Goal: Transaction & Acquisition: Purchase product/service

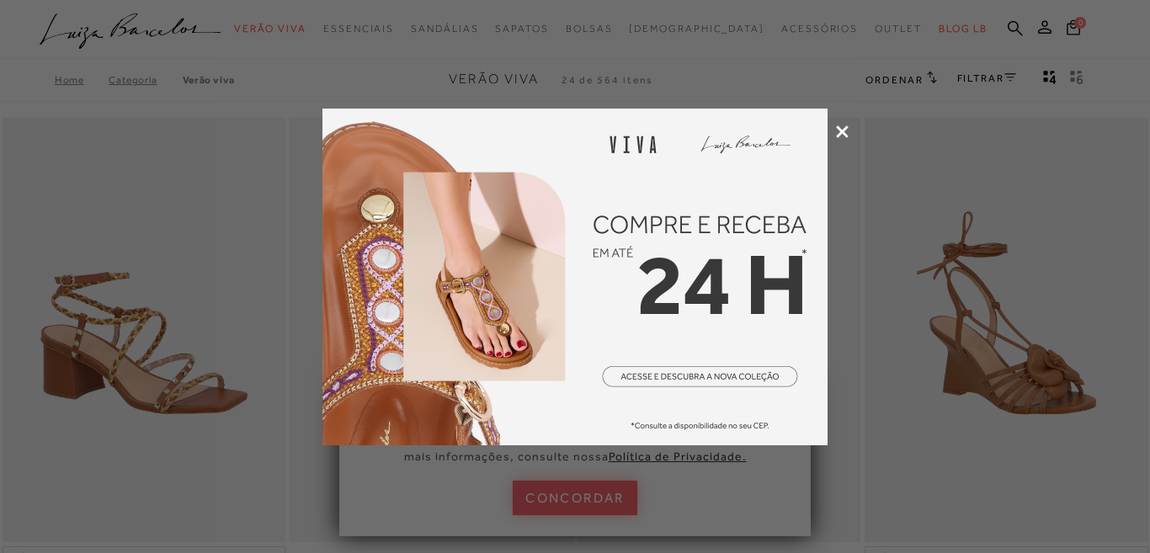
click at [844, 136] on icon at bounding box center [842, 131] width 13 height 13
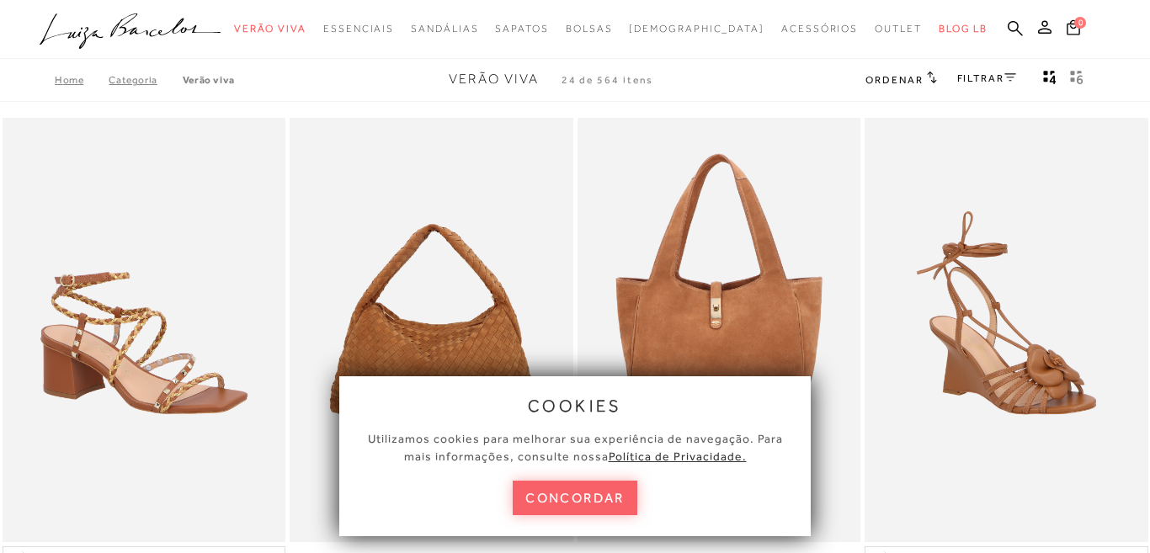
click at [1051, 27] on circle "submit" at bounding box center [1051, 27] width 12 height 12
click at [620, 493] on button "concordar" at bounding box center [575, 498] width 125 height 35
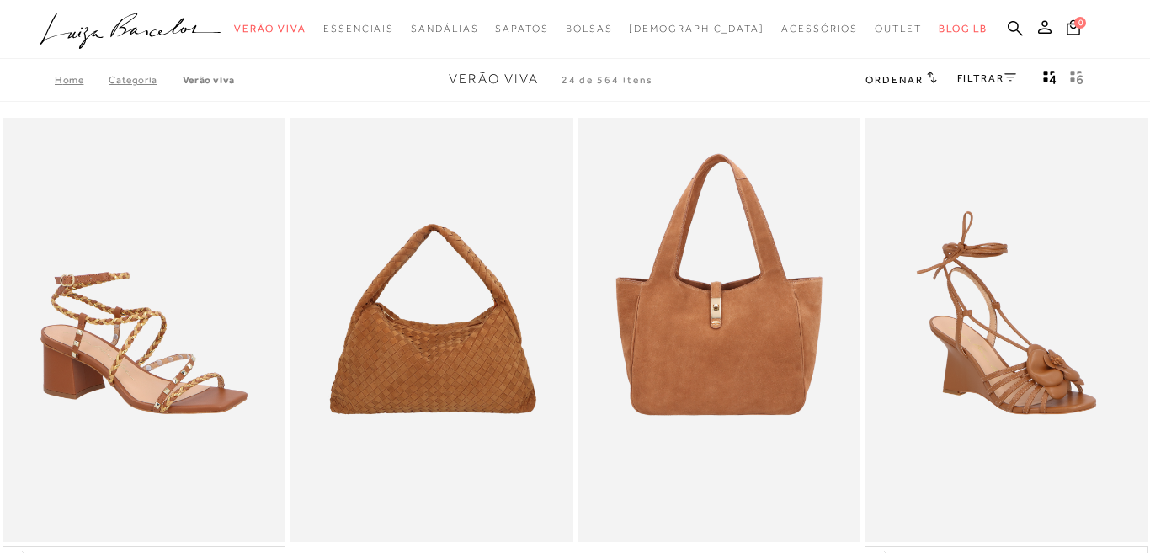
click at [1049, 22] on circle "submit" at bounding box center [1051, 27] width 12 height 12
click at [1046, 25] on circle "submit" at bounding box center [1051, 27] width 12 height 12
click at [1046, 29] on circle "submit" at bounding box center [1051, 27] width 12 height 12
click at [1044, 27] on icon at bounding box center [1044, 26] width 13 height 13
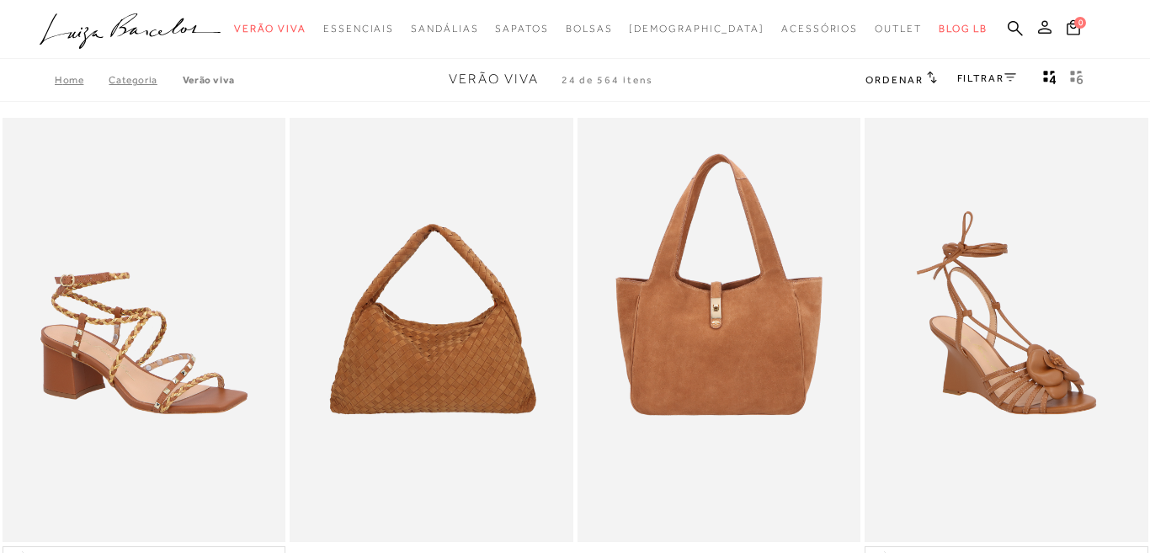
click at [1044, 27] on icon at bounding box center [1044, 26] width 13 height 13
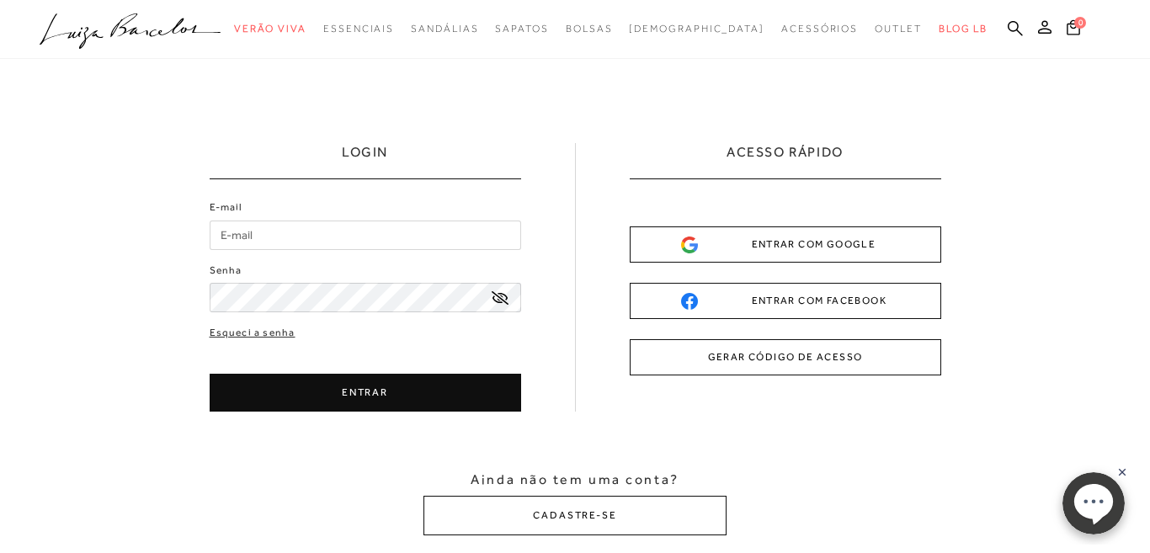
click at [349, 234] on input "E-mail" at bounding box center [365, 235] width 311 height 29
type input "leandro_cmelo@hotmail.com"
click at [498, 298] on icon at bounding box center [500, 297] width 17 height 13
click at [372, 402] on button "ENTRAR" at bounding box center [365, 393] width 311 height 38
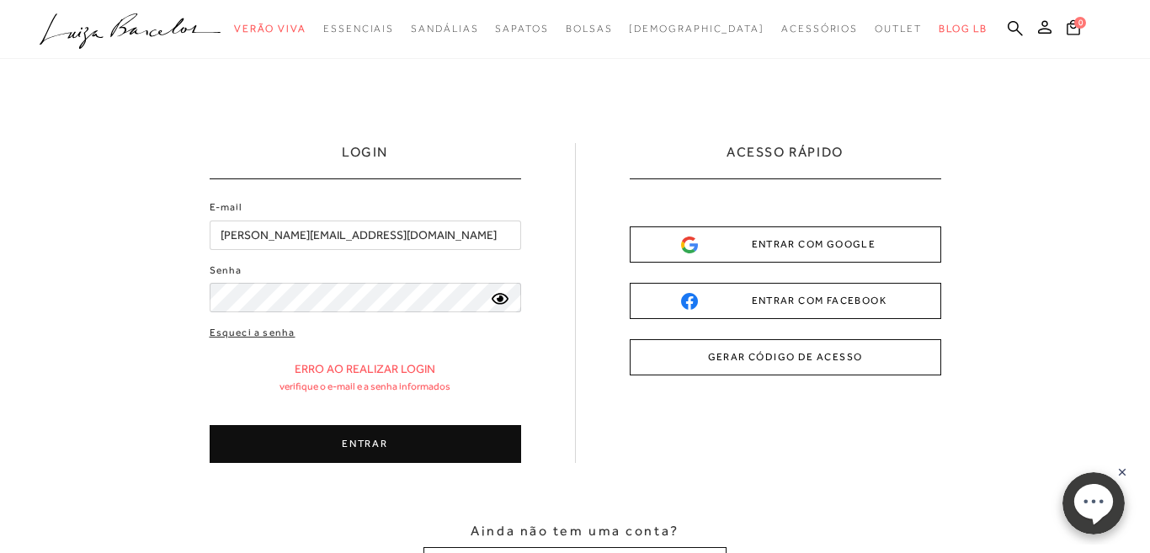
click at [344, 455] on button "ENTRAR" at bounding box center [365, 444] width 311 height 38
click at [279, 334] on link "Esqueci a senha" at bounding box center [253, 333] width 86 height 16
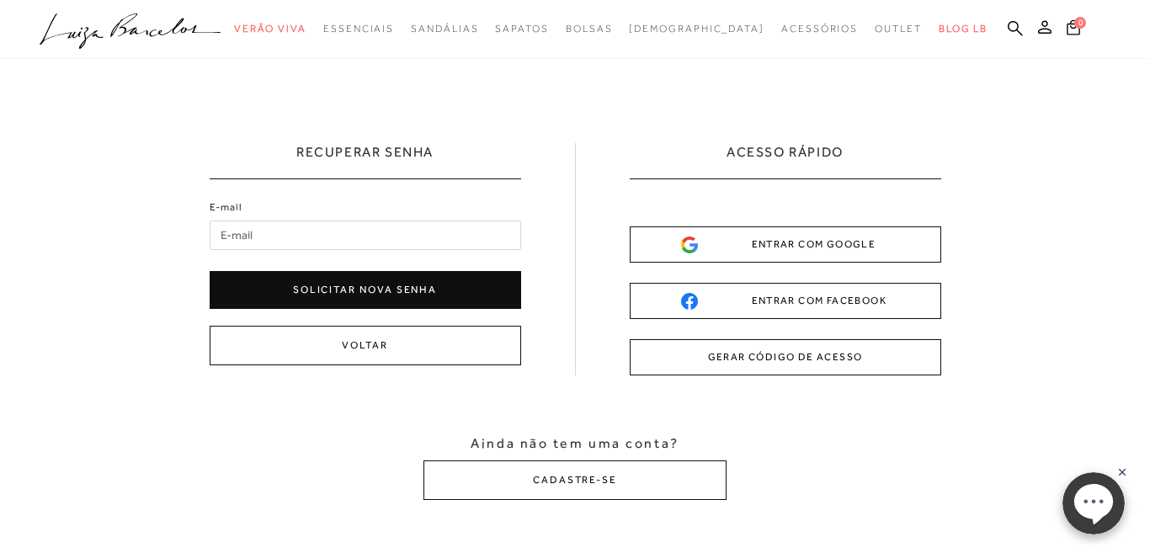
click at [290, 242] on input "E-mail" at bounding box center [365, 235] width 311 height 29
click at [301, 234] on input "E-mail" at bounding box center [365, 235] width 311 height 29
type input "leandro_cmelo@hotmail.com"
click at [351, 303] on button "Solicitar nova senha" at bounding box center [365, 290] width 311 height 38
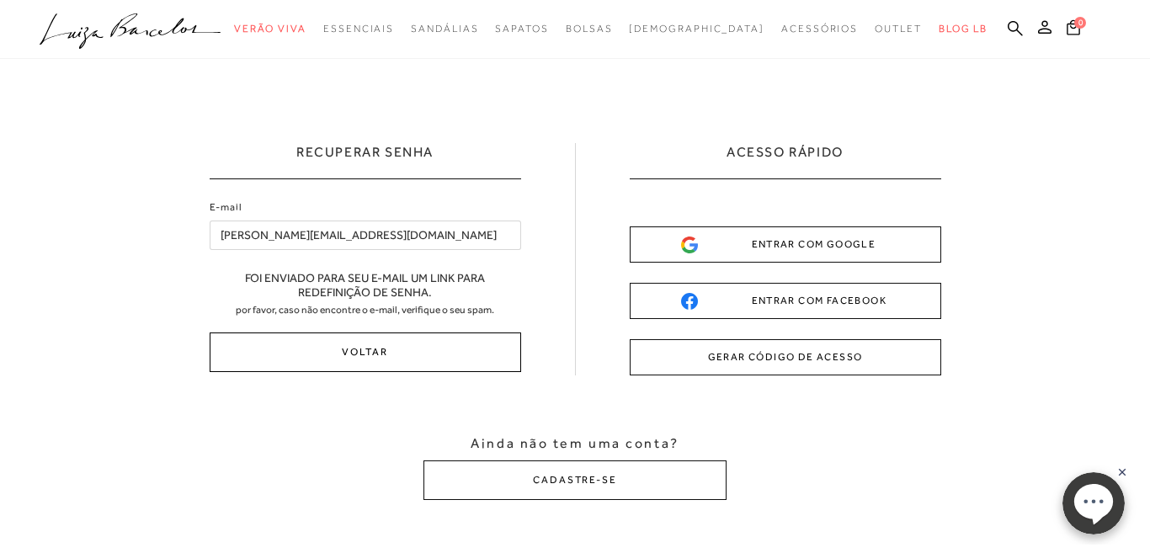
click at [373, 357] on button "Voltar" at bounding box center [365, 353] width 311 height 40
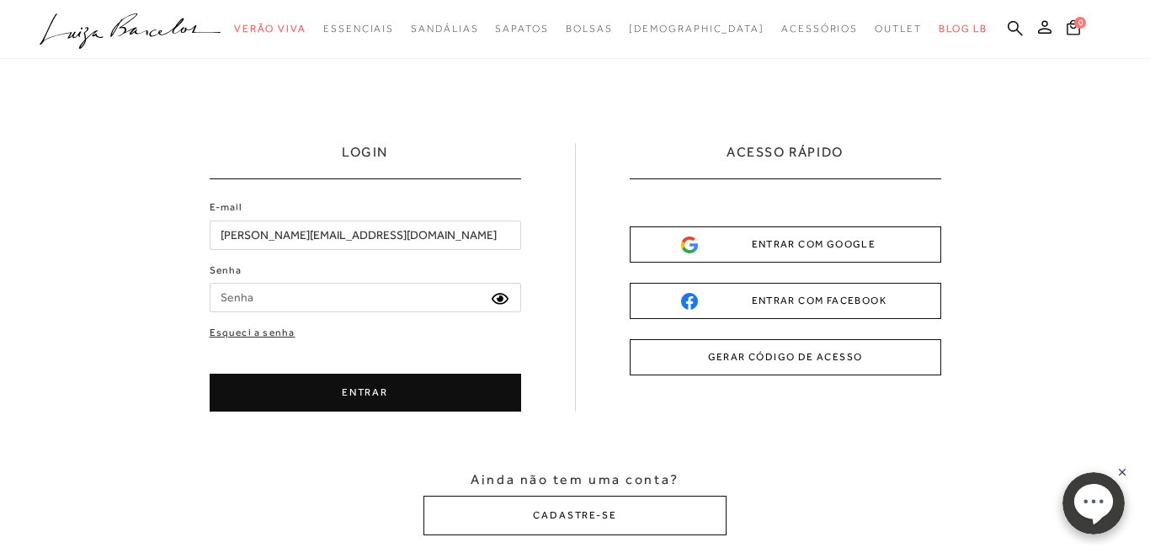
click at [341, 305] on input "Senha" at bounding box center [365, 297] width 311 height 29
type input "polo200"
click at [352, 391] on button "ENTRAR" at bounding box center [365, 393] width 311 height 38
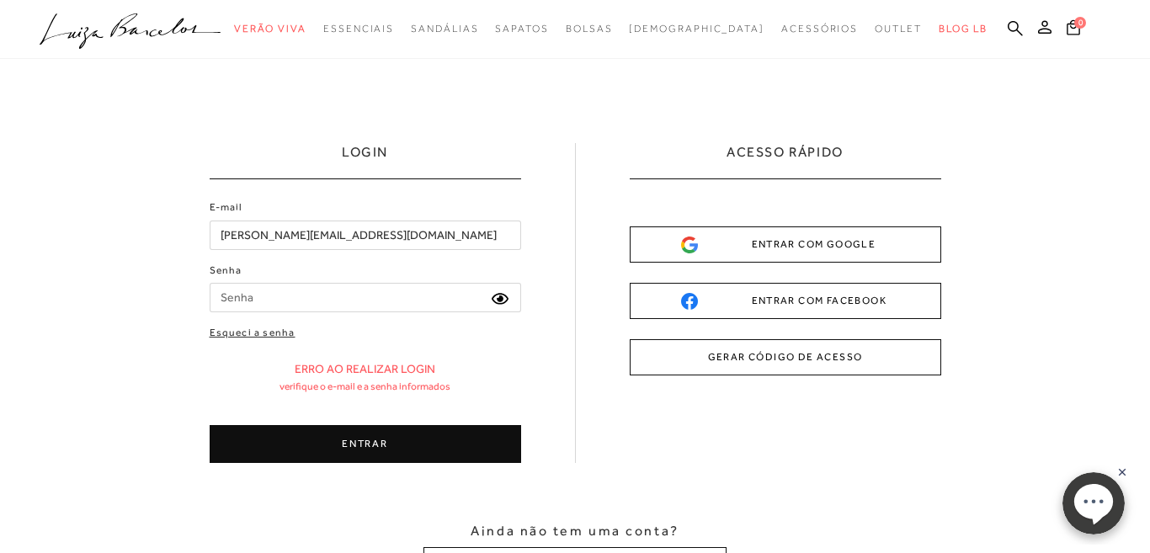
click at [293, 306] on input "Senha" at bounding box center [365, 297] width 311 height 29
type input "lorena240L@"
click at [363, 443] on button "ENTRAR" at bounding box center [365, 444] width 311 height 38
click at [350, 299] on input "Senha" at bounding box center [365, 297] width 311 height 29
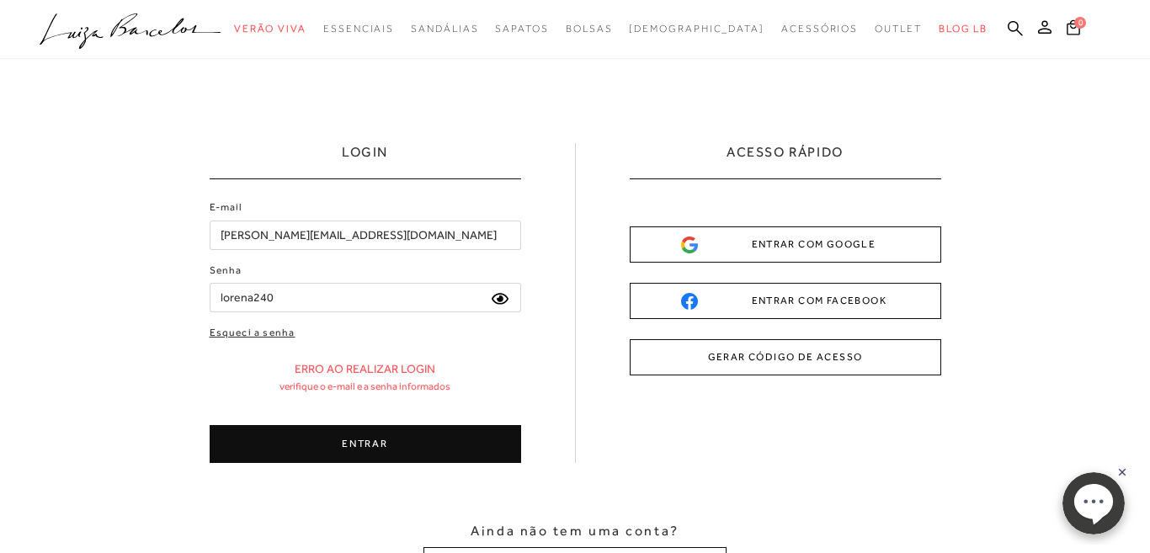
type input "lorena240"
click at [320, 456] on button "ENTRAR" at bounding box center [365, 444] width 311 height 38
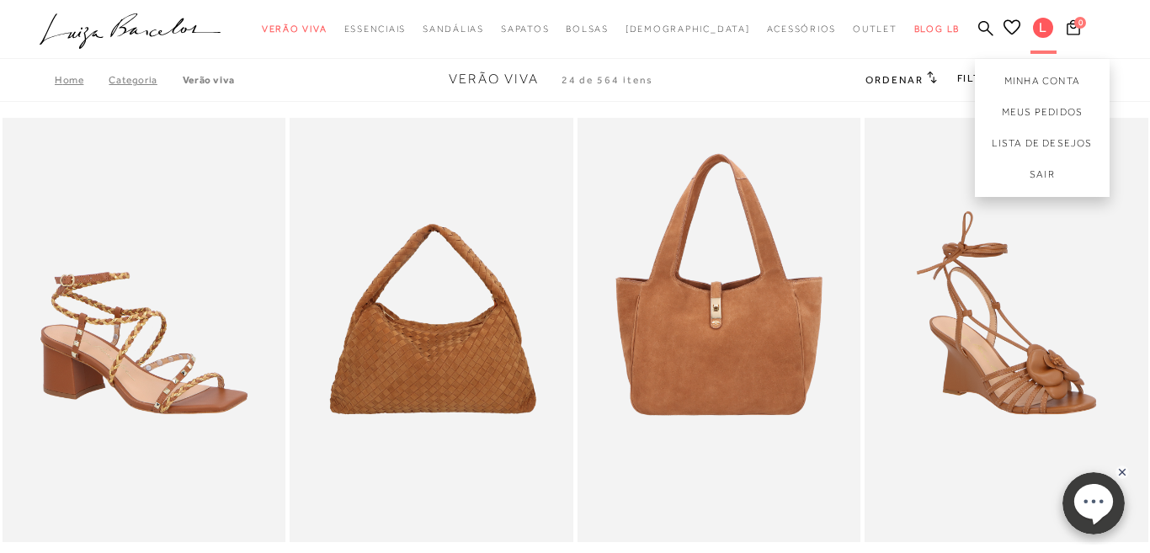
click at [1043, 31] on span "L" at bounding box center [1043, 28] width 20 height 20
click at [1054, 84] on link "Minha Conta" at bounding box center [1042, 78] width 135 height 38
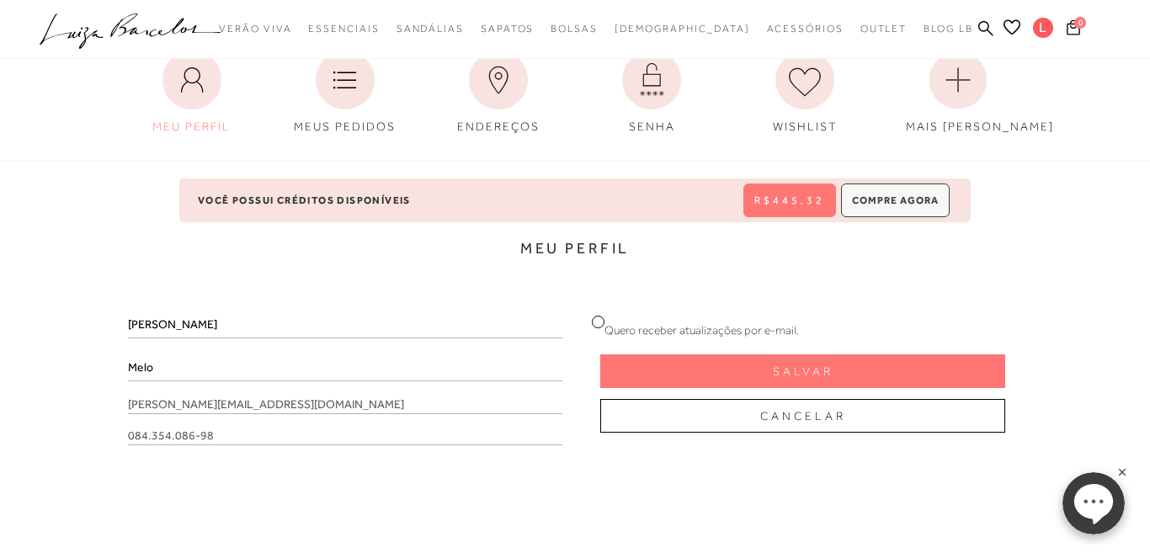
scroll to position [117, 0]
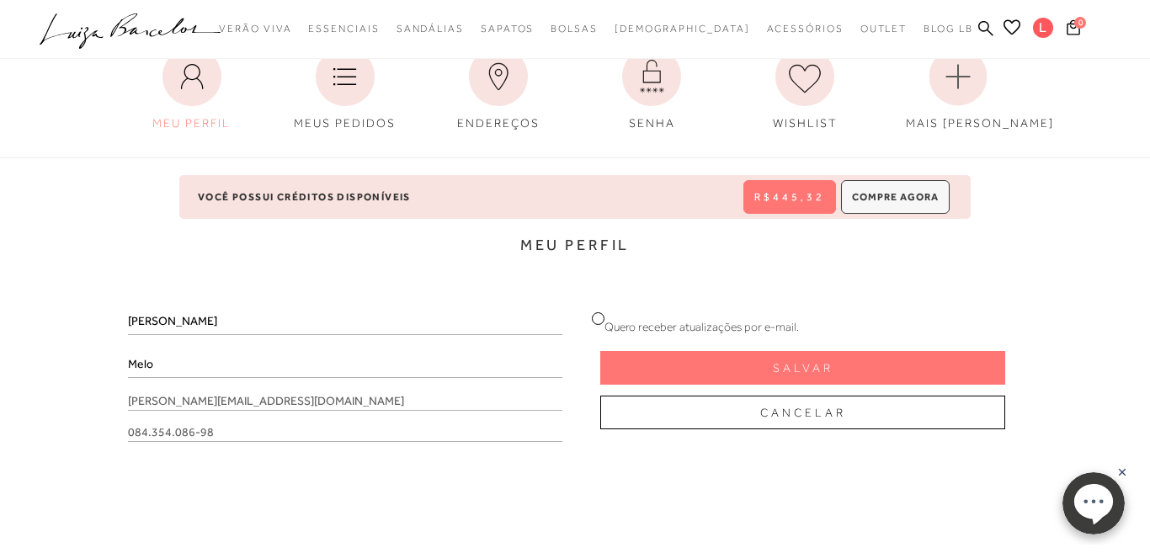
click at [353, 198] on span "Você possui créditos disponíveis" at bounding box center [304, 197] width 213 height 12
click at [797, 204] on button "R$445,32" at bounding box center [789, 197] width 93 height 34
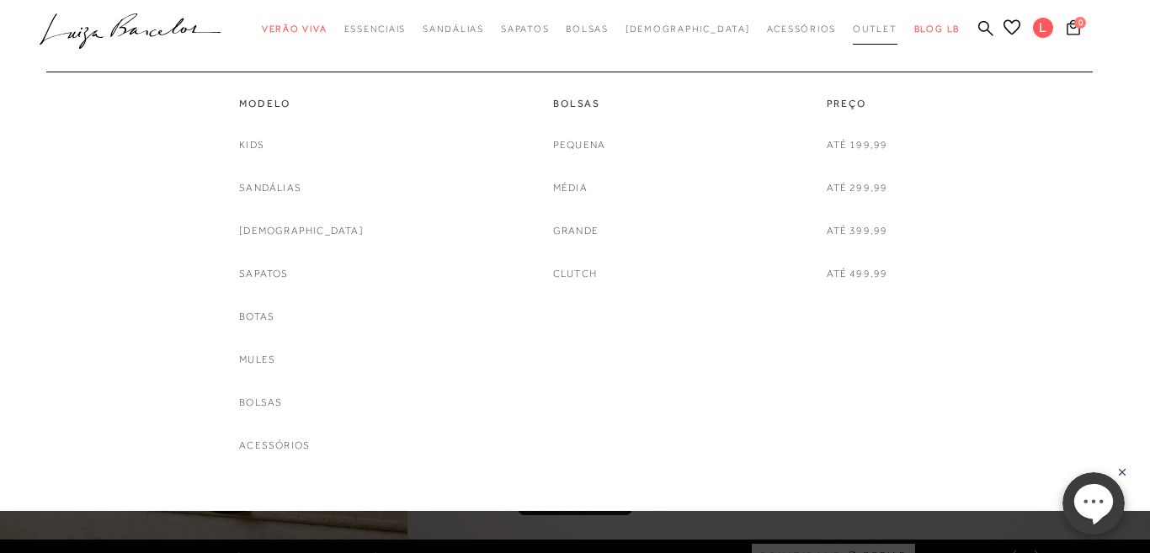
click at [853, 29] on span "Outlet" at bounding box center [875, 29] width 45 height 10
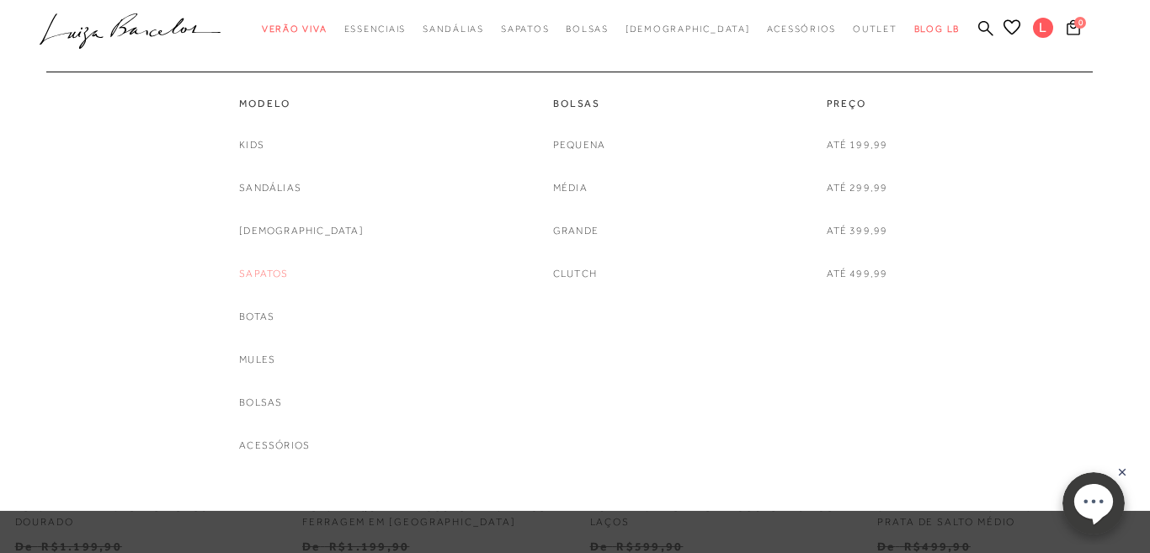
scroll to position [82, 0]
click at [301, 188] on link "Sandálias" at bounding box center [270, 188] width 62 height 18
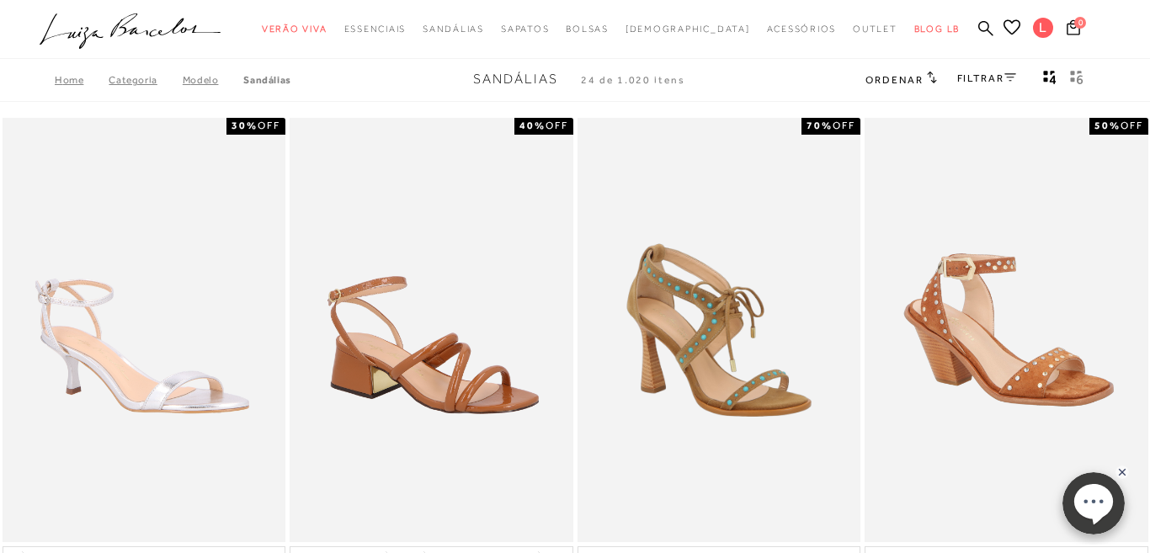
click at [1001, 84] on div "FILTRAR" at bounding box center [986, 80] width 59 height 22
click at [1005, 81] on link "FILTRAR" at bounding box center [986, 78] width 59 height 12
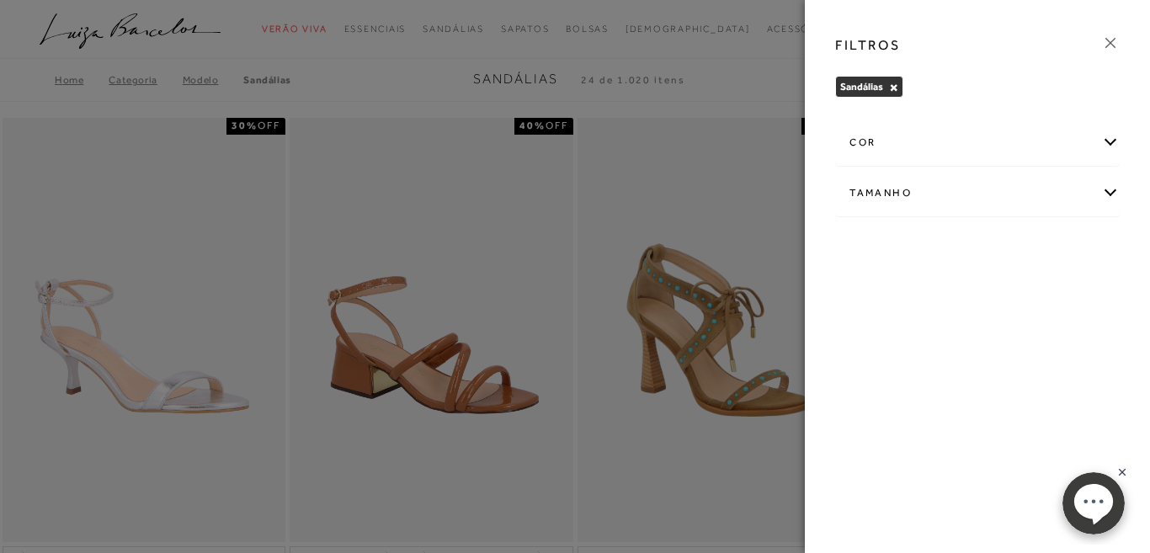
click at [1016, 197] on div "Tamanho" at bounding box center [977, 193] width 283 height 45
click at [934, 389] on label "38" at bounding box center [932, 382] width 39 height 36
click at [926, 389] on input "38" at bounding box center [917, 383] width 17 height 17
checkbox input "true"
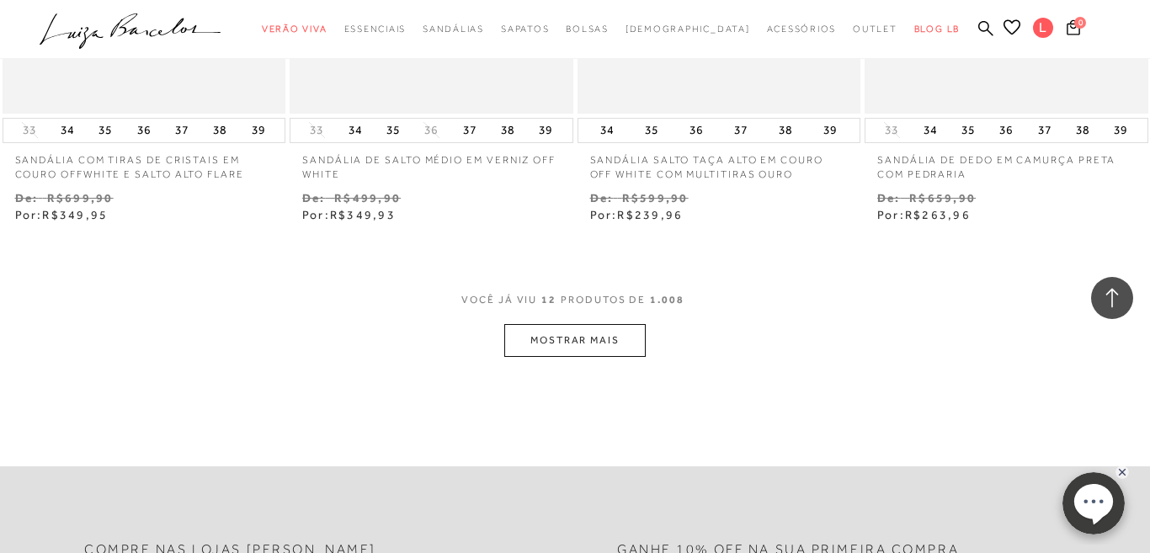
scroll to position [1541, 0]
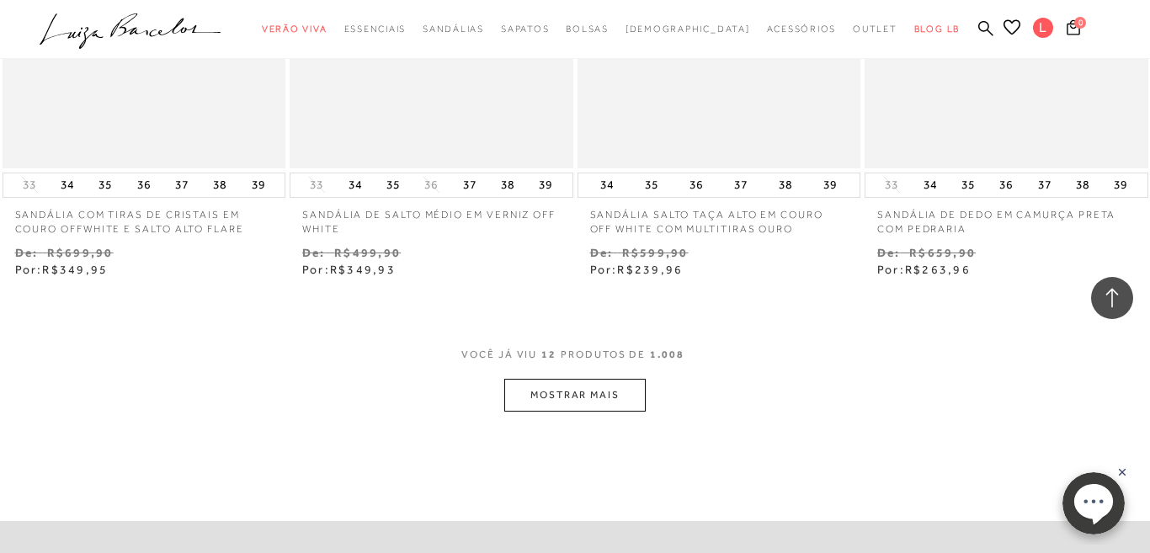
click at [546, 391] on button "MOSTRAR MAIS" at bounding box center [574, 395] width 141 height 33
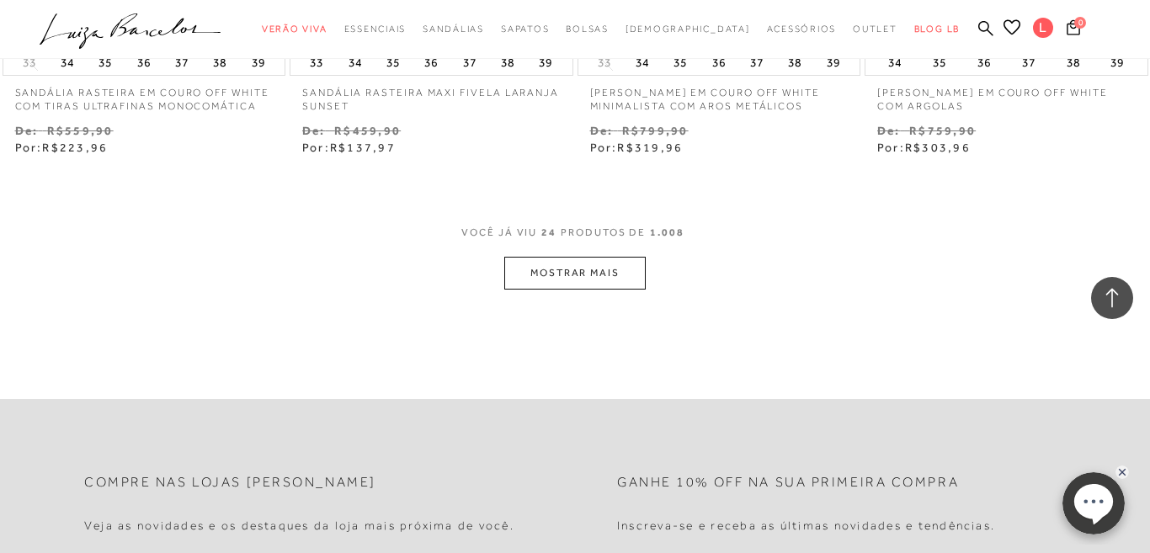
scroll to position [3336, 0]
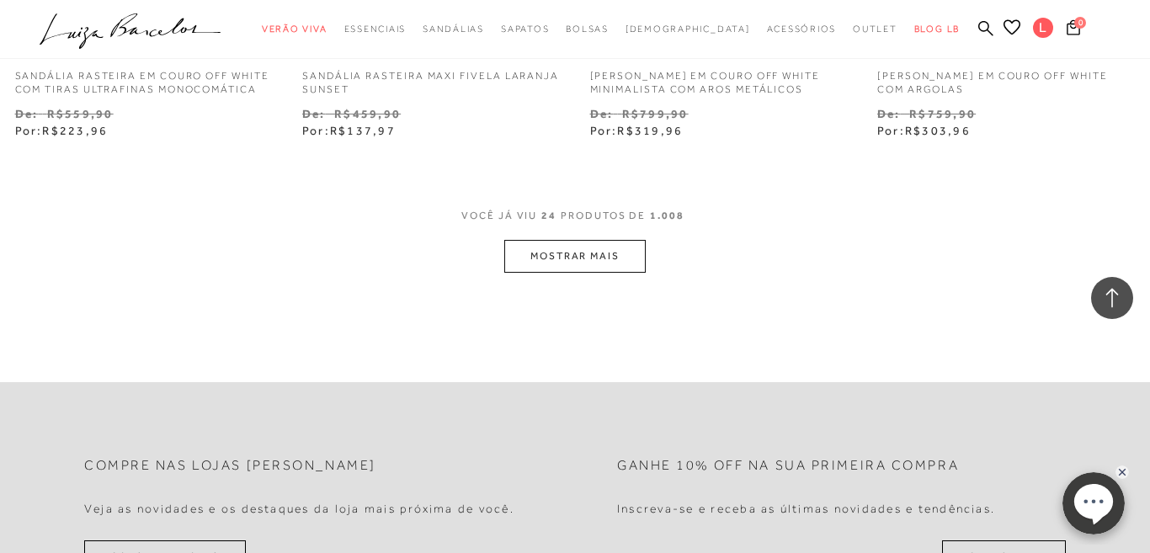
click at [568, 240] on button "MOSTRAR MAIS" at bounding box center [574, 256] width 141 height 33
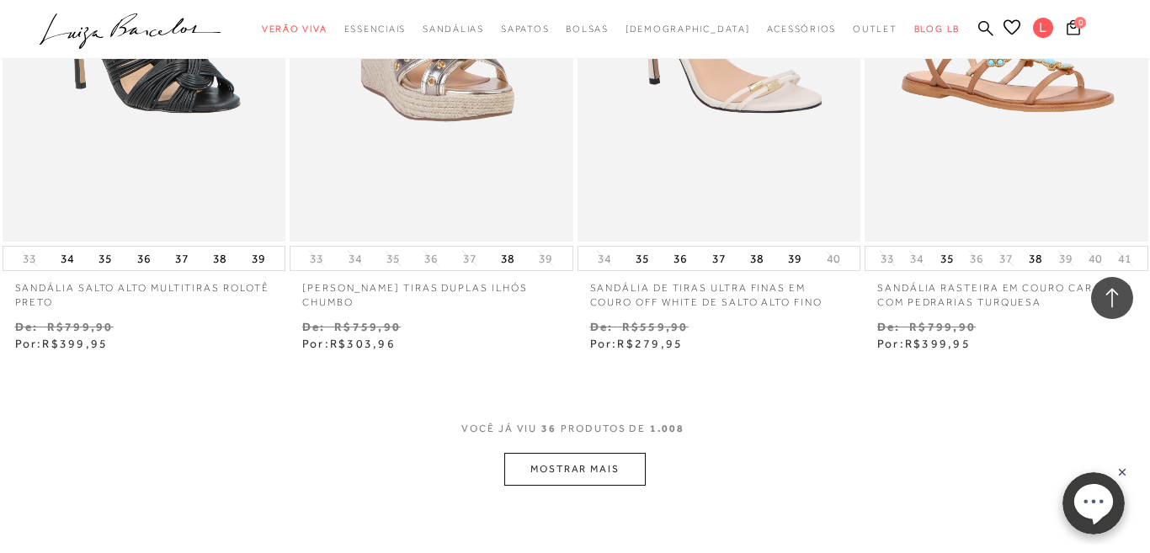
scroll to position [4799, 0]
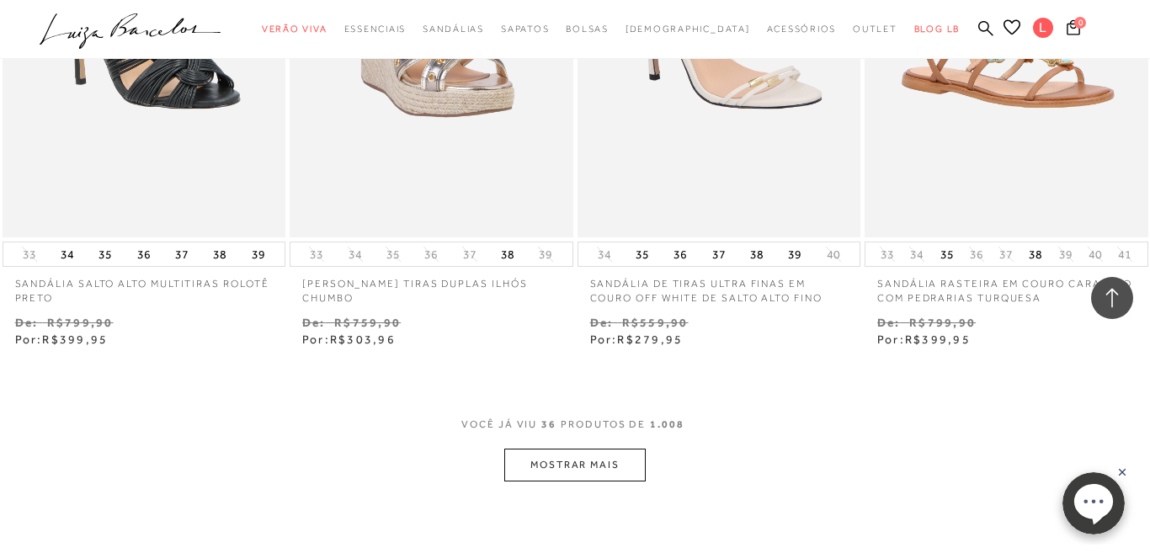
click at [567, 450] on button "MOSTRAR MAIS" at bounding box center [574, 465] width 141 height 33
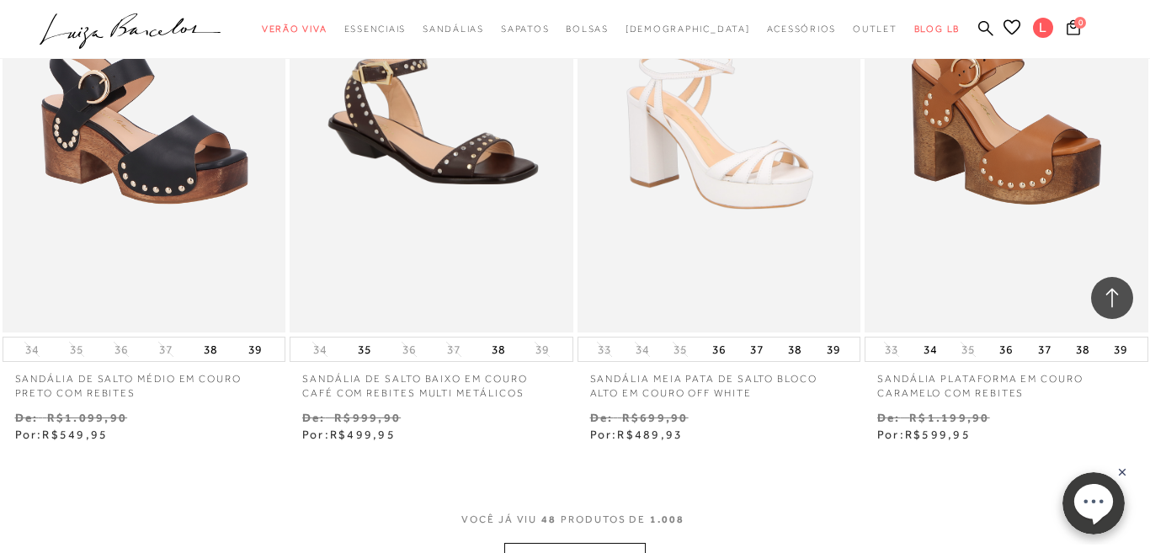
scroll to position [6555, 0]
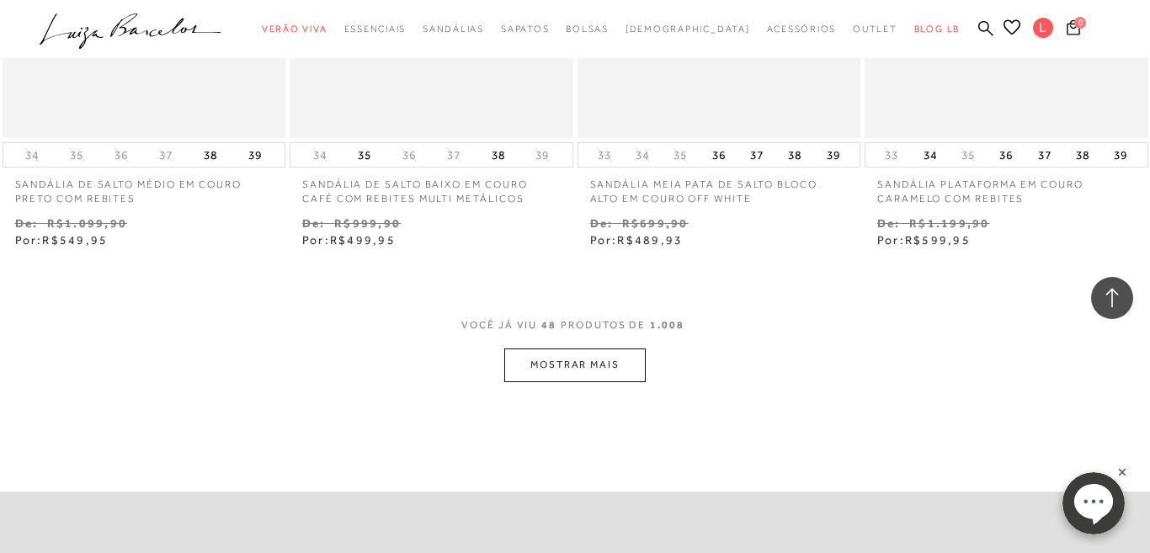
click at [583, 365] on button "MOSTRAR MAIS" at bounding box center [574, 365] width 141 height 33
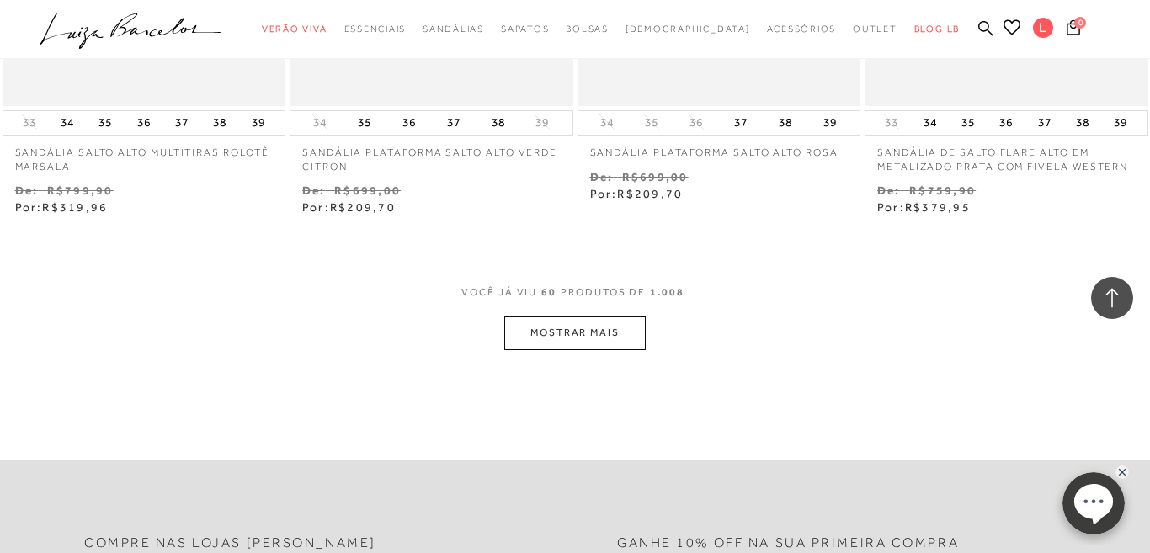
scroll to position [8252, 0]
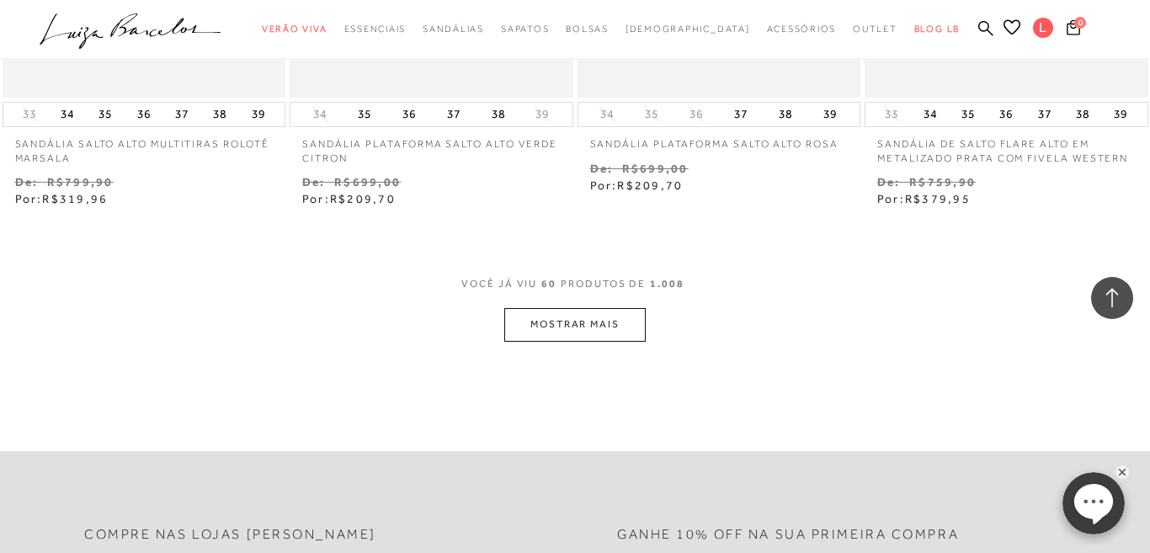
click at [587, 318] on button "MOSTRAR MAIS" at bounding box center [574, 324] width 141 height 33
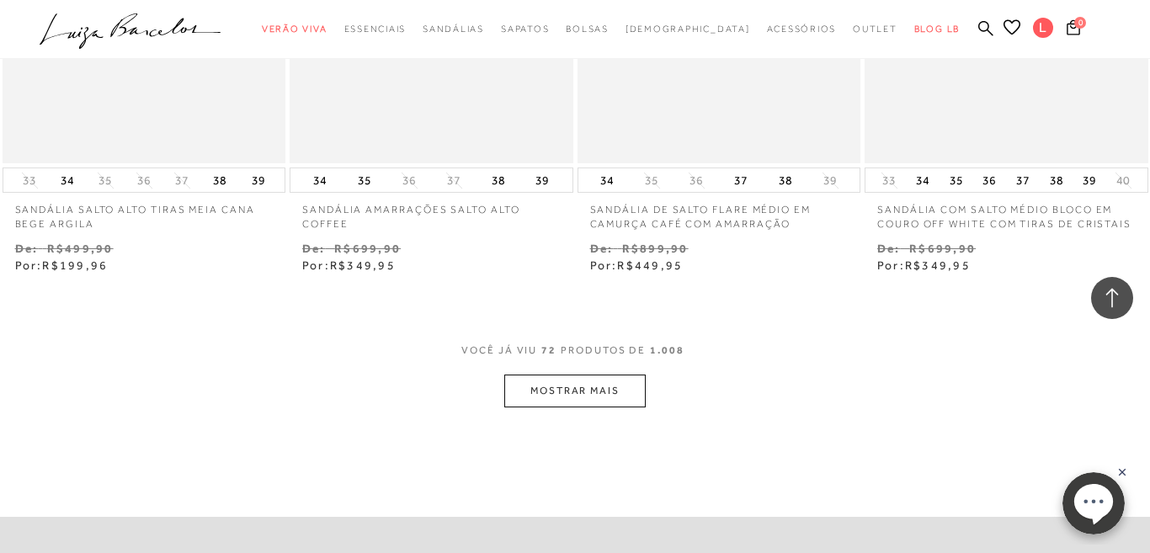
scroll to position [9897, 0]
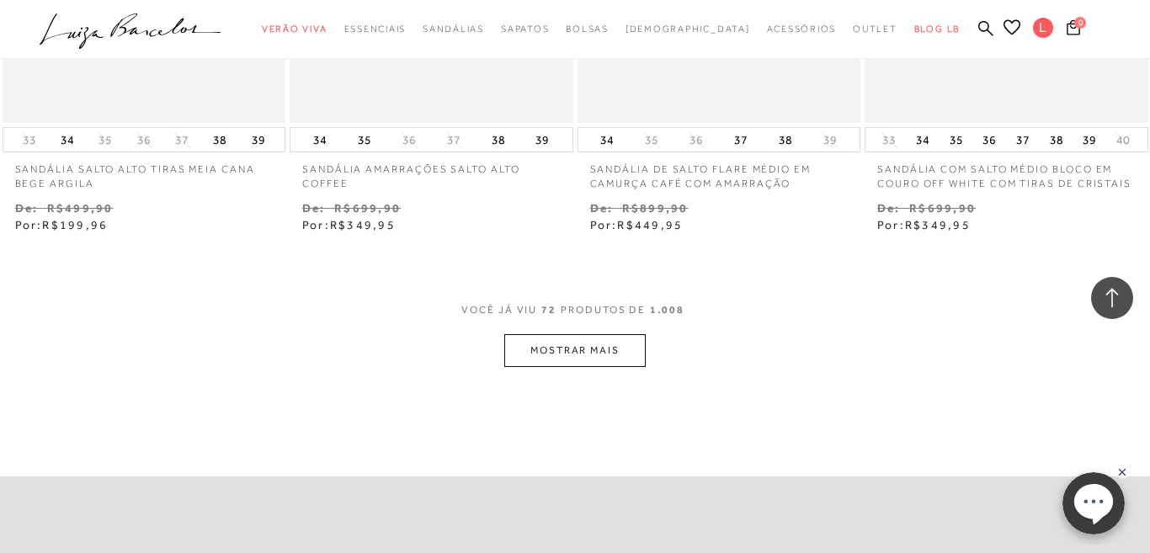
click at [584, 358] on button "MOSTRAR MAIS" at bounding box center [574, 350] width 141 height 33
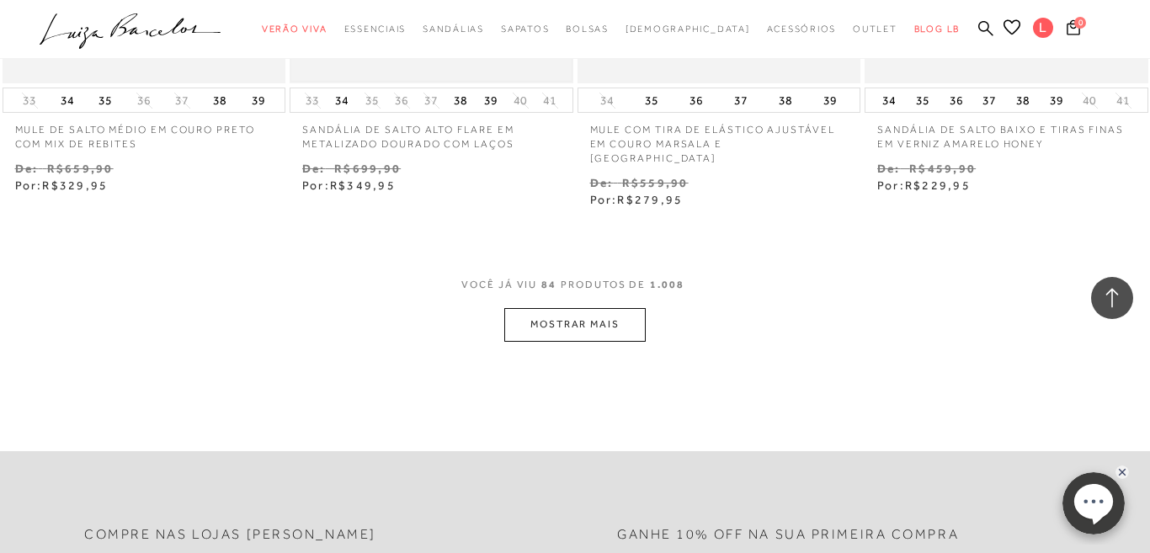
scroll to position [11609, 0]
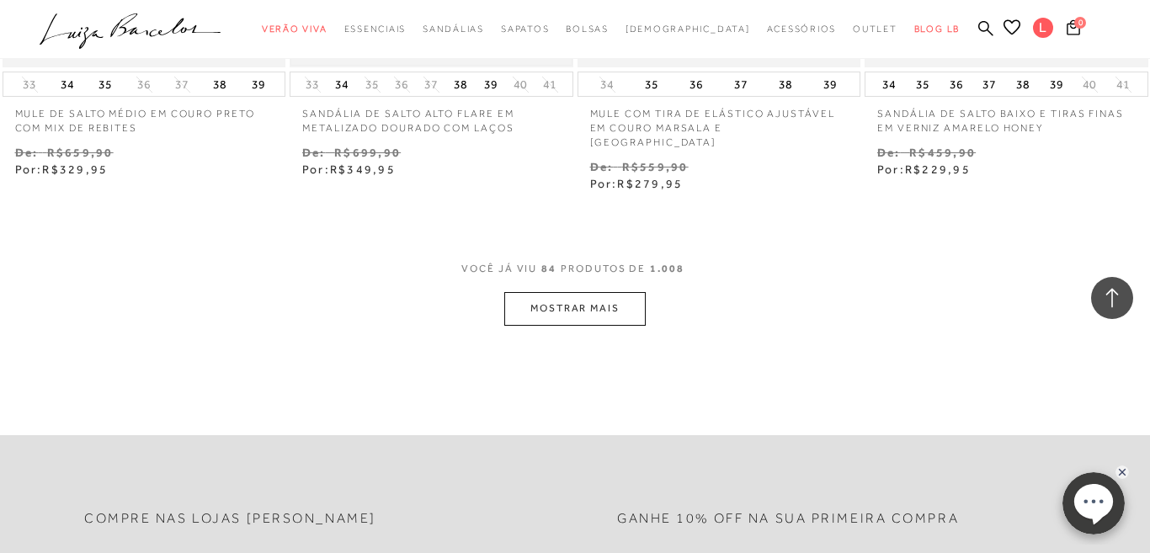
click at [556, 295] on button "MOSTRAR MAIS" at bounding box center [574, 308] width 141 height 33
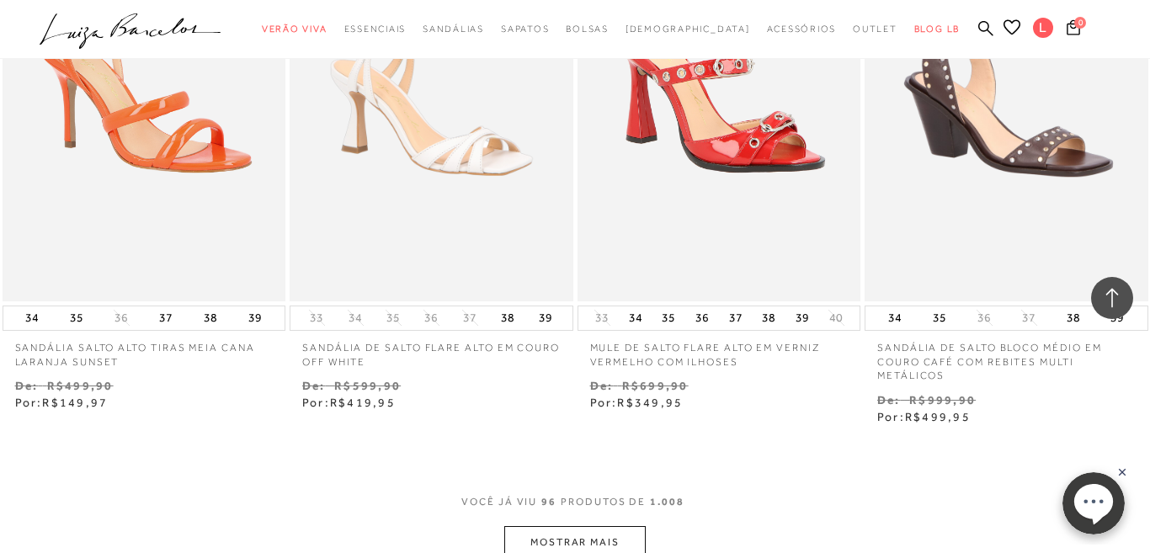
scroll to position [13114, 0]
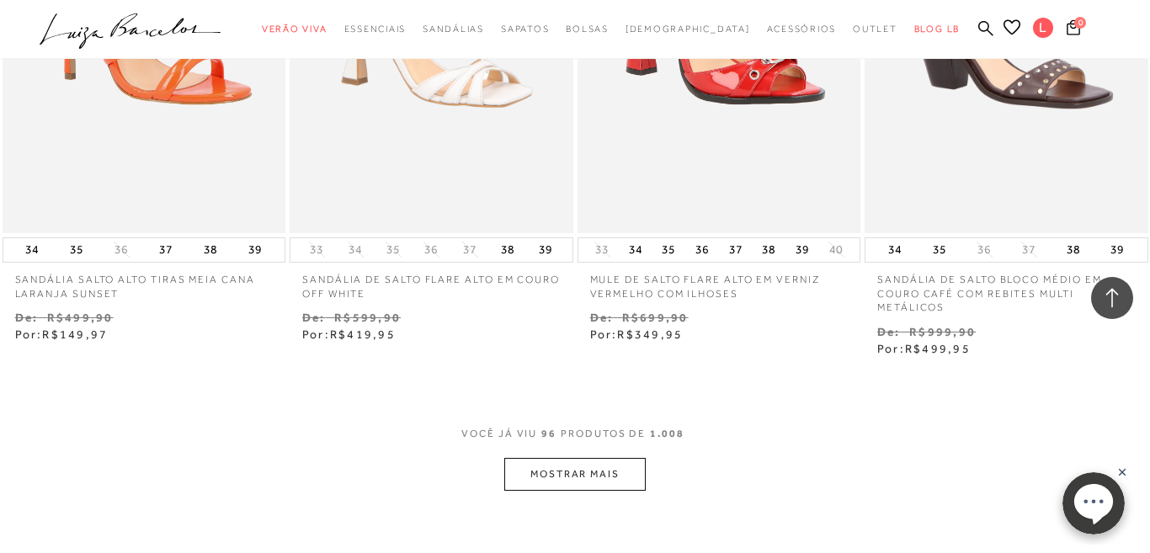
click at [604, 464] on button "MOSTRAR MAIS" at bounding box center [574, 474] width 141 height 33
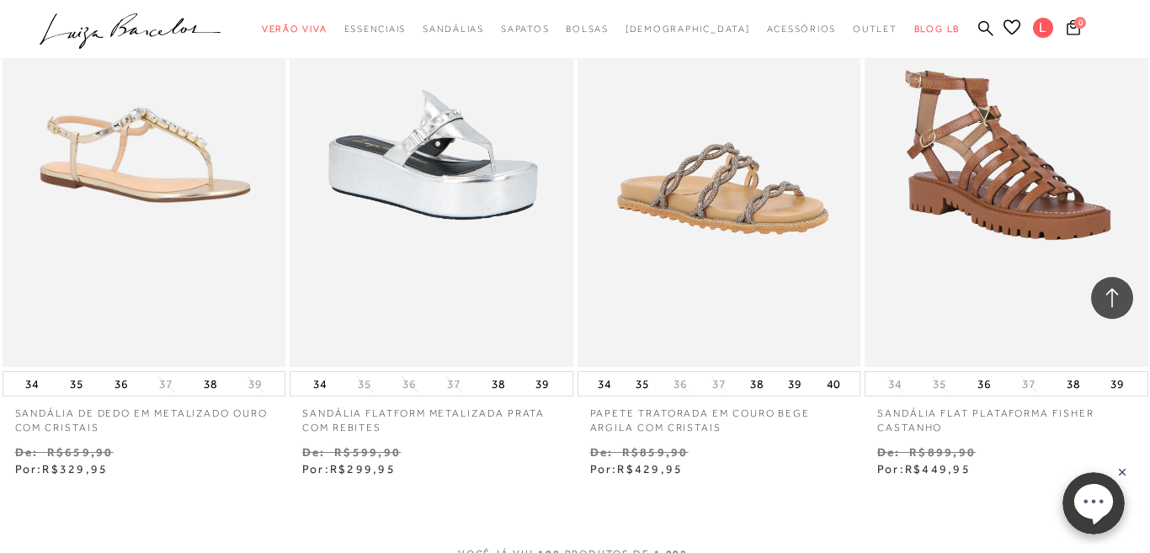
scroll to position [14891, 0]
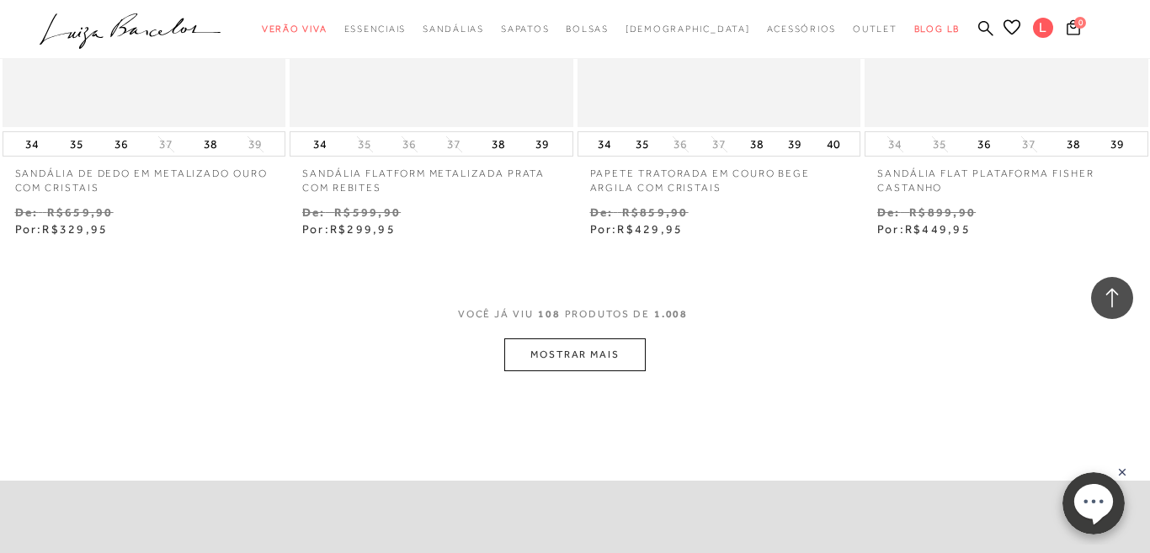
click at [605, 343] on button "MOSTRAR MAIS" at bounding box center [574, 354] width 141 height 33
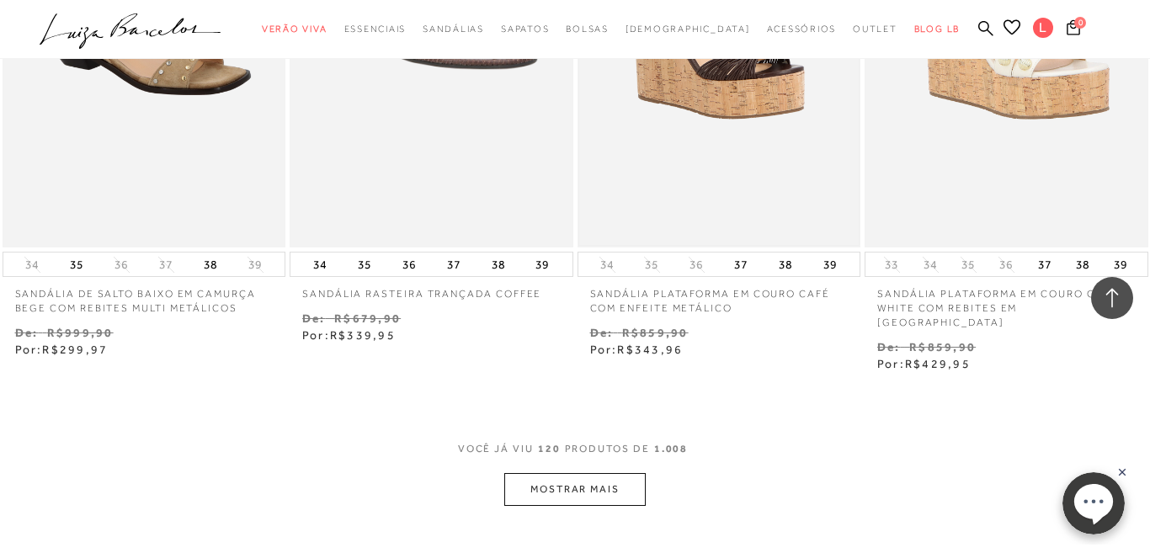
scroll to position [16560, 0]
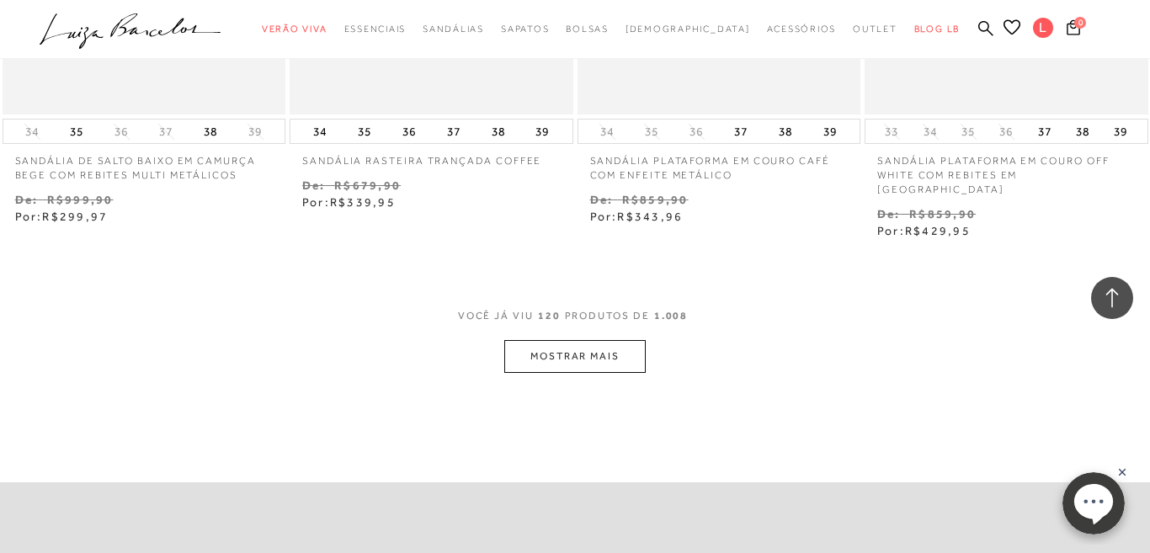
click at [553, 340] on button "MOSTRAR MAIS" at bounding box center [574, 356] width 141 height 33
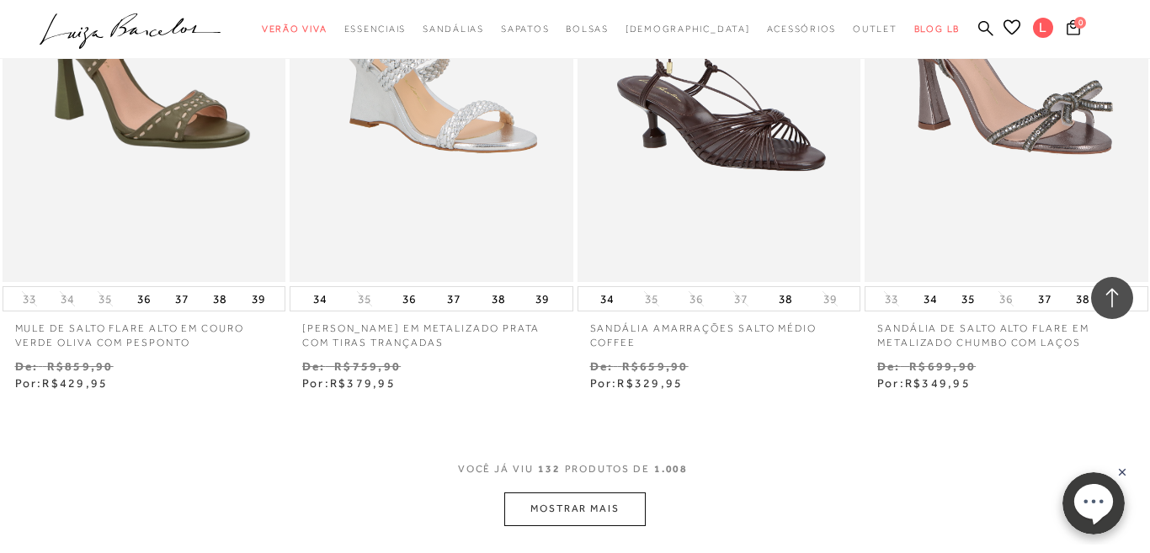
scroll to position [18070, 0]
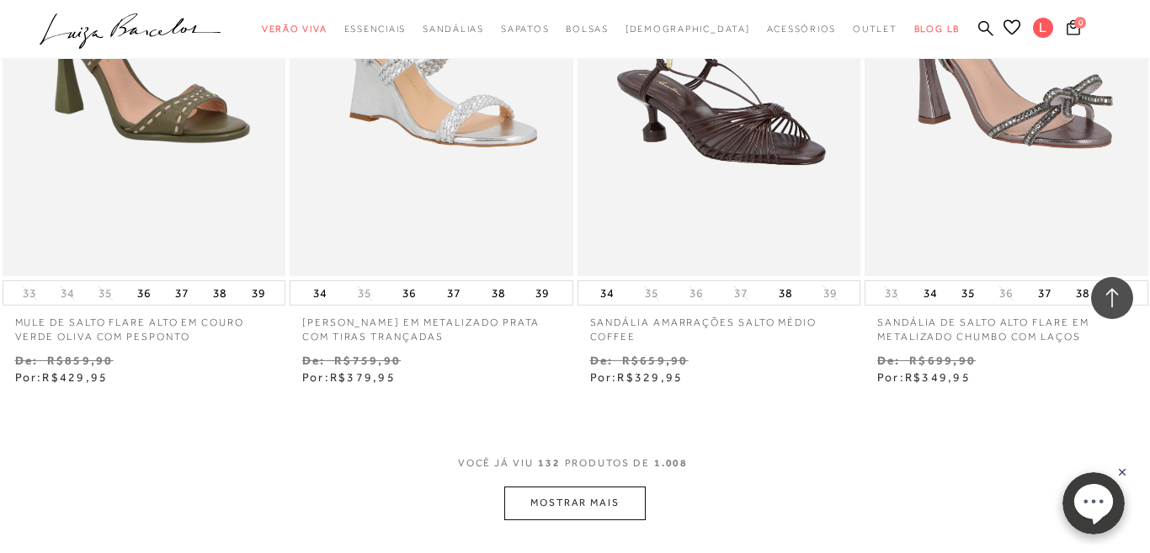
click at [576, 487] on button "MOSTRAR MAIS" at bounding box center [574, 503] width 141 height 33
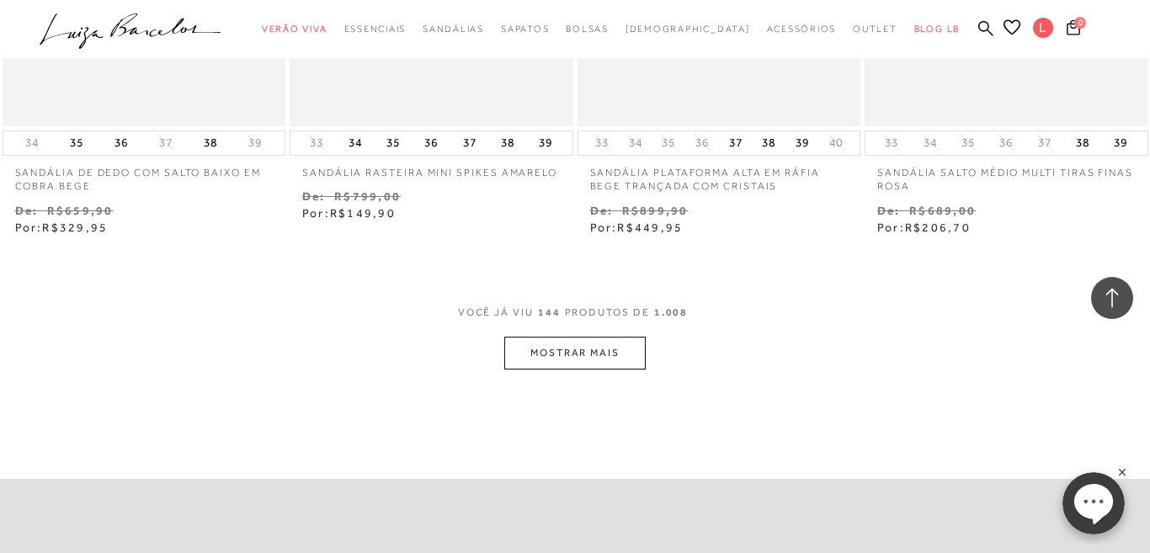
scroll to position [19880, 0]
click at [572, 333] on button "MOSTRAR MAIS" at bounding box center [574, 349] width 141 height 33
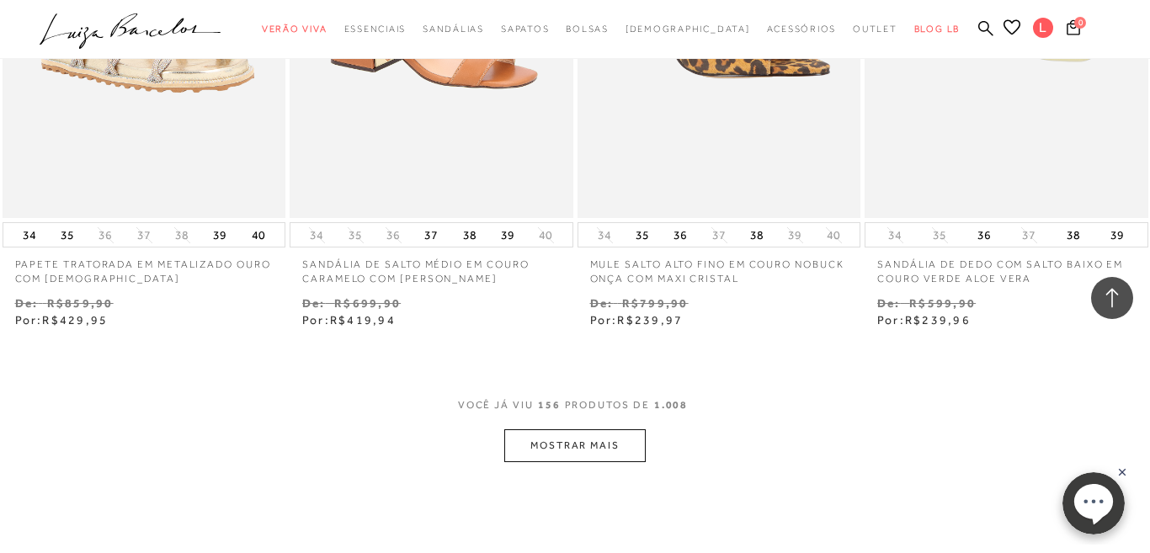
scroll to position [21679, 0]
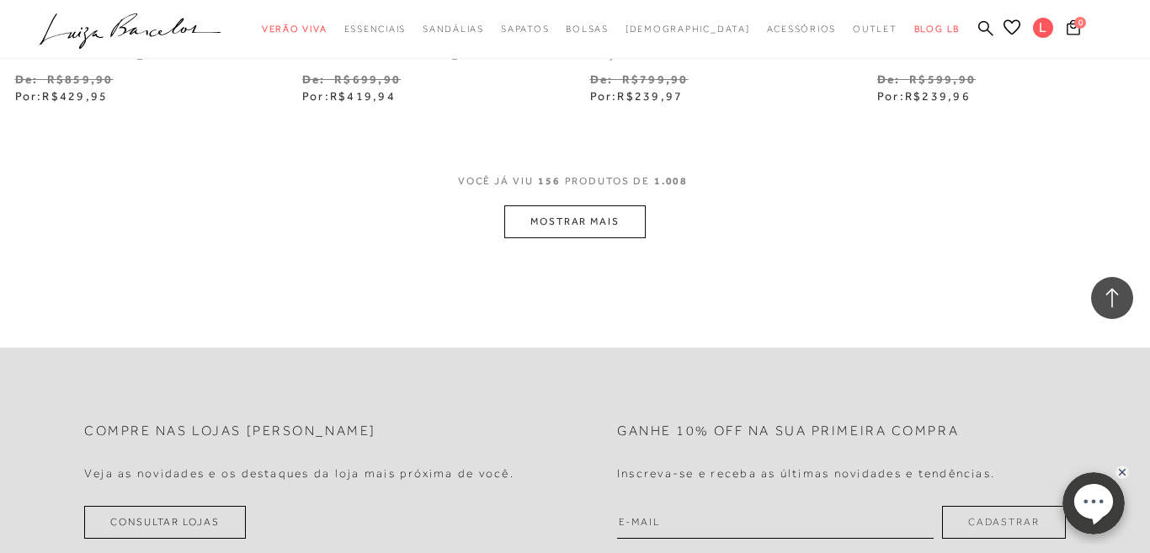
click at [576, 205] on button "MOSTRAR MAIS" at bounding box center [574, 221] width 141 height 33
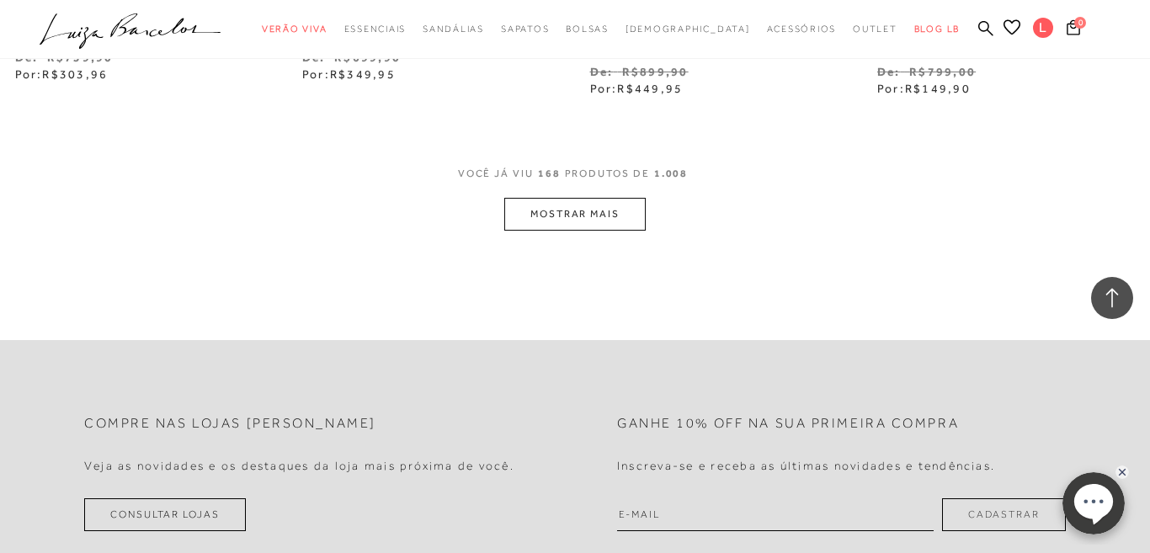
scroll to position [23235, 0]
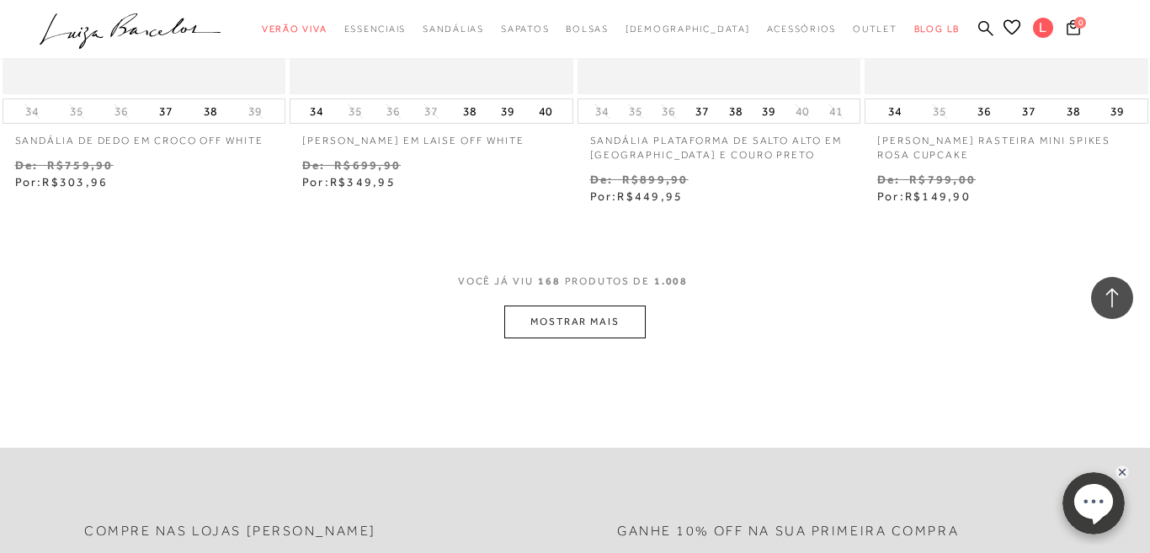
click at [584, 306] on button "MOSTRAR MAIS" at bounding box center [574, 322] width 141 height 33
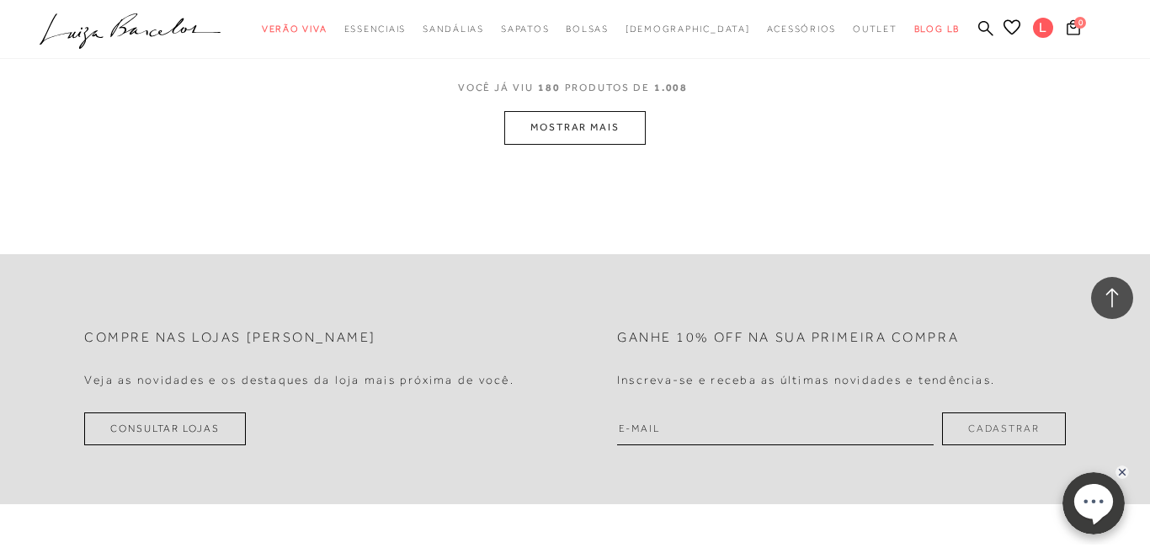
scroll to position [24946, 0]
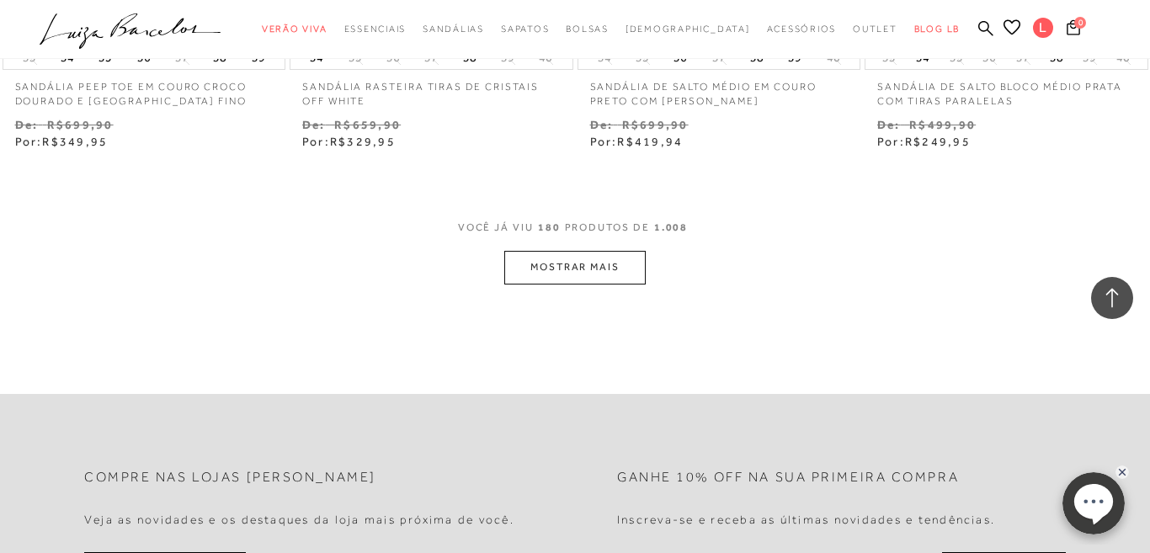
click at [559, 251] on button "MOSTRAR MAIS" at bounding box center [574, 267] width 141 height 33
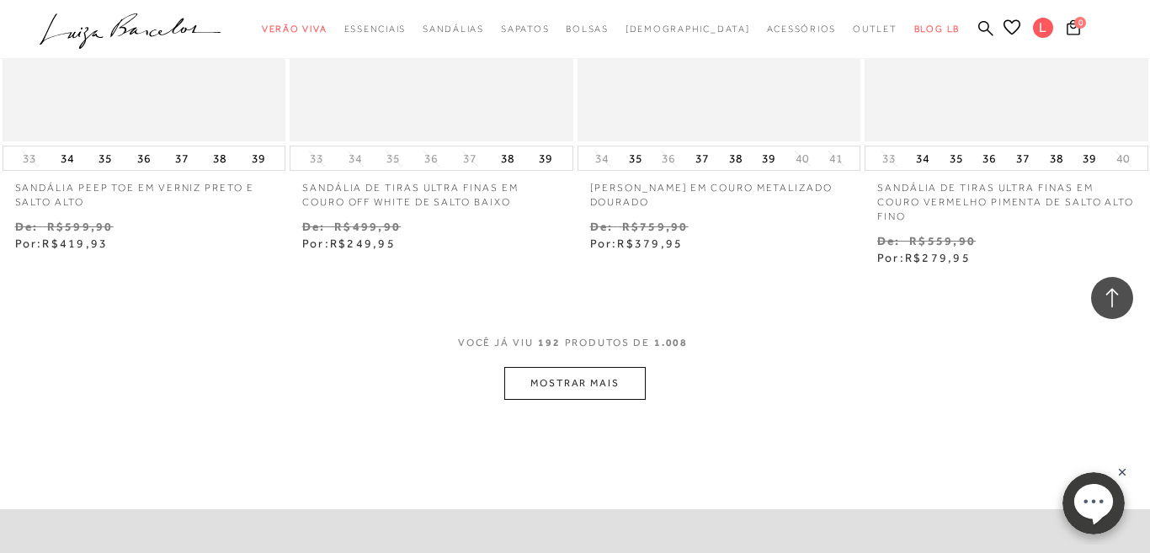
scroll to position [26546, 0]
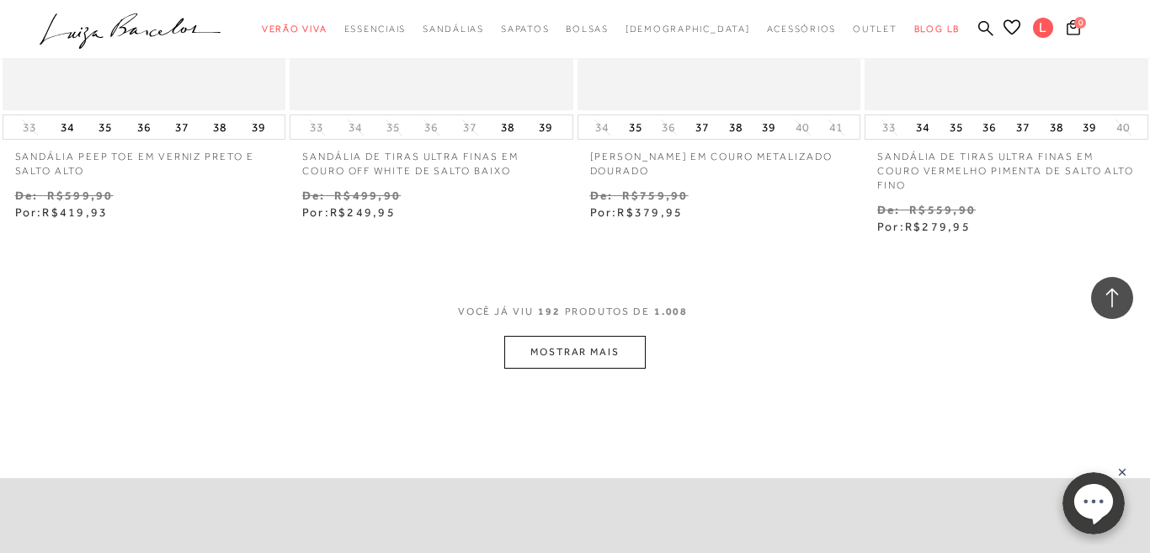
click at [569, 336] on button "MOSTRAR MAIS" at bounding box center [574, 352] width 141 height 33
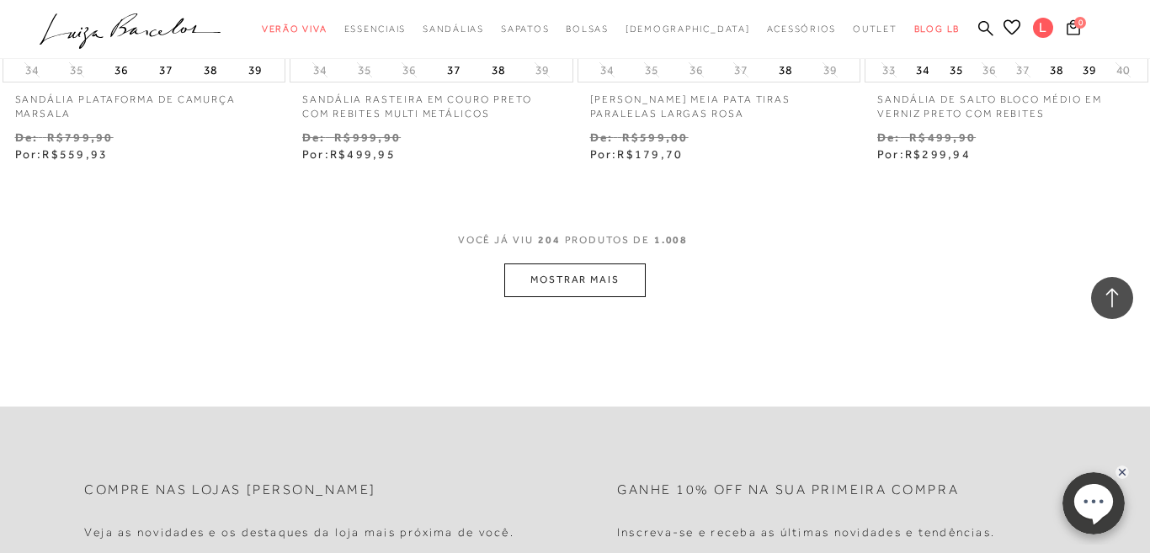
scroll to position [28305, 0]
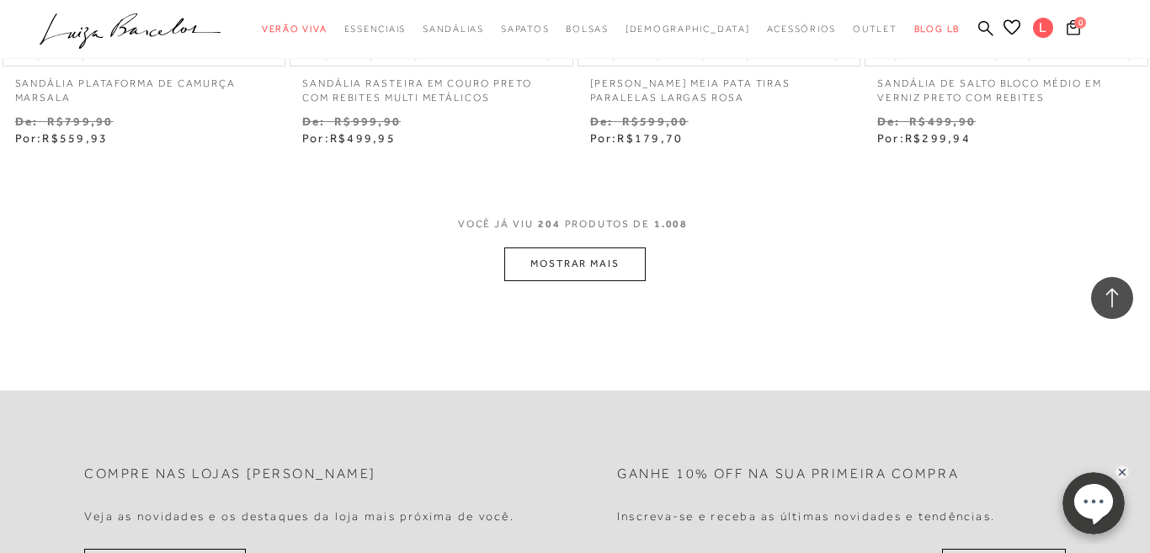
click at [565, 248] on button "MOSTRAR MAIS" at bounding box center [574, 264] width 141 height 33
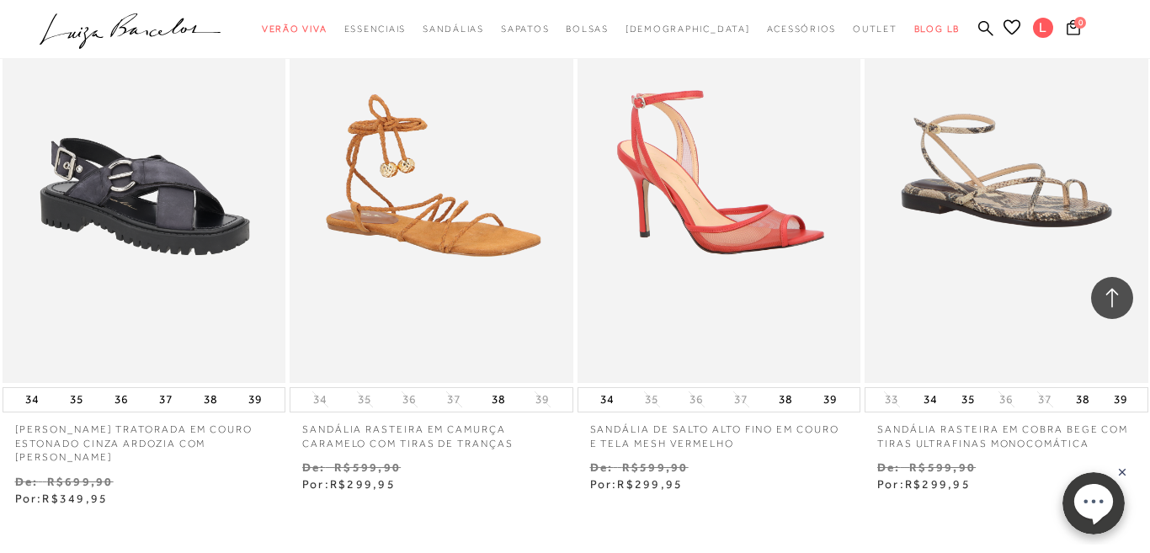
scroll to position [29788, 0]
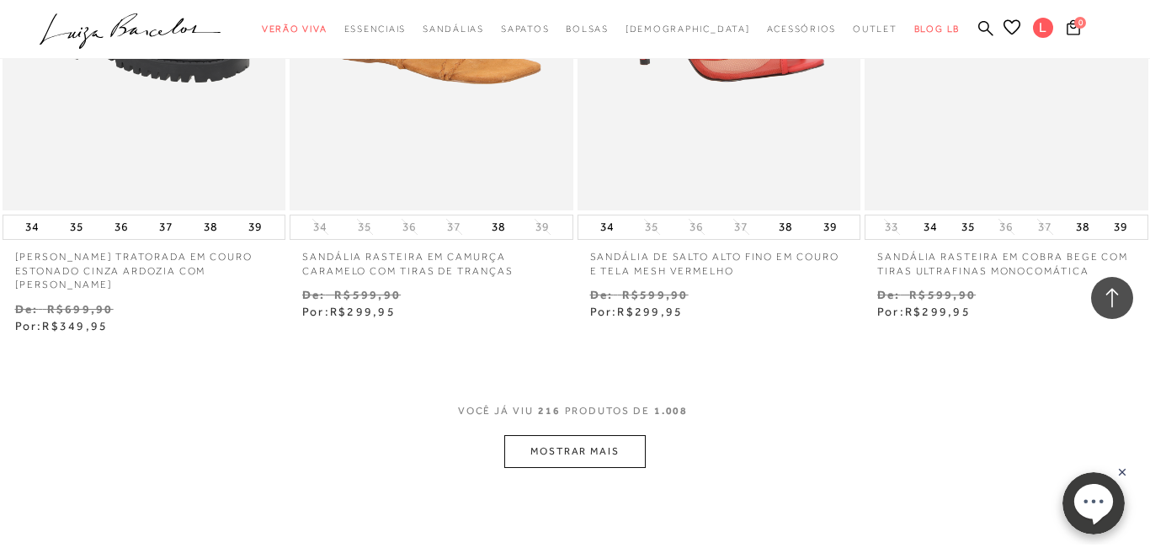
click at [562, 435] on button "MOSTRAR MAIS" at bounding box center [574, 451] width 141 height 33
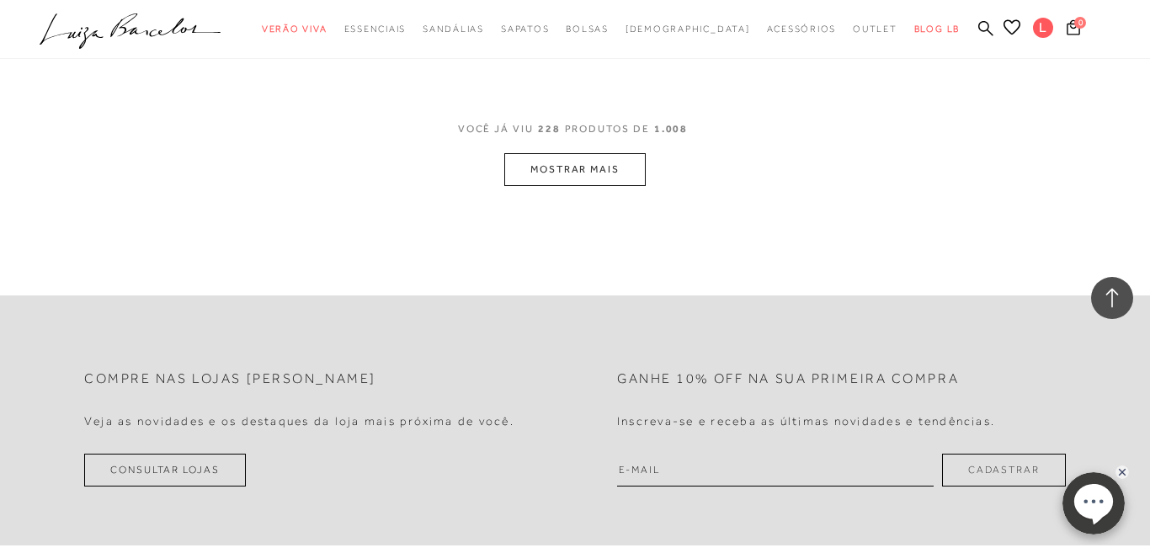
scroll to position [31614, 0]
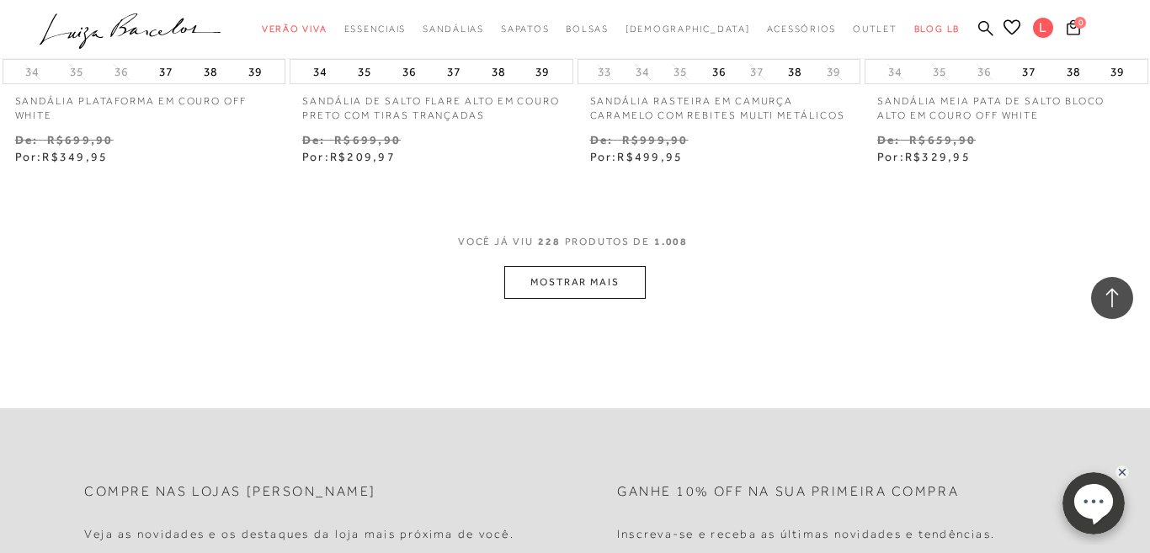
click at [571, 266] on button "MOSTRAR MAIS" at bounding box center [574, 282] width 141 height 33
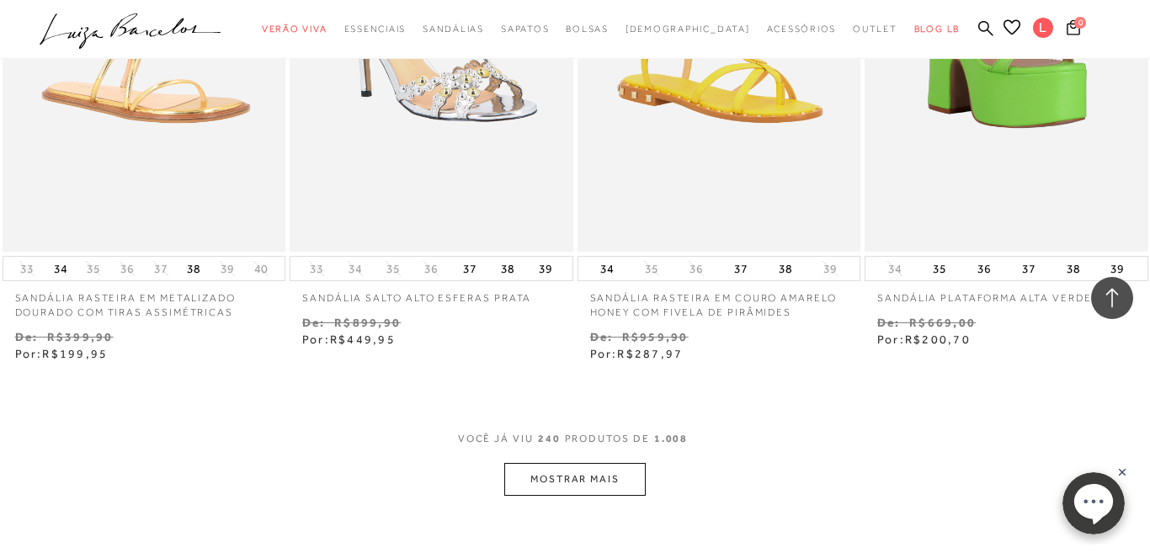
scroll to position [33099, 0]
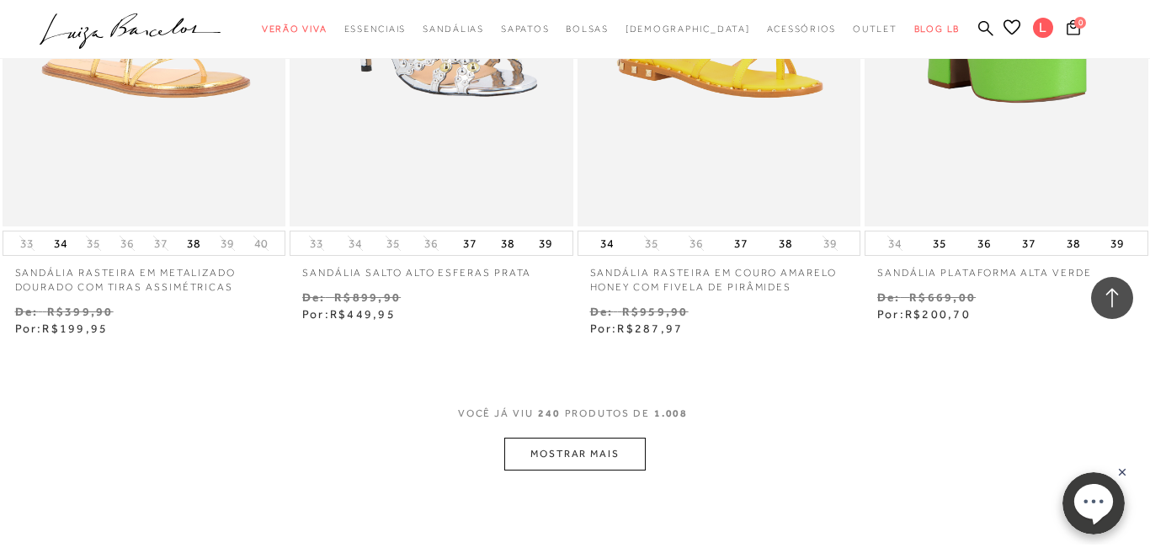
click at [578, 438] on button "MOSTRAR MAIS" at bounding box center [574, 454] width 141 height 33
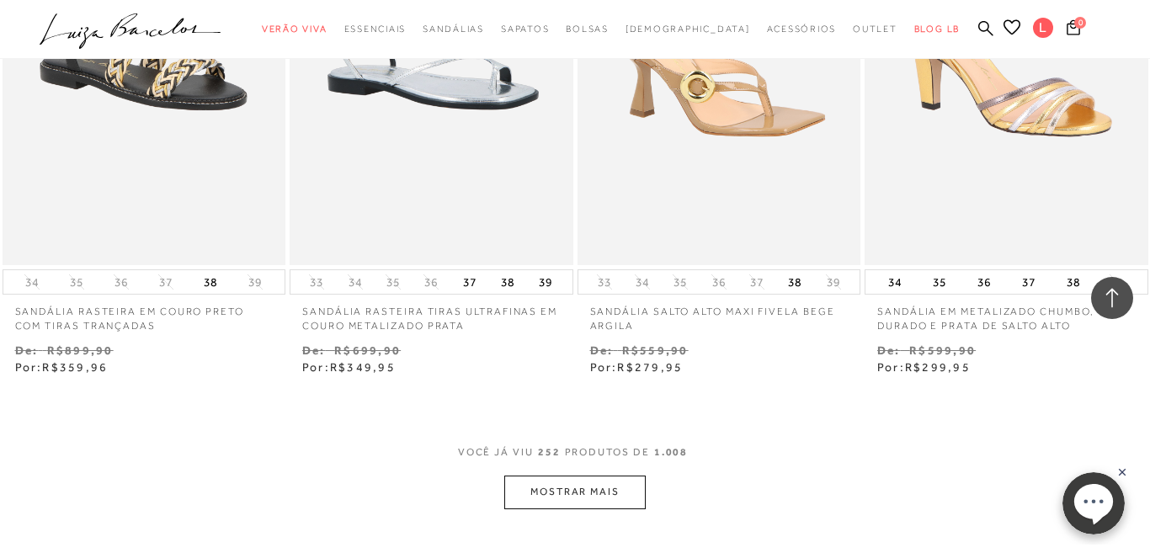
scroll to position [34883, 0]
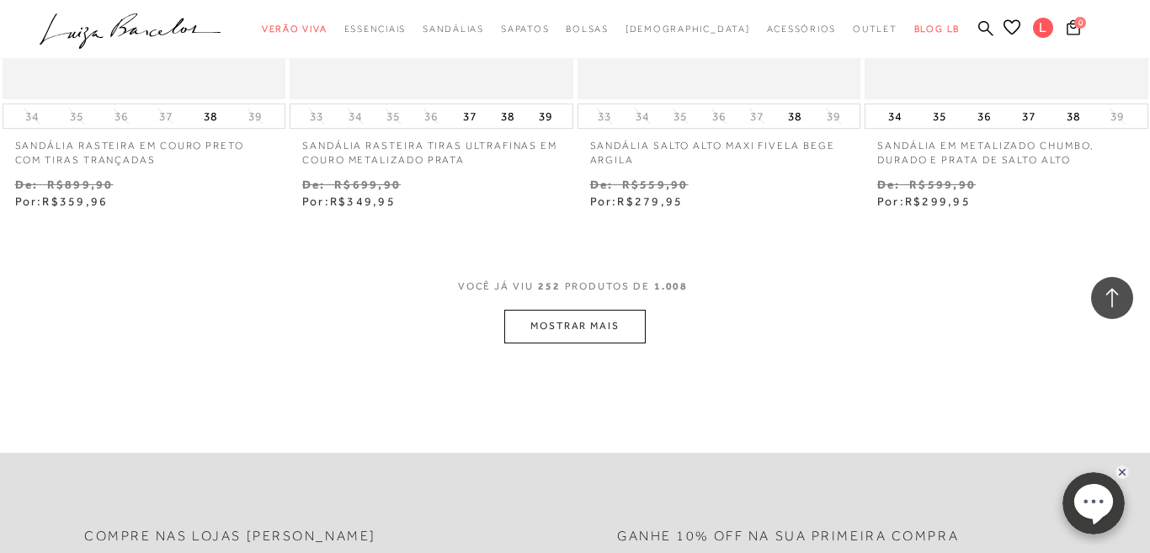
click at [587, 310] on button "MOSTRAR MAIS" at bounding box center [574, 326] width 141 height 33
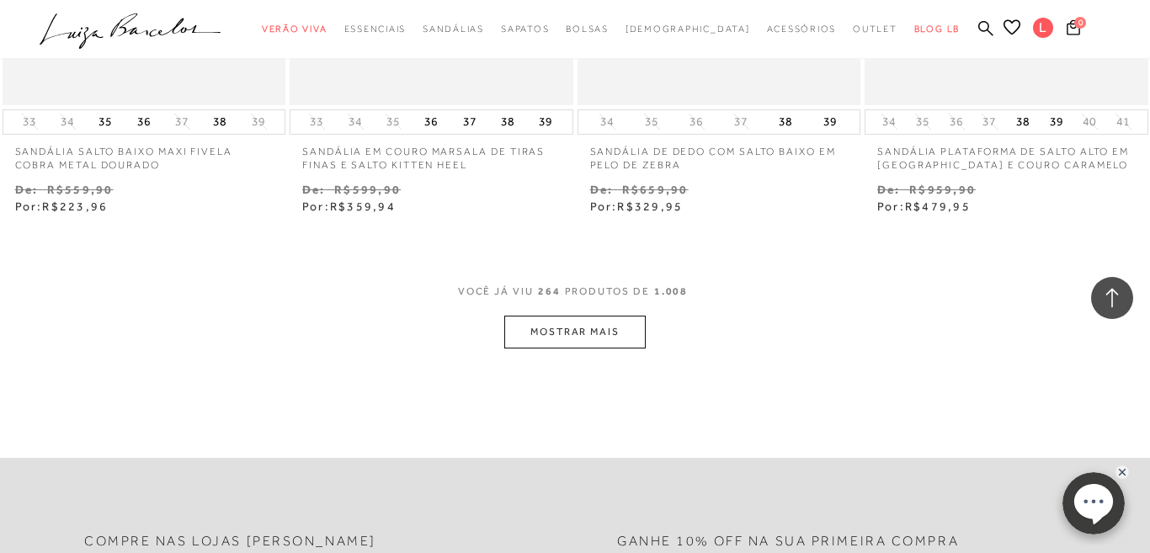
scroll to position [36617, 0]
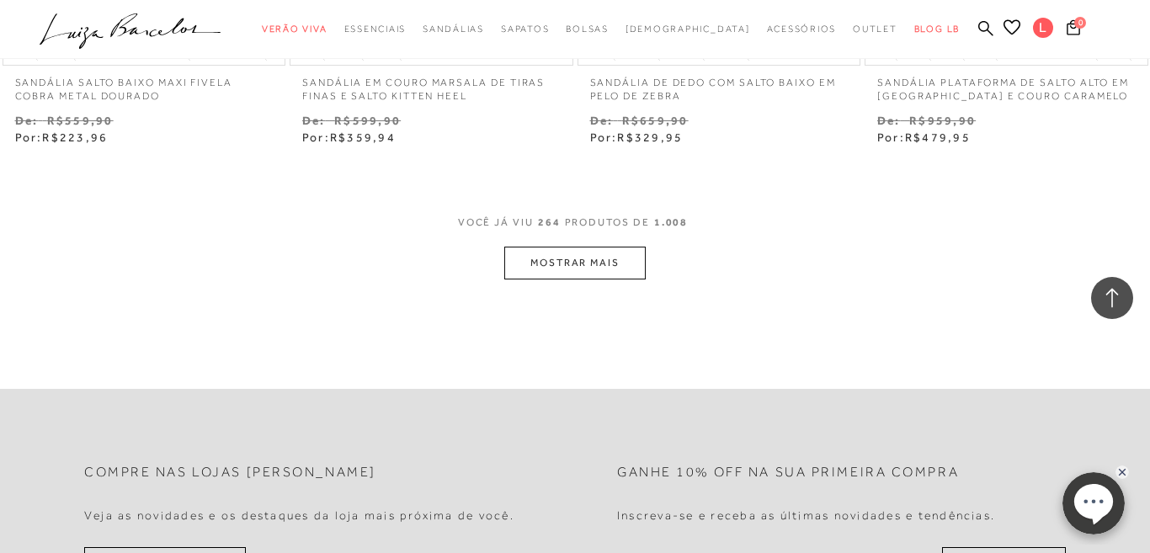
click at [591, 247] on button "MOSTRAR MAIS" at bounding box center [574, 263] width 141 height 33
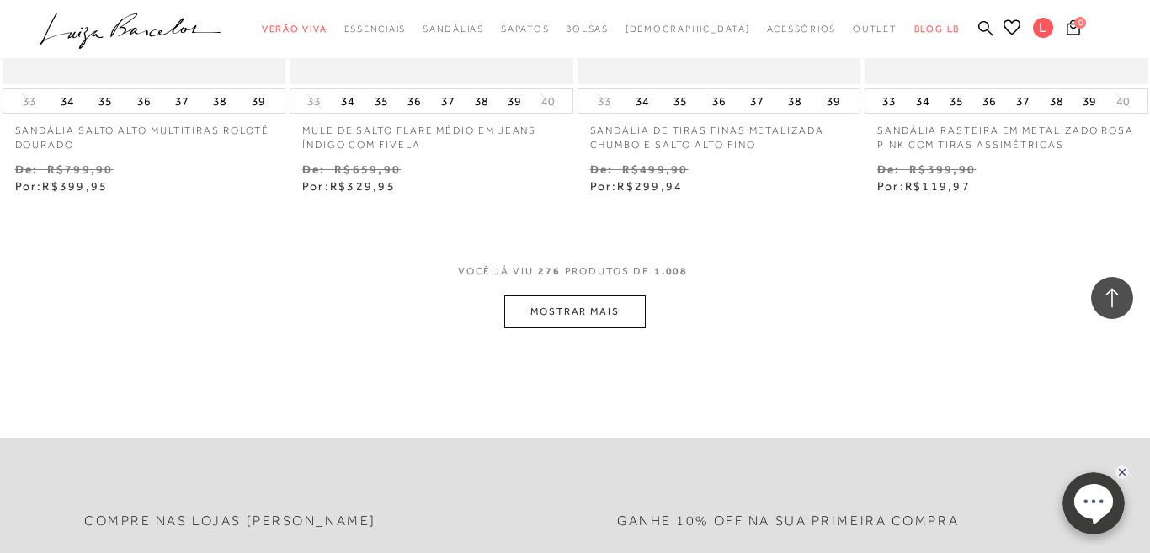
scroll to position [38249, 0]
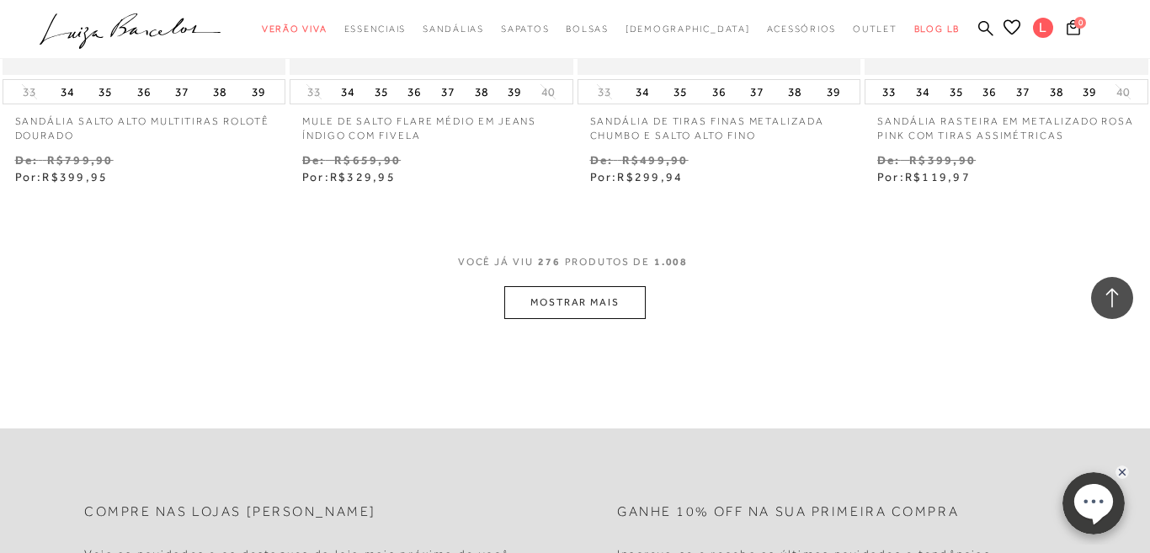
click at [570, 286] on button "MOSTRAR MAIS" at bounding box center [574, 302] width 141 height 33
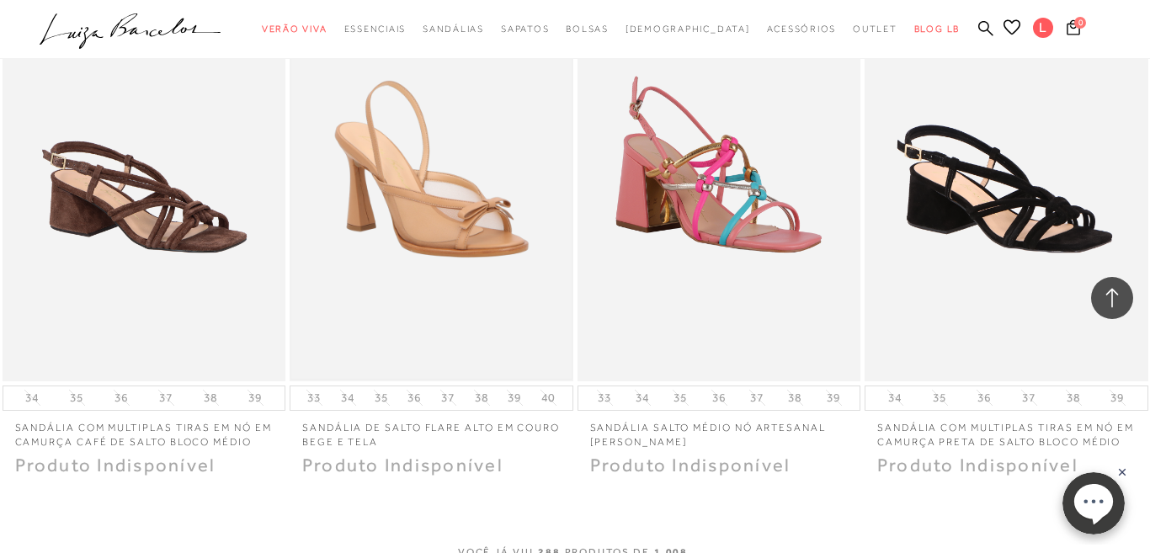
scroll to position [39804, 0]
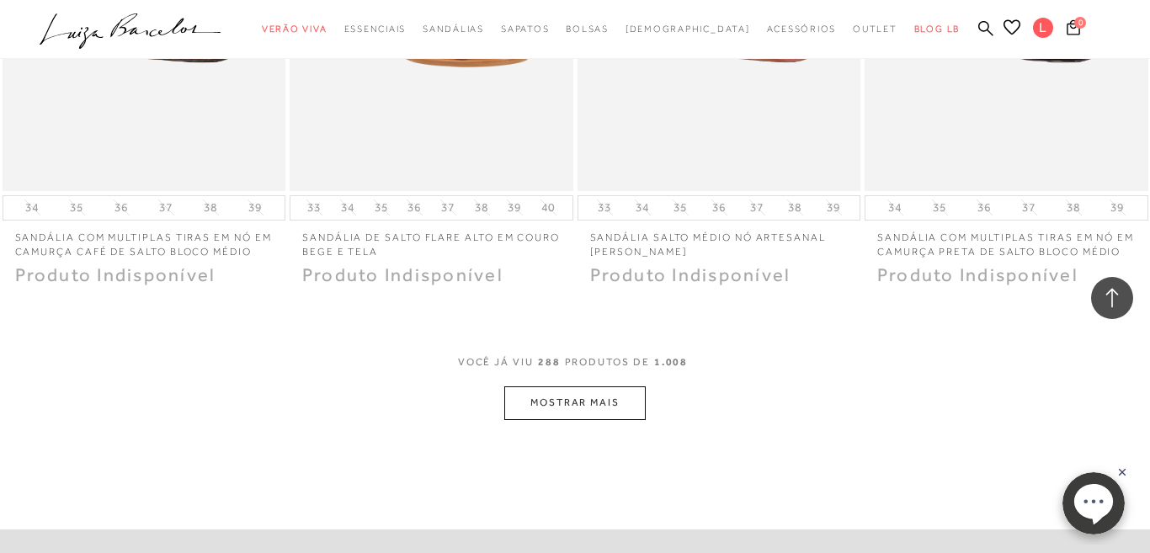
click at [547, 386] on button "MOSTRAR MAIS" at bounding box center [574, 402] width 141 height 33
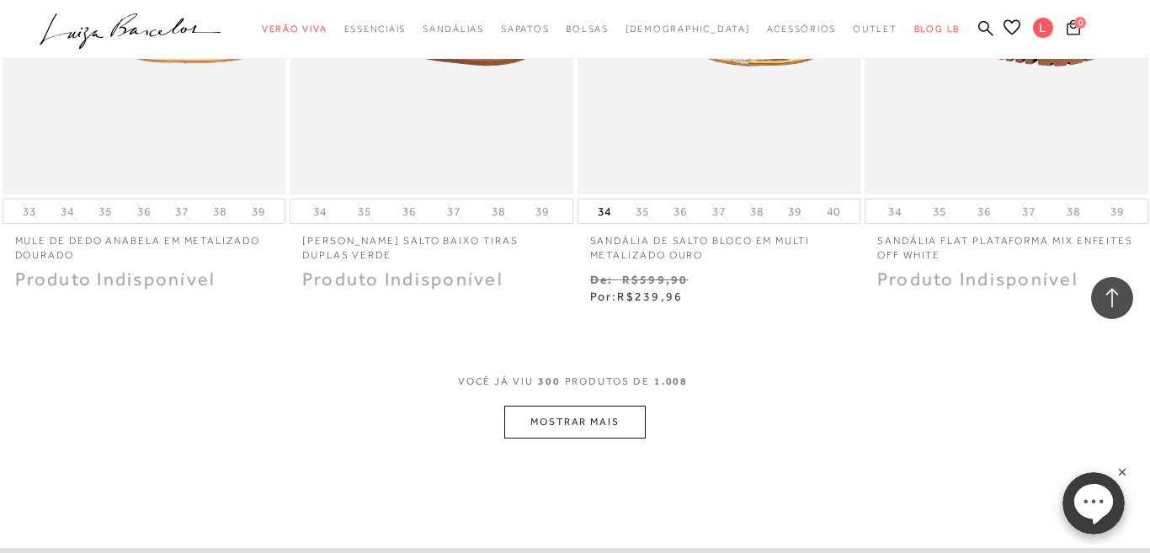
scroll to position [41476, 0]
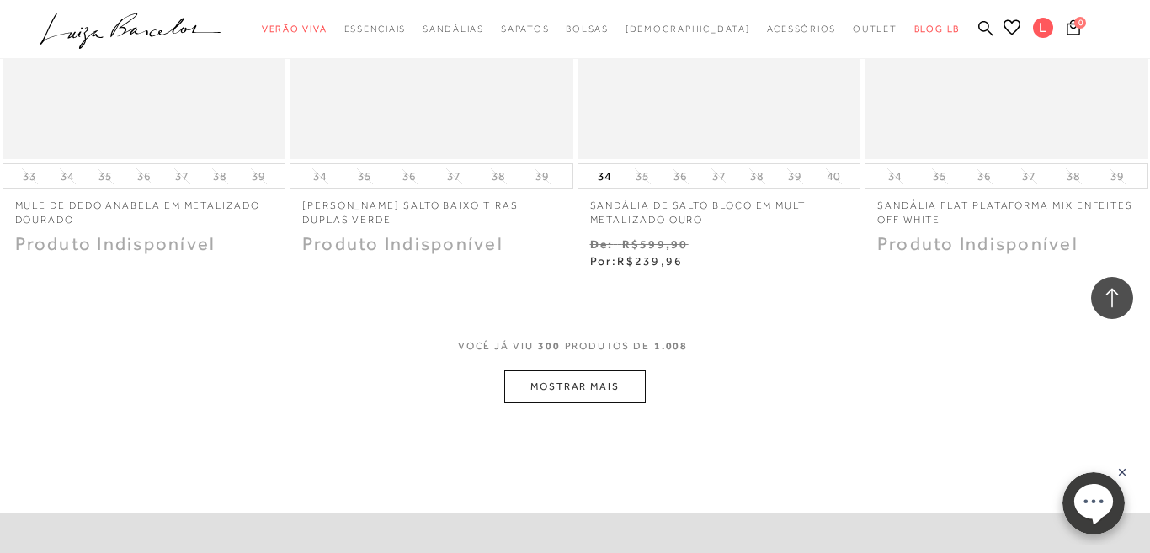
click at [582, 370] on button "MOSTRAR MAIS" at bounding box center [574, 386] width 141 height 33
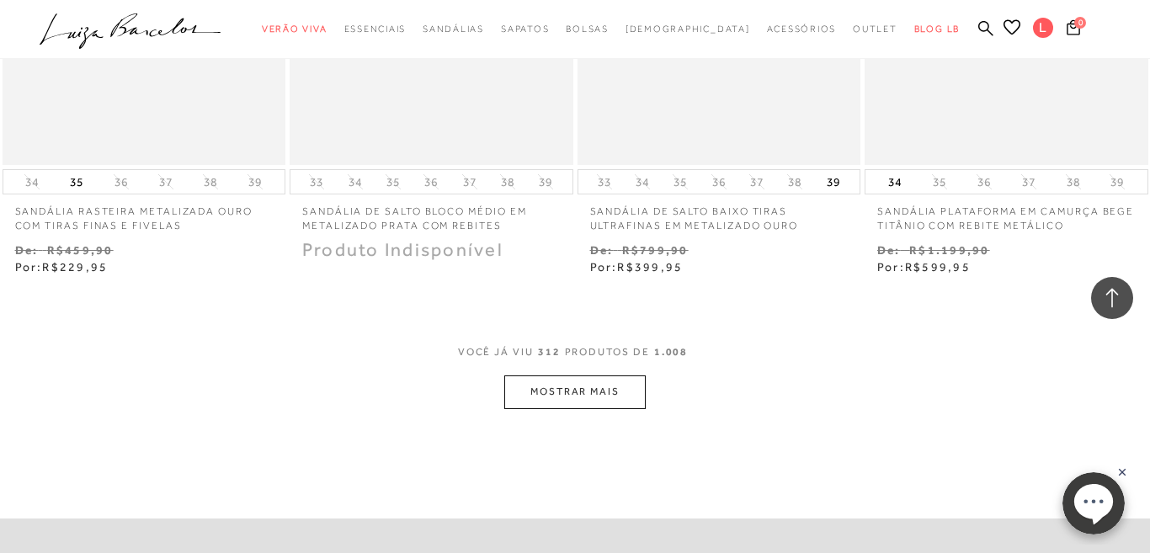
scroll to position [43185, 0]
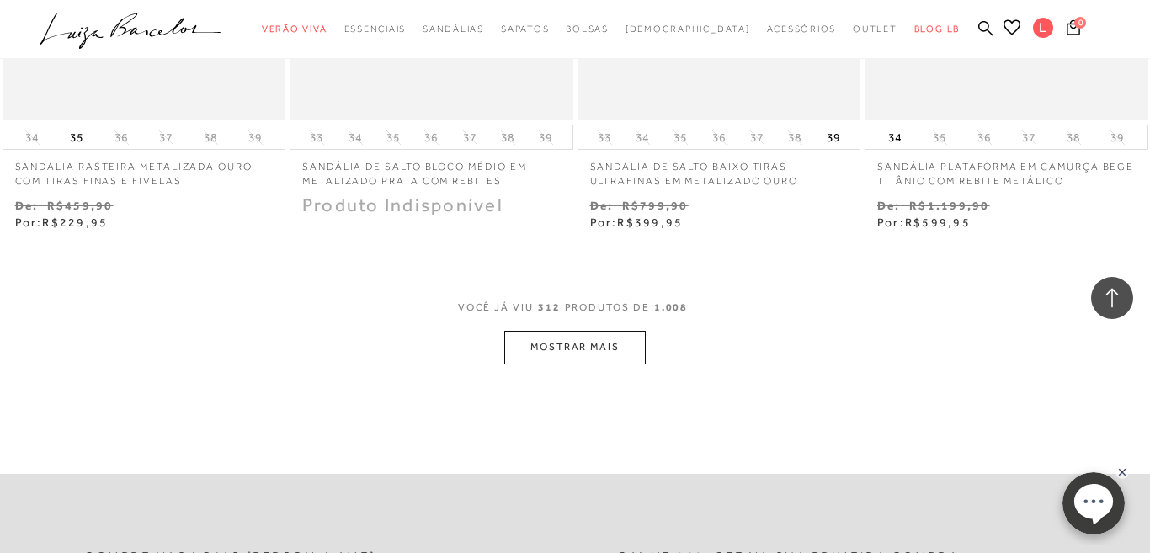
click at [572, 331] on button "MOSTRAR MAIS" at bounding box center [574, 347] width 141 height 33
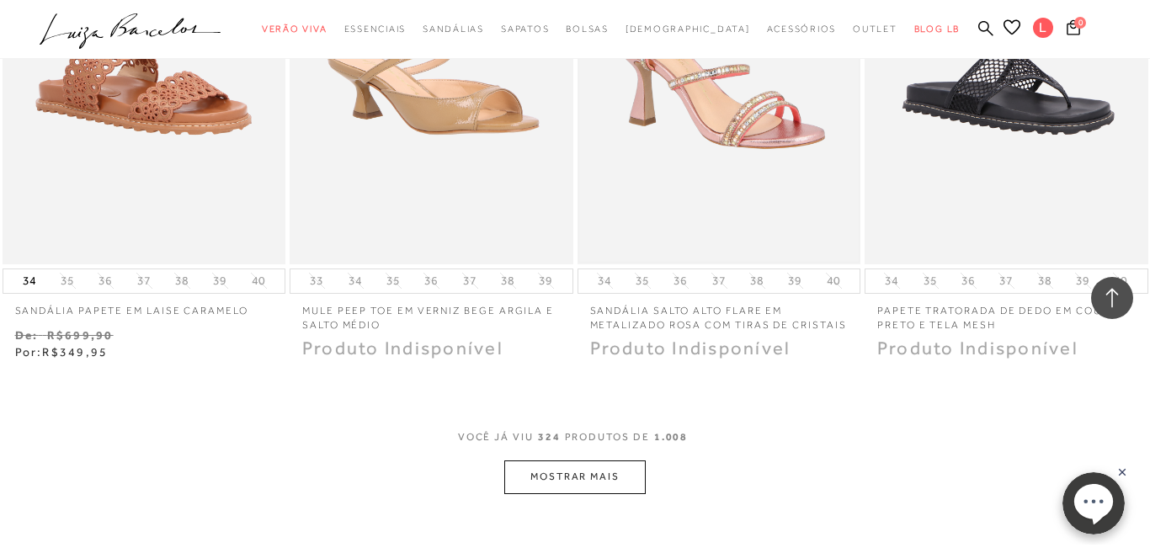
scroll to position [44826, 0]
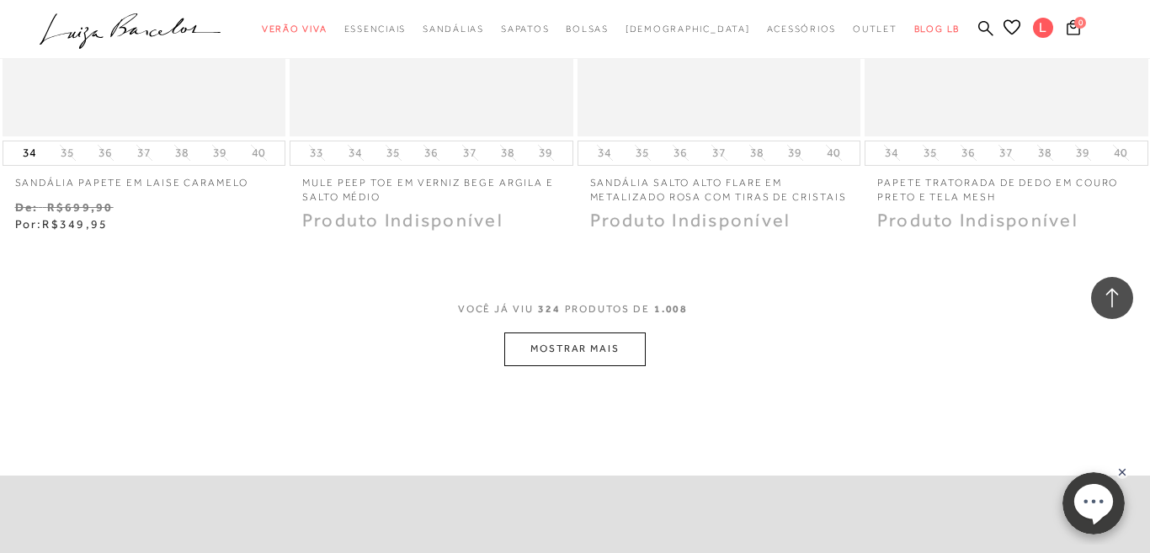
click at [600, 333] on button "MOSTRAR MAIS" at bounding box center [574, 349] width 141 height 33
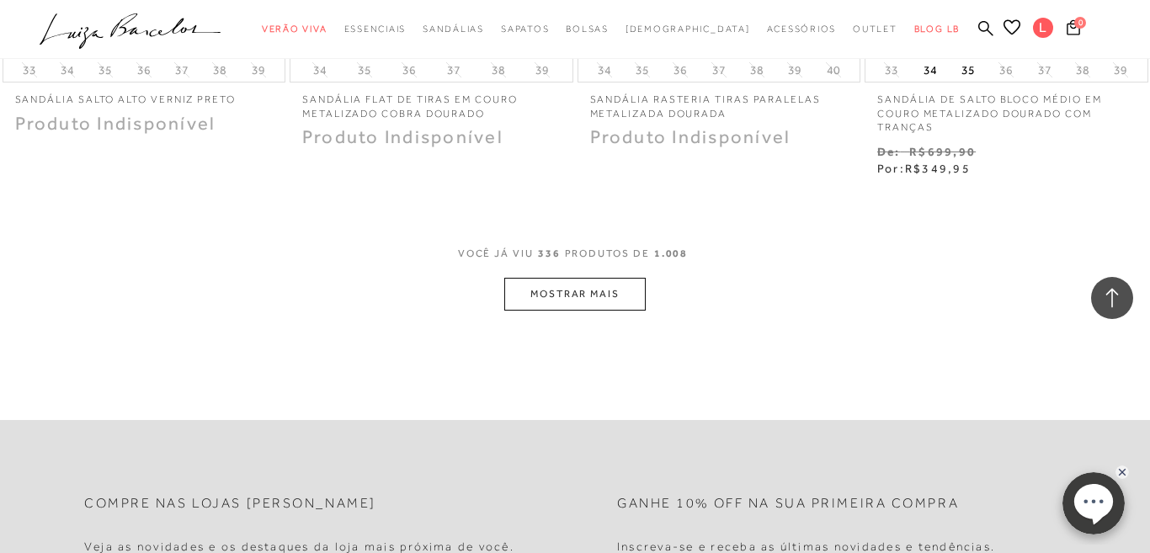
scroll to position [46554, 0]
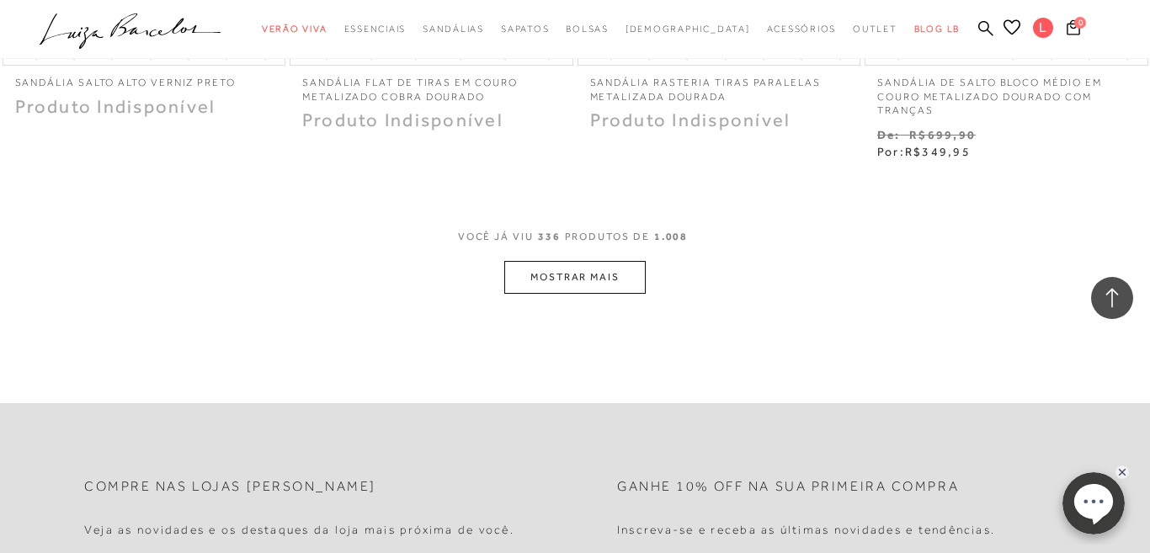
click at [588, 261] on button "MOSTRAR MAIS" at bounding box center [574, 277] width 141 height 33
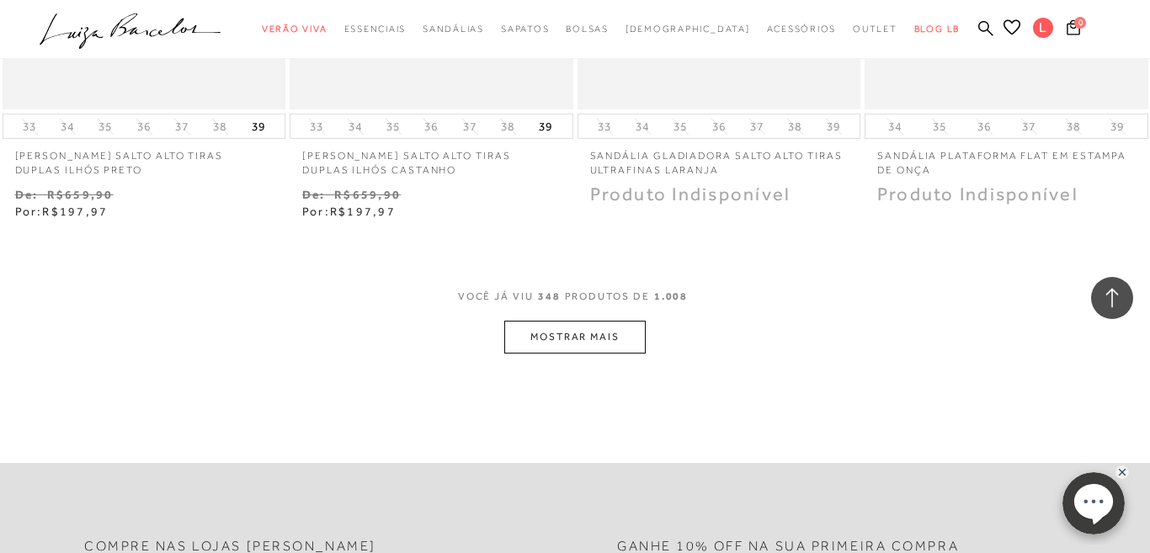
scroll to position [48280, 0]
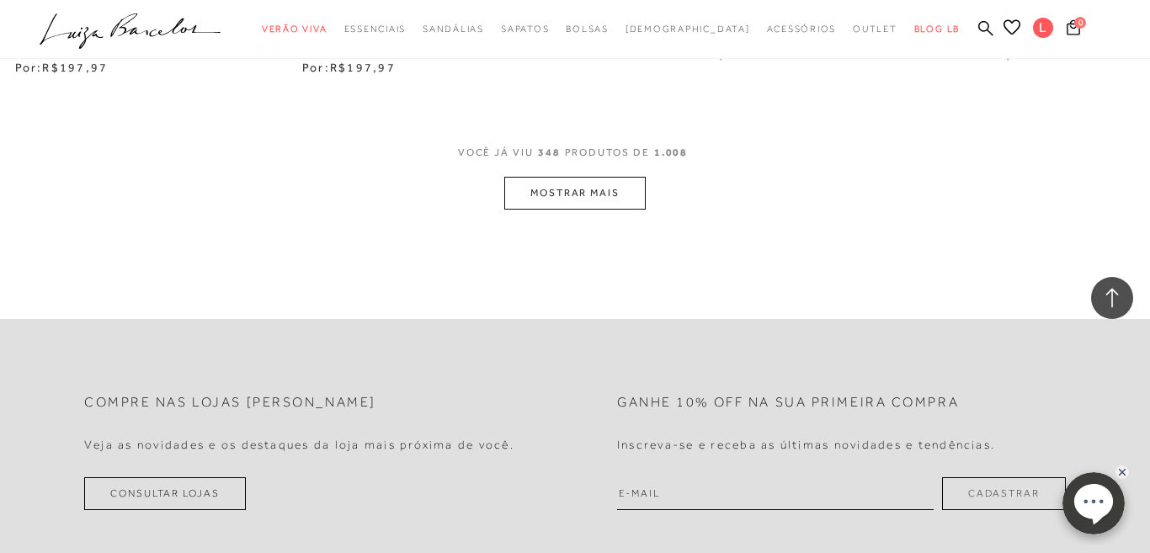
click at [592, 177] on button "MOSTRAR MAIS" at bounding box center [574, 193] width 141 height 33
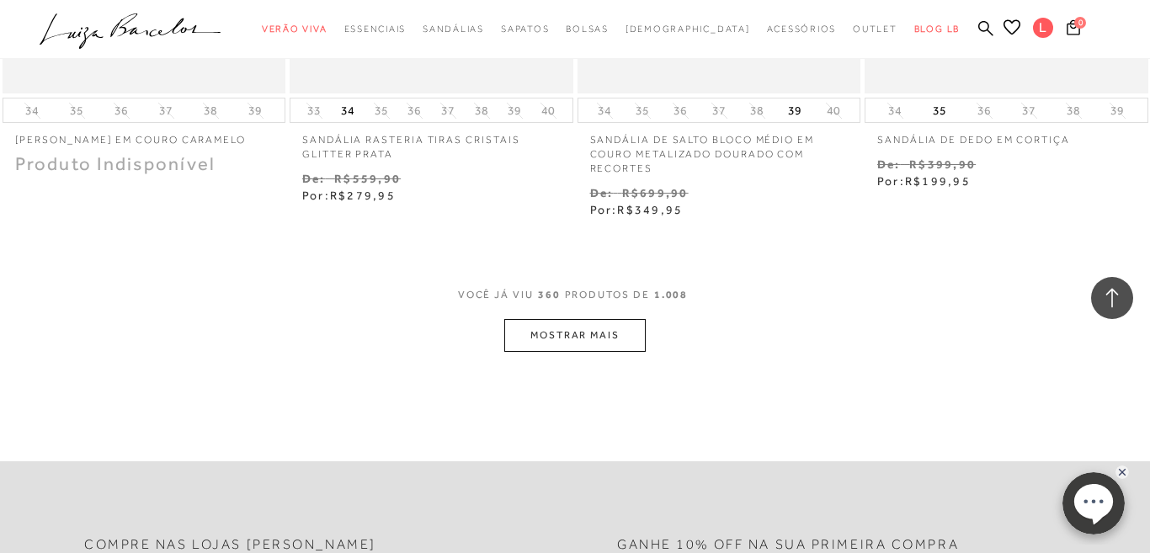
scroll to position [49797, 0]
click at [578, 316] on button "MOSTRAR MAIS" at bounding box center [574, 332] width 141 height 33
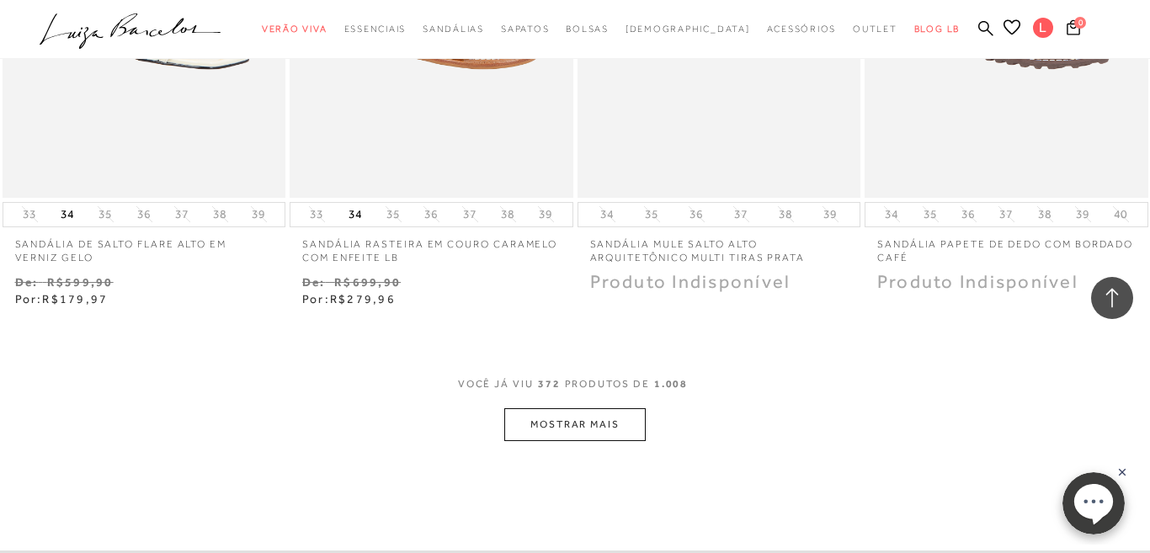
scroll to position [51541, 0]
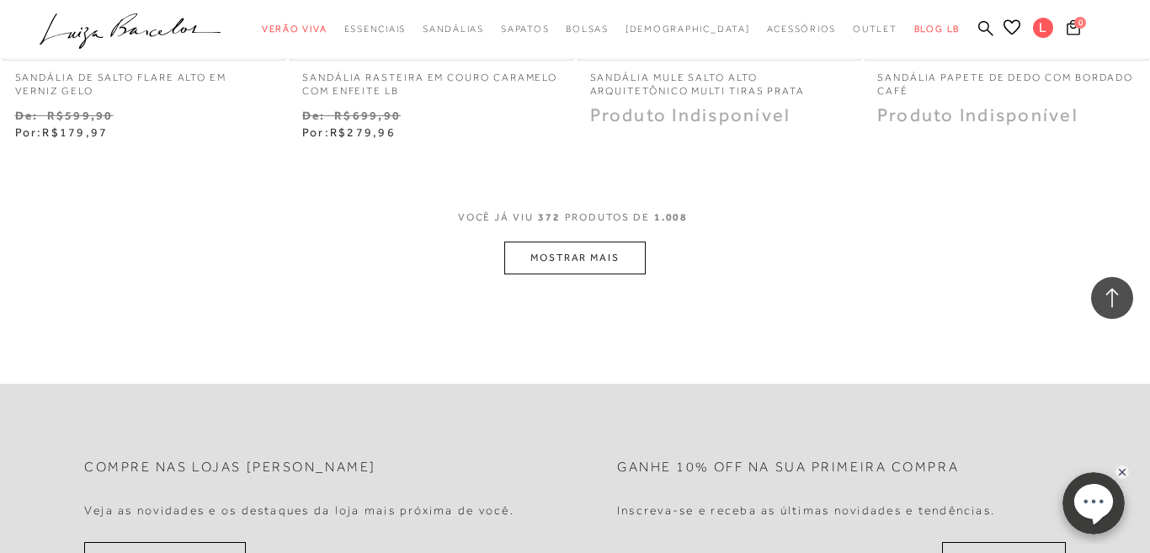
click at [556, 242] on button "MOSTRAR MAIS" at bounding box center [574, 258] width 141 height 33
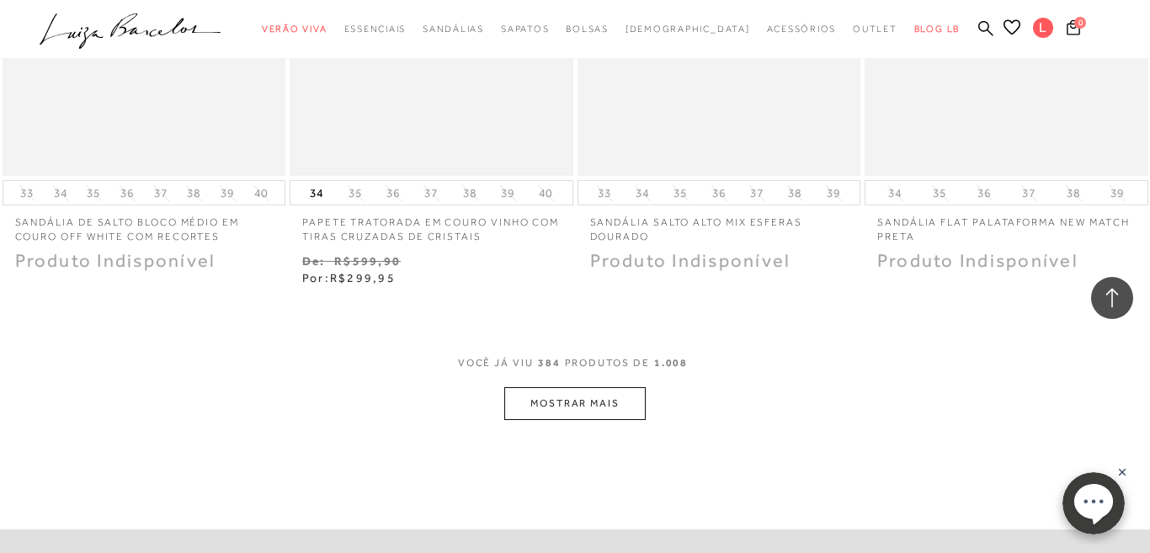
scroll to position [53102, 0]
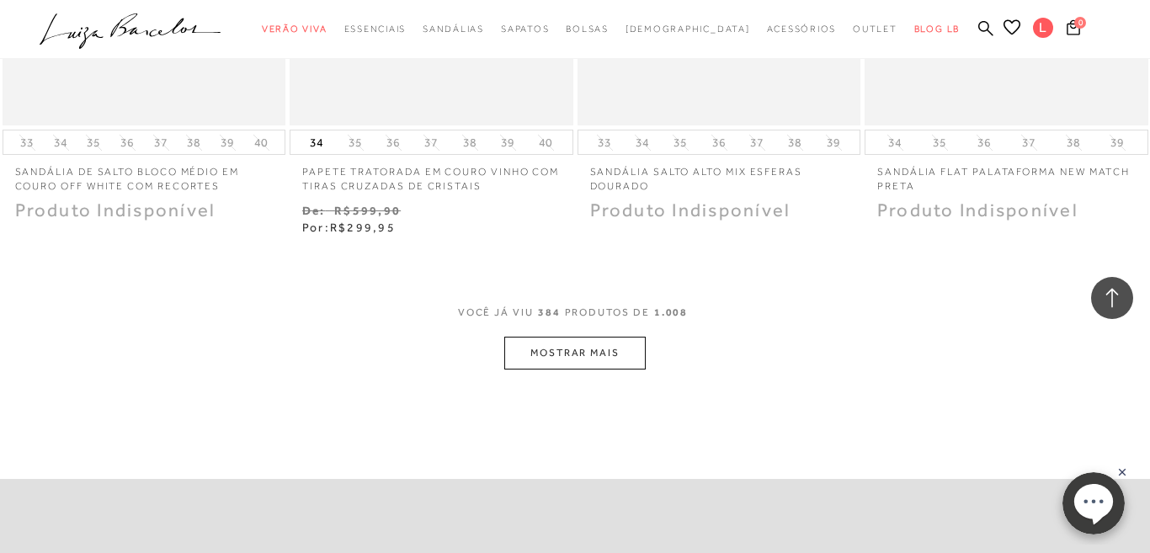
click at [557, 337] on button "MOSTRAR MAIS" at bounding box center [574, 353] width 141 height 33
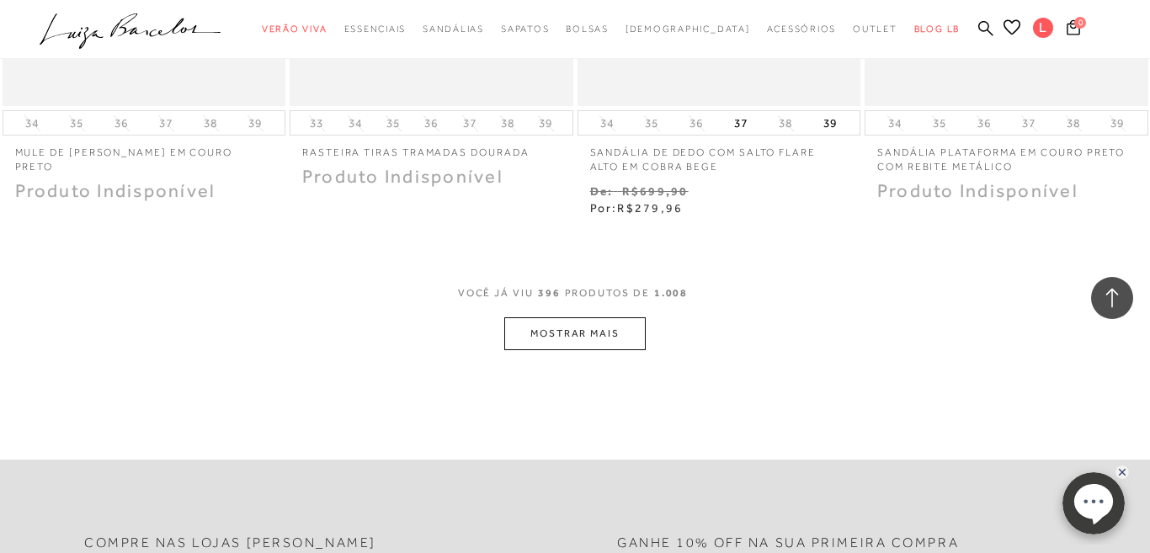
scroll to position [54811, 0]
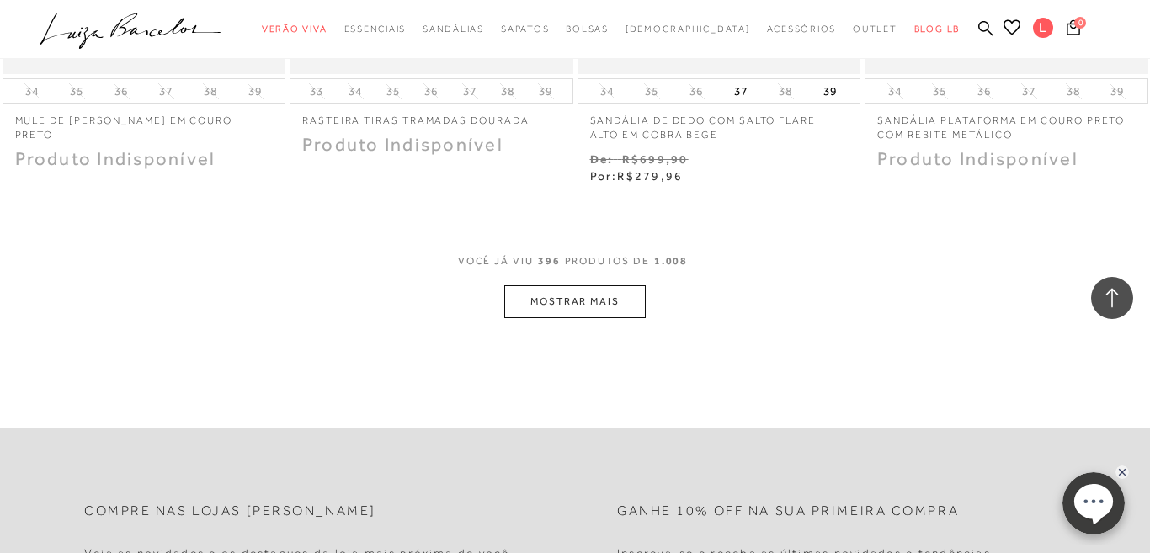
click at [526, 285] on button "MOSTRAR MAIS" at bounding box center [574, 301] width 141 height 33
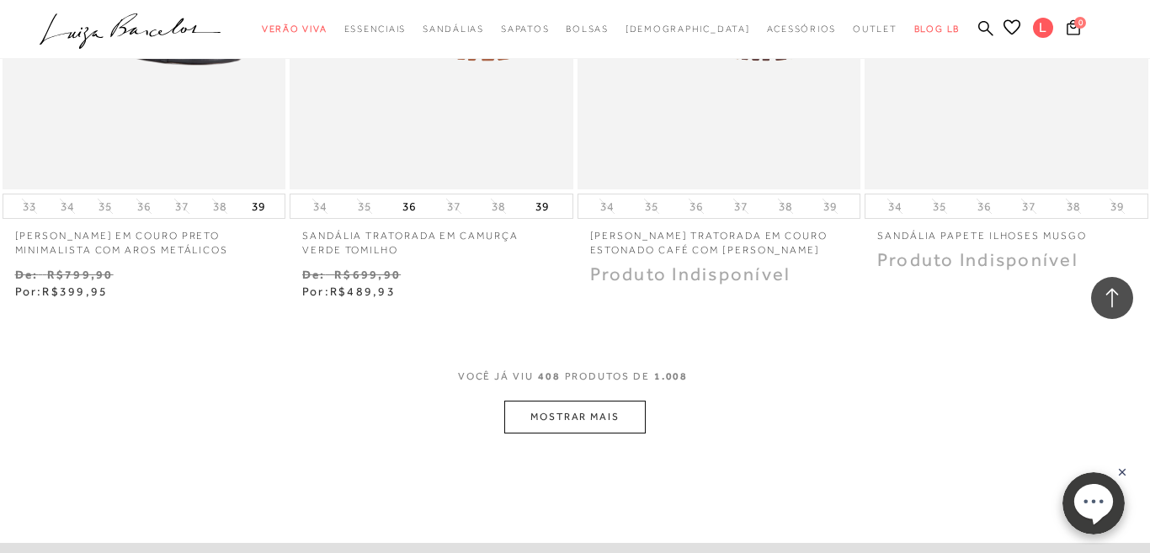
scroll to position [56382, 0]
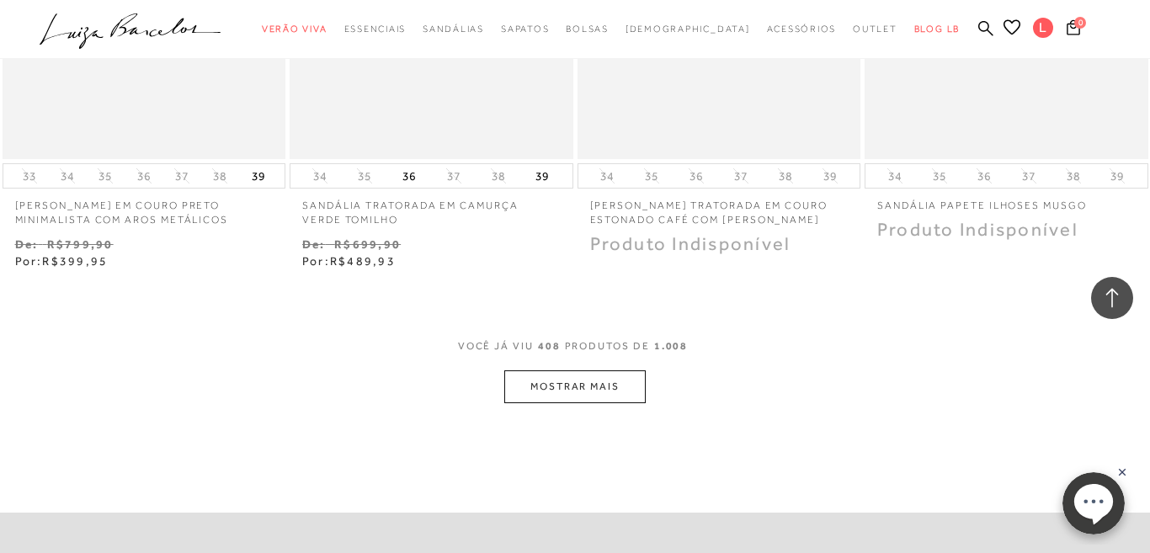
click at [562, 370] on button "MOSTRAR MAIS" at bounding box center [574, 386] width 141 height 33
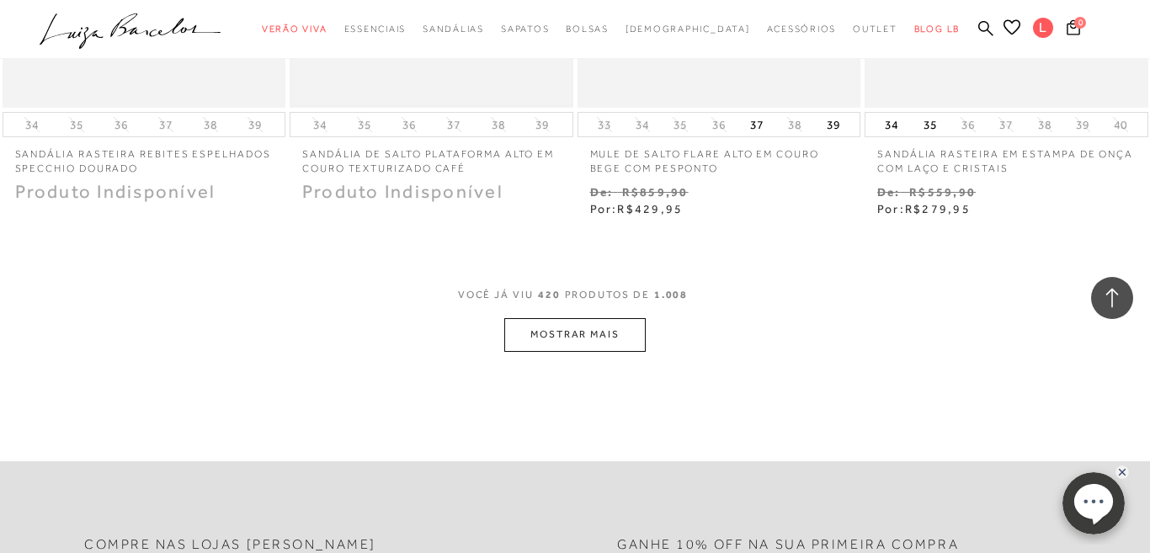
scroll to position [58101, 0]
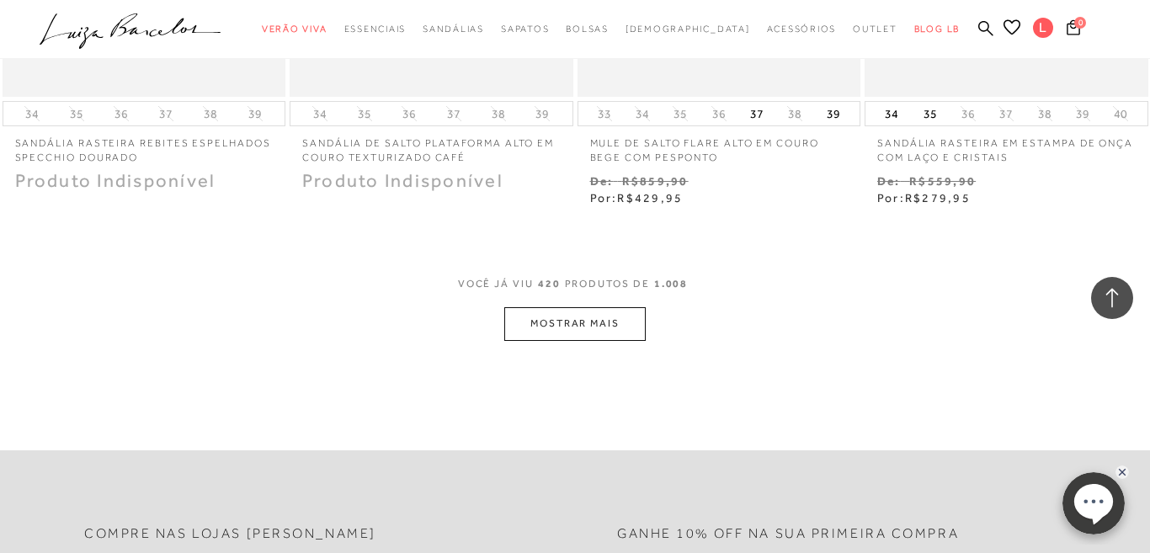
click at [625, 307] on button "MOSTRAR MAIS" at bounding box center [574, 323] width 141 height 33
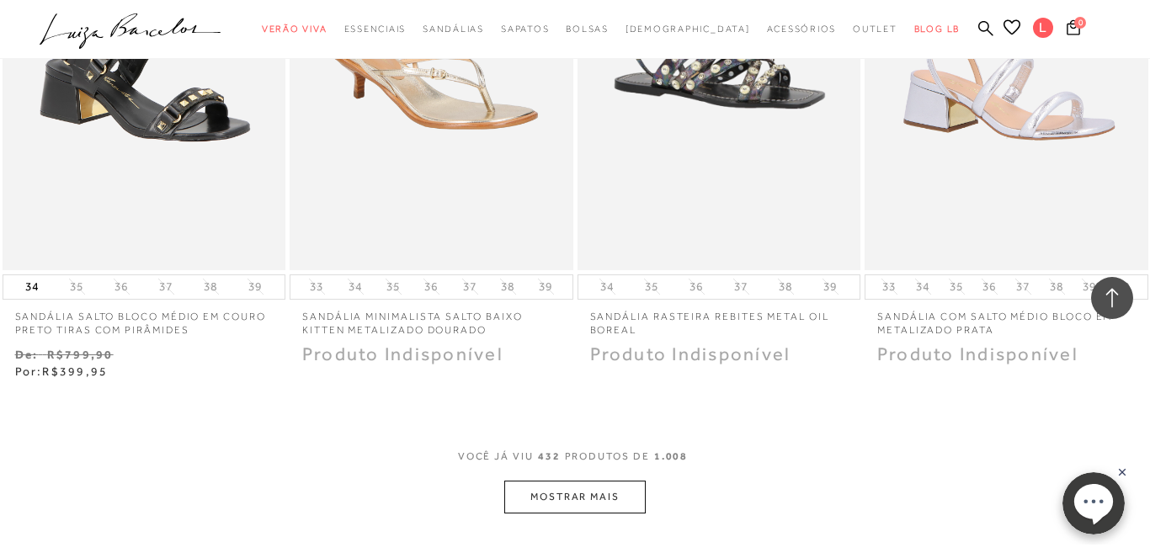
scroll to position [59833, 0]
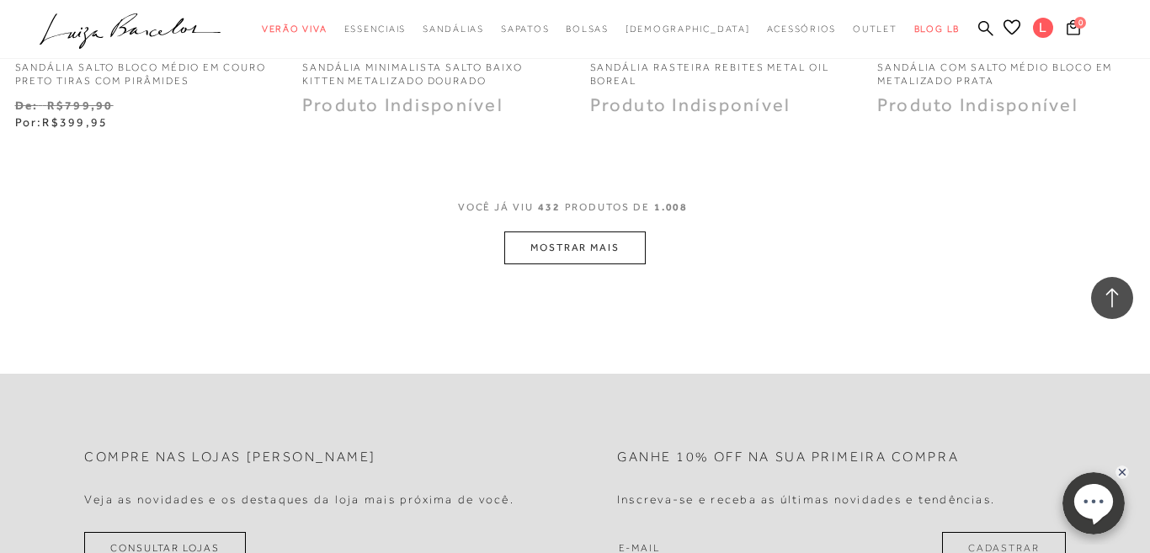
click at [567, 232] on button "MOSTRAR MAIS" at bounding box center [574, 248] width 141 height 33
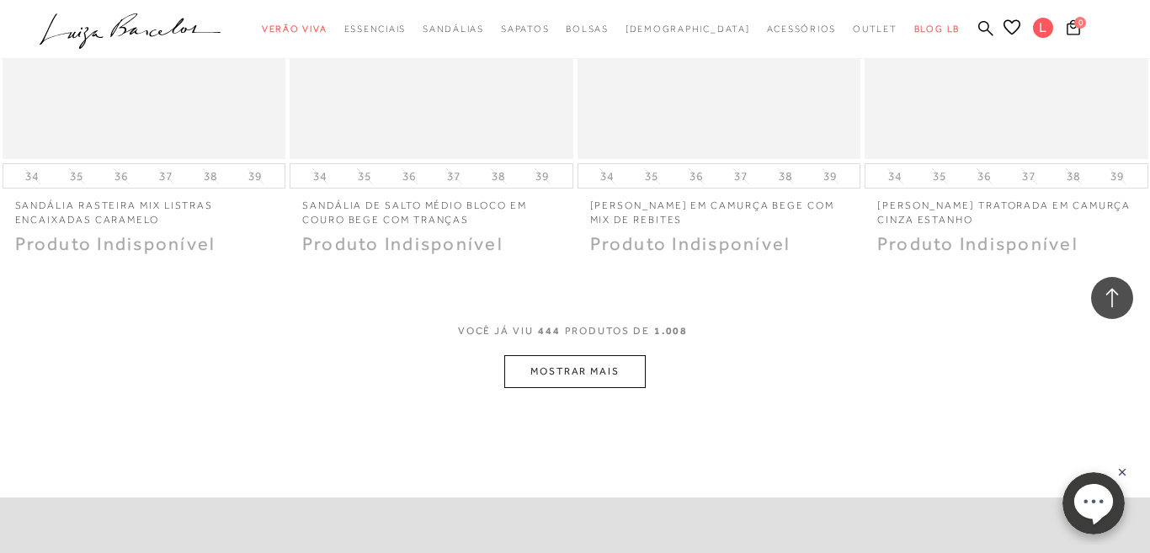
scroll to position [61349, 0]
click at [567, 357] on button "MOSTRAR MAIS" at bounding box center [574, 373] width 141 height 33
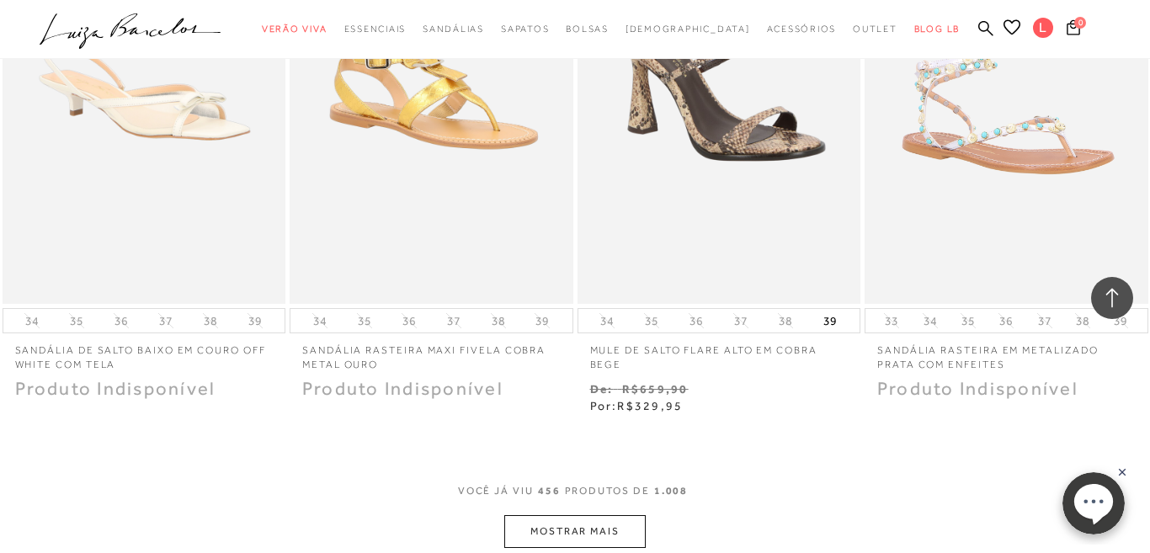
scroll to position [63017, 0]
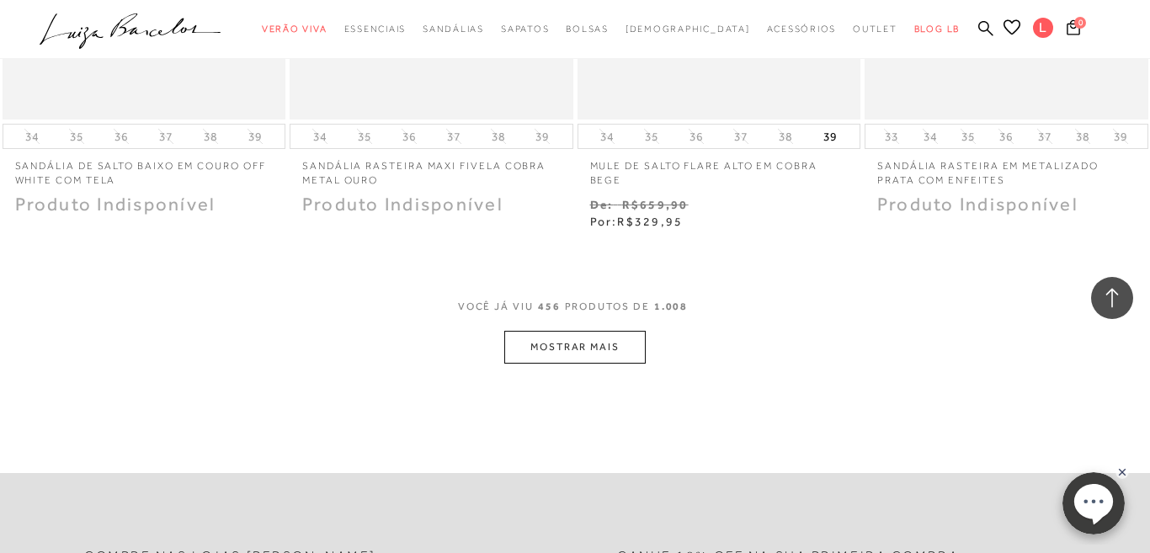
click at [551, 331] on button "MOSTRAR MAIS" at bounding box center [574, 347] width 141 height 33
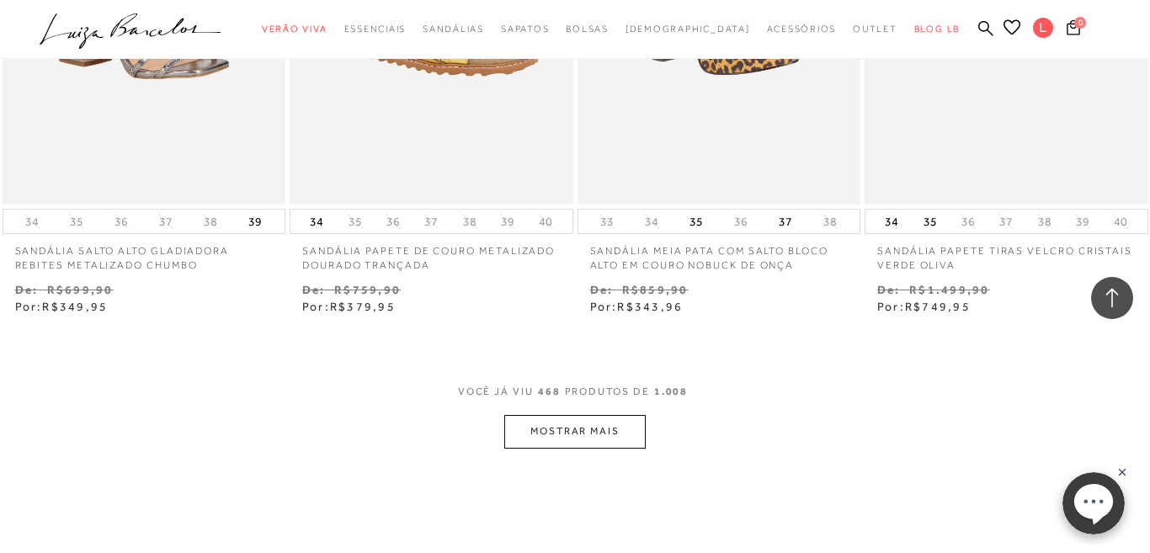
scroll to position [64676, 0]
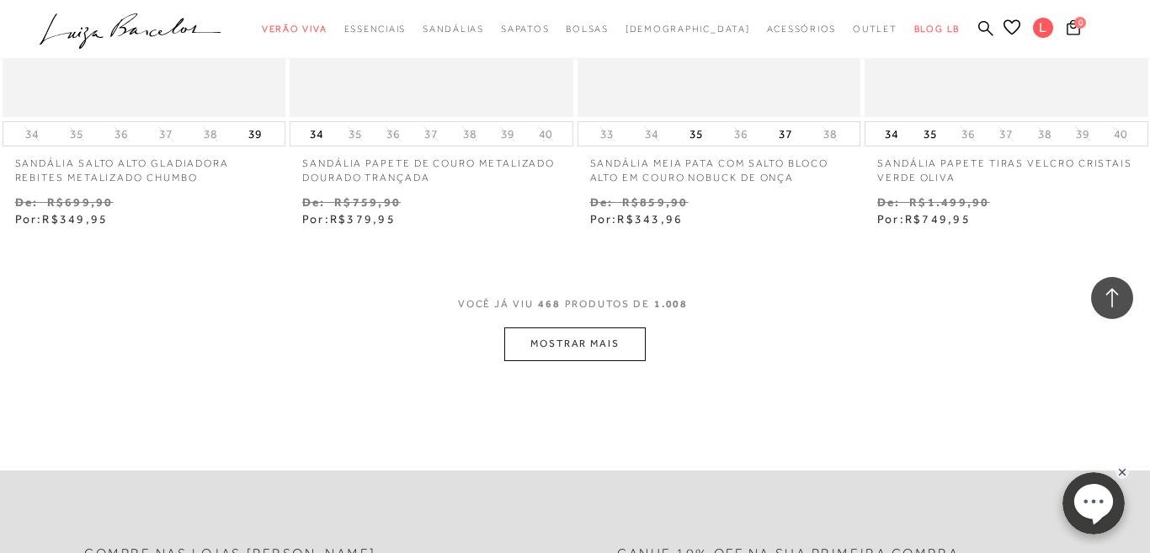
click at [556, 327] on button "MOSTRAR MAIS" at bounding box center [574, 343] width 141 height 33
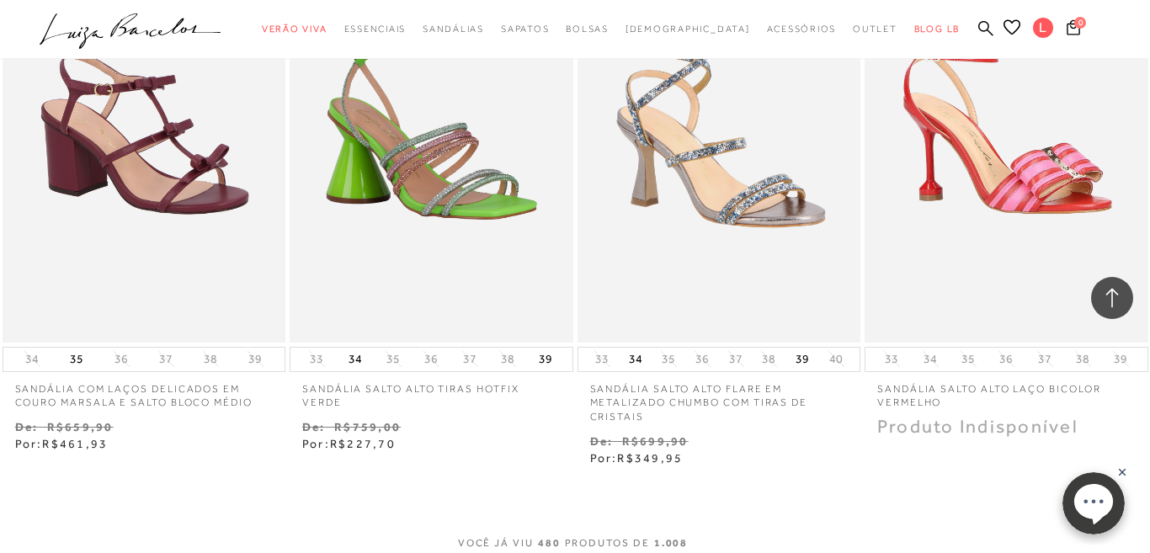
scroll to position [66229, 0]
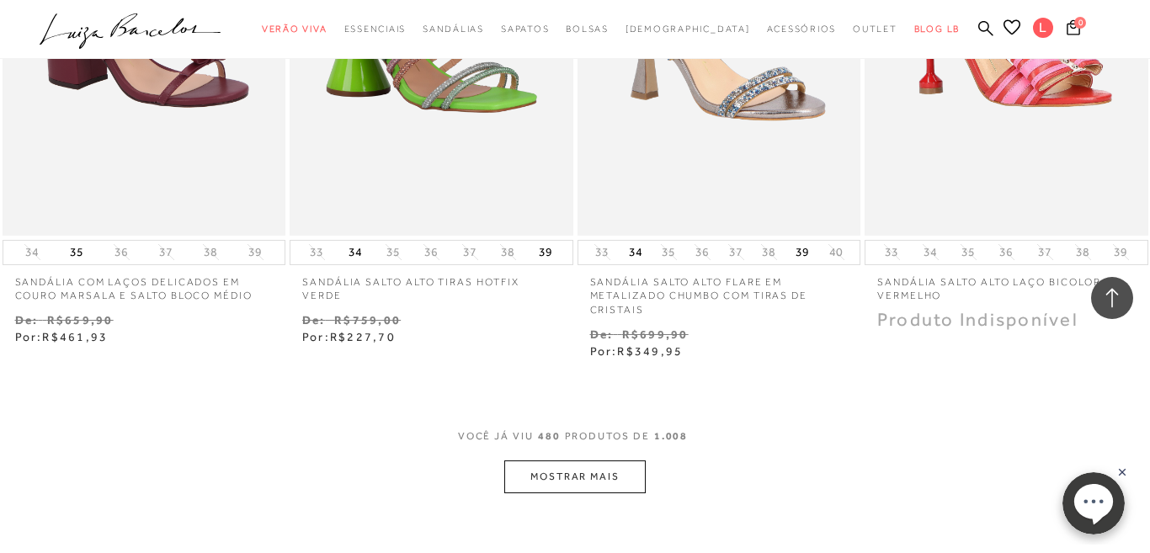
click at [590, 460] on button "MOSTRAR MAIS" at bounding box center [574, 476] width 141 height 33
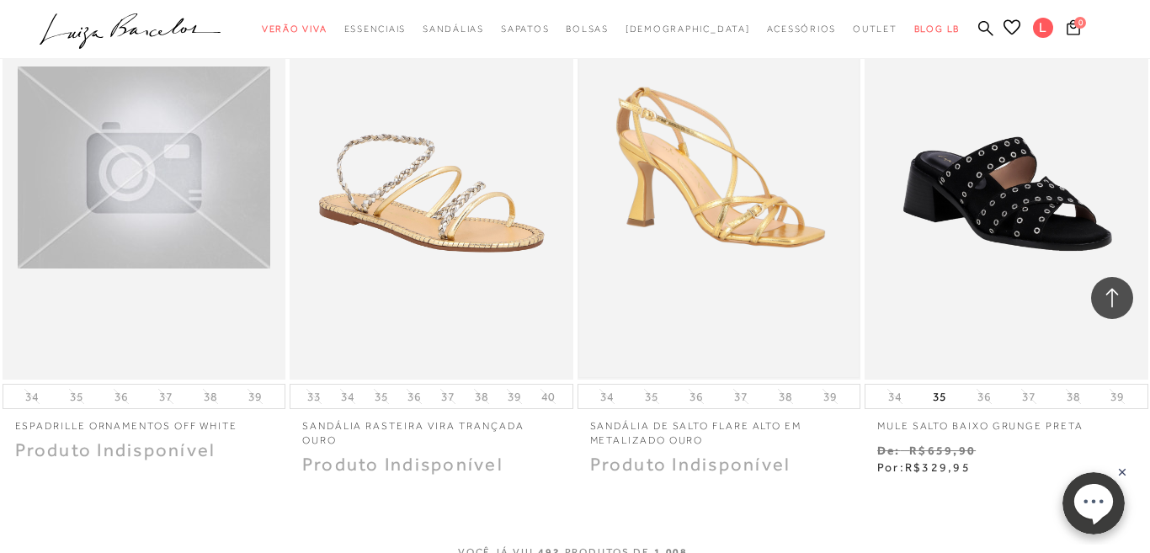
scroll to position [68061, 0]
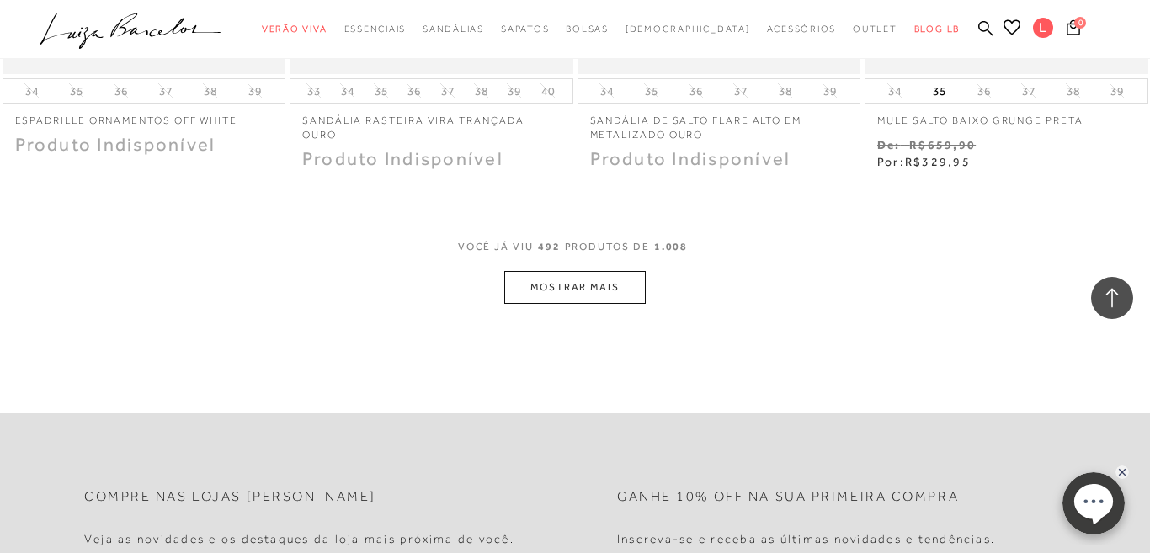
click at [605, 271] on button "MOSTRAR MAIS" at bounding box center [574, 287] width 141 height 33
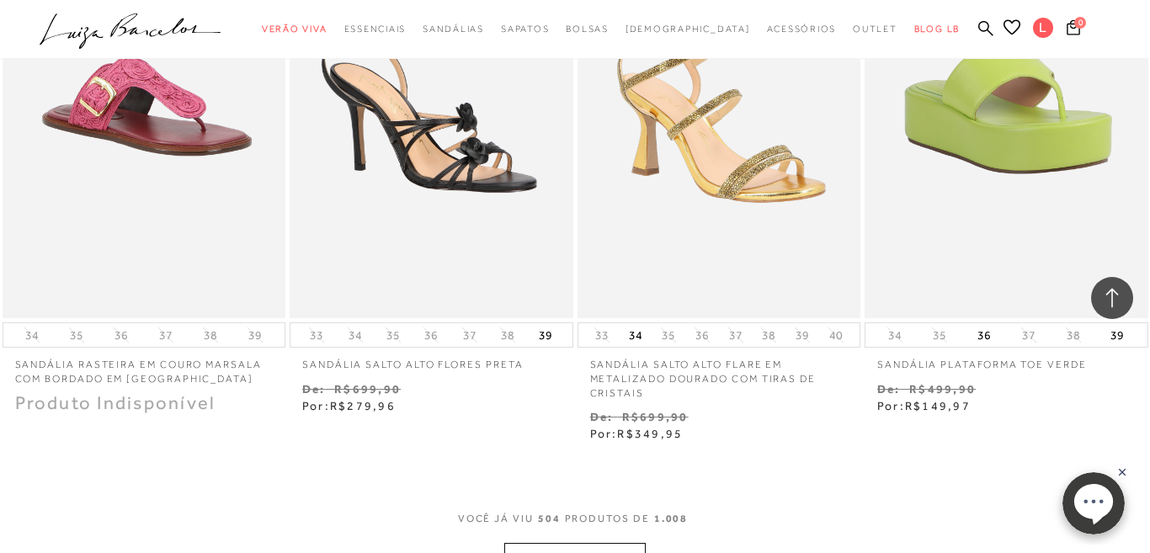
scroll to position [69499, 0]
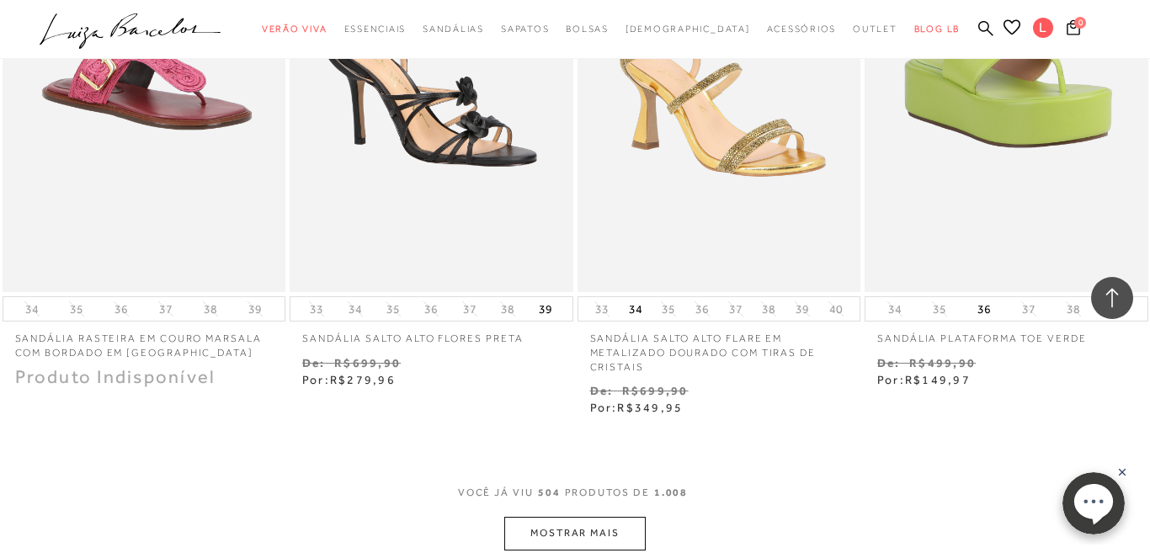
click at [572, 517] on button "MOSTRAR MAIS" at bounding box center [574, 533] width 141 height 33
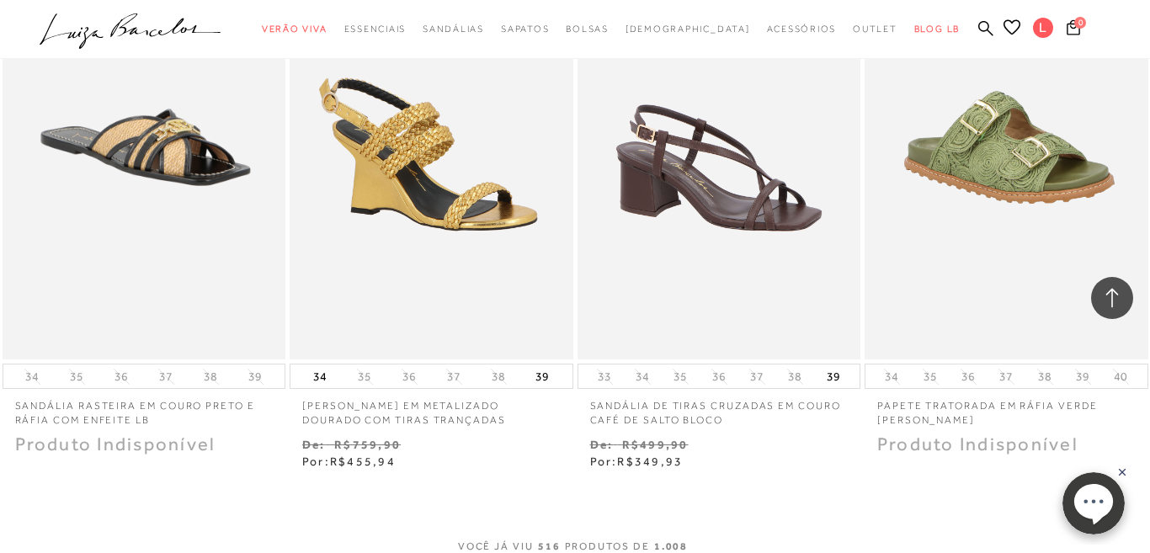
scroll to position [71343, 0]
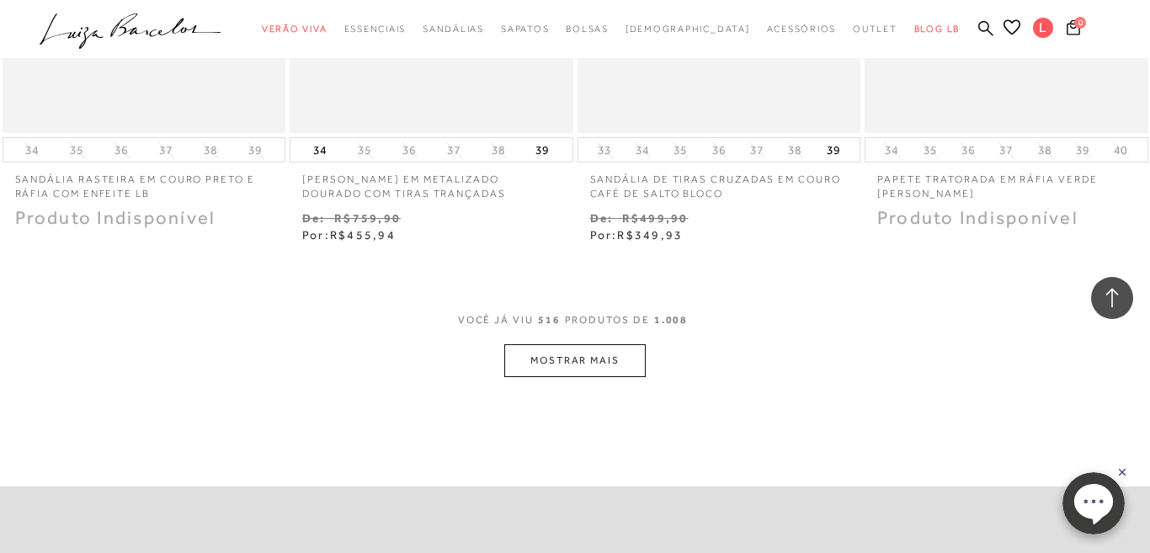
click at [608, 344] on button "MOSTRAR MAIS" at bounding box center [574, 360] width 141 height 33
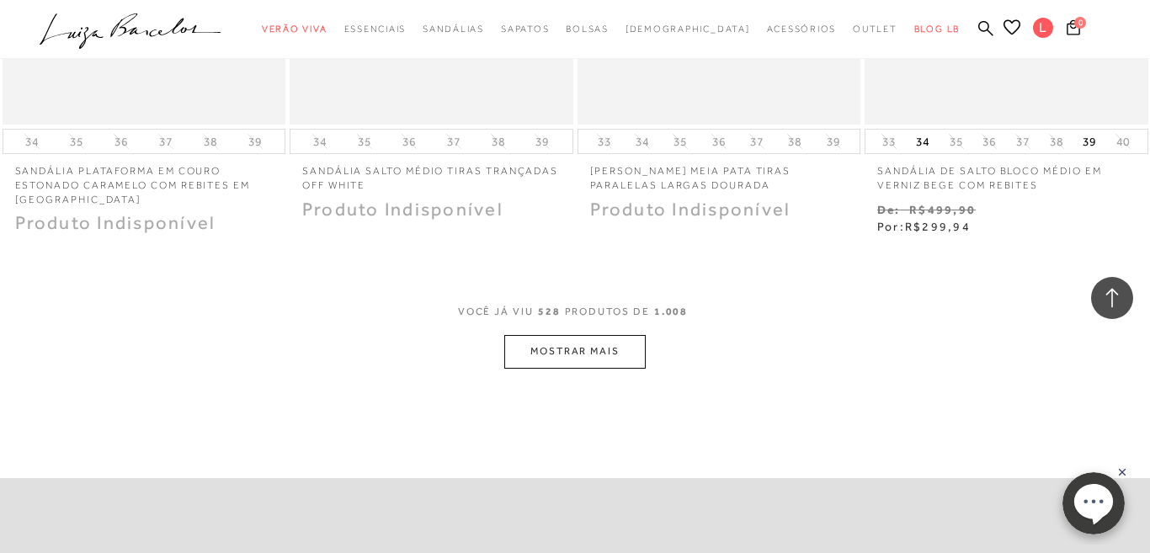
scroll to position [73164, 0]
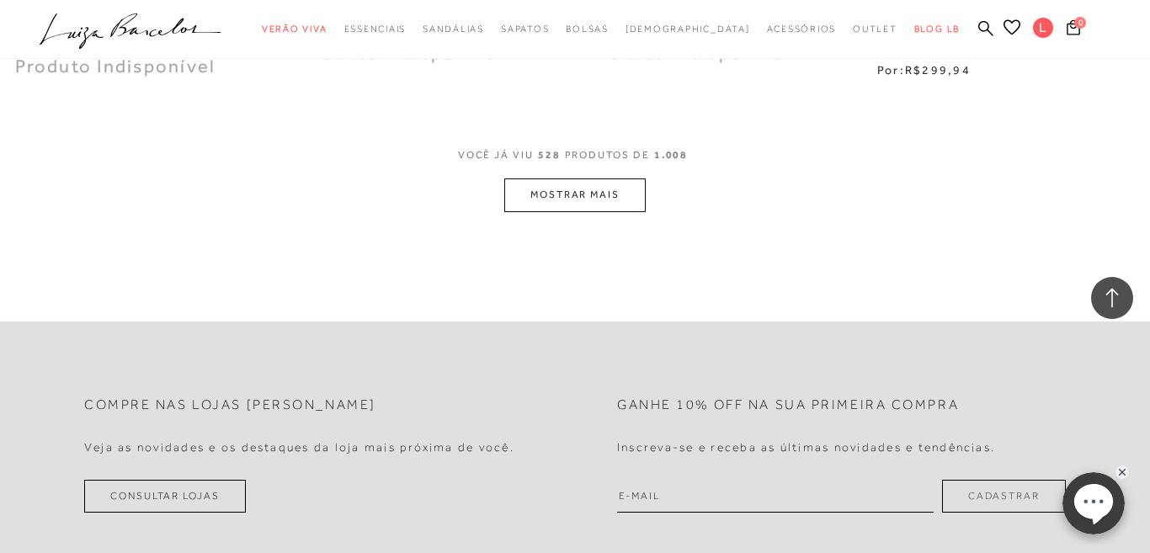
click at [569, 178] on button "MOSTRAR MAIS" at bounding box center [574, 194] width 141 height 33
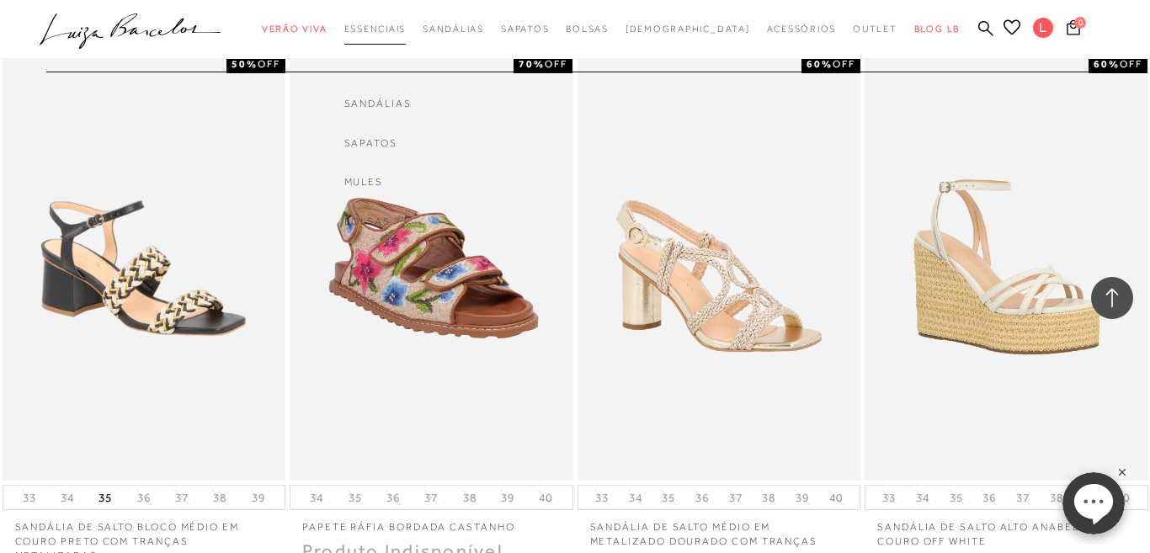
scroll to position [73293, 0]
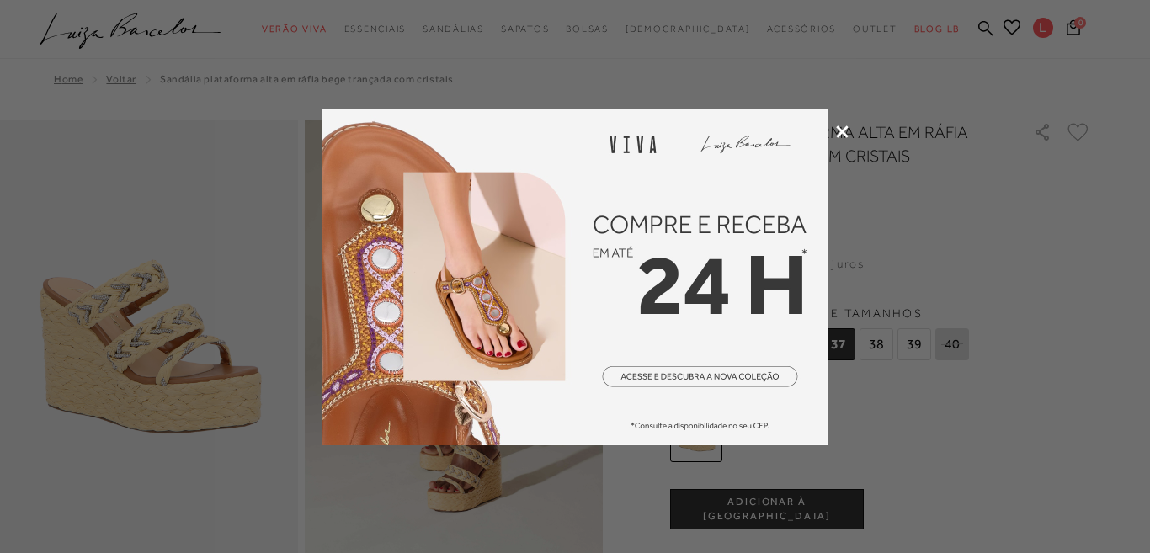
click at [838, 126] on icon at bounding box center [842, 131] width 13 height 13
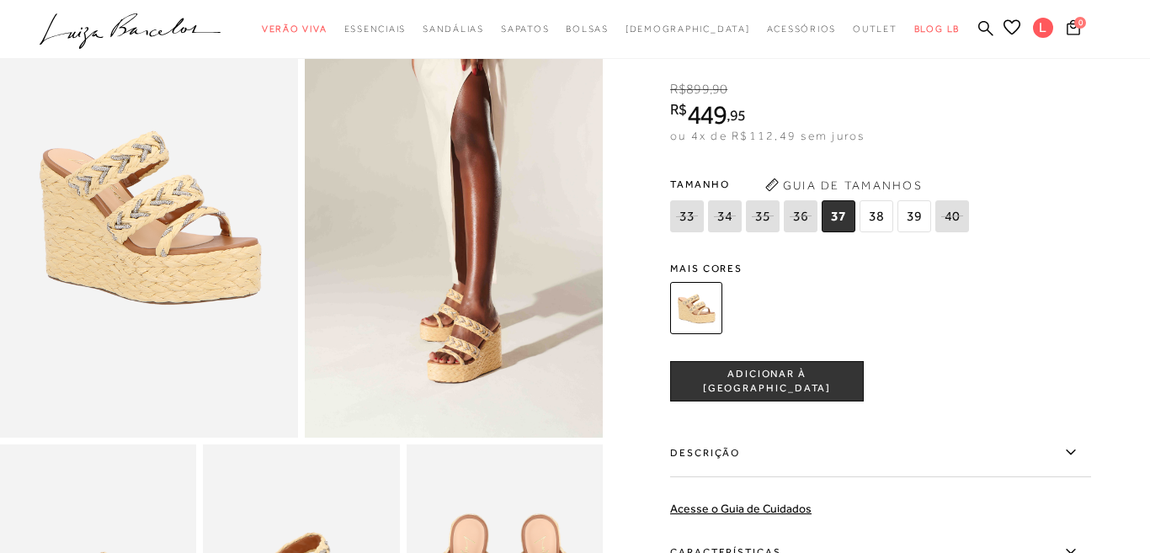
scroll to position [374, 0]
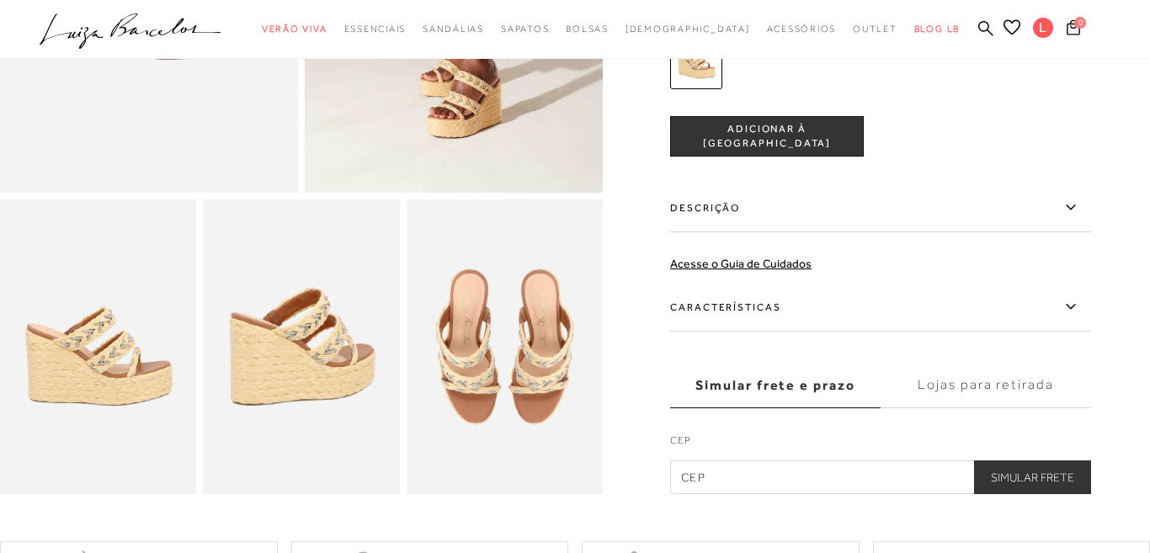
click at [338, 398] on img at bounding box center [301, 347] width 196 height 295
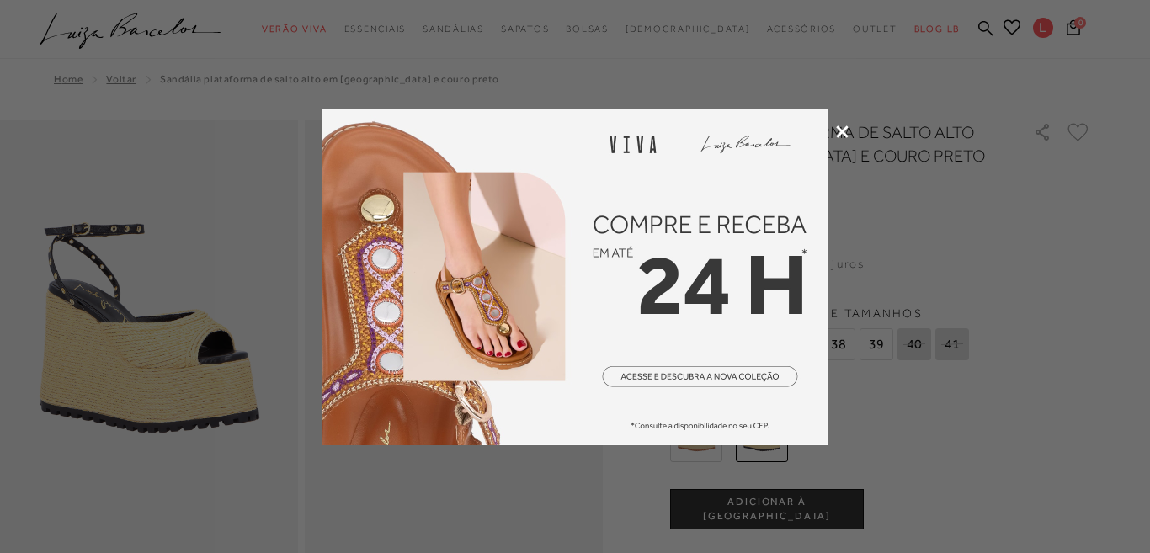
scroll to position [89, 0]
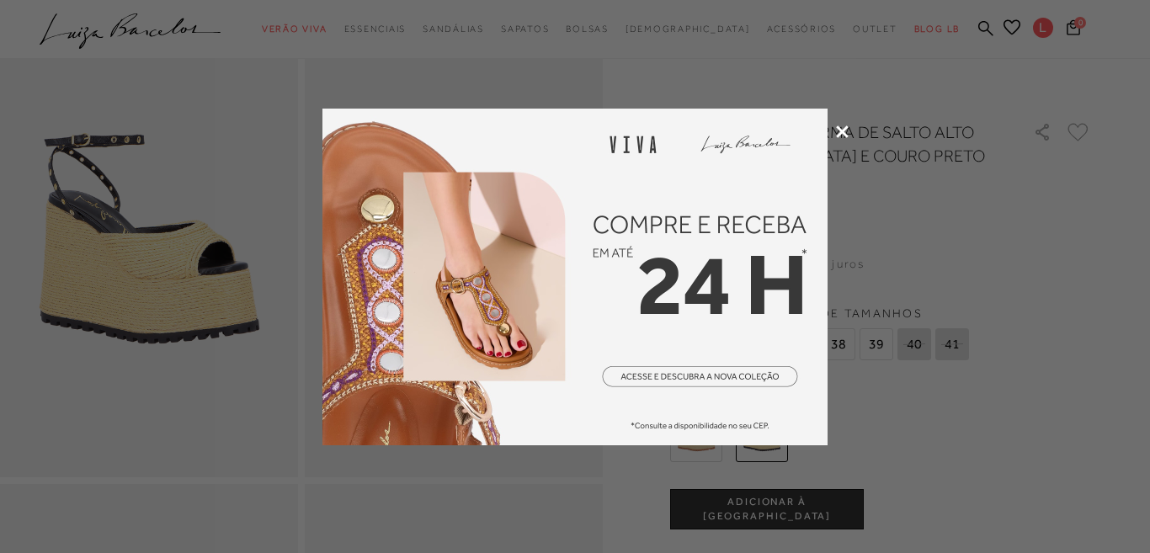
click at [846, 130] on icon at bounding box center [842, 131] width 13 height 13
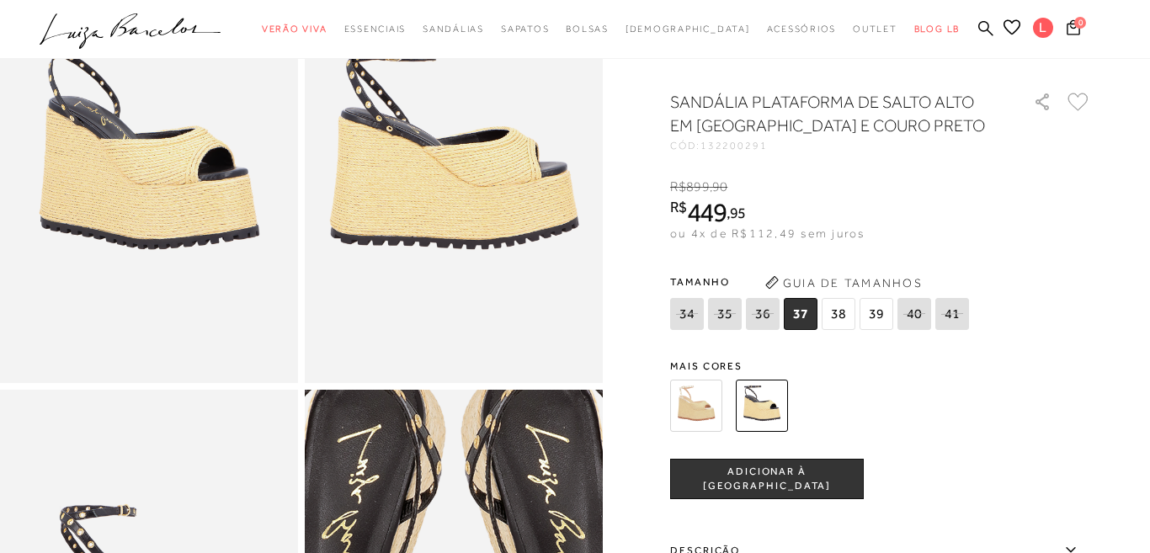
scroll to position [111, 0]
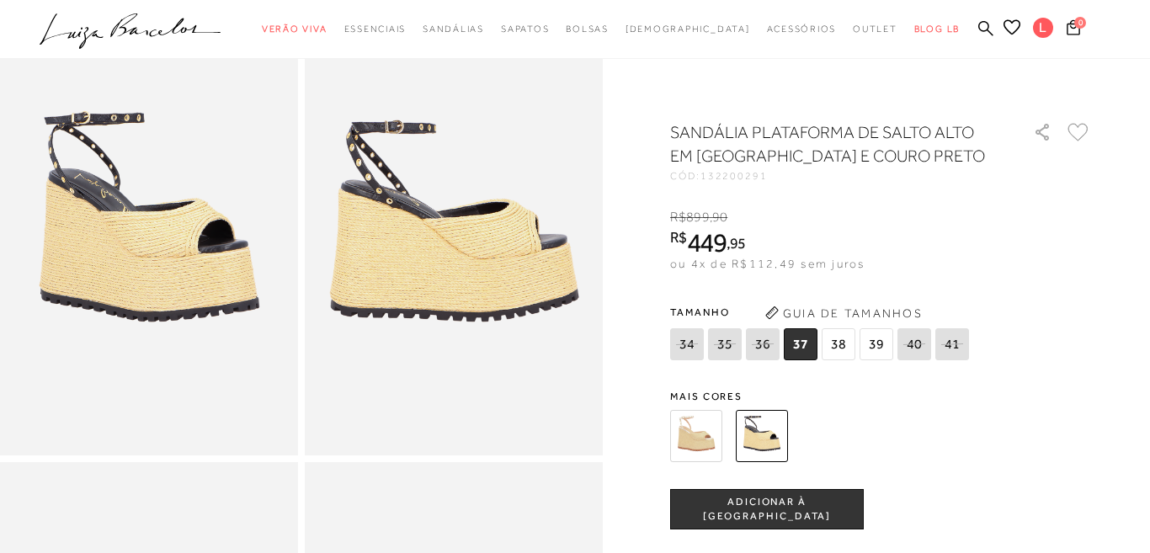
click at [700, 442] on img at bounding box center [696, 436] width 52 height 52
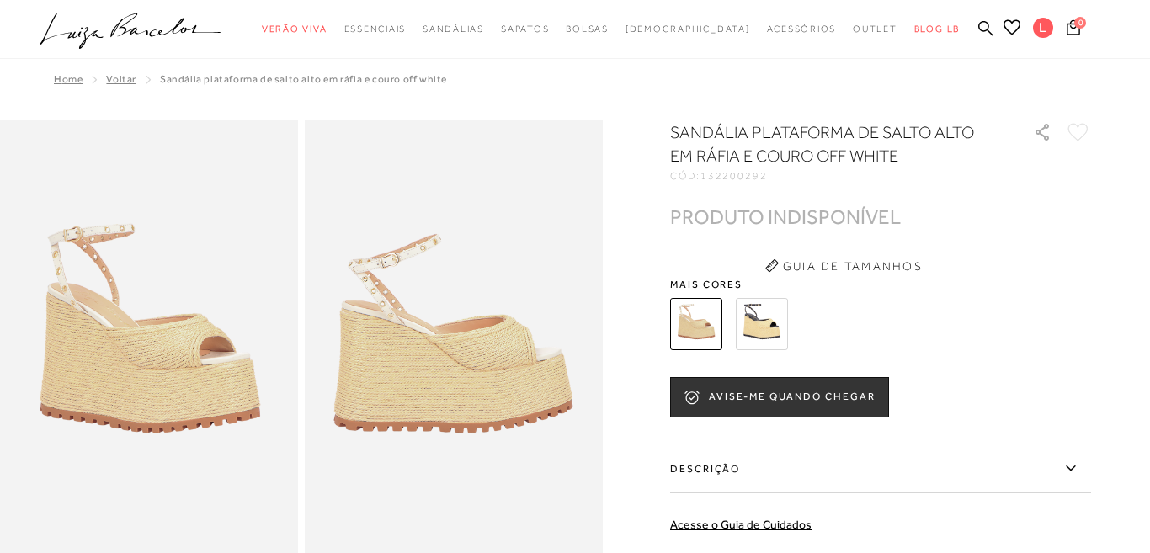
click at [752, 322] on img at bounding box center [762, 324] width 52 height 52
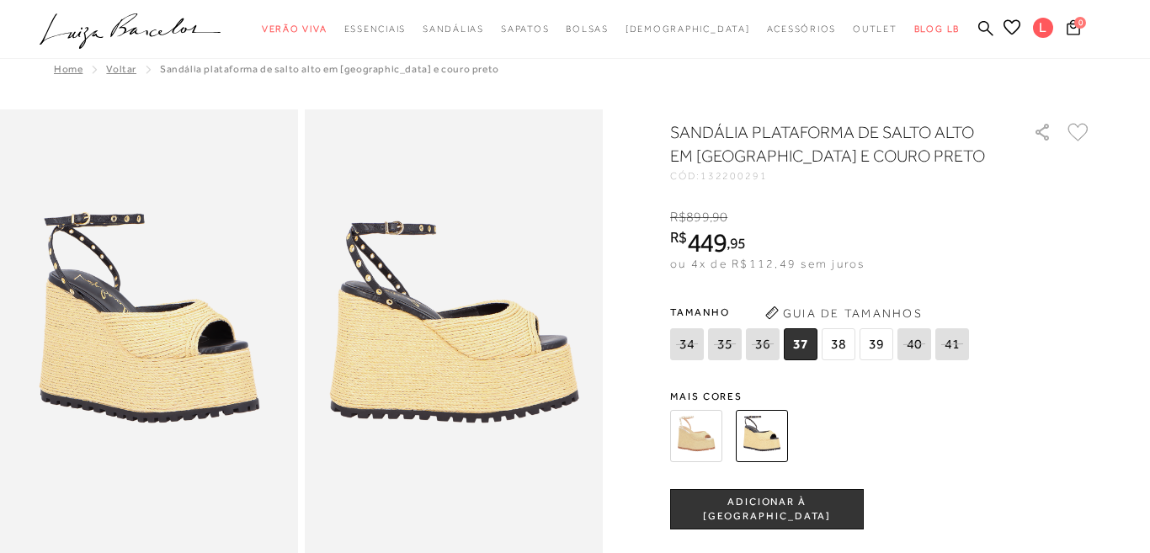
scroll to position [9, 0]
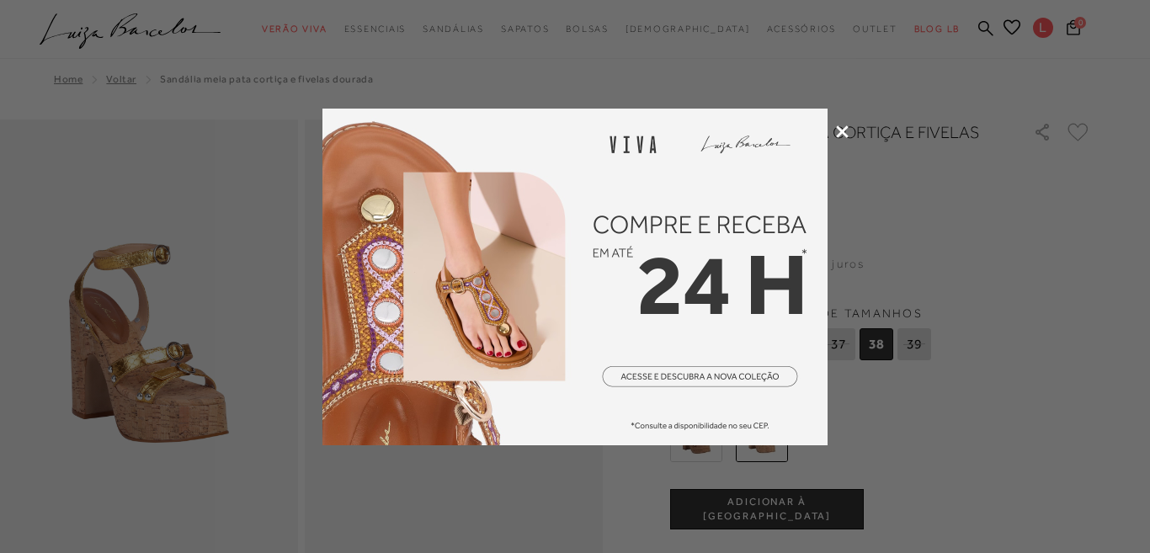
click at [843, 129] on icon at bounding box center [842, 131] width 13 height 13
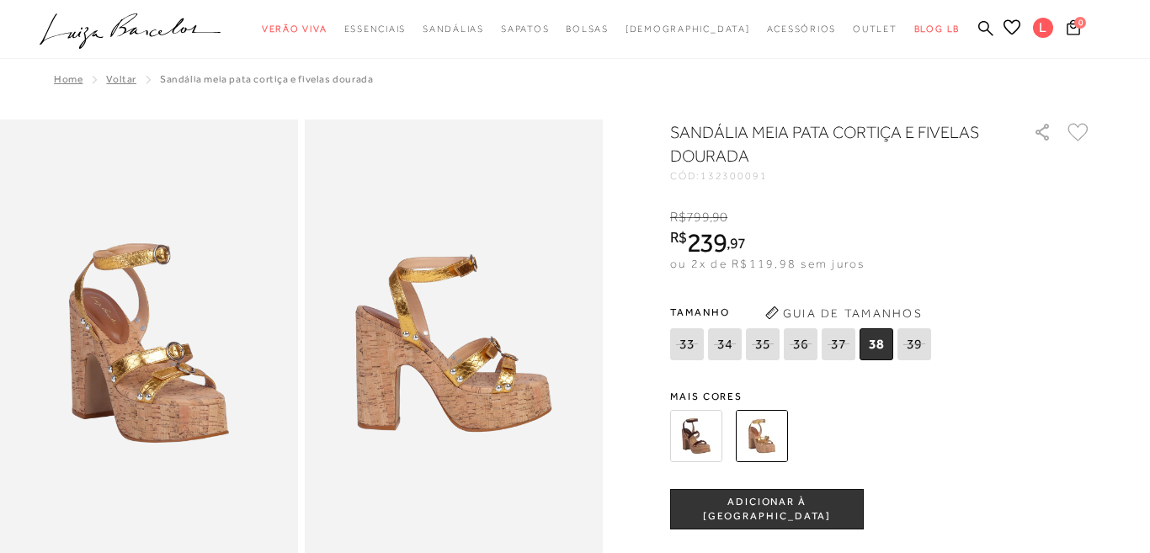
scroll to position [71, 0]
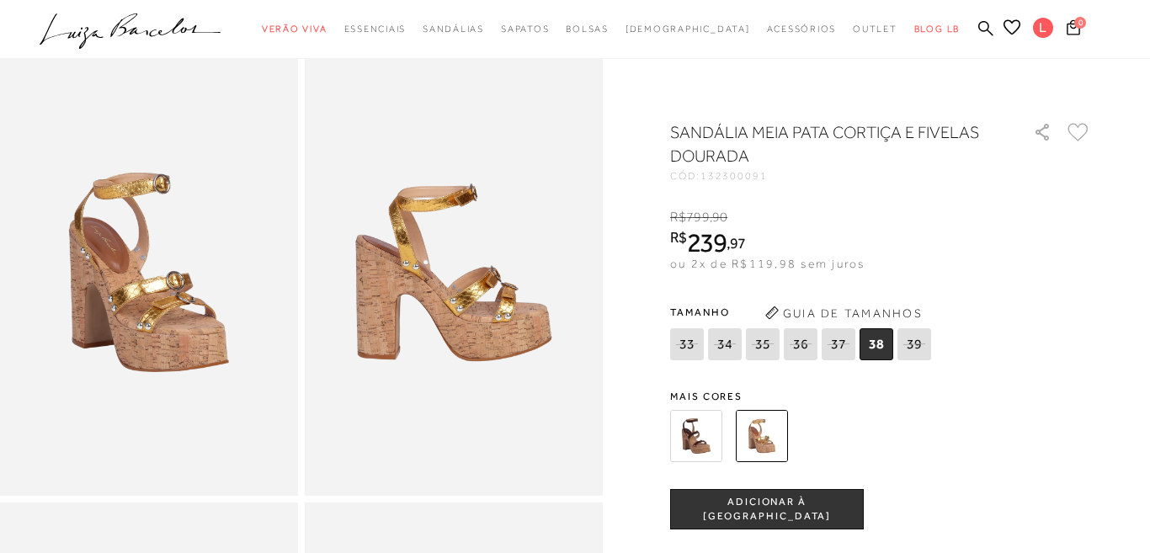
click at [695, 436] on img at bounding box center [696, 436] width 52 height 52
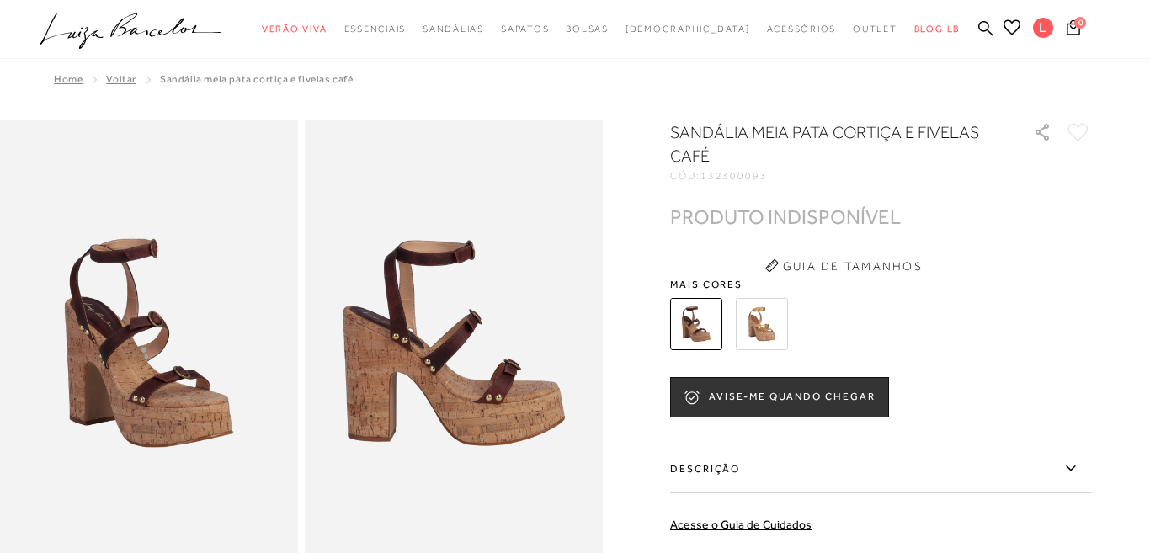
click at [767, 320] on img at bounding box center [762, 324] width 52 height 52
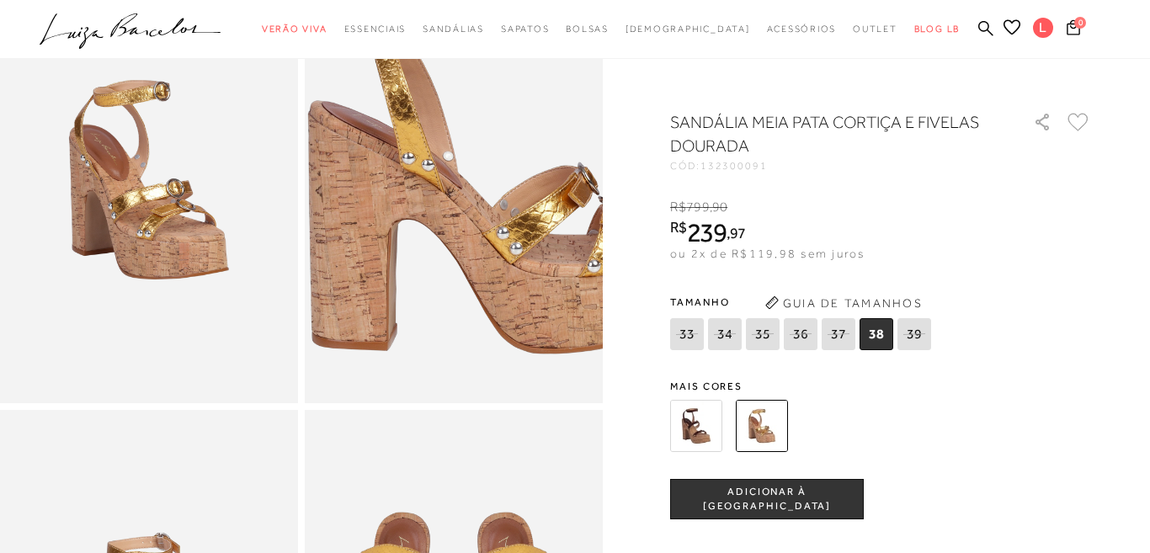
scroll to position [499, 0]
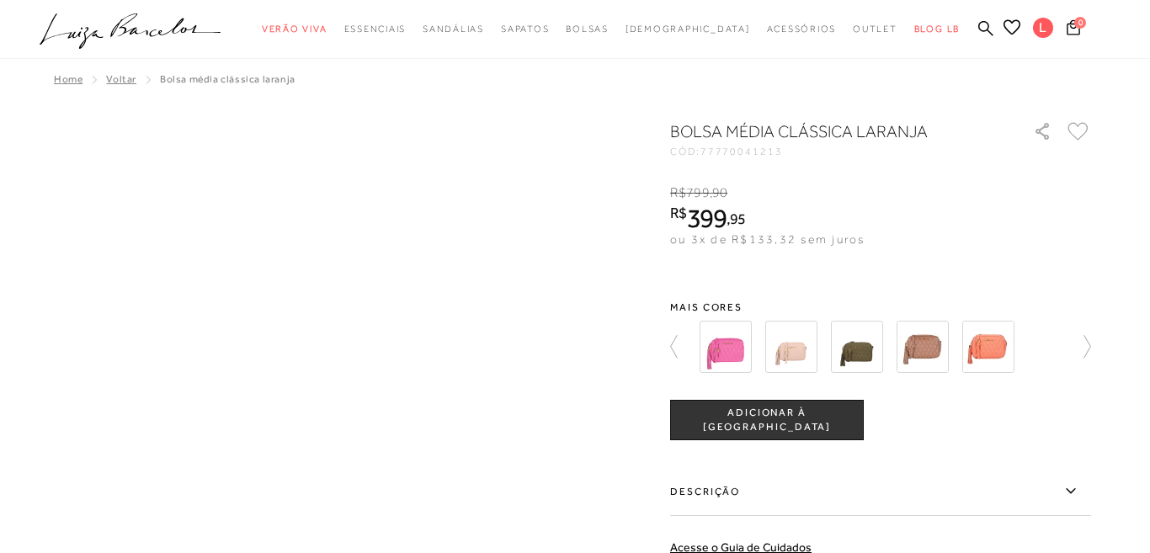
click at [799, 350] on img at bounding box center [791, 347] width 52 height 52
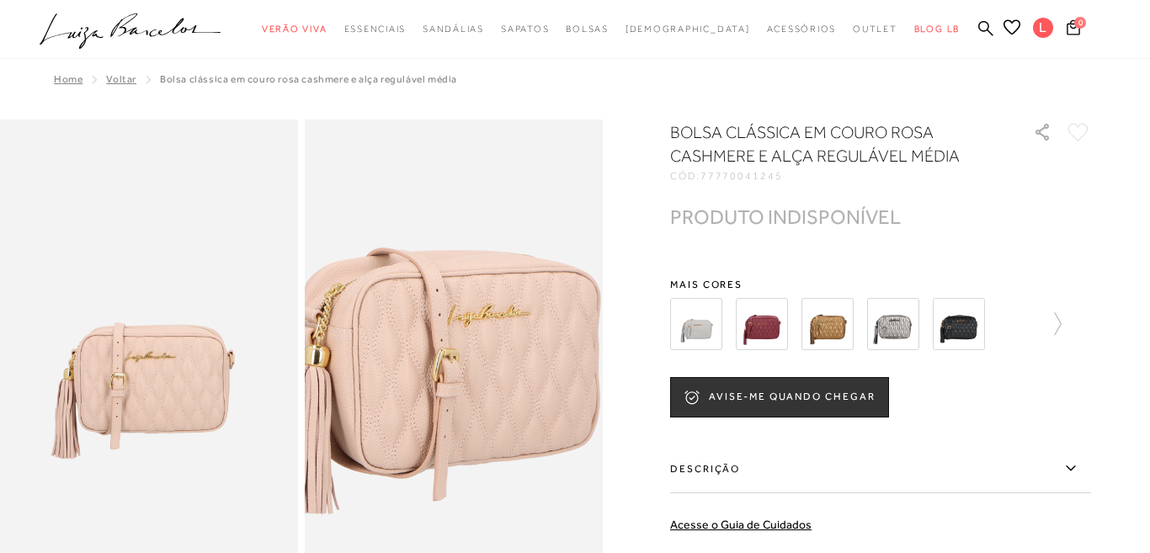
click at [469, 384] on img at bounding box center [439, 302] width 596 height 894
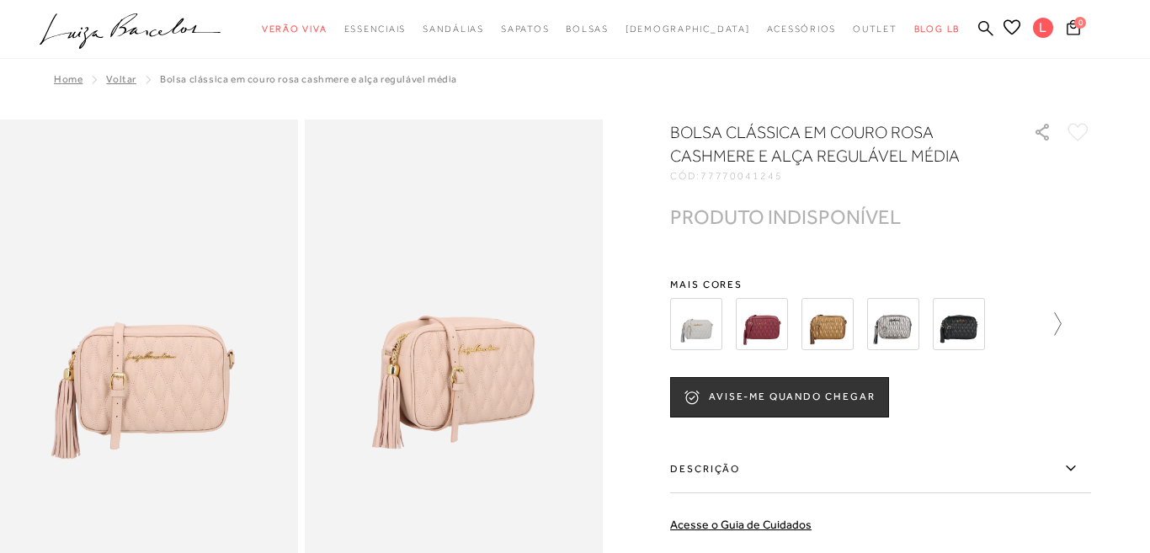
click at [1061, 332] on icon at bounding box center [1050, 324] width 24 height 24
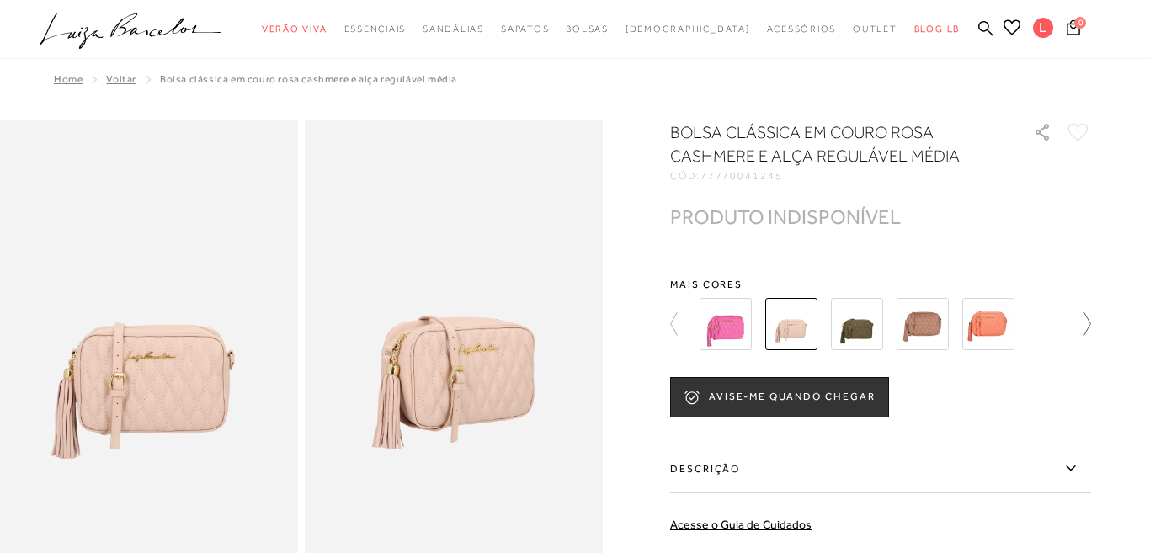
click at [1061, 332] on div at bounding box center [880, 324] width 421 height 62
click at [1089, 332] on icon at bounding box center [1079, 324] width 24 height 24
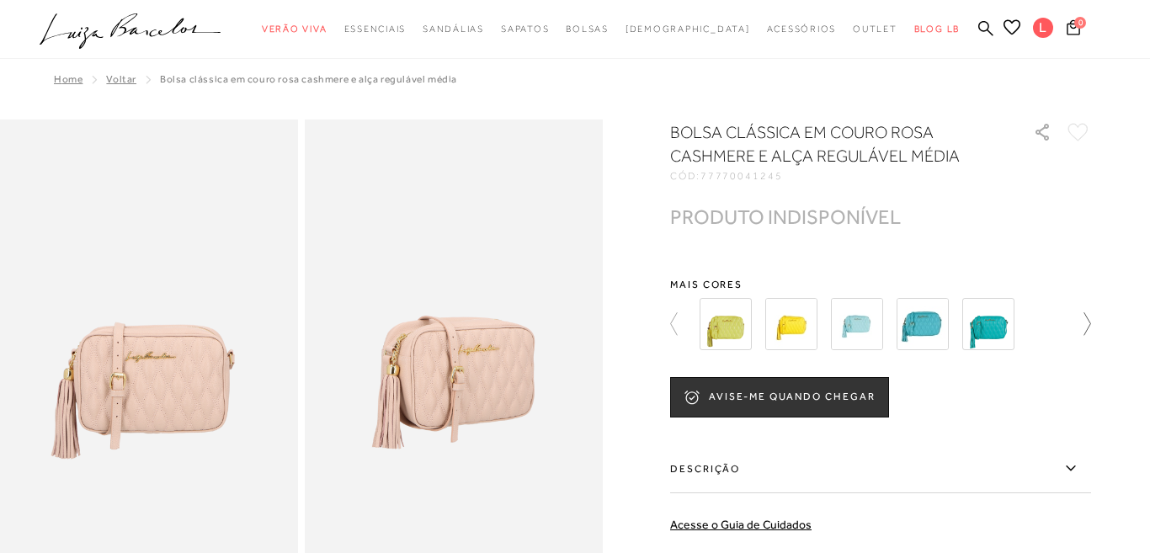
click at [1089, 332] on icon at bounding box center [1079, 324] width 24 height 24
click at [1089, 332] on div at bounding box center [880, 324] width 421 height 62
click at [1004, 317] on img at bounding box center [988, 324] width 52 height 52
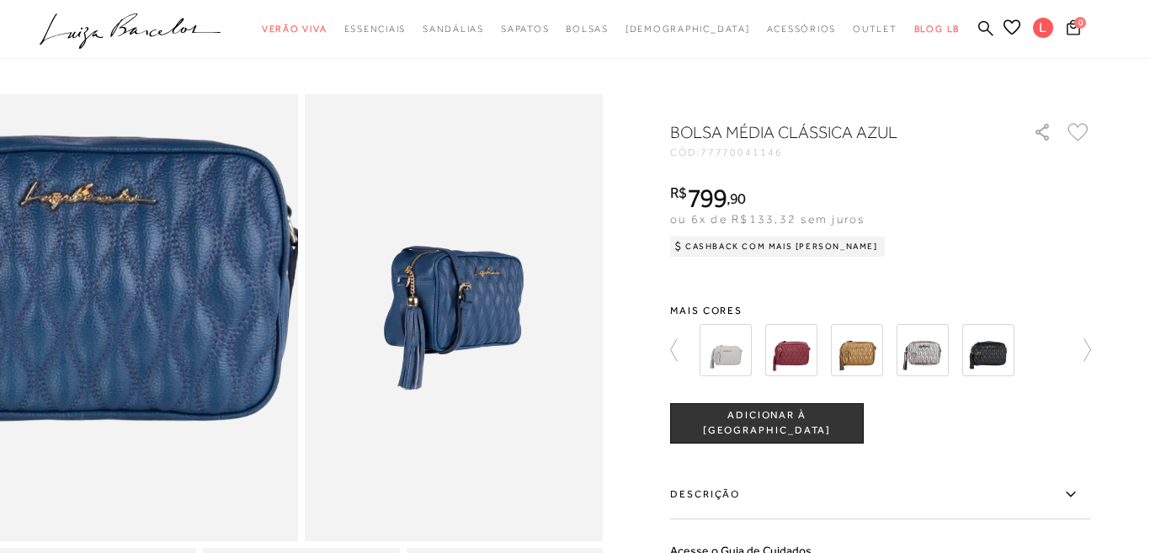
scroll to position [24, 0]
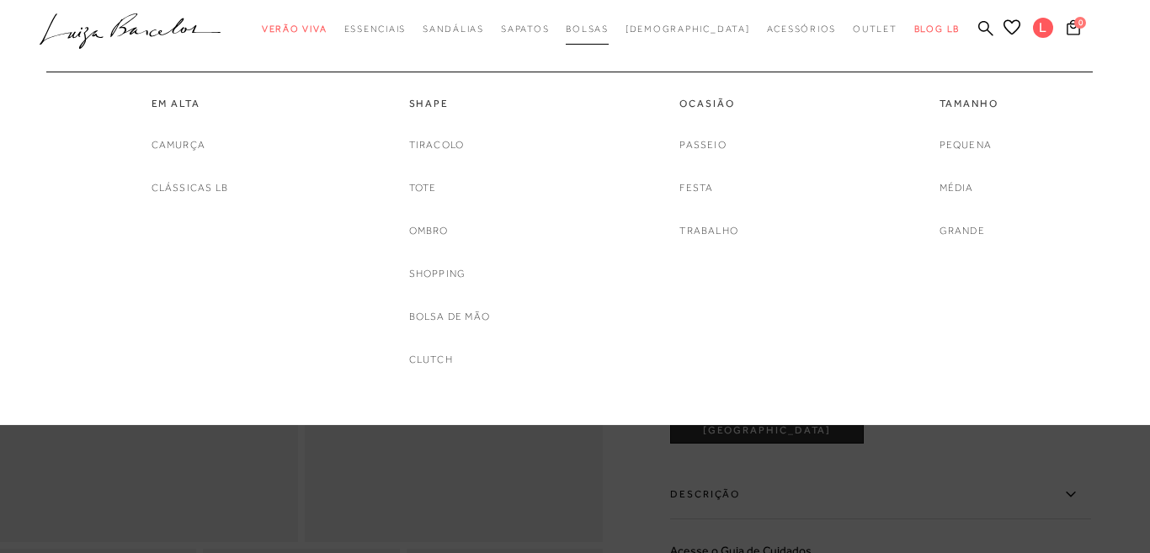
click at [609, 32] on span "Bolsas" at bounding box center [587, 29] width 43 height 10
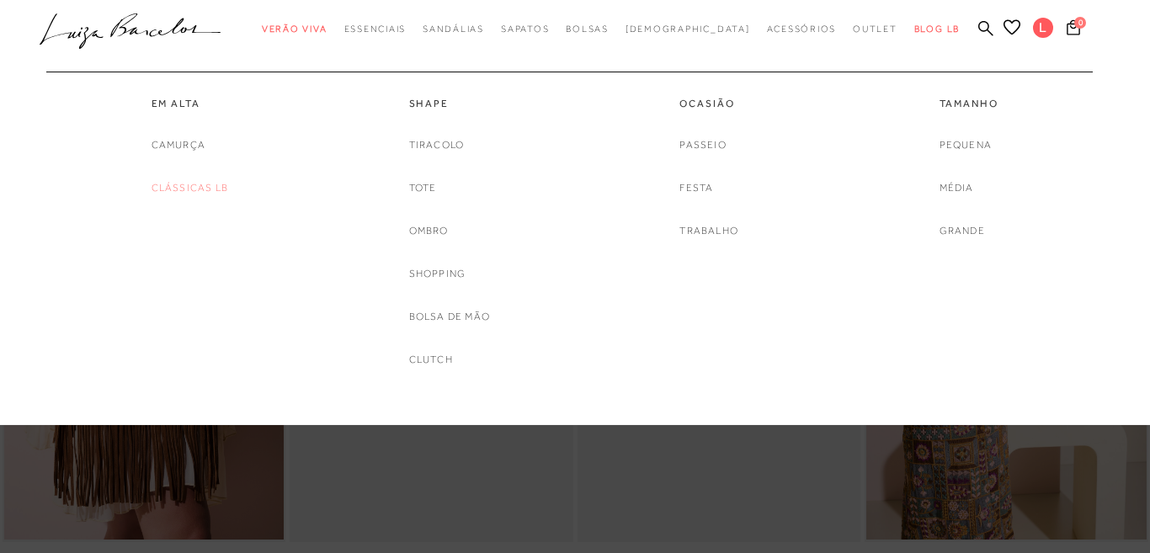
click at [196, 185] on link "Clássicas LB" at bounding box center [190, 188] width 77 height 18
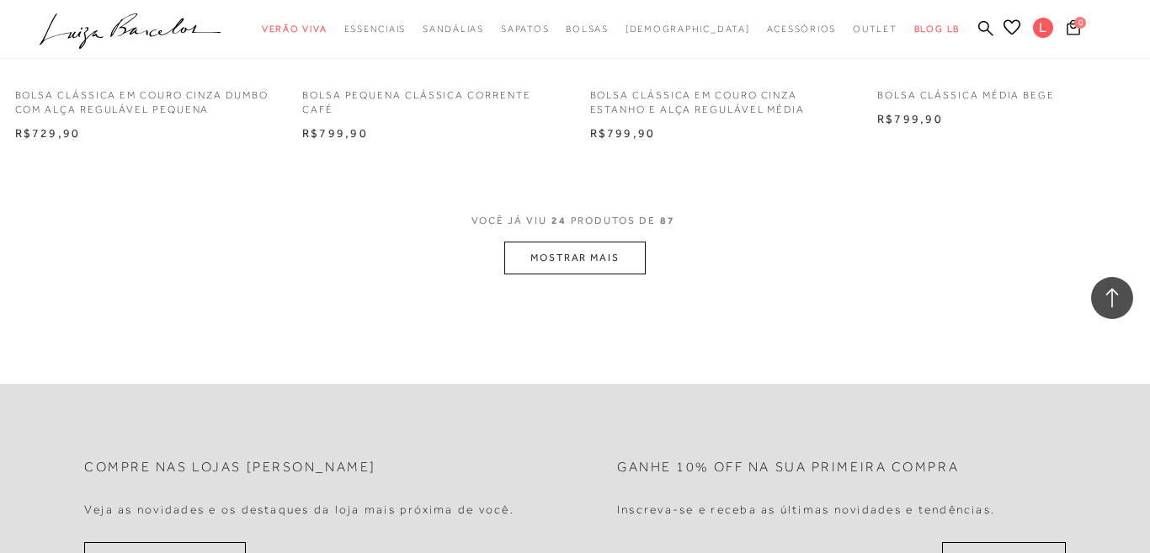
scroll to position [3175, 0]
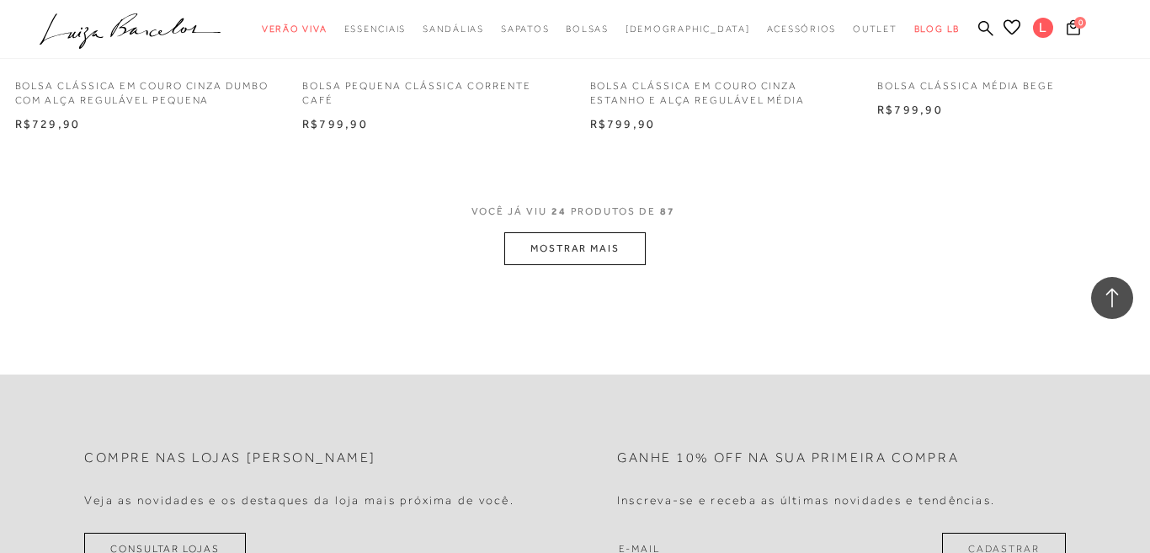
click at [615, 255] on button "MOSTRAR MAIS" at bounding box center [574, 248] width 141 height 33
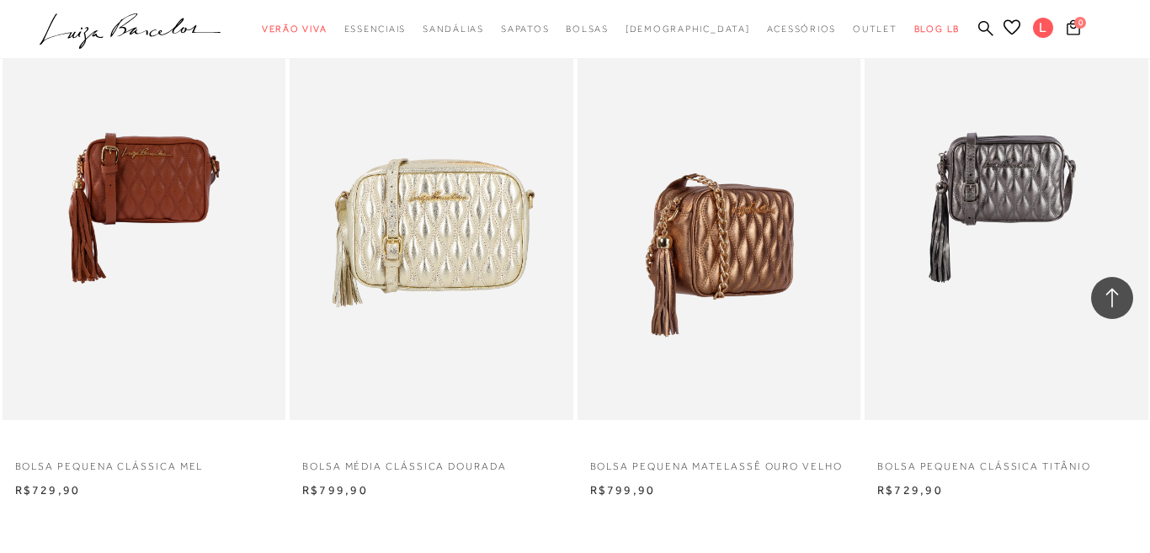
scroll to position [6282, 0]
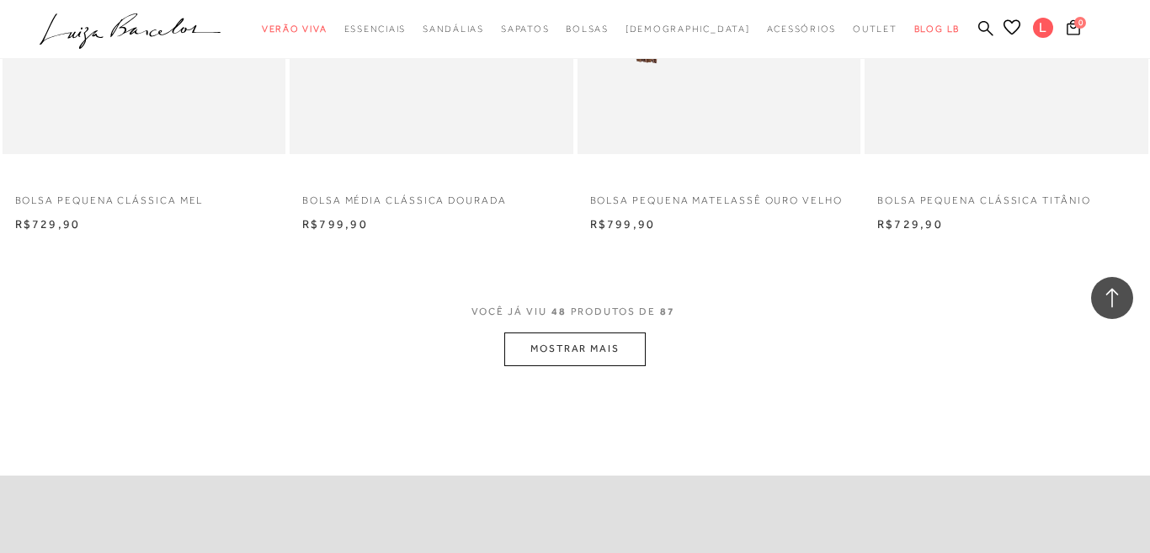
click at [603, 350] on button "MOSTRAR MAIS" at bounding box center [574, 349] width 141 height 33
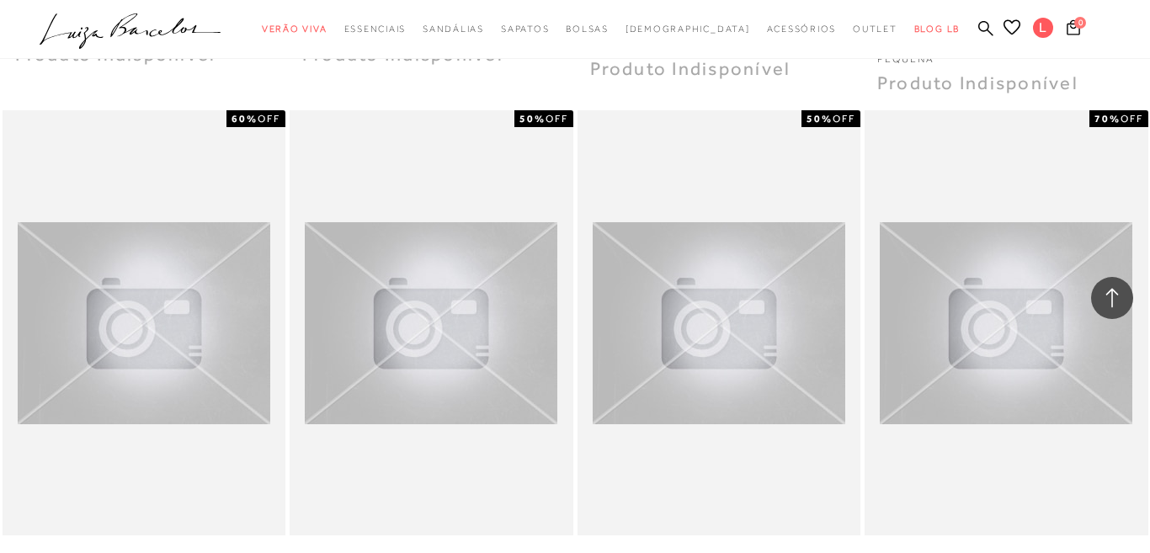
scroll to position [9349, 0]
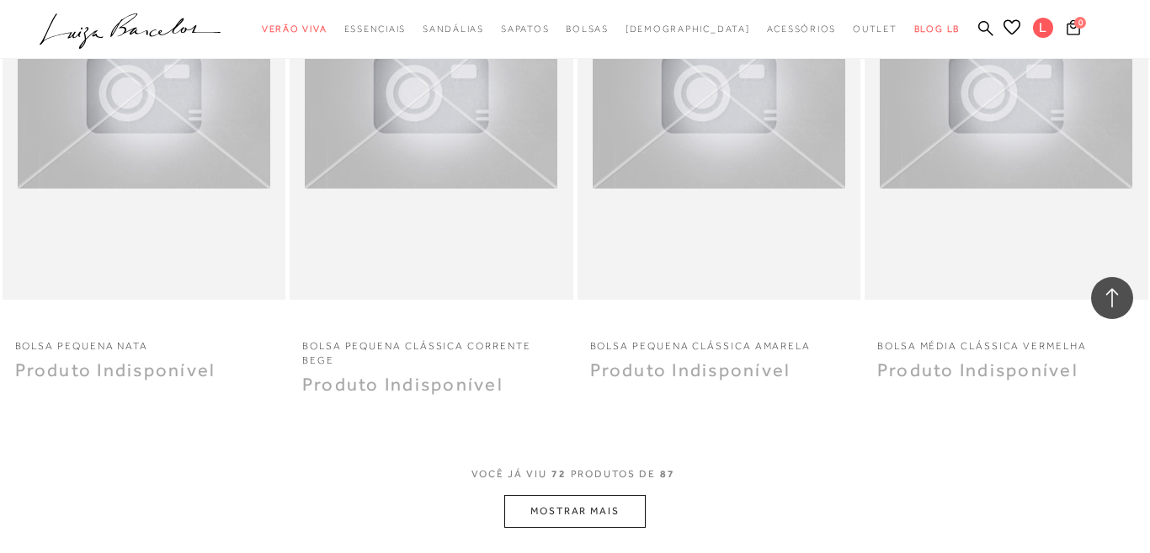
click at [574, 517] on button "MOSTRAR MAIS" at bounding box center [574, 511] width 141 height 33
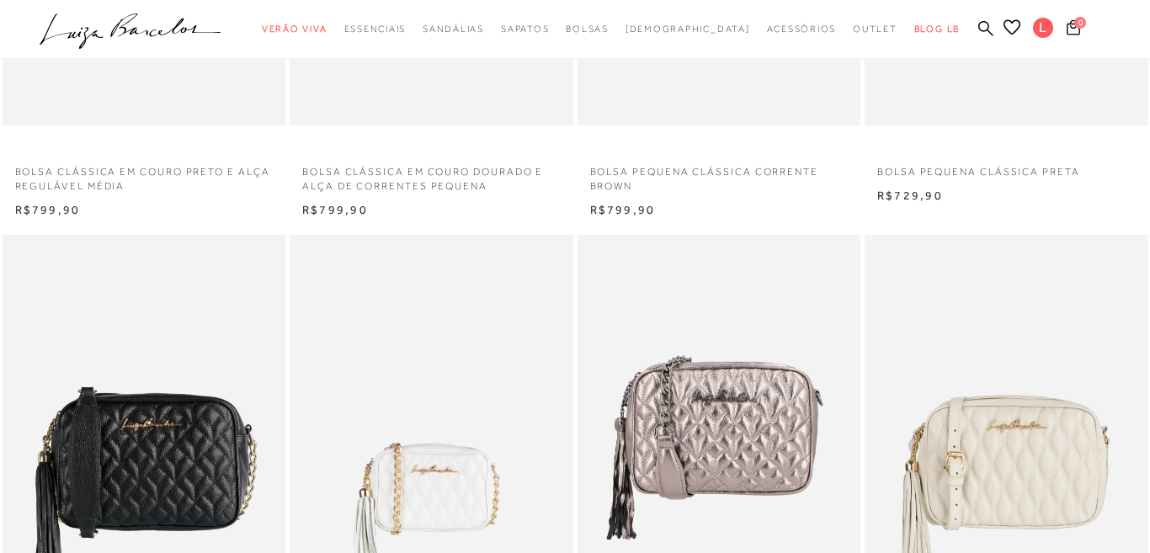
scroll to position [0, 0]
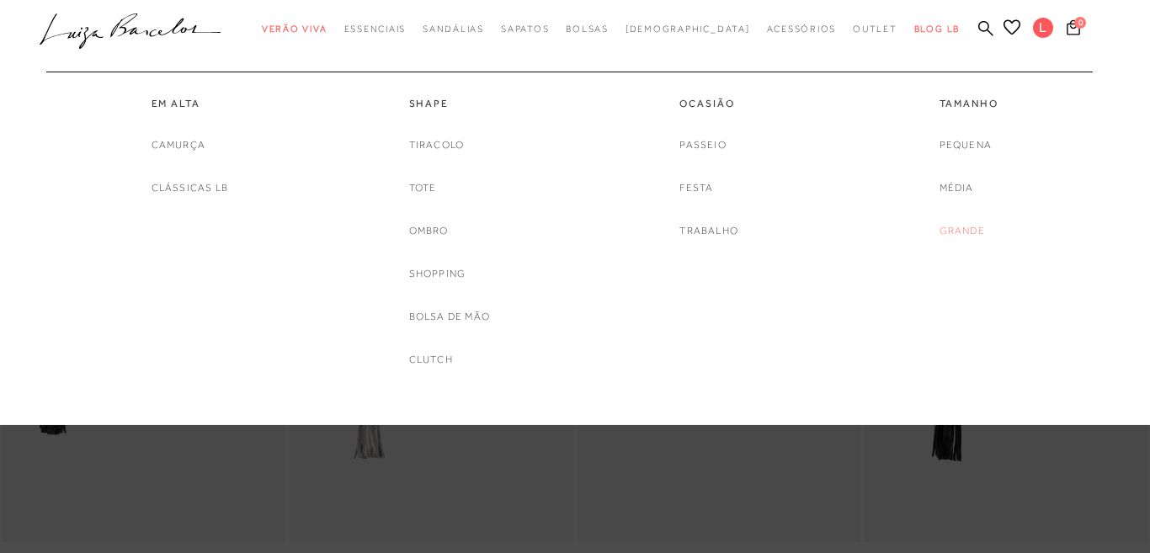
click at [977, 227] on link "Grande" at bounding box center [962, 231] width 45 height 18
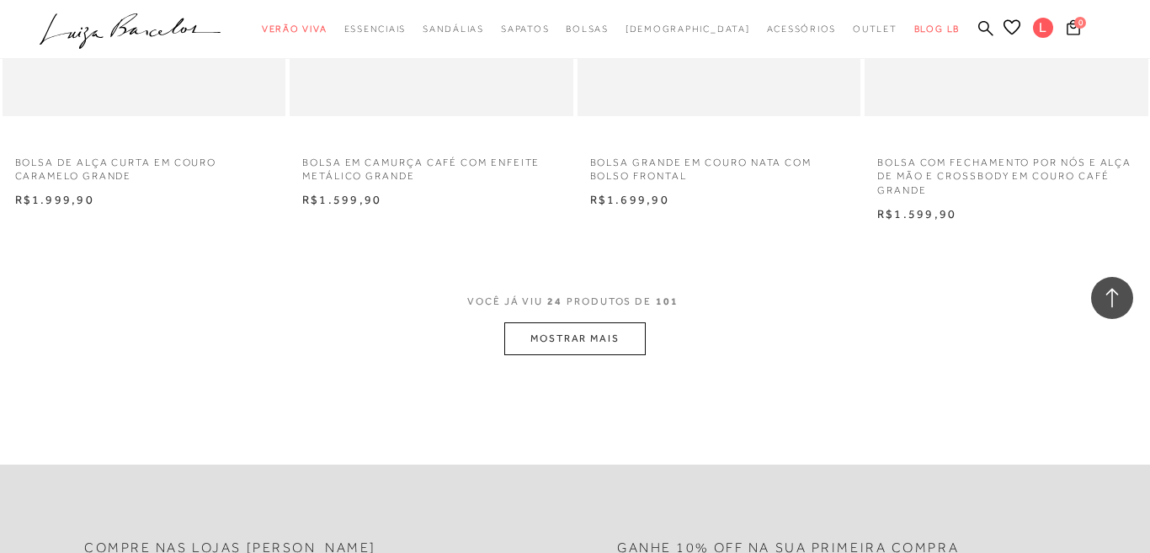
scroll to position [3198, 0]
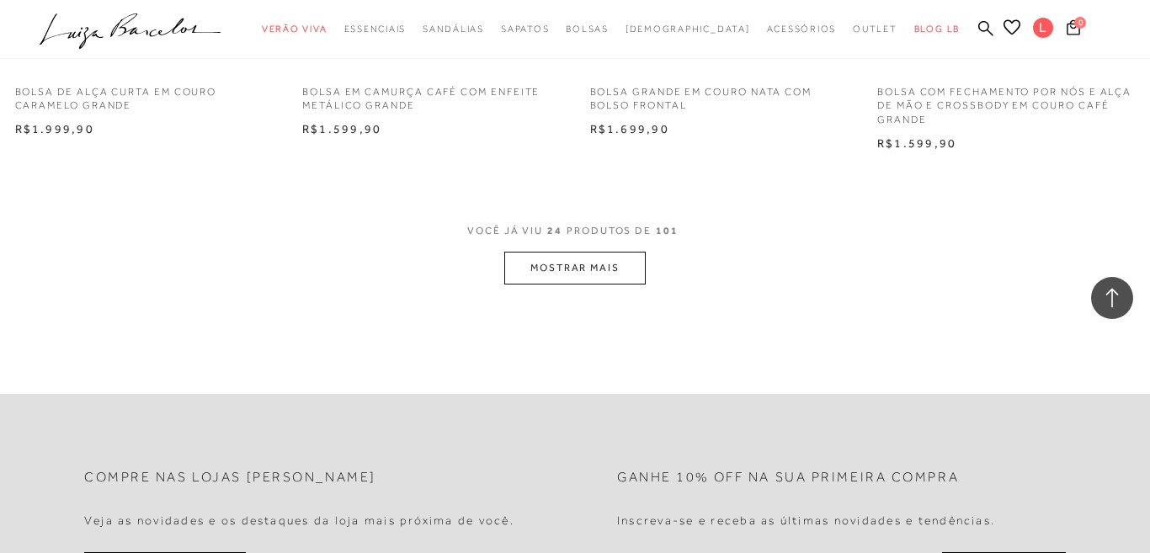
click at [590, 274] on button "MOSTRAR MAIS" at bounding box center [574, 268] width 141 height 33
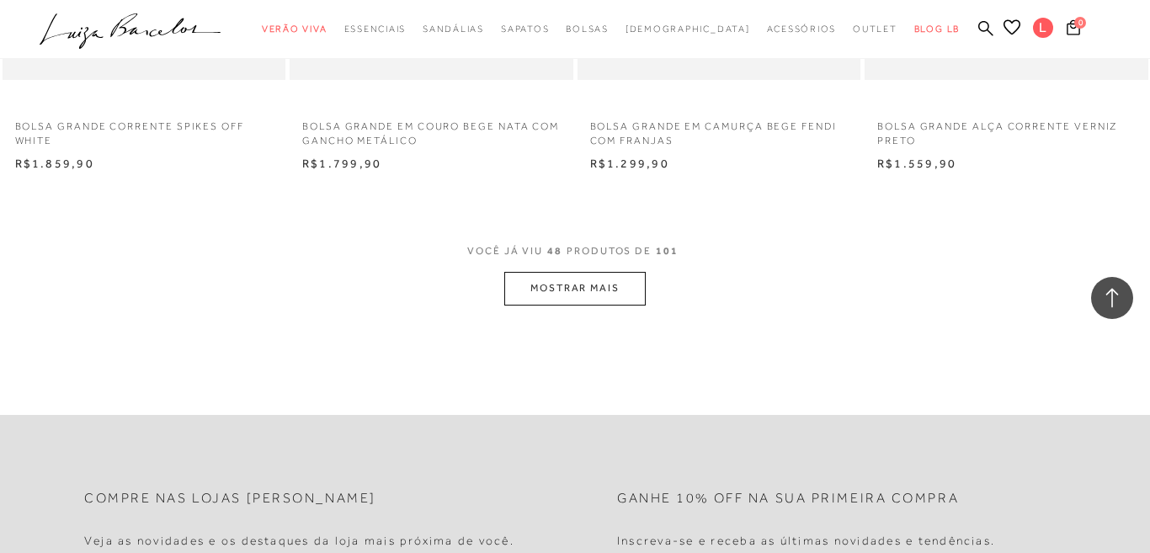
scroll to position [6417, 0]
click at [556, 286] on button "MOSTRAR MAIS" at bounding box center [574, 287] width 141 height 33
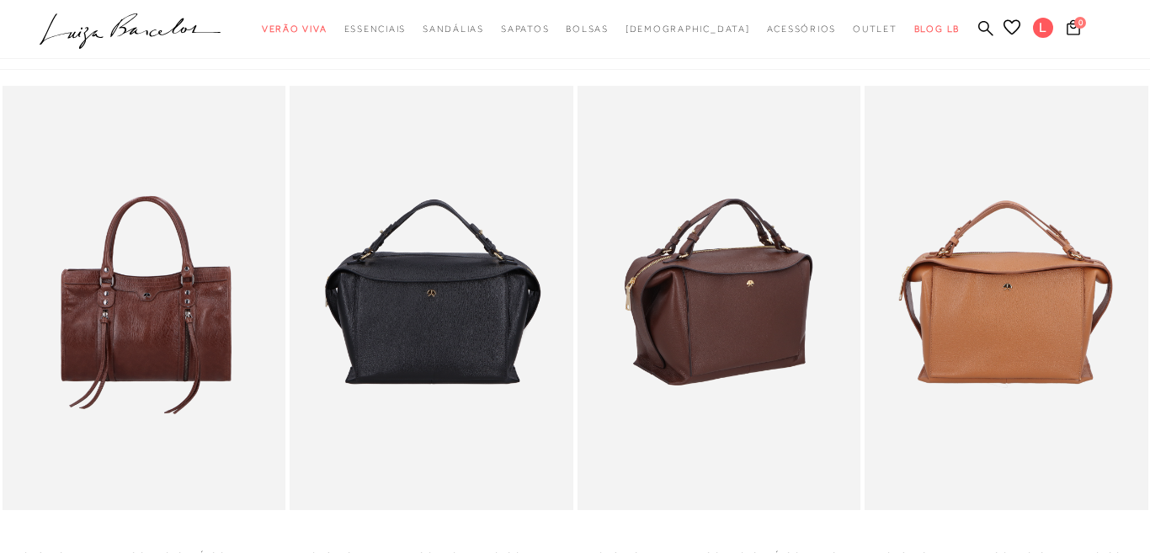
scroll to position [0, 0]
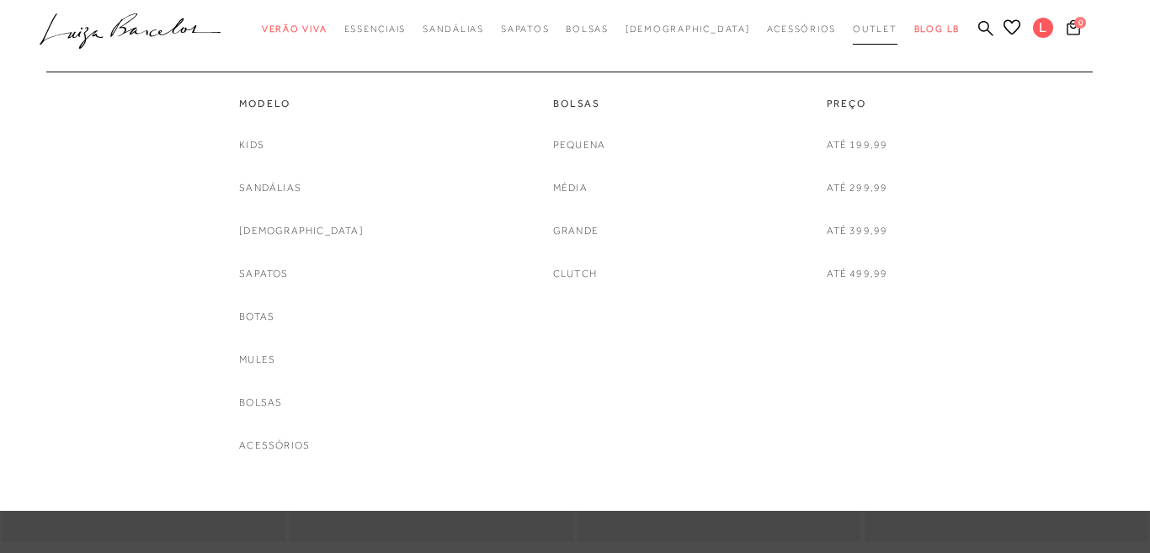
click at [853, 18] on link "Outlet" at bounding box center [875, 28] width 45 height 31
click at [574, 108] on link "Bolsas" at bounding box center [579, 104] width 52 height 14
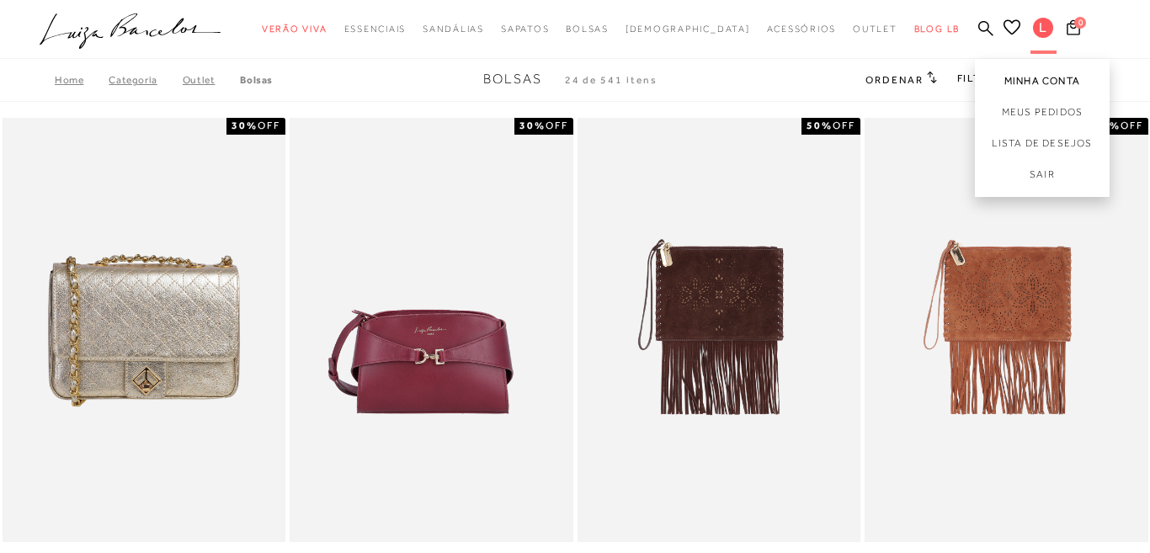
click at [1005, 79] on link "Minha Conta" at bounding box center [1042, 78] width 135 height 38
click at [1011, 81] on link "Minha Conta" at bounding box center [1042, 78] width 135 height 38
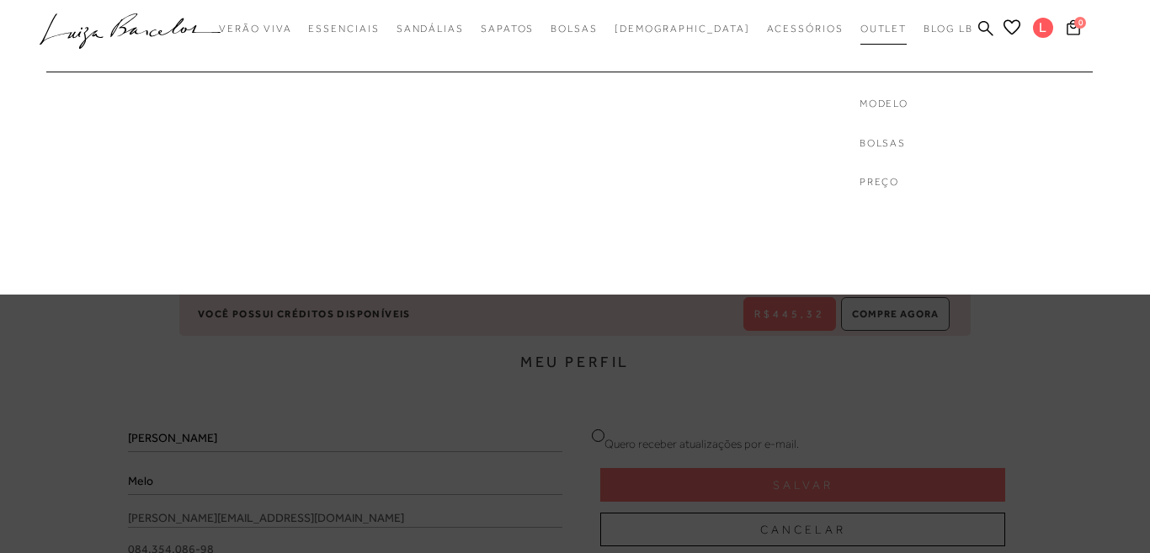
click at [860, 38] on link "Outlet" at bounding box center [883, 28] width 47 height 31
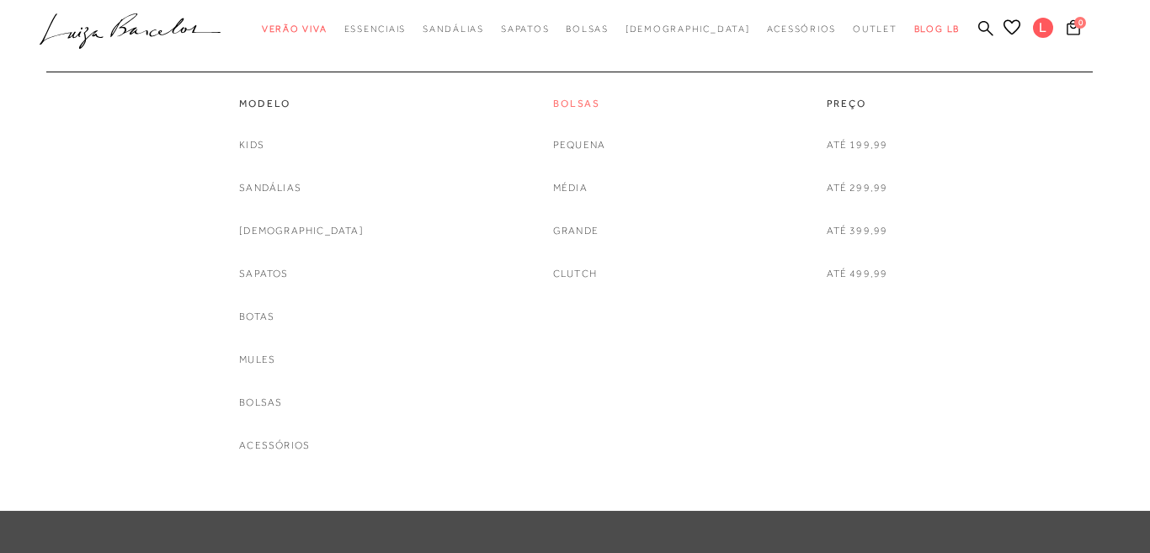
click at [574, 104] on link "Bolsas" at bounding box center [579, 104] width 52 height 14
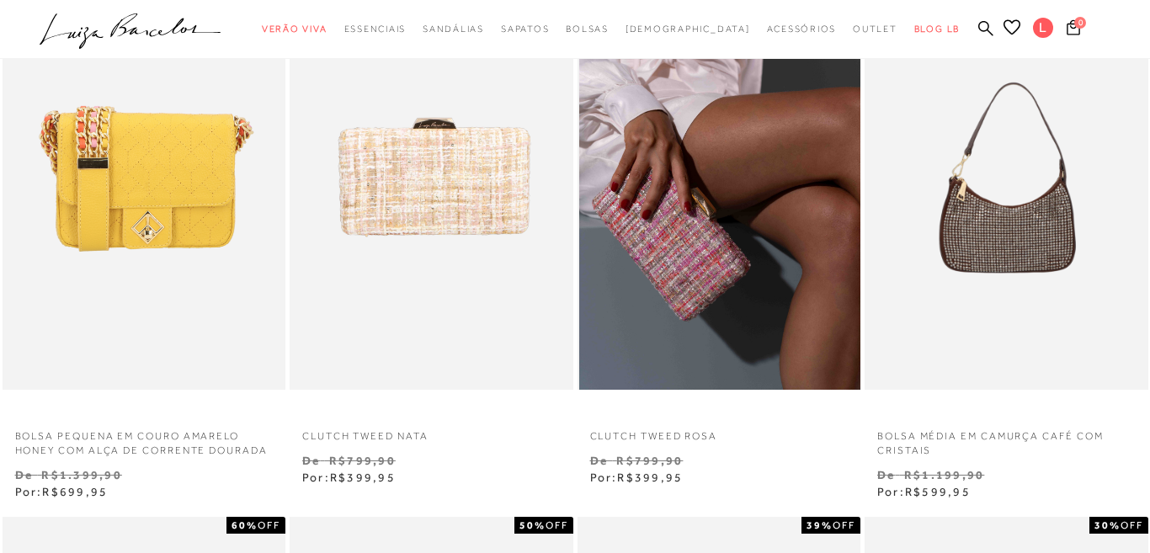
scroll to position [703, 0]
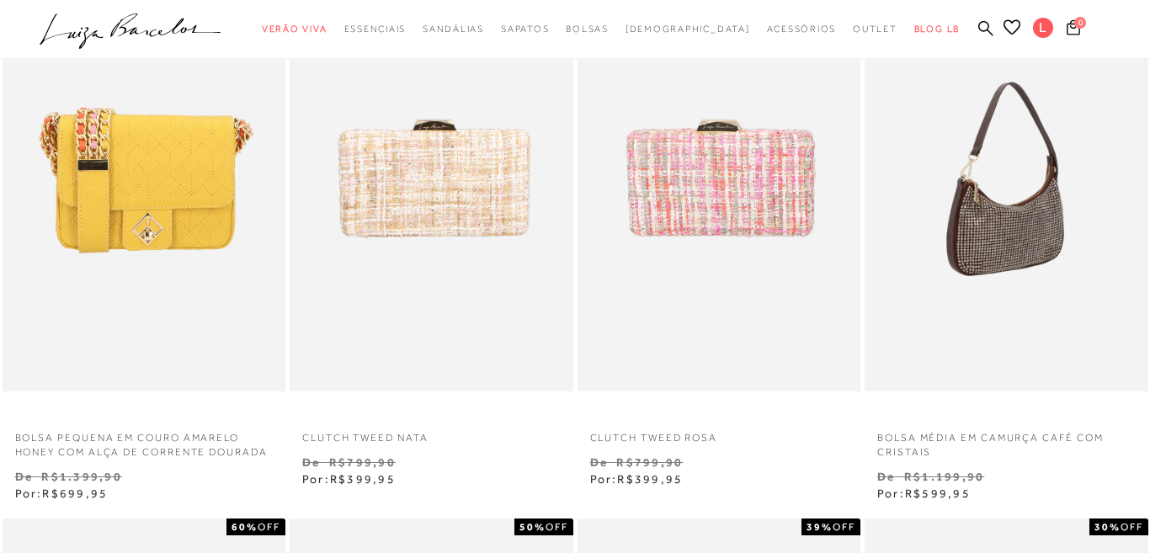
click at [1008, 250] on img at bounding box center [1007, 178] width 282 height 425
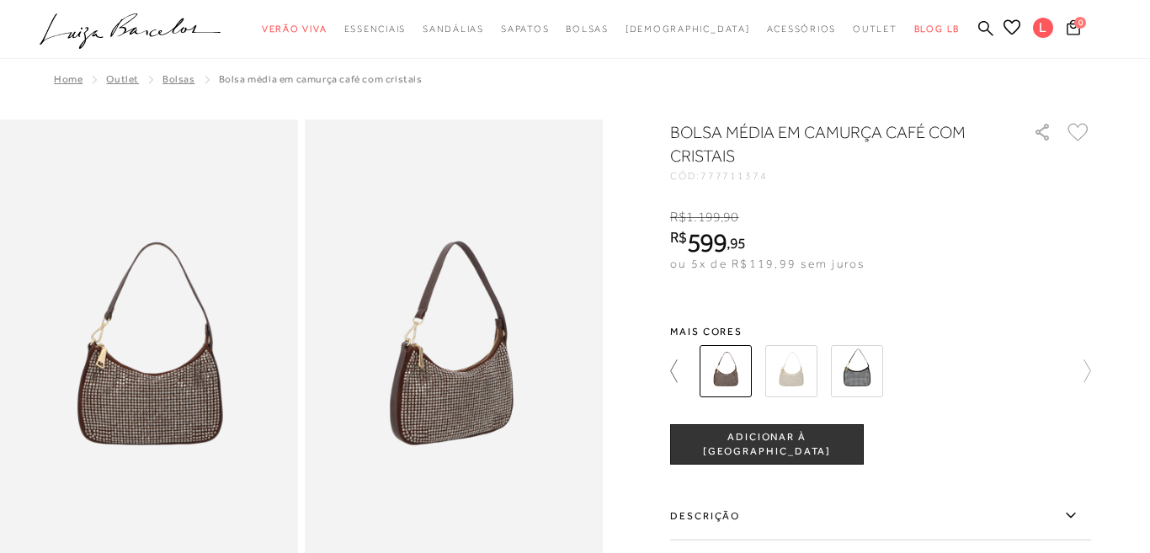
click at [672, 370] on icon at bounding box center [682, 371] width 24 height 24
click at [466, 338] on img at bounding box center [454, 343] width 298 height 447
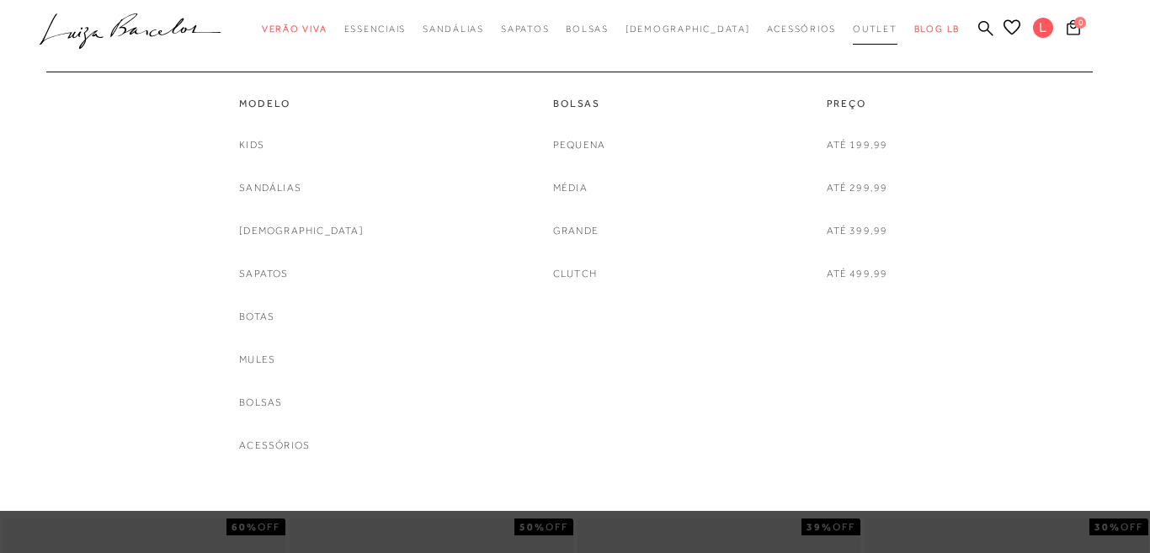
click at [853, 29] on span "Outlet" at bounding box center [875, 29] width 45 height 10
click at [580, 104] on link "Bolsas" at bounding box center [579, 104] width 52 height 14
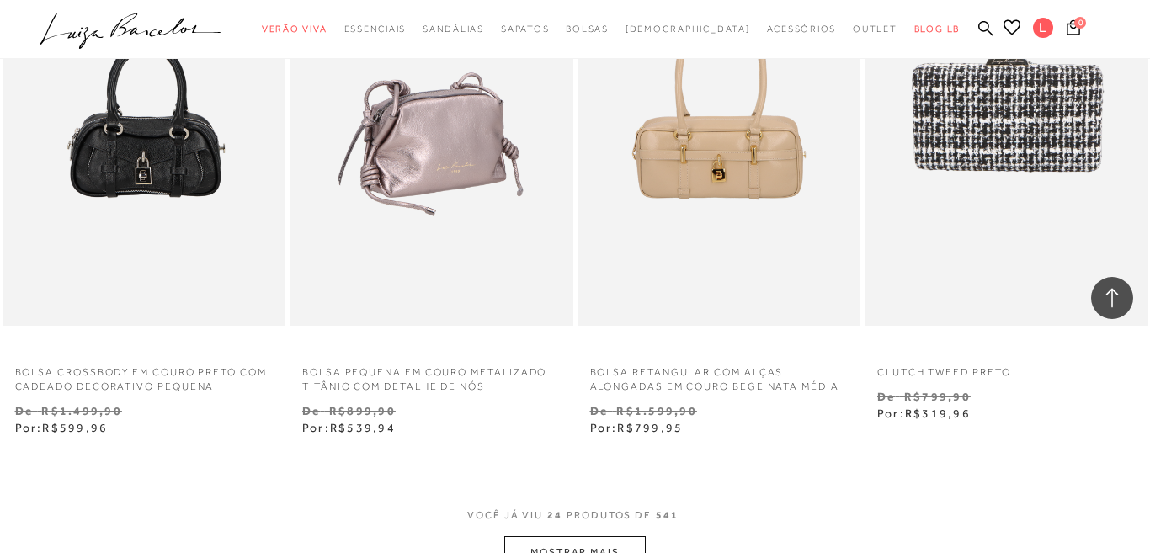
scroll to position [3219, 0]
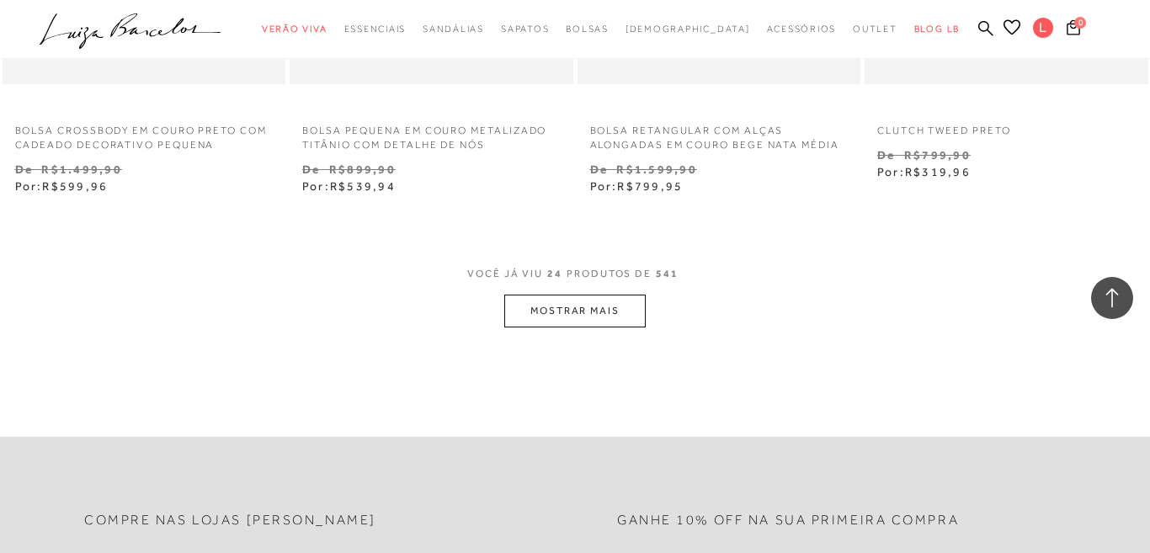
click at [556, 312] on button "MOSTRAR MAIS" at bounding box center [574, 311] width 141 height 33
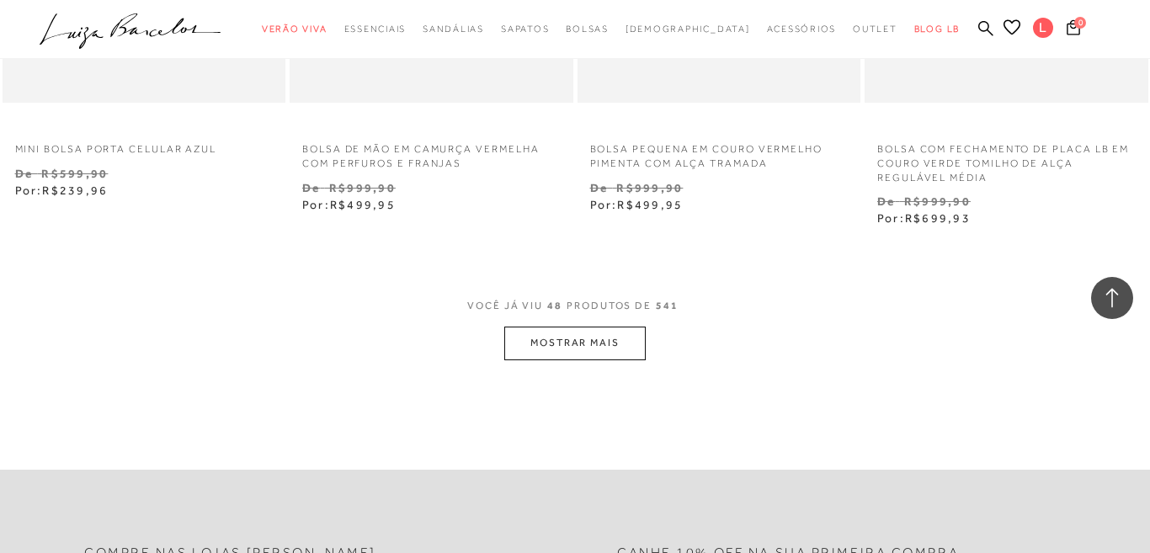
scroll to position [6585, 0]
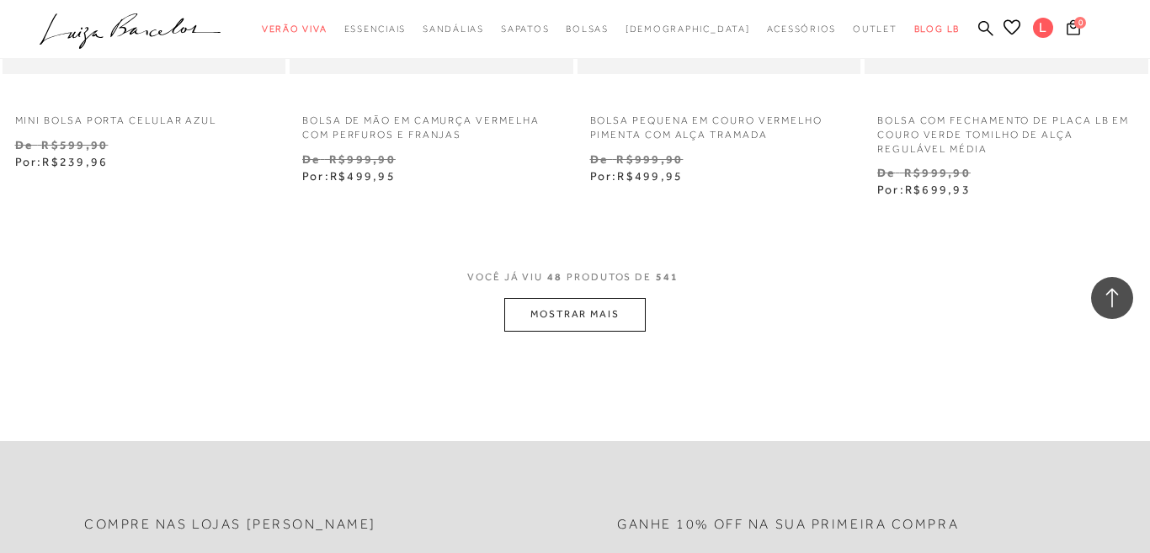
click at [586, 324] on button "MOSTRAR MAIS" at bounding box center [574, 314] width 141 height 33
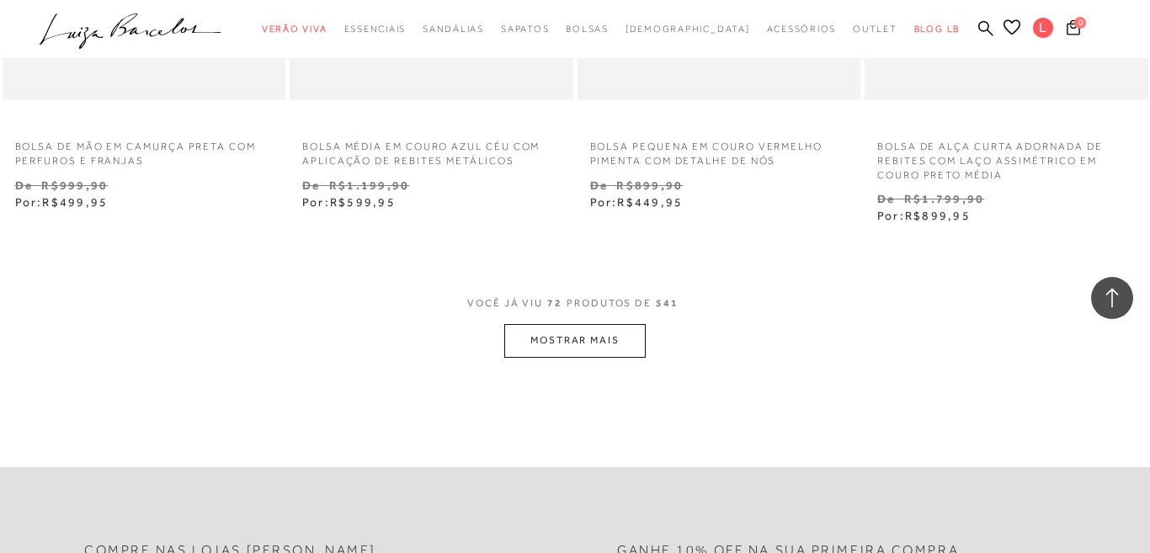
scroll to position [9916, 0]
click at [579, 334] on button "MOSTRAR MAIS" at bounding box center [574, 338] width 141 height 33
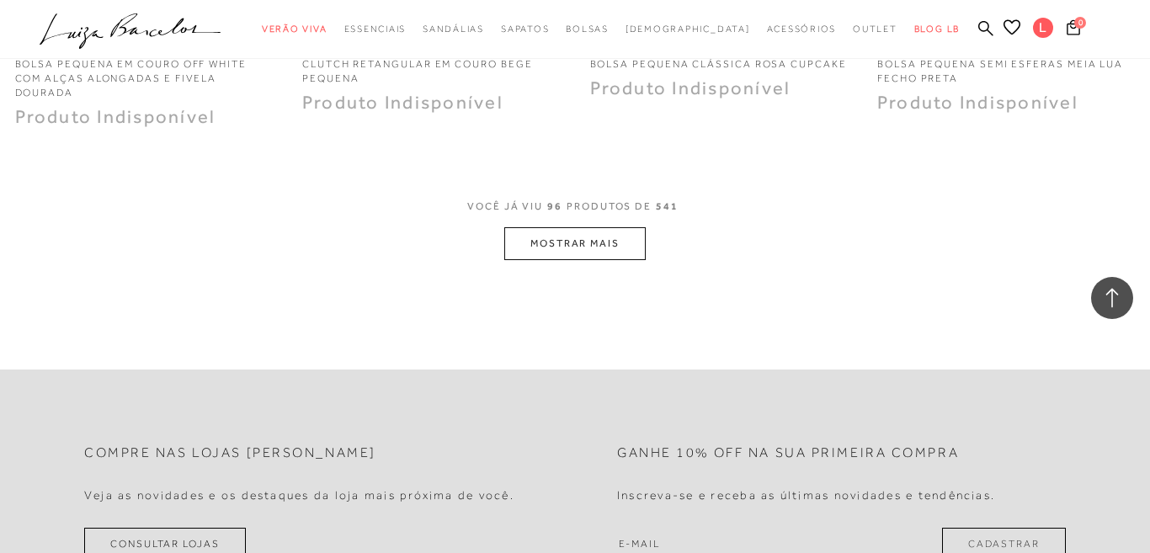
scroll to position [13297, 0]
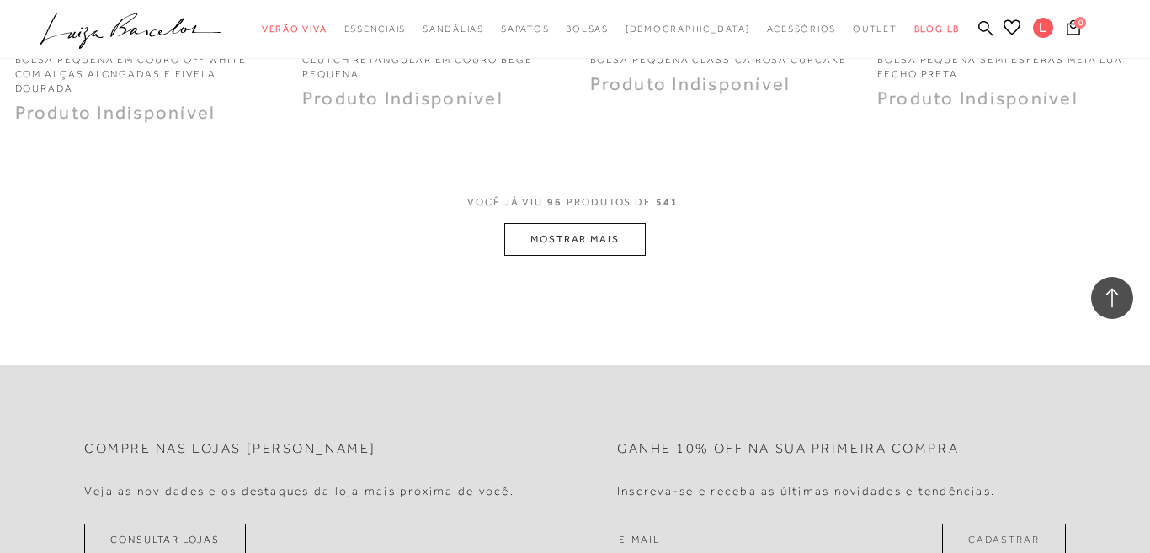
click at [570, 244] on button "MOSTRAR MAIS" at bounding box center [574, 239] width 141 height 33
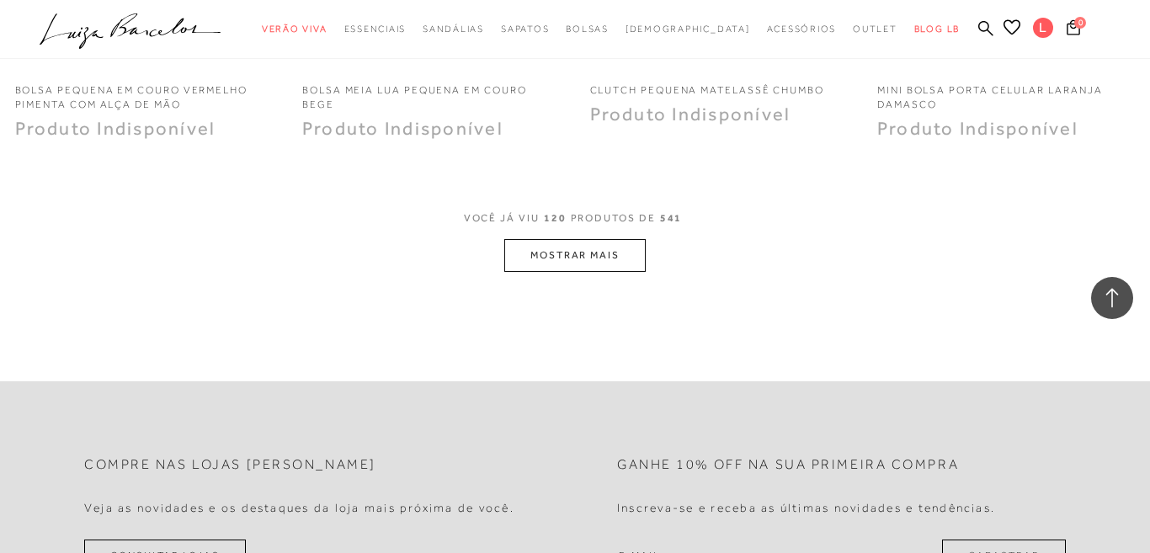
scroll to position [16582, 0]
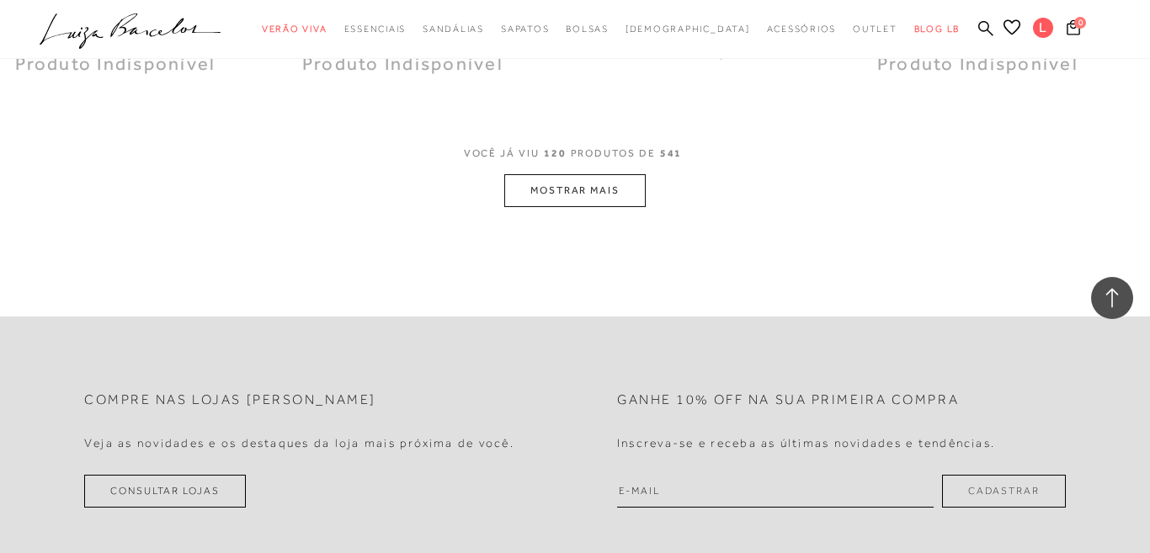
click at [568, 201] on button "MOSTRAR MAIS" at bounding box center [574, 190] width 141 height 33
click at [853, 29] on span "Outlet" at bounding box center [875, 29] width 45 height 10
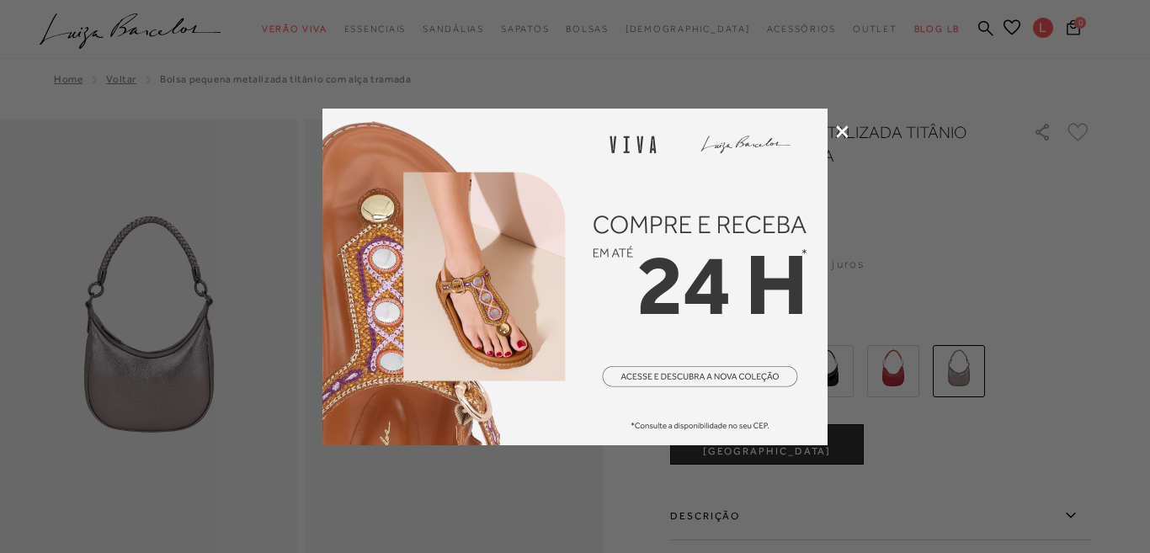
click at [846, 131] on icon at bounding box center [842, 131] width 13 height 13
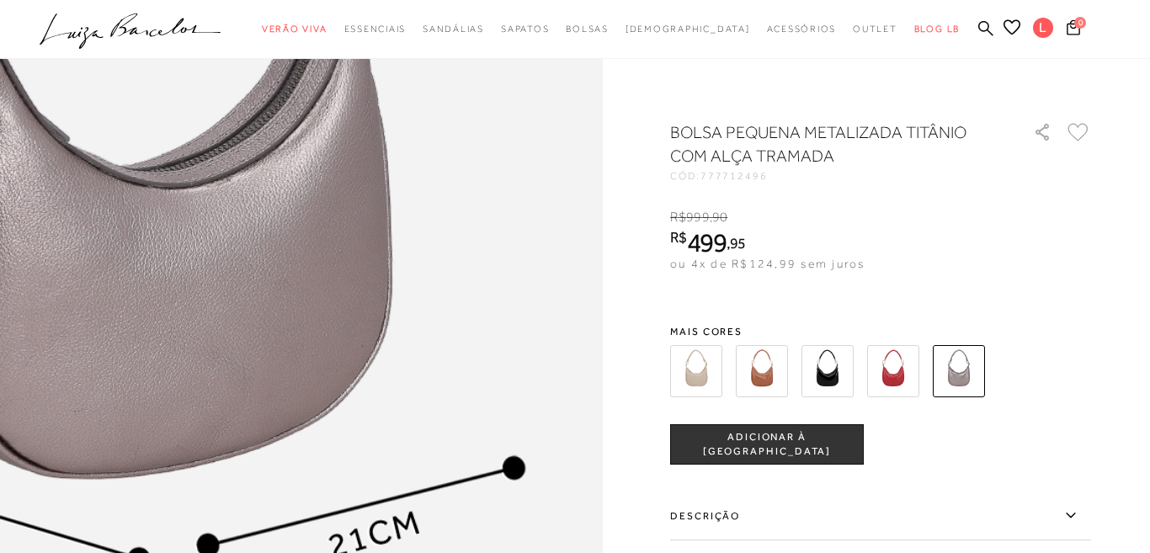
scroll to position [849, 0]
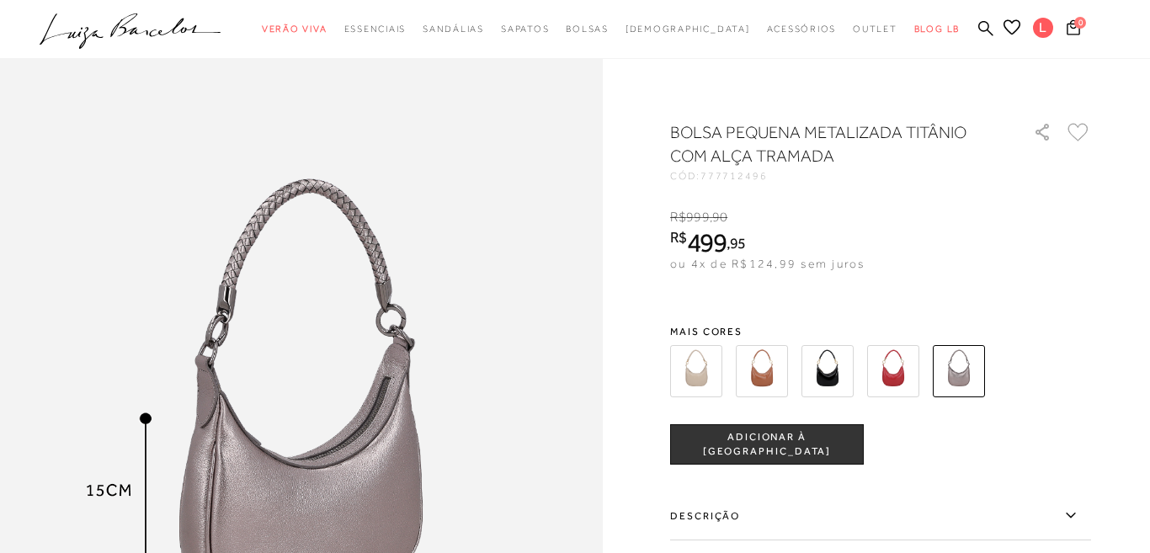
click at [777, 378] on img at bounding box center [762, 371] width 52 height 52
click at [826, 380] on img at bounding box center [827, 371] width 52 height 52
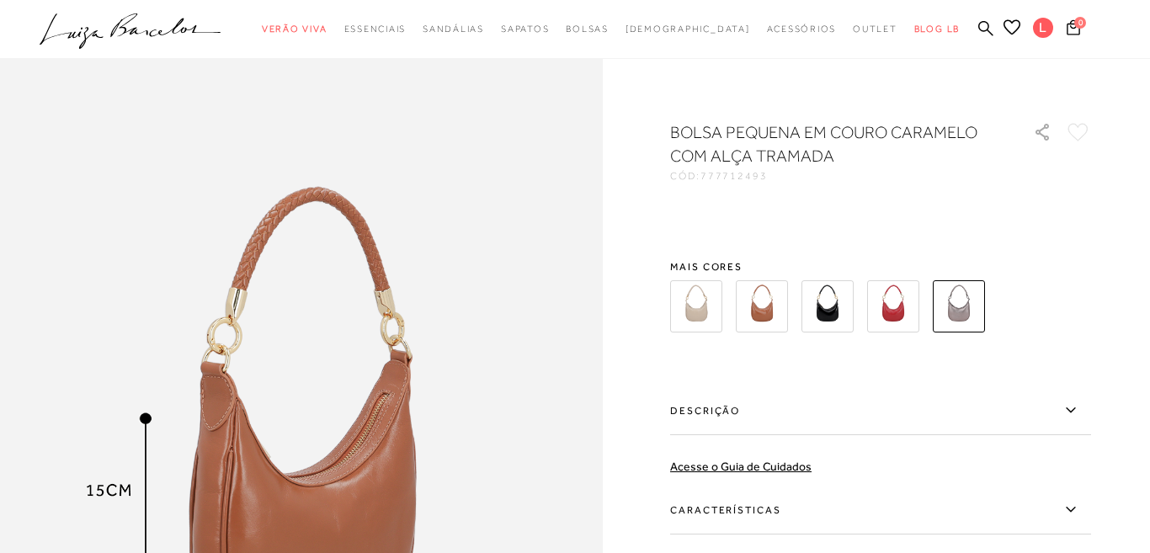
click at [826, 322] on div "BOLSA PEQUENA EM COURO CARAMELO COM ALÇA TRAMADA CÓD: 777712493 × É necessário …" at bounding box center [880, 408] width 421 height 577
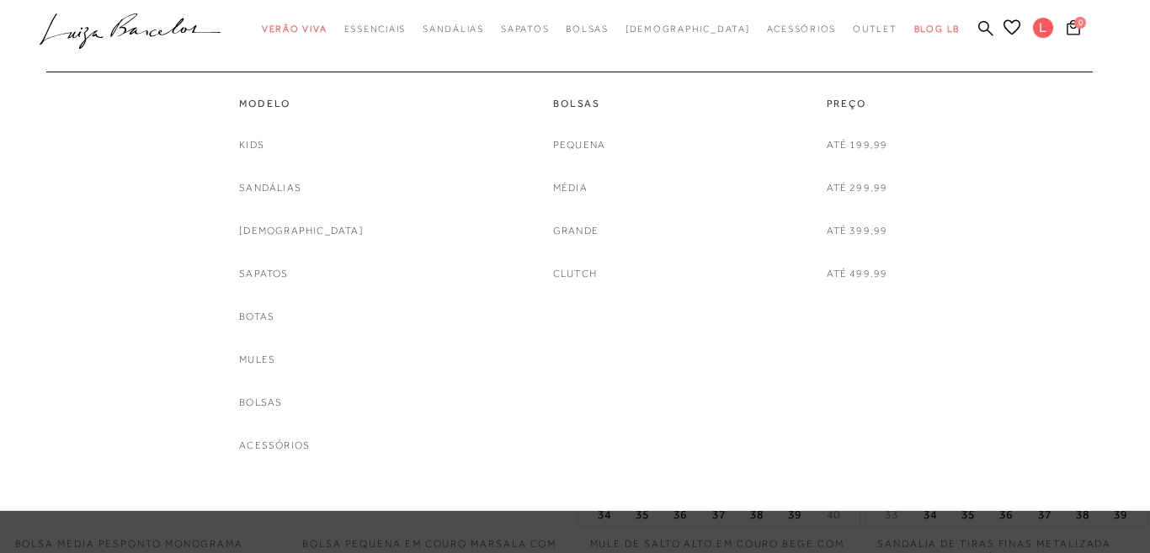
scroll to position [66, 0]
click at [301, 191] on link "Sandálias" at bounding box center [270, 188] width 62 height 18
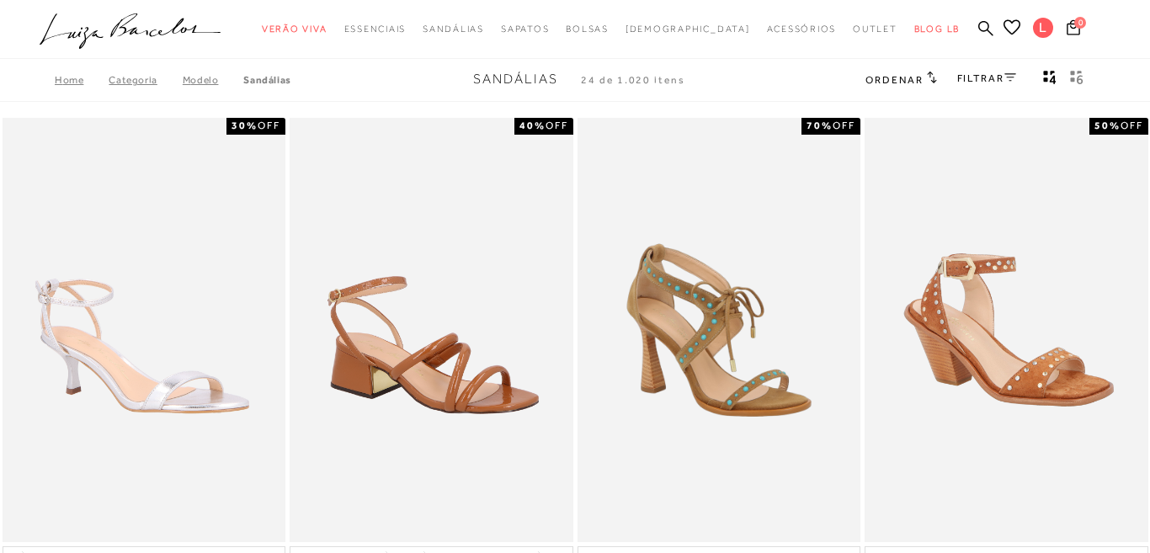
click at [1005, 80] on icon at bounding box center [1010, 77] width 12 height 8
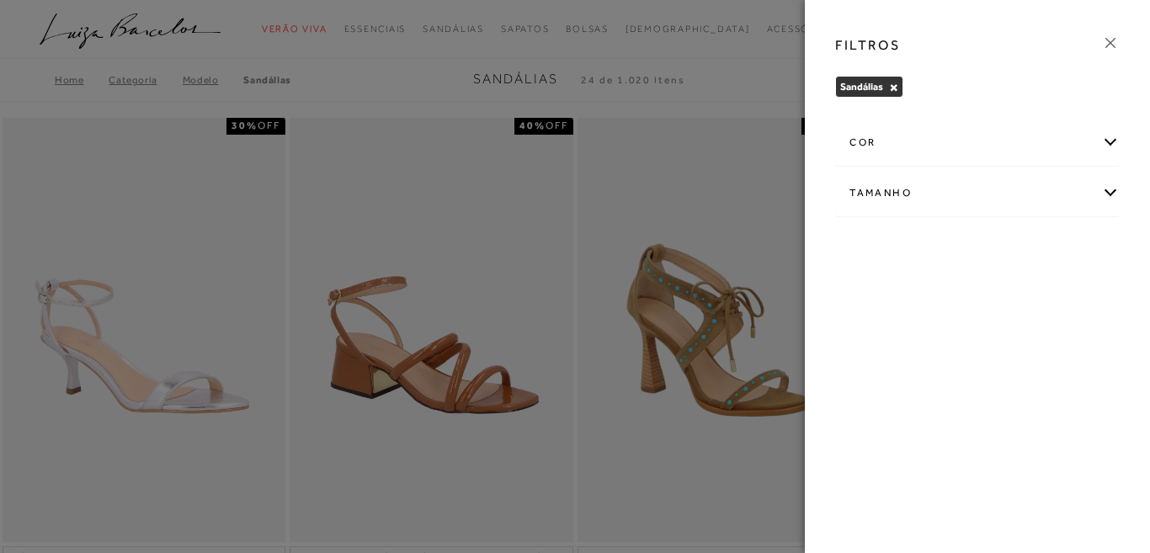
click at [987, 186] on div "Tamanho" at bounding box center [977, 193] width 283 height 45
click at [929, 381] on span "38" at bounding box center [925, 381] width 24 height 13
click at [926, 381] on input "38" at bounding box center [917, 383] width 17 height 17
checkbox input "true"
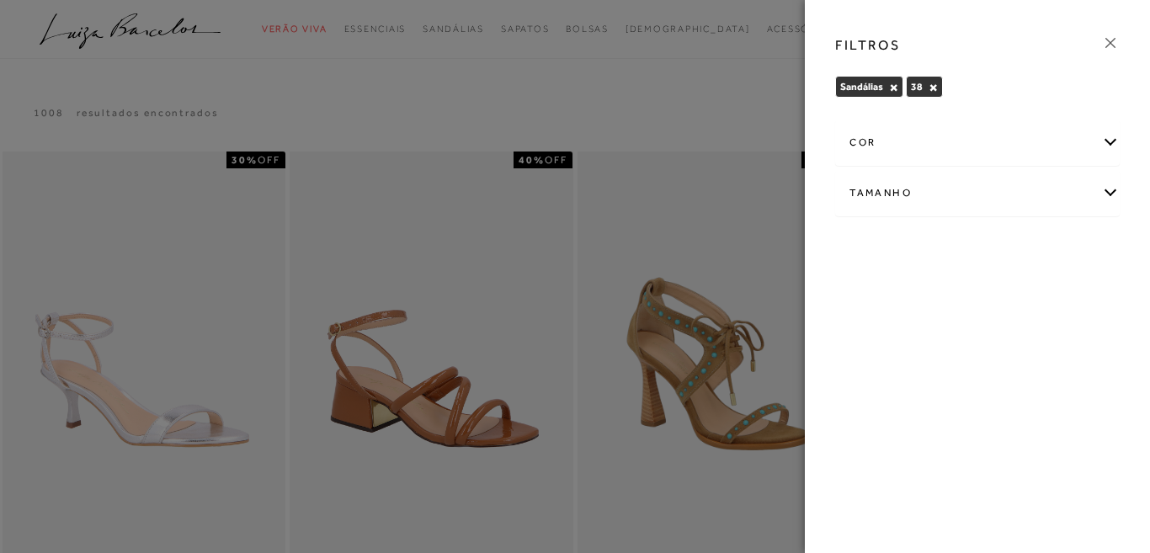
click at [1110, 41] on icon at bounding box center [1110, 43] width 19 height 19
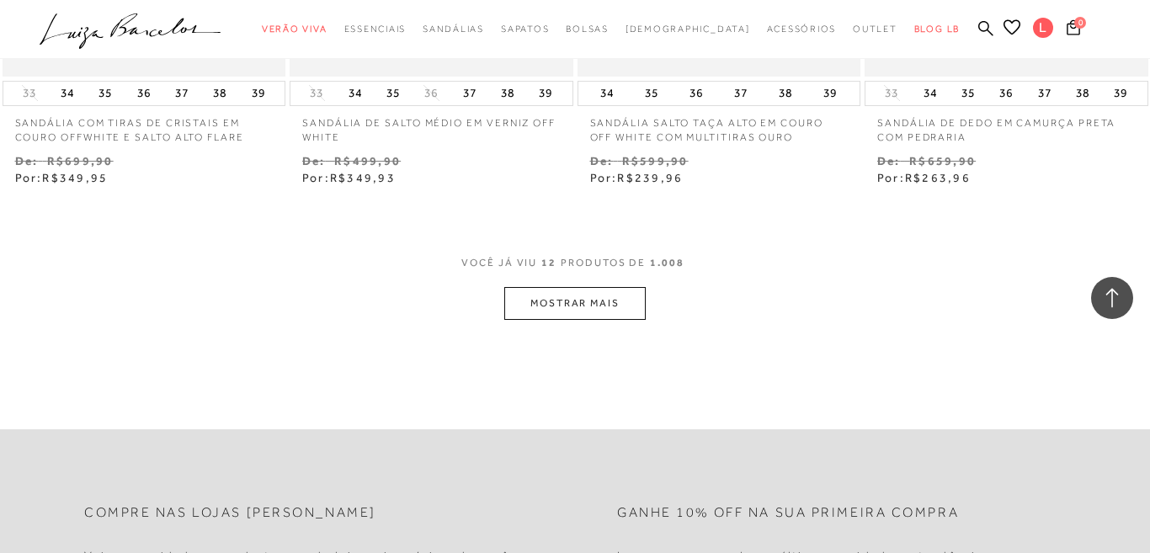
scroll to position [1658, 0]
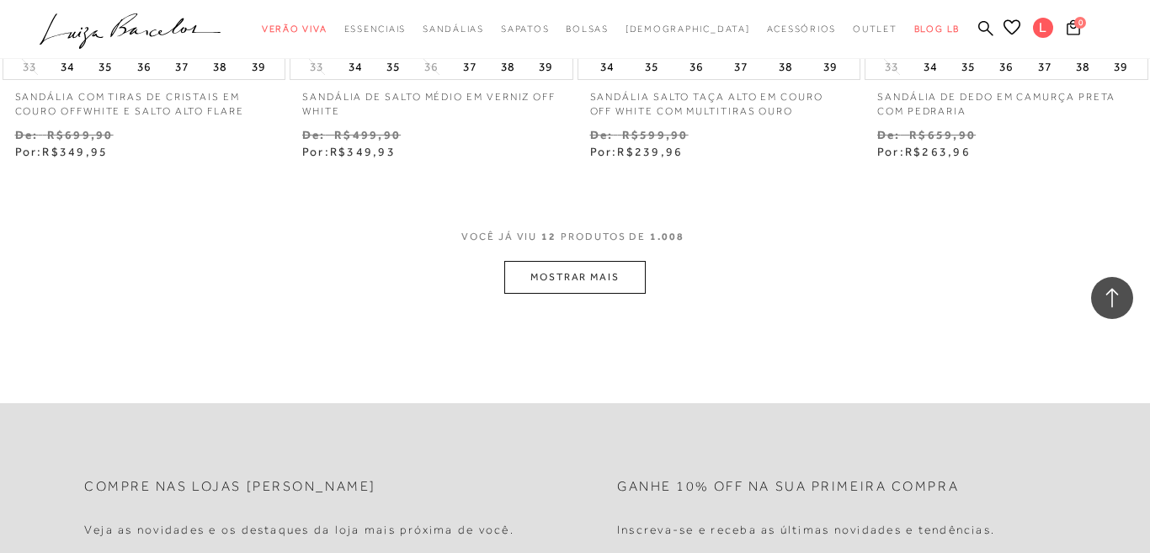
click at [567, 264] on button "MOSTRAR MAIS" at bounding box center [574, 277] width 141 height 33
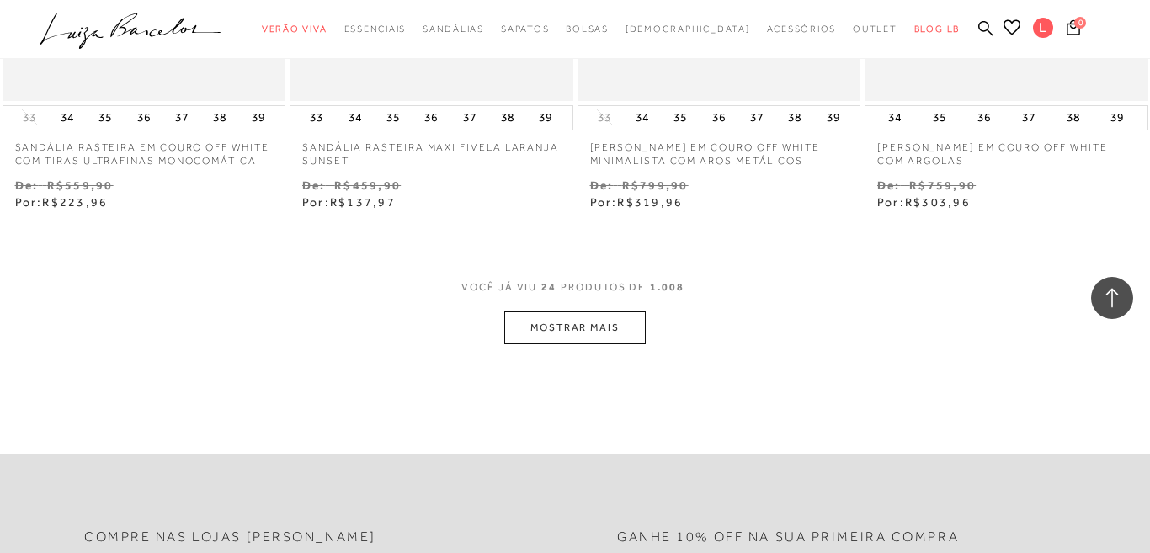
scroll to position [3341, 0]
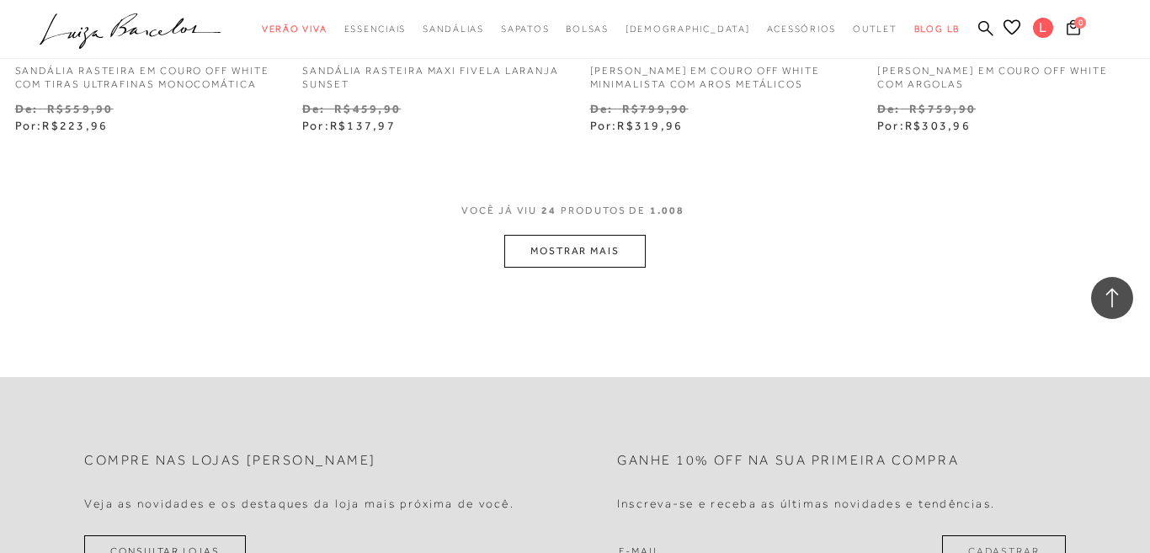
click at [616, 253] on button "MOSTRAR MAIS" at bounding box center [574, 251] width 141 height 33
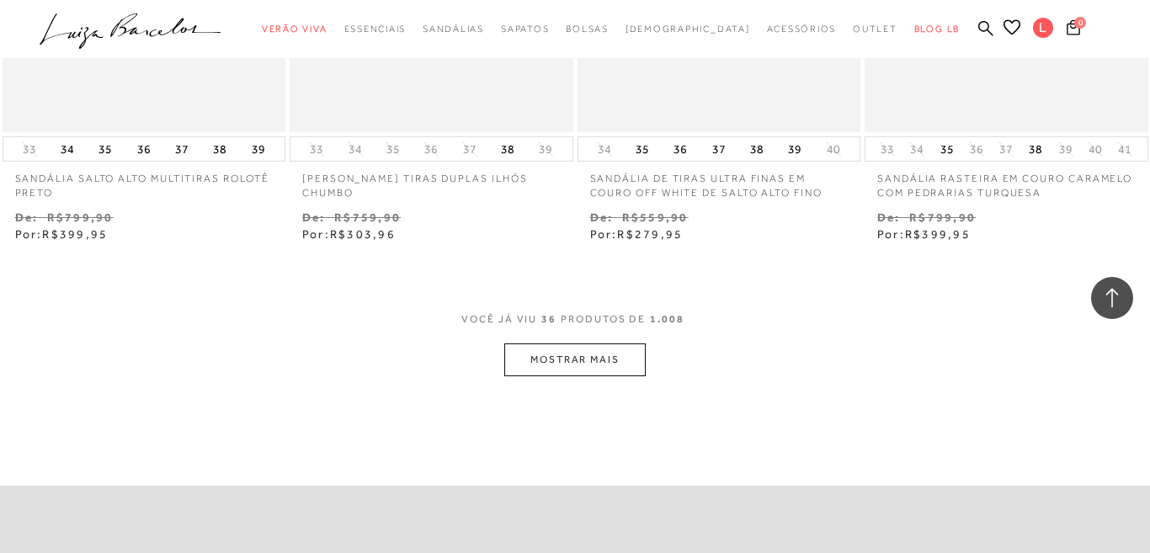
scroll to position [4905, 0]
click at [580, 343] on button "MOSTRAR MAIS" at bounding box center [574, 359] width 141 height 33
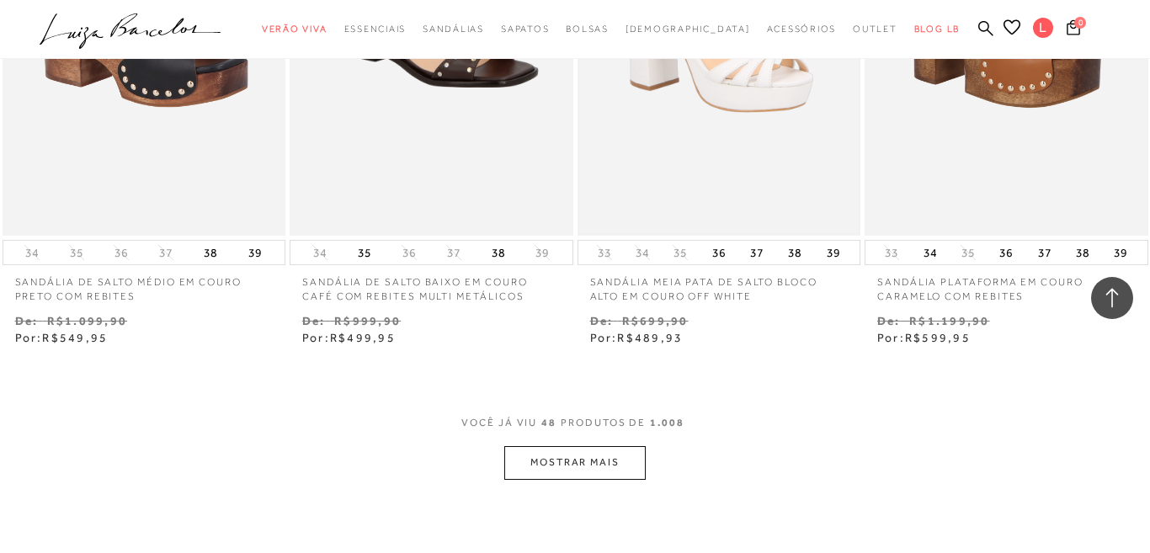
scroll to position [6532, 0]
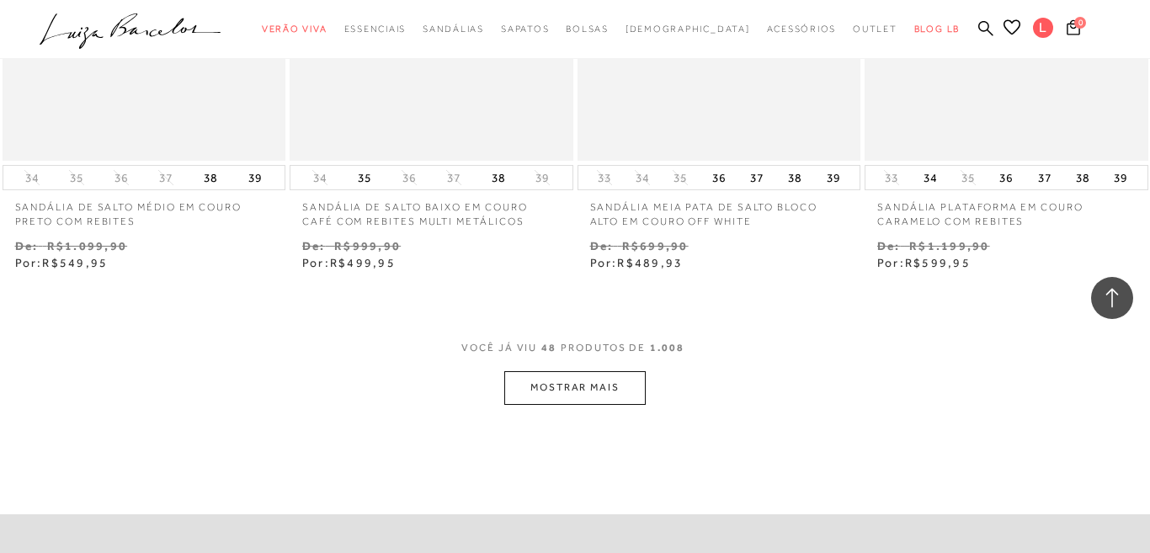
click at [597, 387] on button "MOSTRAR MAIS" at bounding box center [574, 387] width 141 height 33
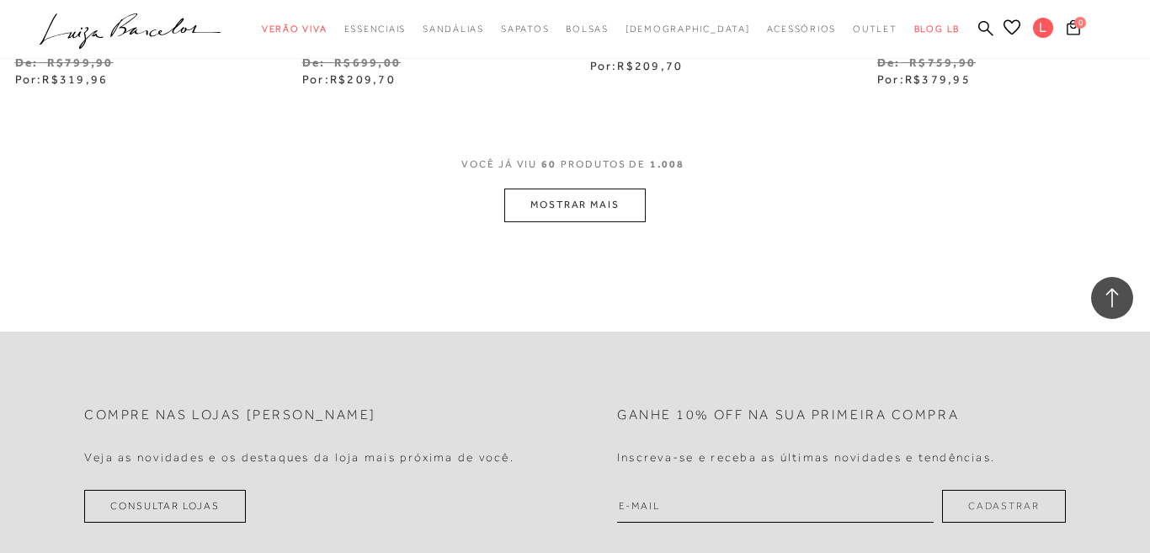
scroll to position [8372, 0]
click at [586, 213] on button "MOSTRAR MAIS" at bounding box center [574, 204] width 141 height 33
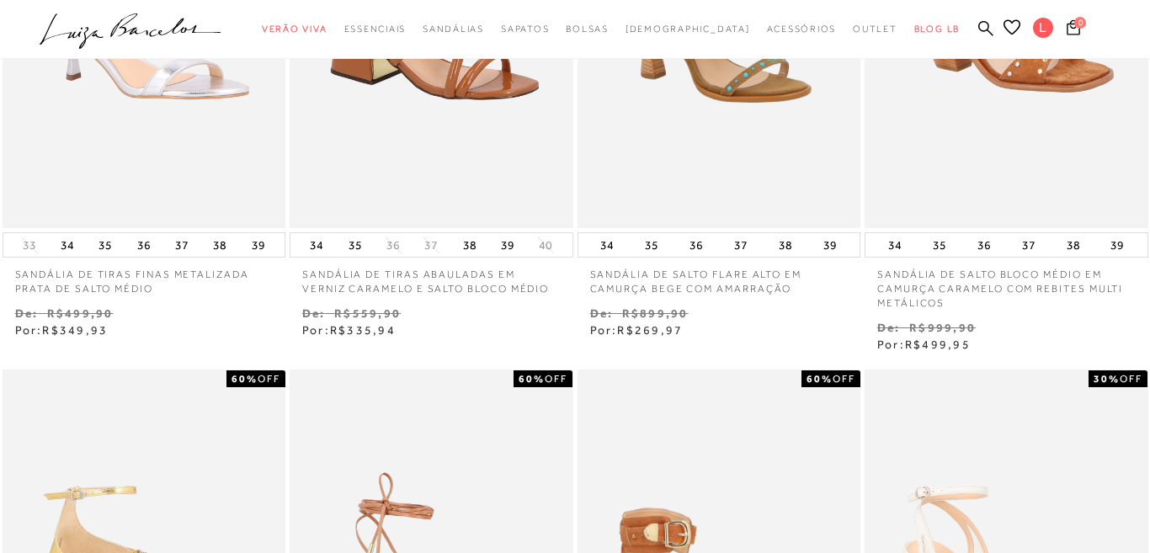
scroll to position [0, 0]
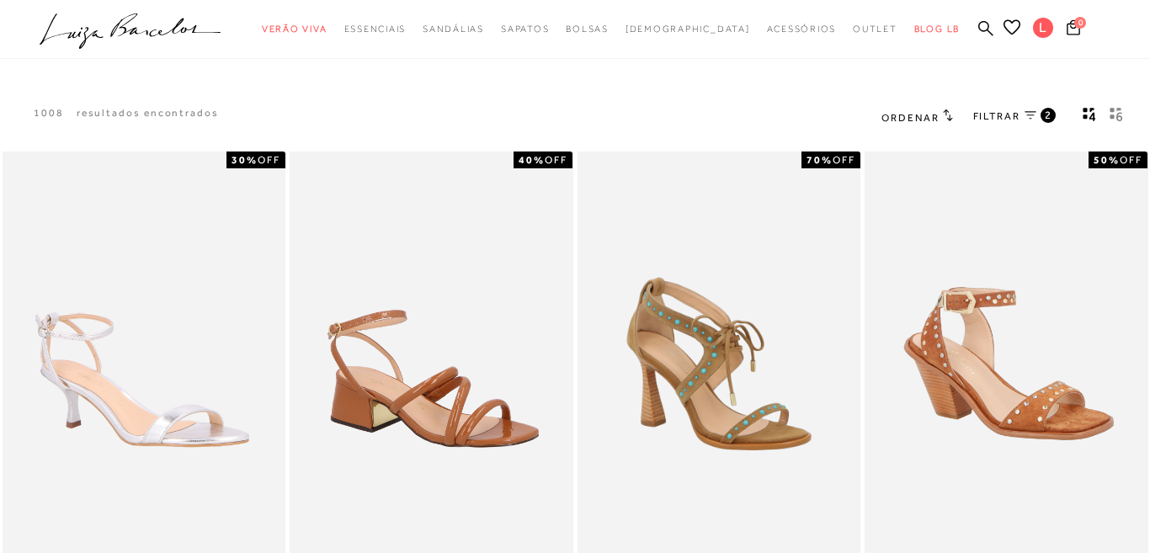
click at [1030, 122] on link "FILTRAR 2" at bounding box center [1014, 117] width 83 height 19
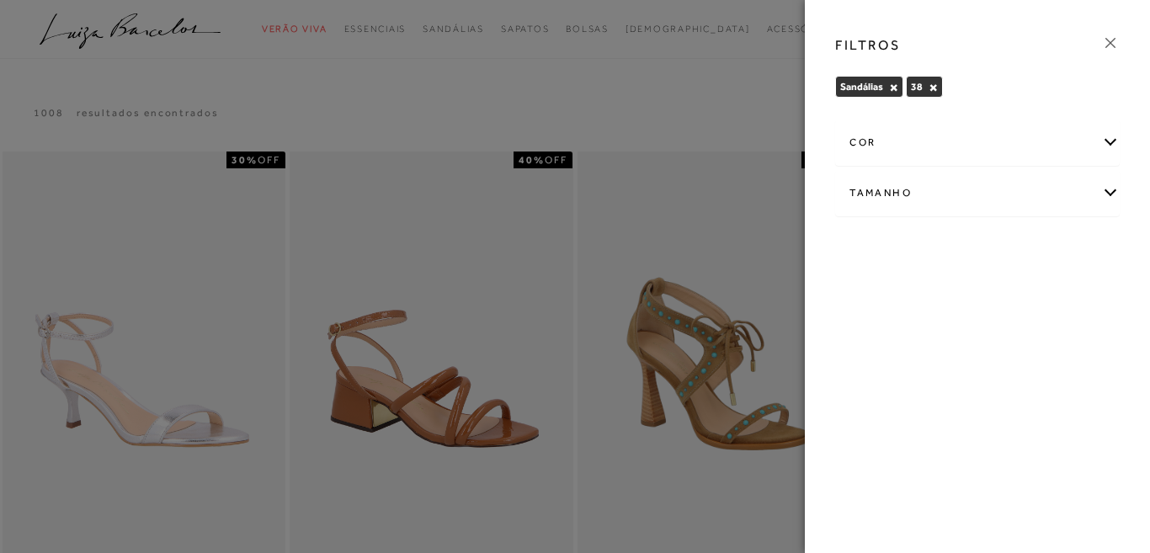
click at [1109, 40] on icon at bounding box center [1110, 43] width 19 height 19
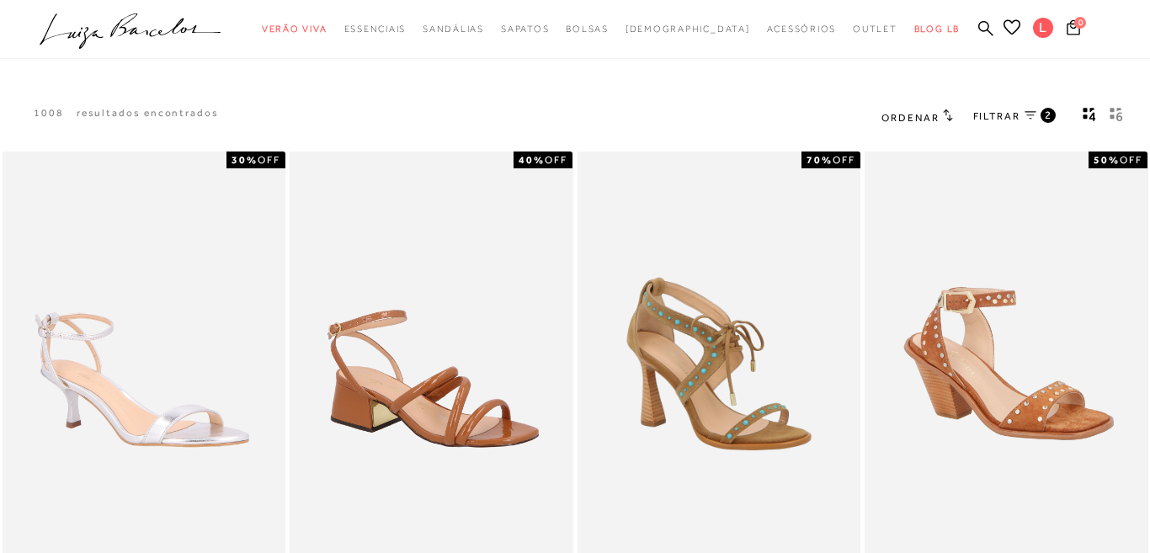
click at [945, 111] on icon at bounding box center [947, 115] width 9 height 12
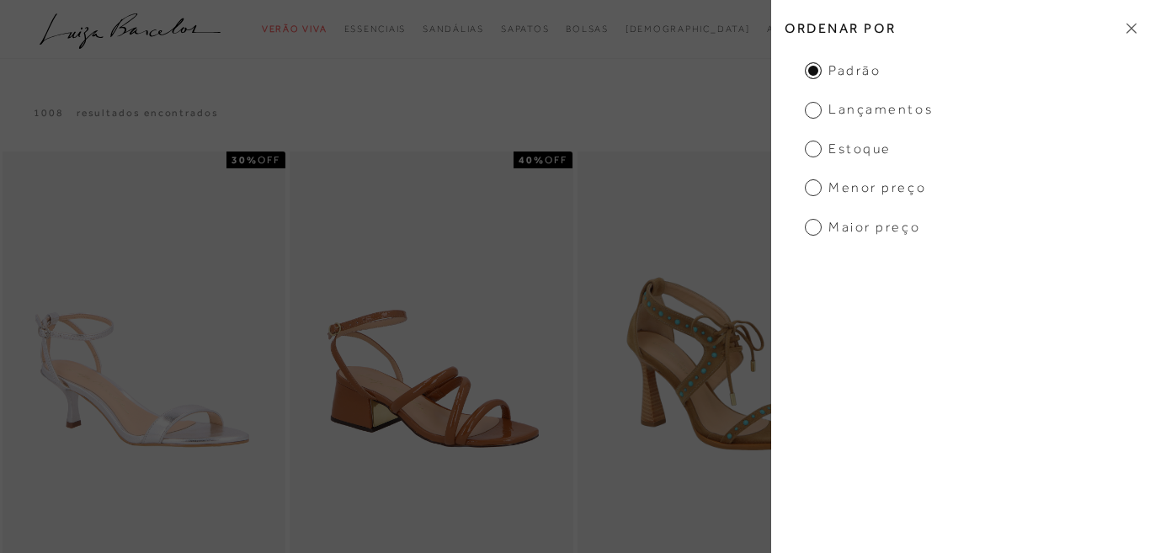
click at [890, 236] on span "Maior Preço" at bounding box center [862, 227] width 115 height 19
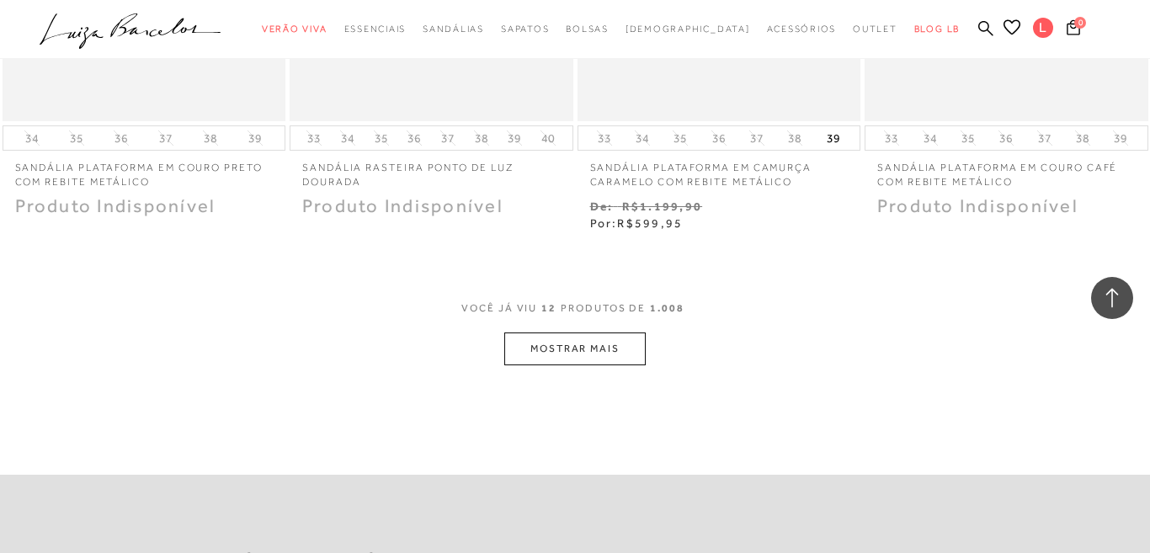
scroll to position [1558, 0]
click at [599, 350] on button "MOSTRAR MAIS" at bounding box center [574, 349] width 141 height 33
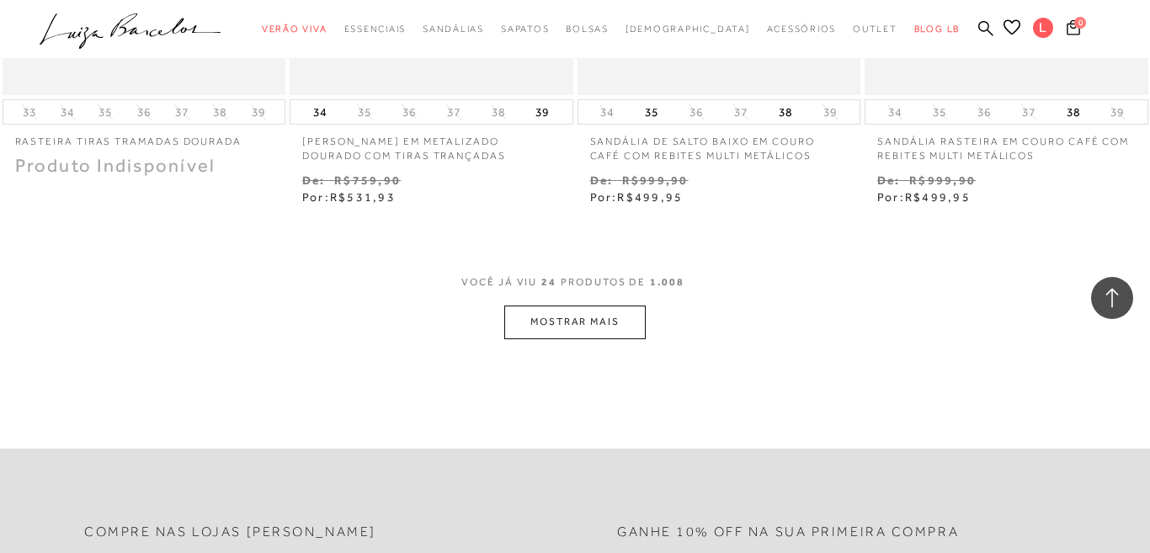
scroll to position [3301, 0]
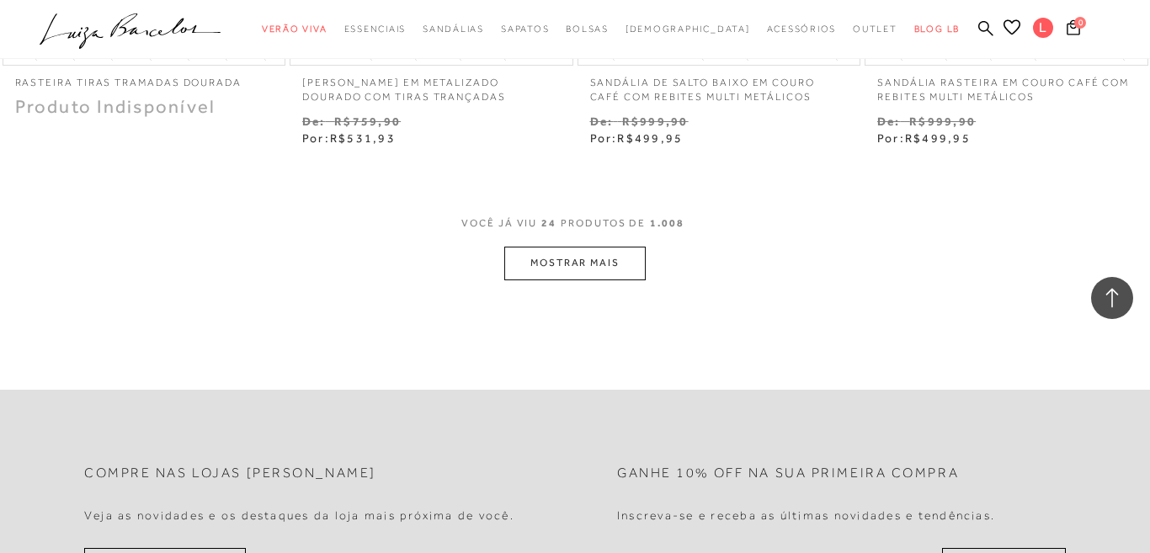
click at [577, 264] on button "MOSTRAR MAIS" at bounding box center [574, 263] width 141 height 33
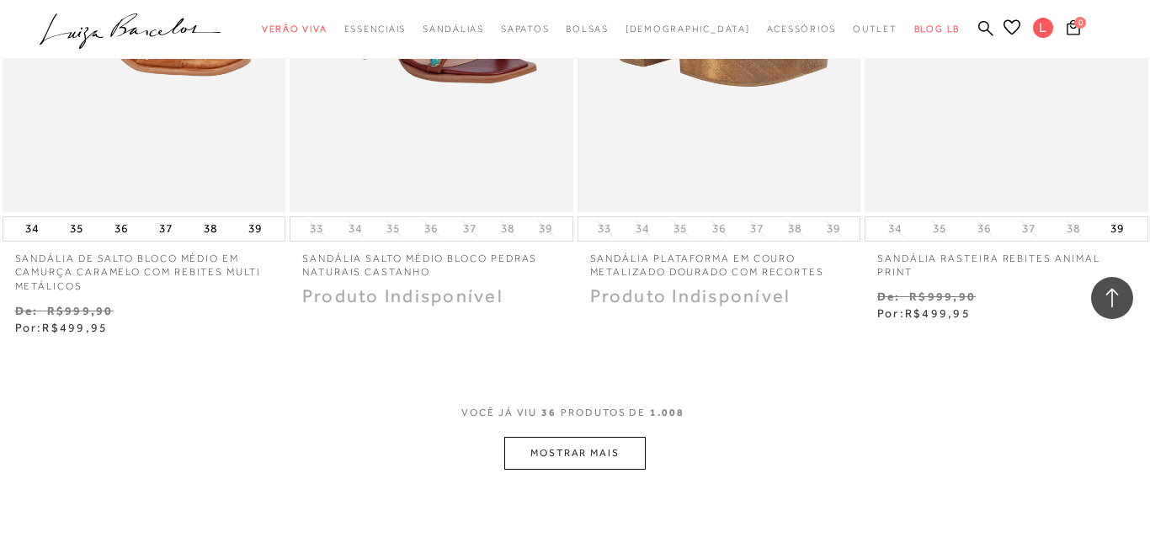
scroll to position [4881, 0]
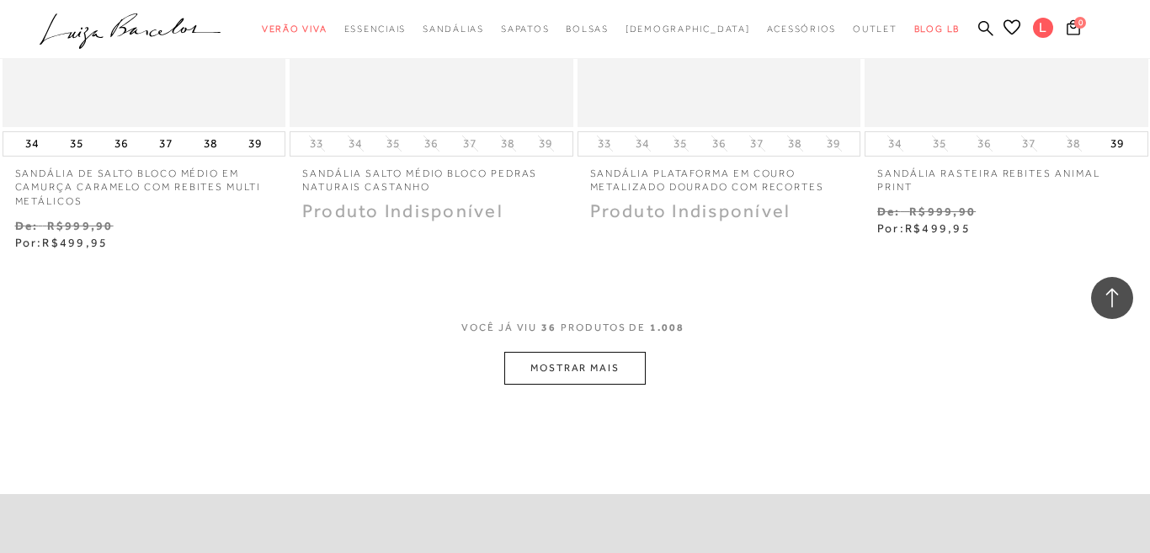
click at [582, 376] on button "MOSTRAR MAIS" at bounding box center [574, 368] width 141 height 33
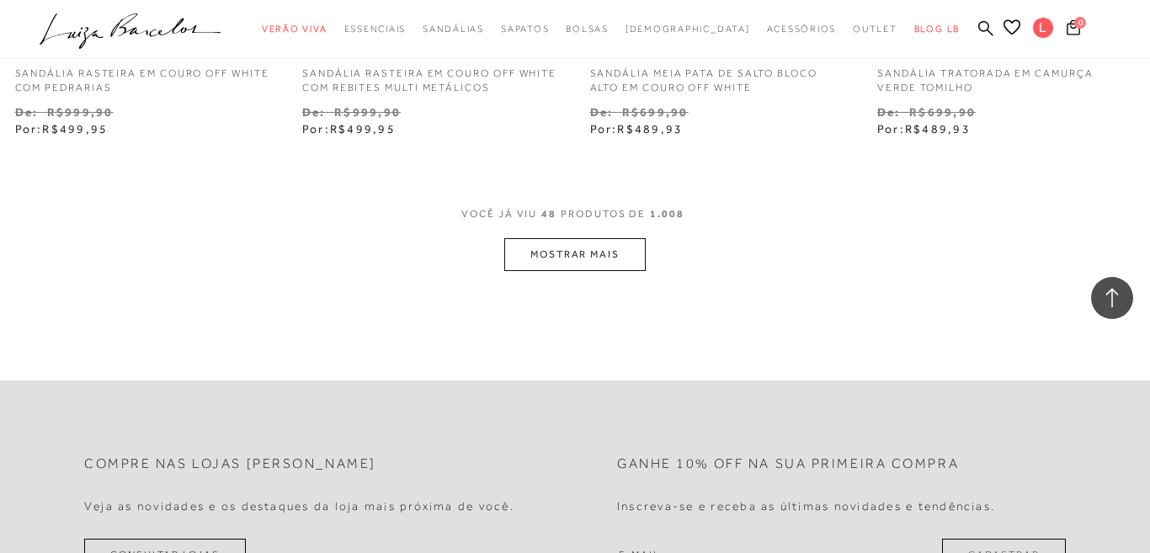
scroll to position [6708, 0]
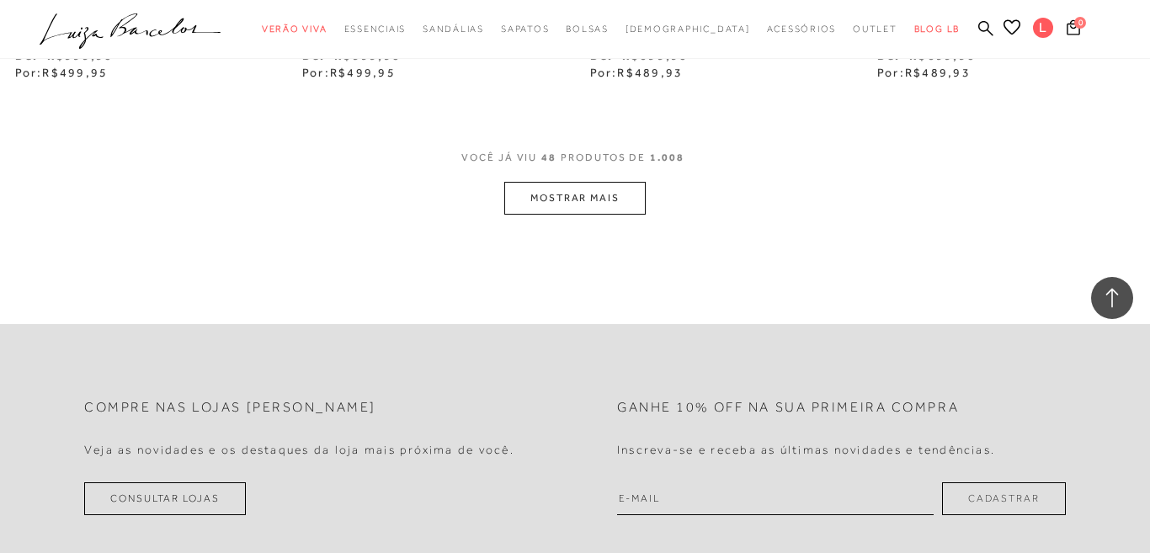
click at [576, 209] on button "MOSTRAR MAIS" at bounding box center [574, 198] width 141 height 33
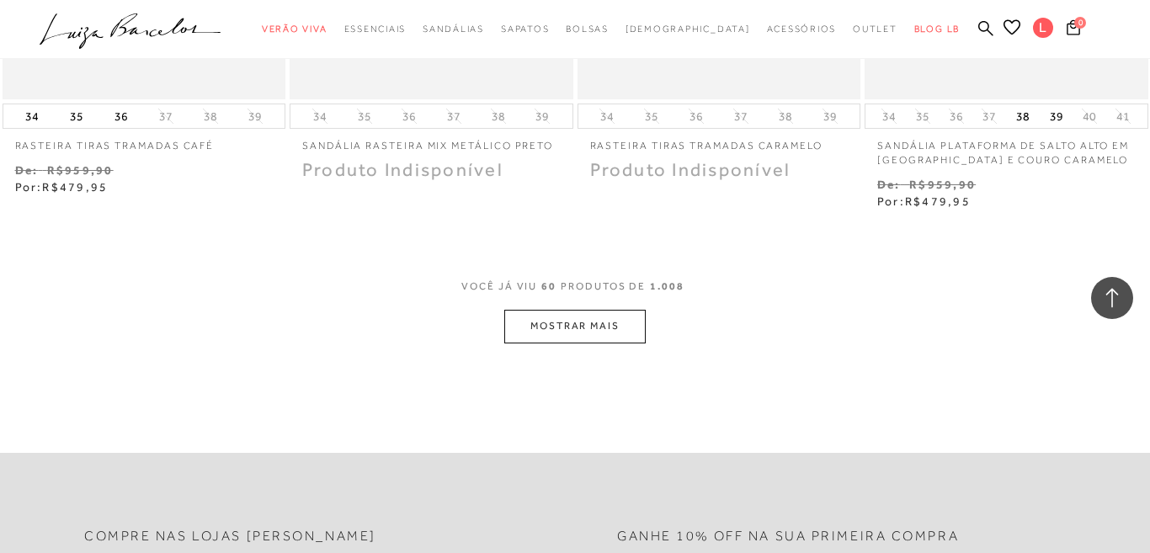
scroll to position [8371, 0]
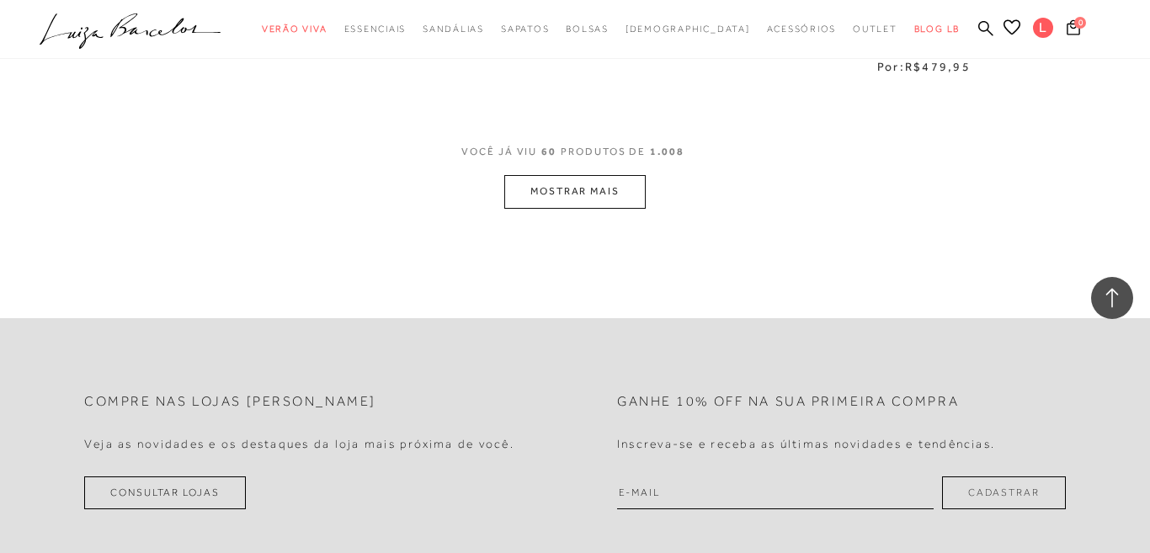
click at [563, 208] on button "MOSTRAR MAIS" at bounding box center [574, 191] width 141 height 33
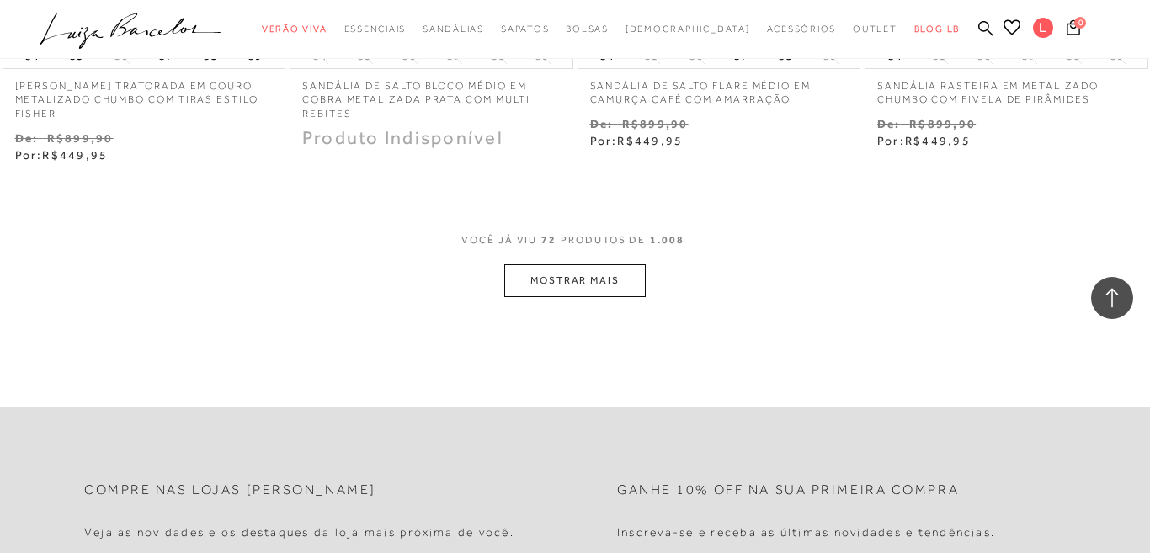
scroll to position [9980, 0]
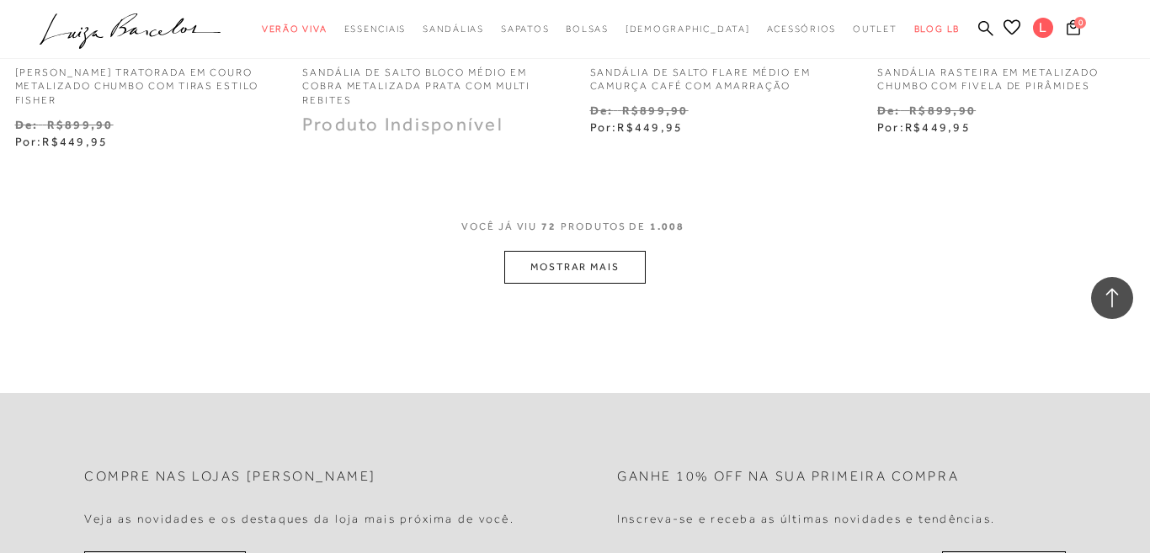
click at [584, 284] on button "MOSTRAR MAIS" at bounding box center [574, 267] width 141 height 33
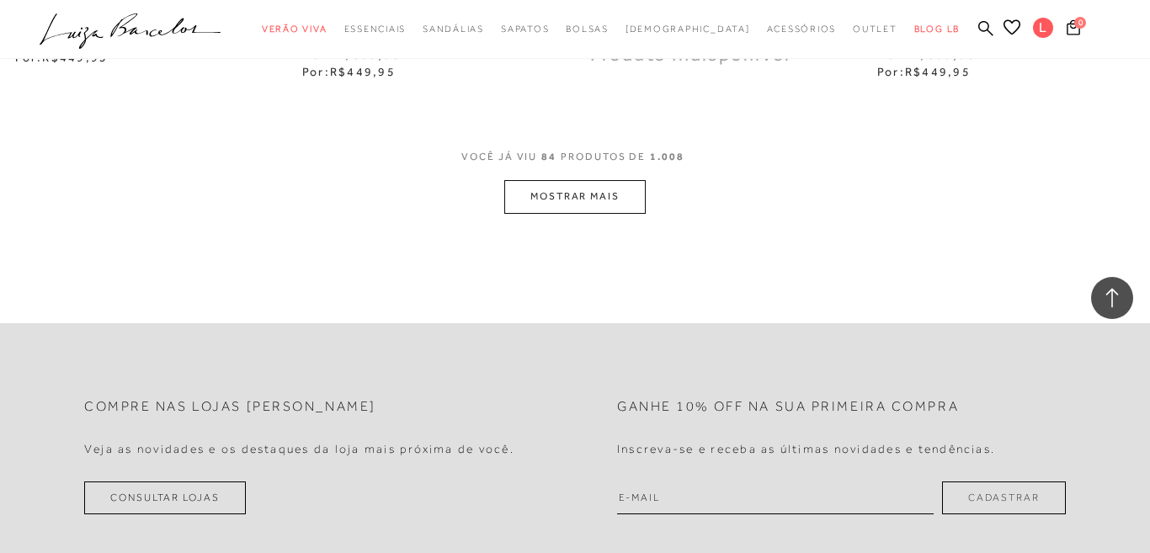
scroll to position [11791, 0]
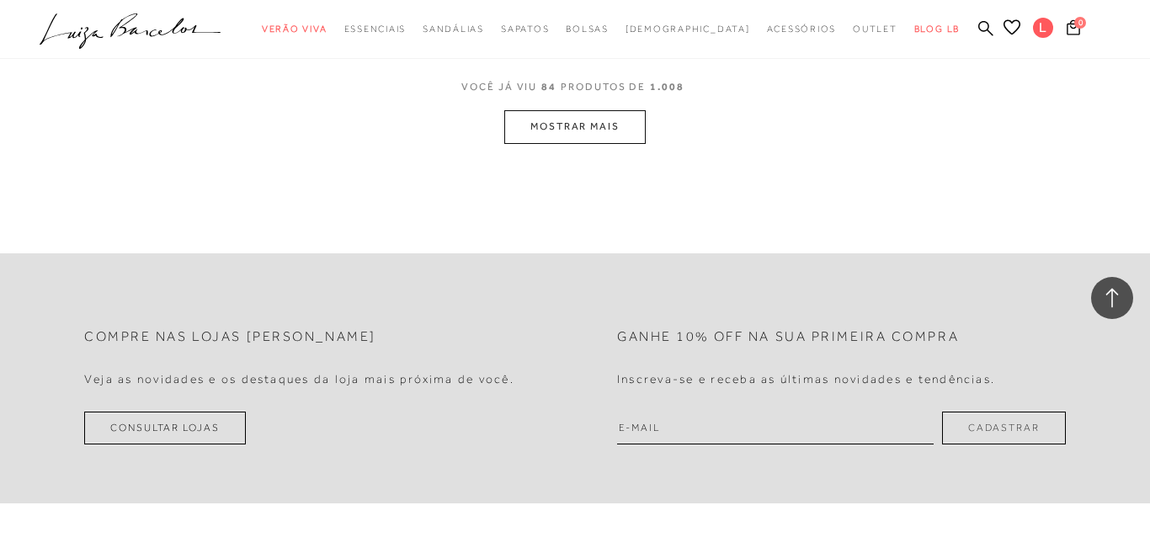
click at [588, 143] on button "MOSTRAR MAIS" at bounding box center [574, 126] width 141 height 33
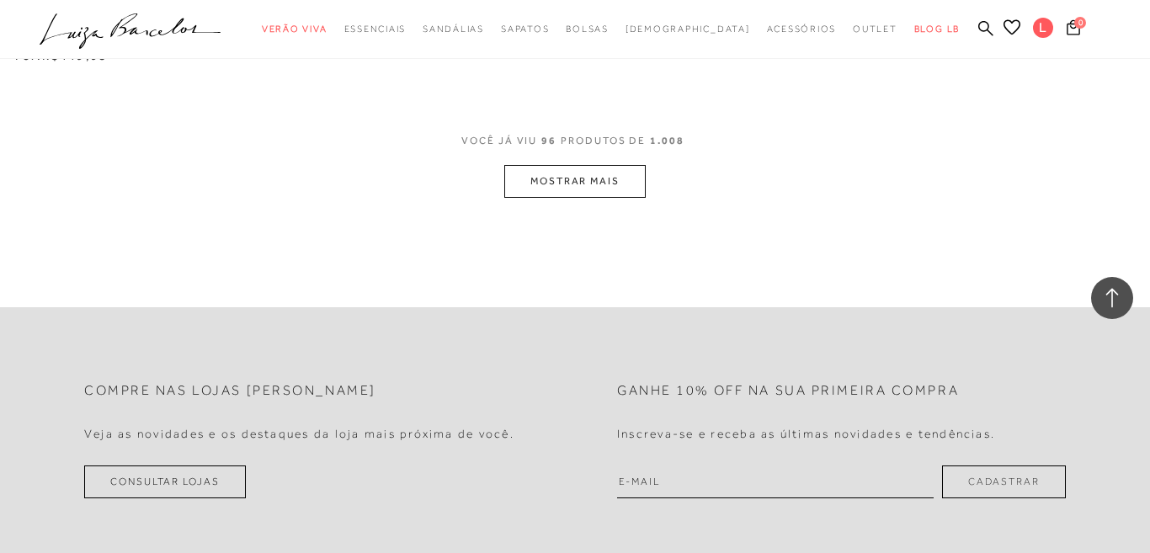
scroll to position [13446, 0]
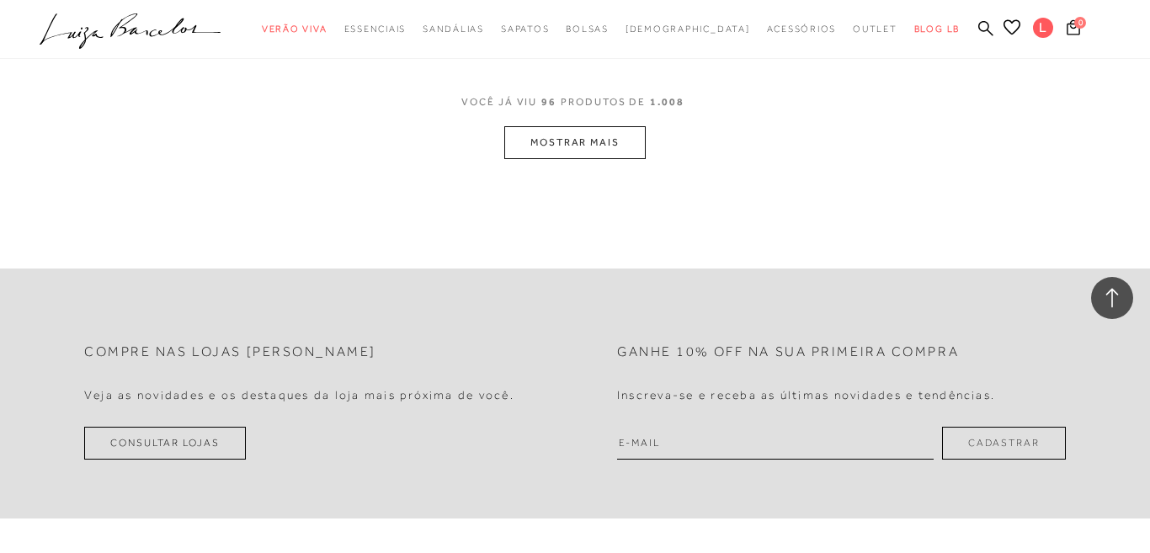
click at [566, 159] on button "MOSTRAR MAIS" at bounding box center [574, 142] width 141 height 33
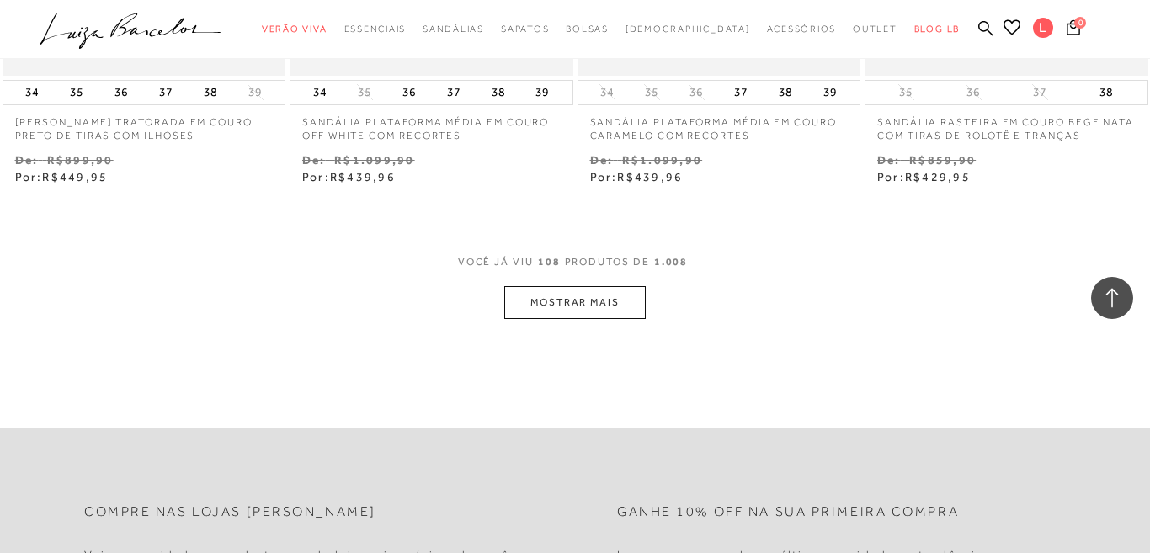
scroll to position [15008, 0]
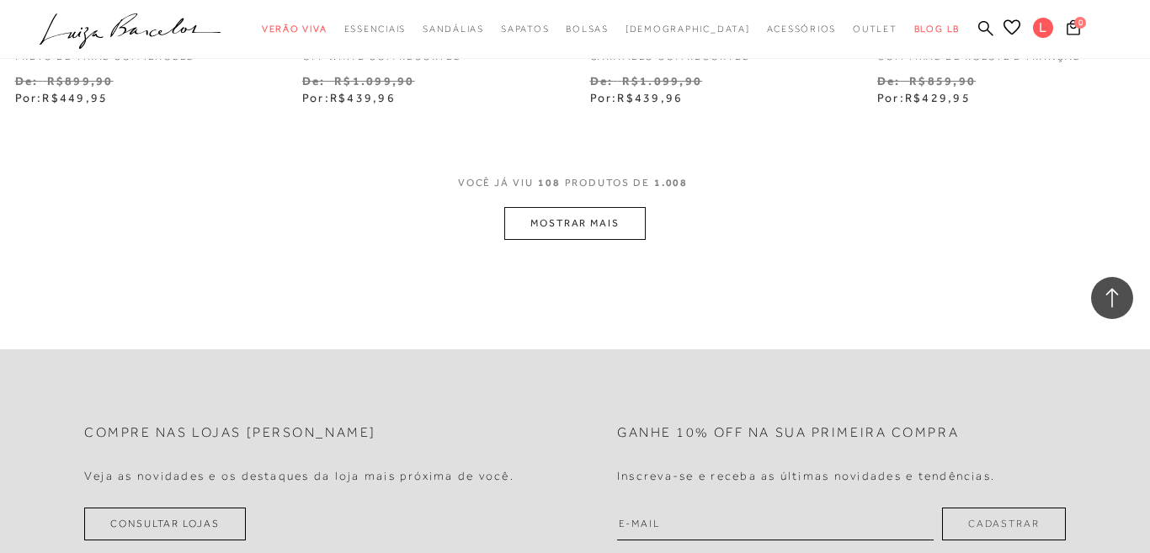
click at [576, 240] on button "MOSTRAR MAIS" at bounding box center [574, 223] width 141 height 33
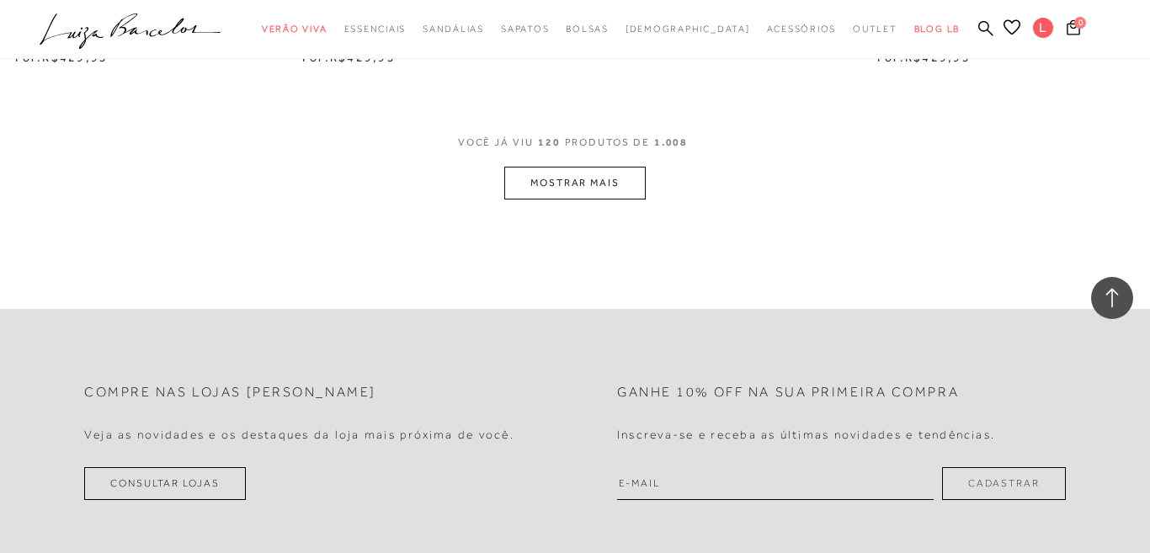
scroll to position [16742, 0]
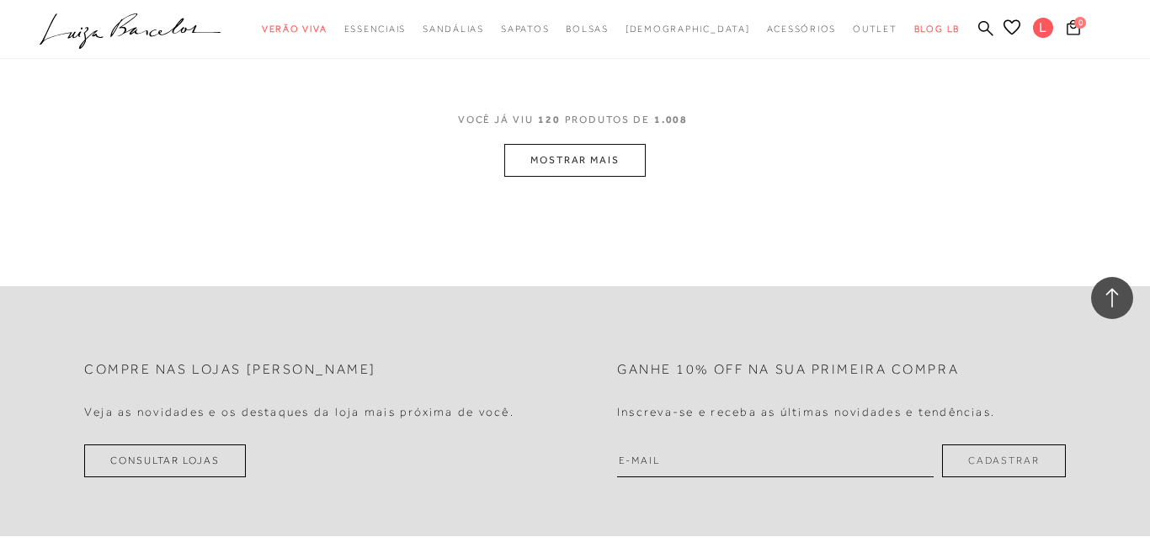
click at [569, 177] on button "MOSTRAR MAIS" at bounding box center [574, 160] width 141 height 33
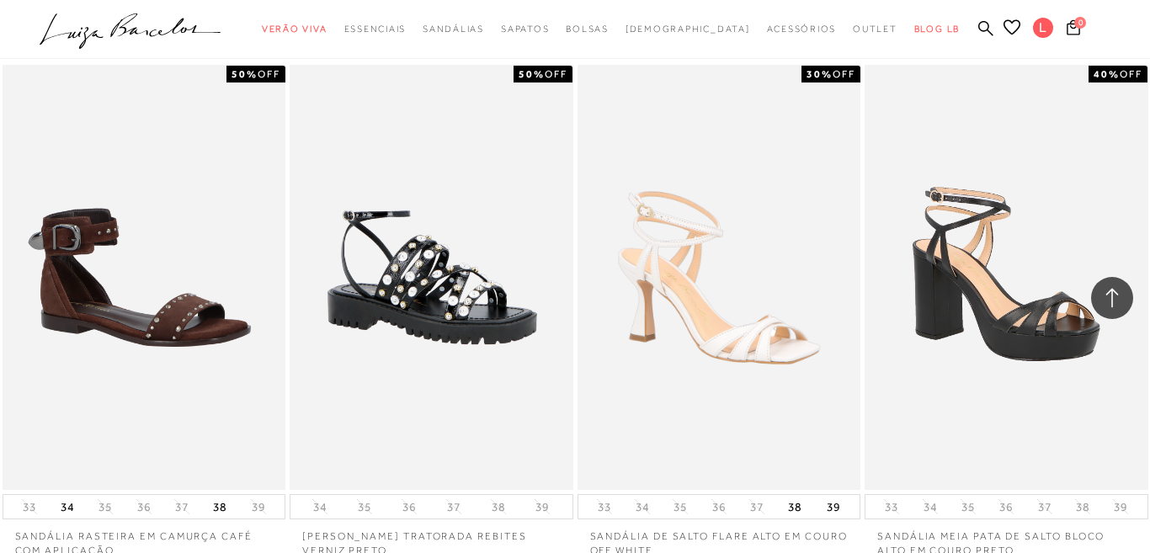
scroll to position [18328, 0]
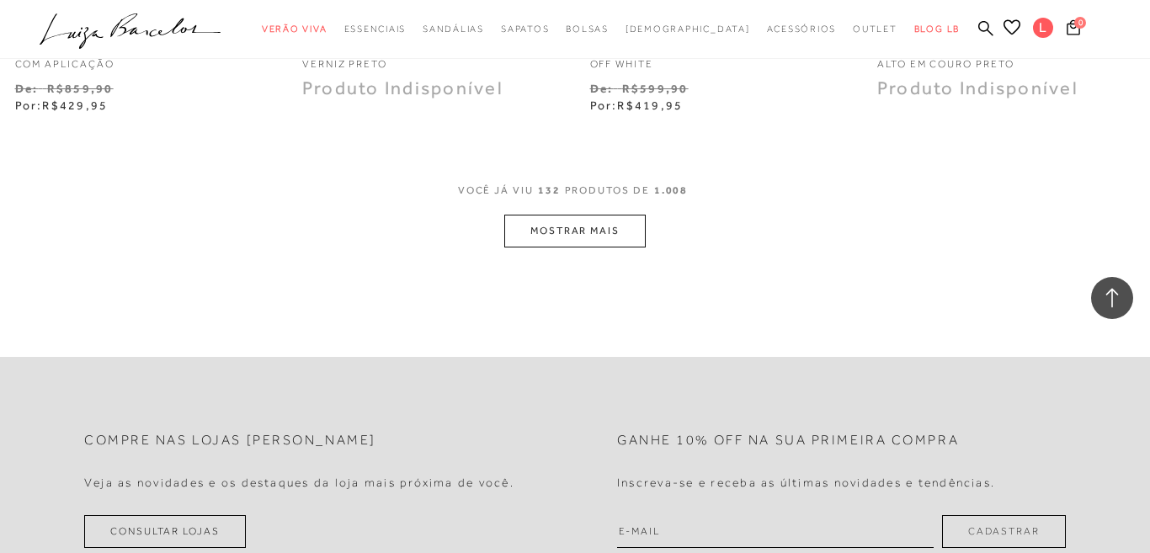
click at [574, 248] on button "MOSTRAR MAIS" at bounding box center [574, 231] width 141 height 33
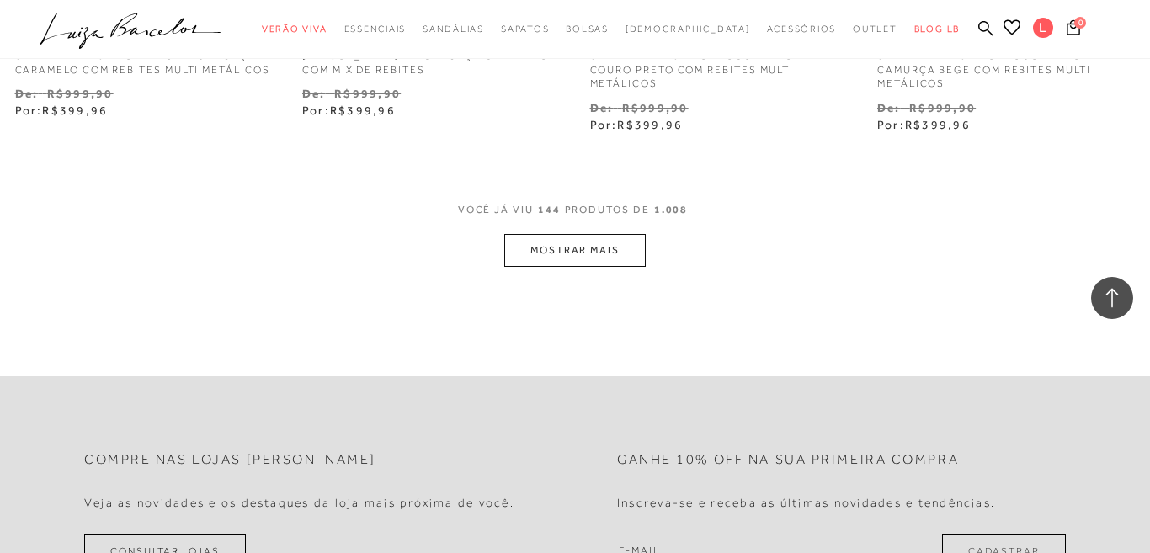
scroll to position [20261, 0]
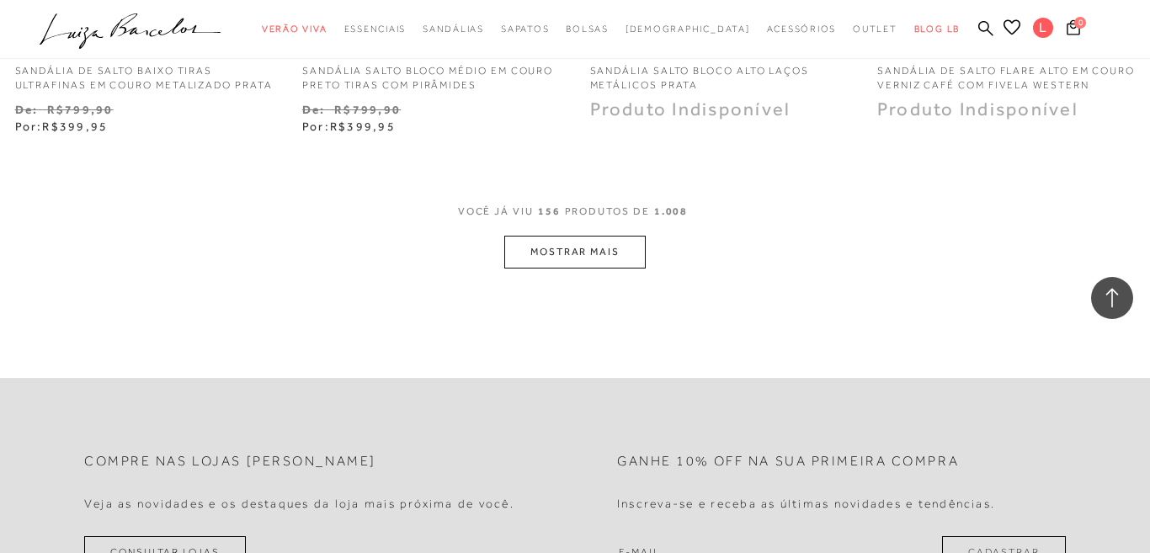
scroll to position [21640, 0]
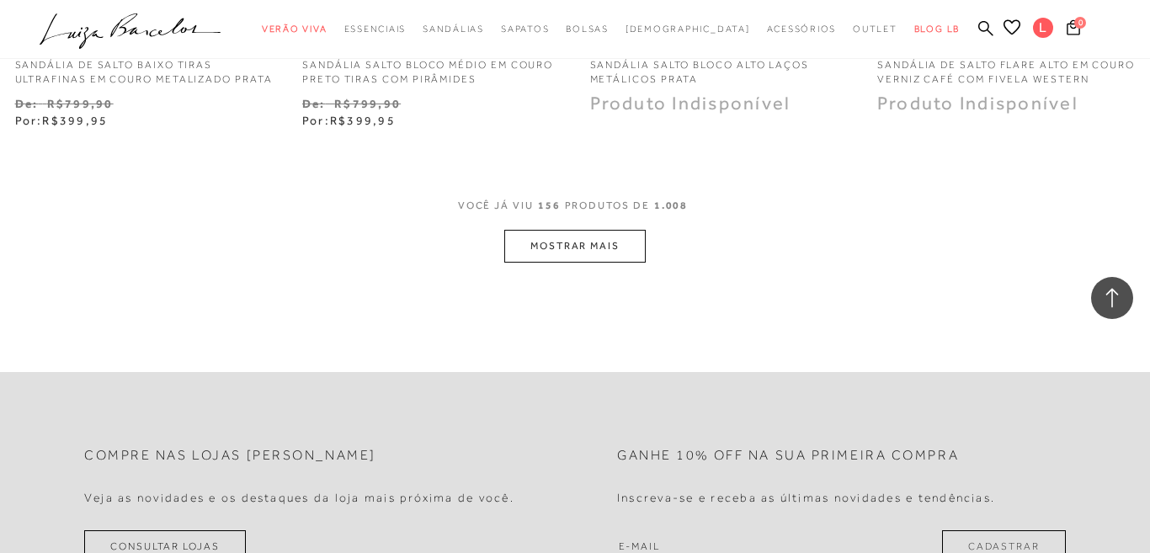
click at [585, 263] on button "MOSTRAR MAIS" at bounding box center [574, 246] width 141 height 33
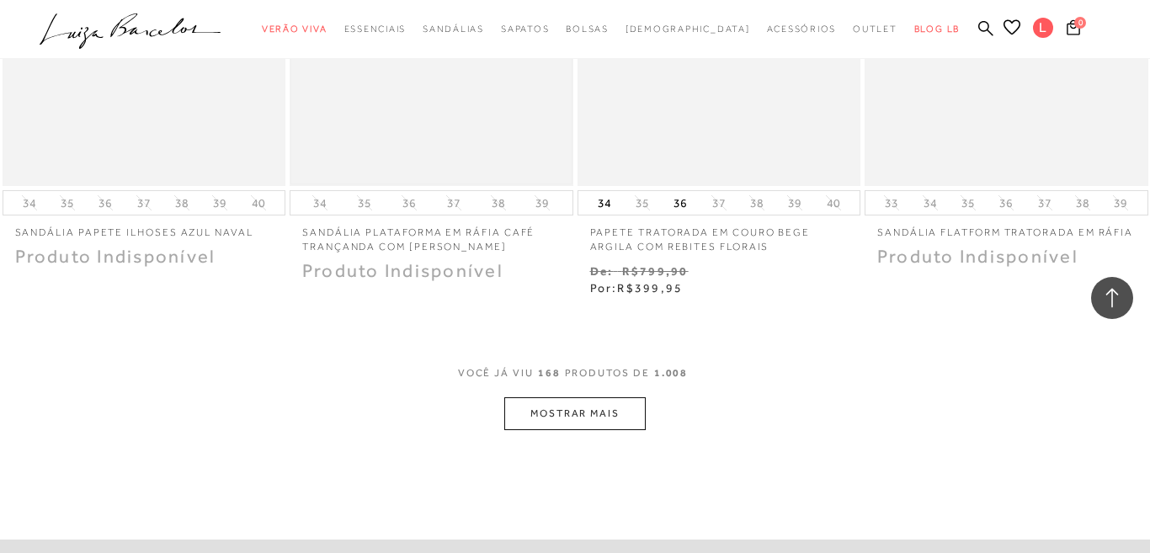
scroll to position [23303, 0]
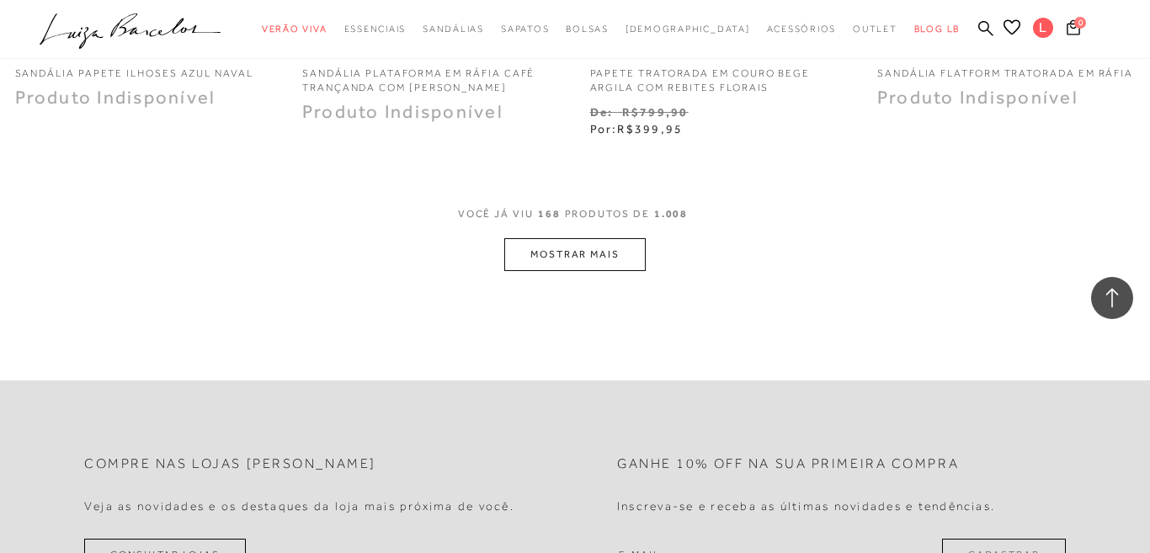
click at [555, 271] on button "MOSTRAR MAIS" at bounding box center [574, 254] width 141 height 33
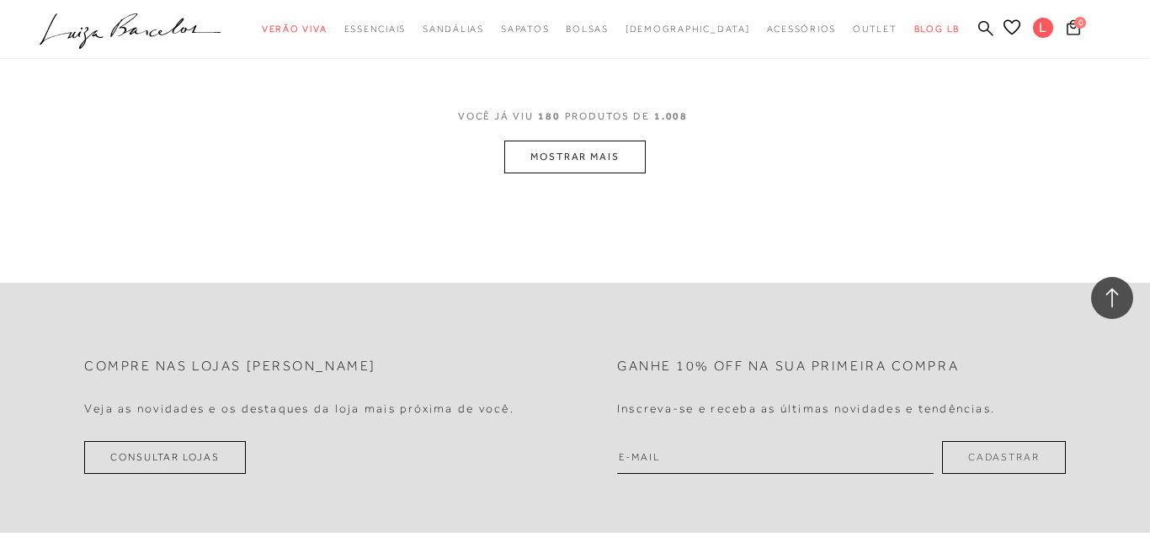
scroll to position [25151, 0]
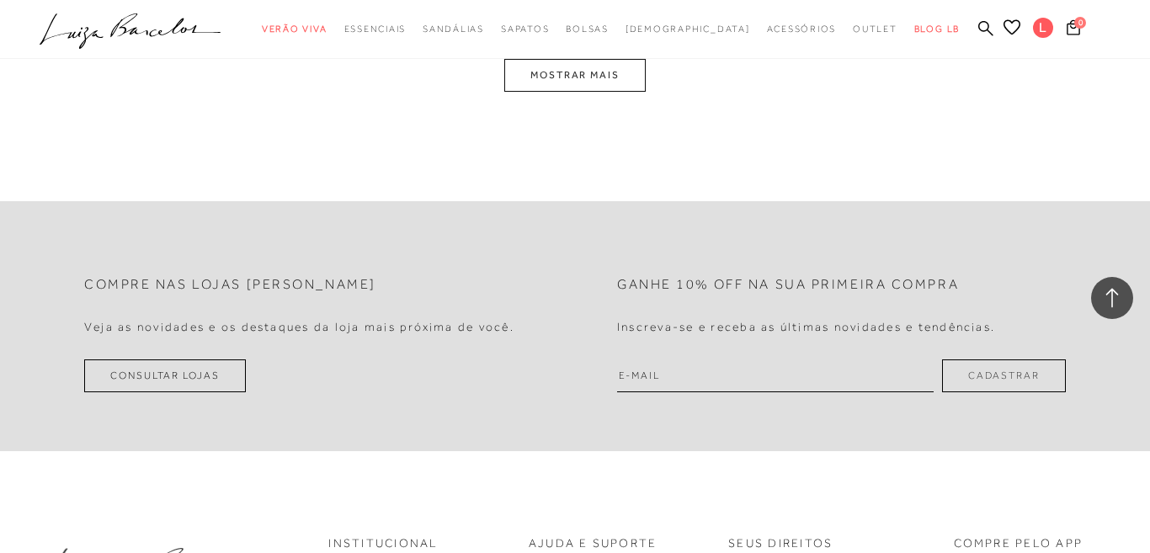
click at [558, 92] on button "MOSTRAR MAIS" at bounding box center [574, 75] width 141 height 33
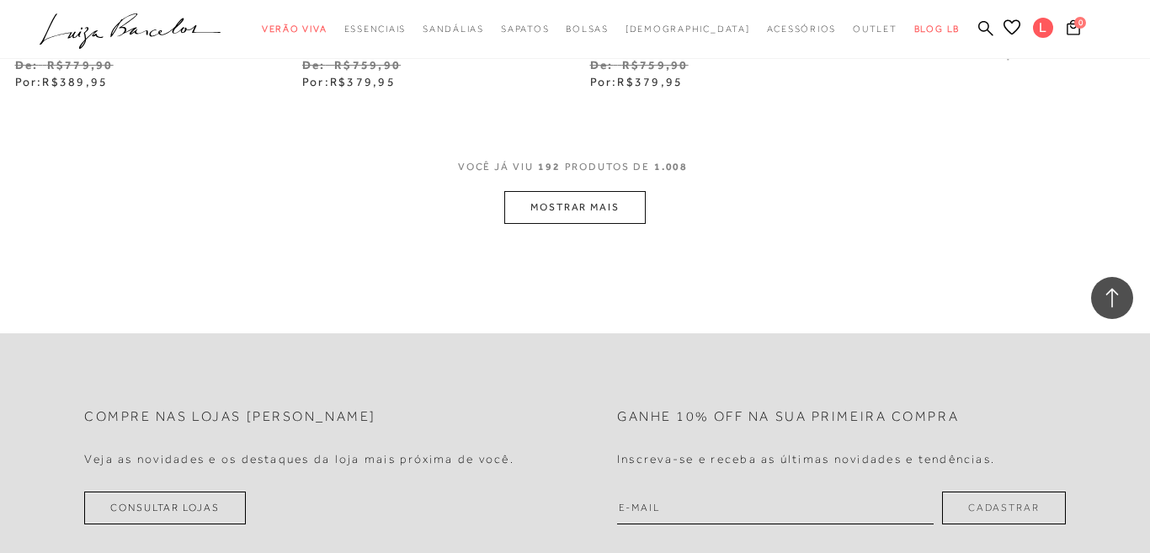
scroll to position [26815, 0]
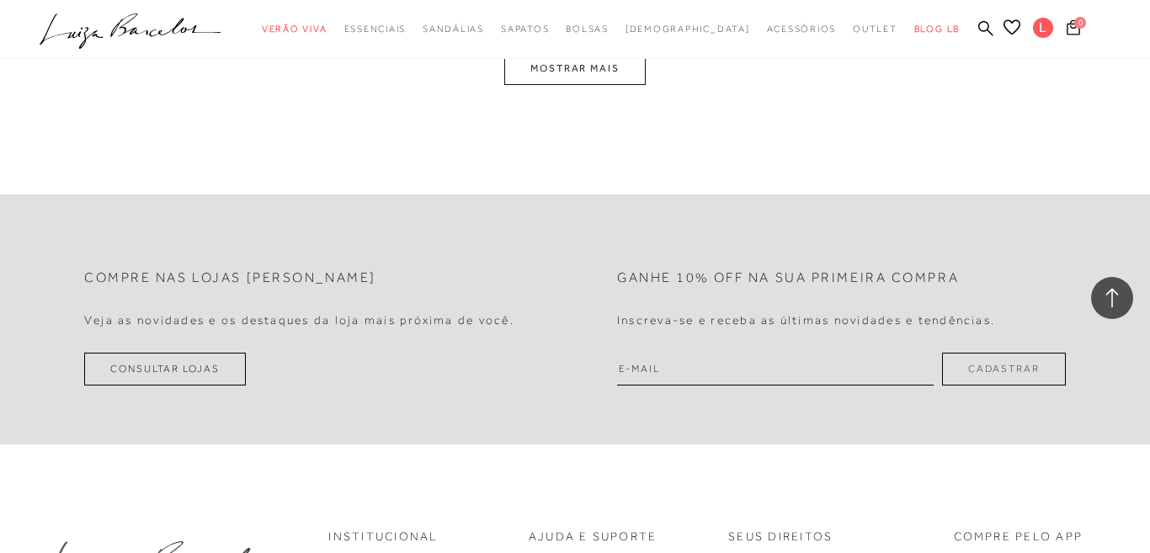
click at [560, 85] on button "MOSTRAR MAIS" at bounding box center [574, 68] width 141 height 33
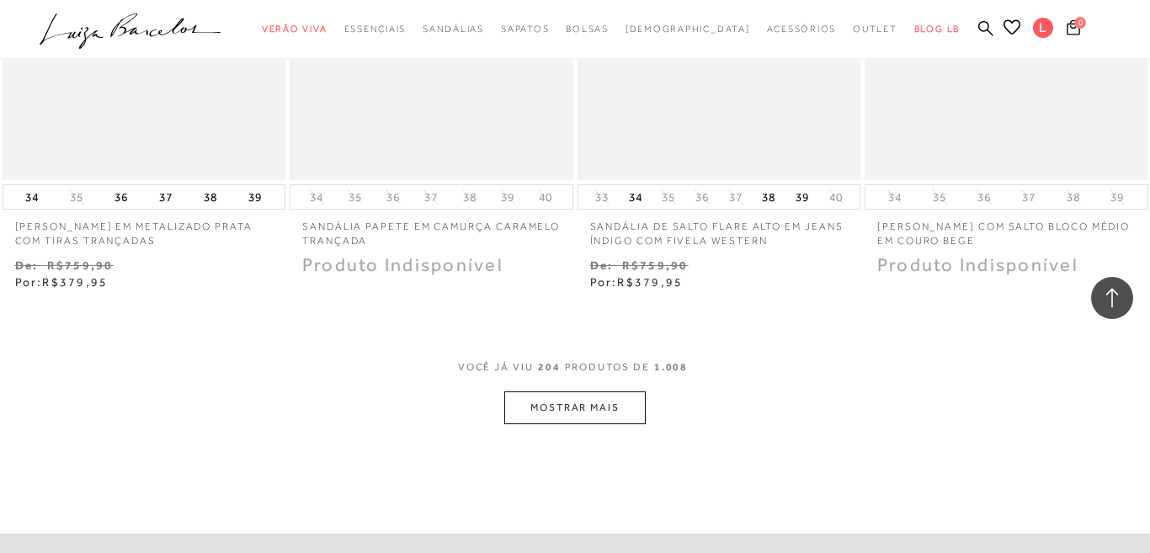
scroll to position [28221, 0]
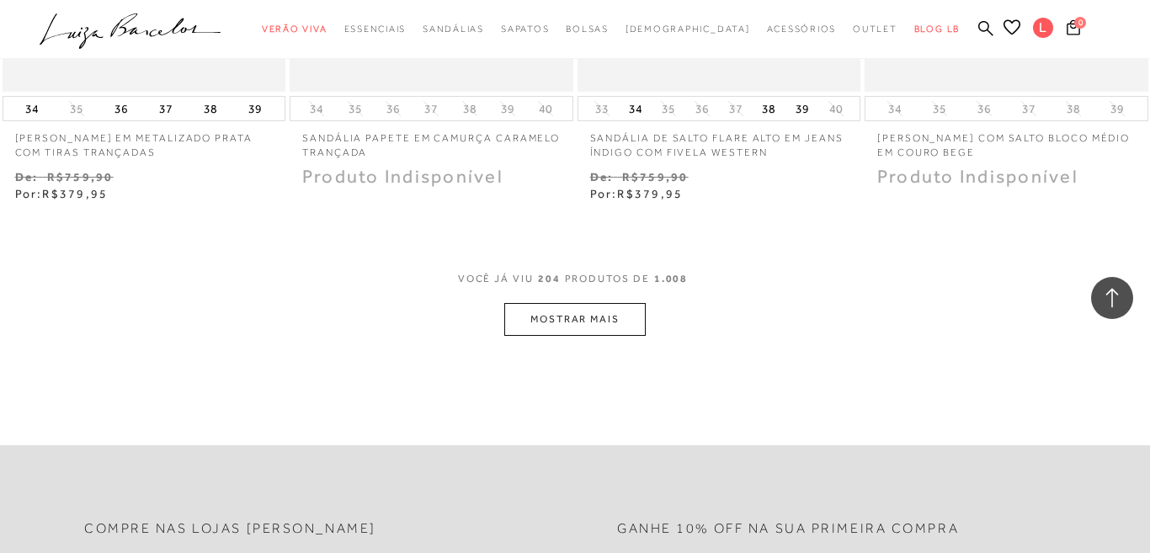
click at [602, 336] on button "MOSTRAR MAIS" at bounding box center [574, 319] width 141 height 33
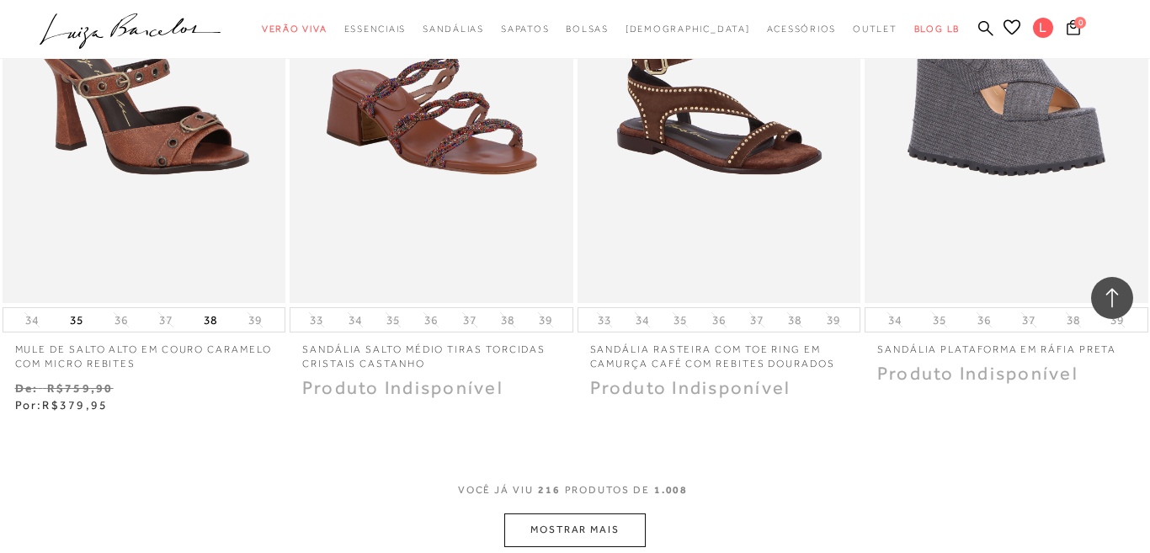
scroll to position [30063, 0]
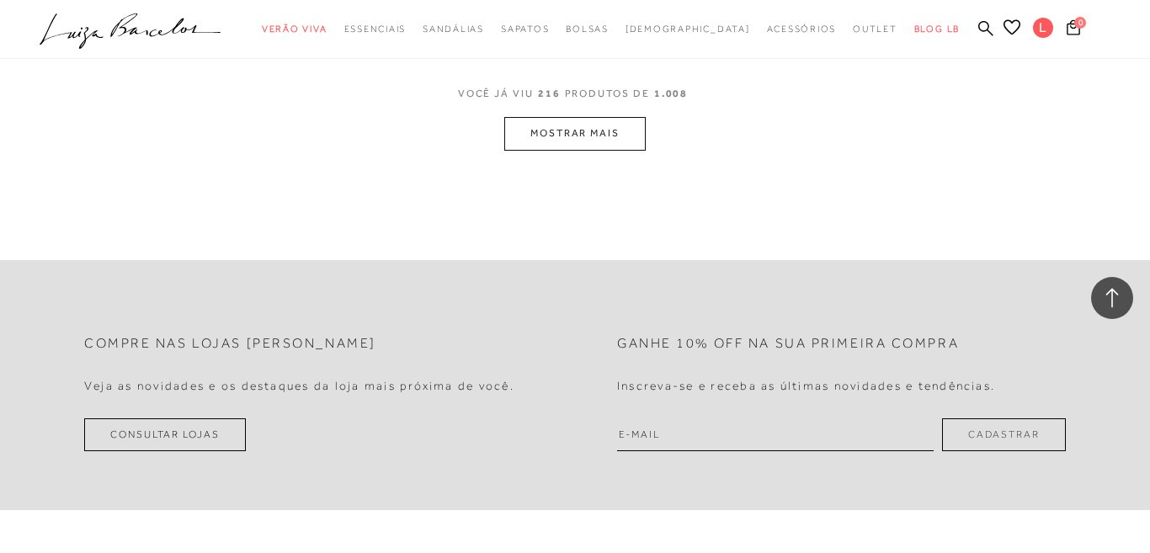
click at [552, 150] on button "MOSTRAR MAIS" at bounding box center [574, 133] width 141 height 33
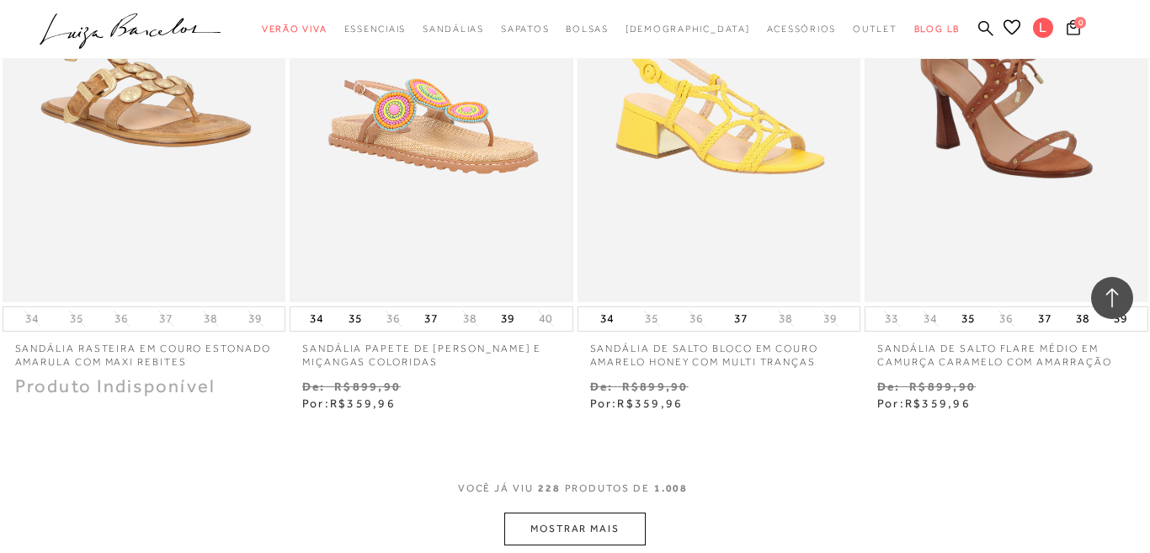
scroll to position [31753, 0]
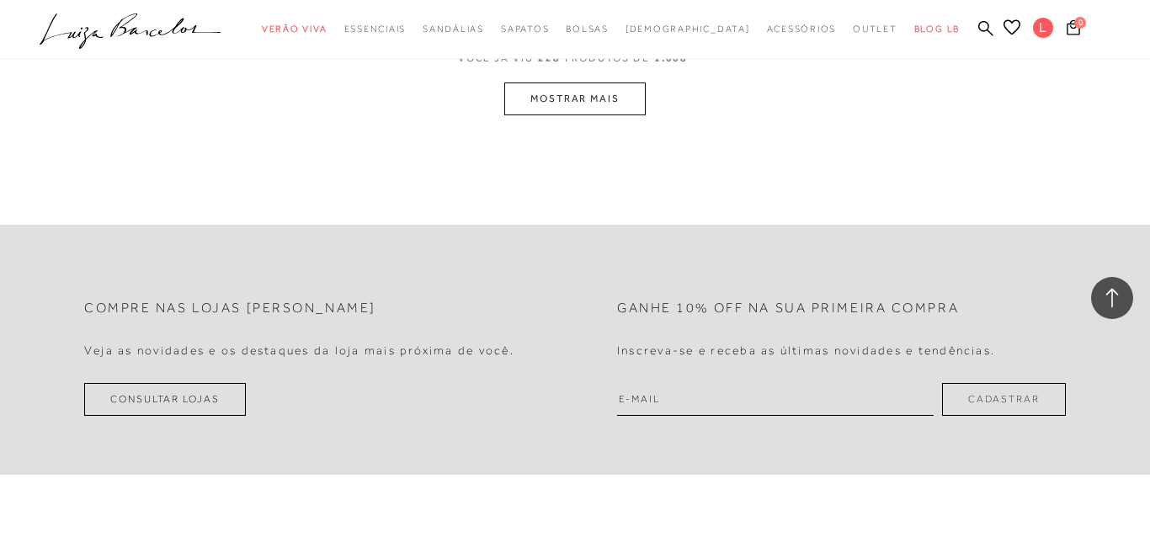
click at [564, 115] on button "MOSTRAR MAIS" at bounding box center [574, 99] width 141 height 33
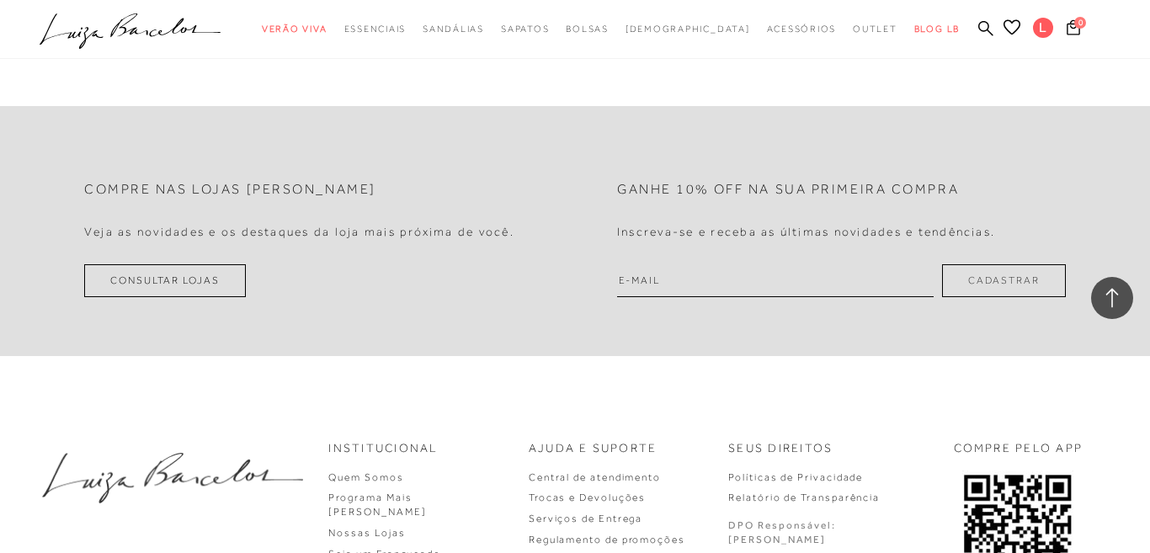
scroll to position [33482, 0]
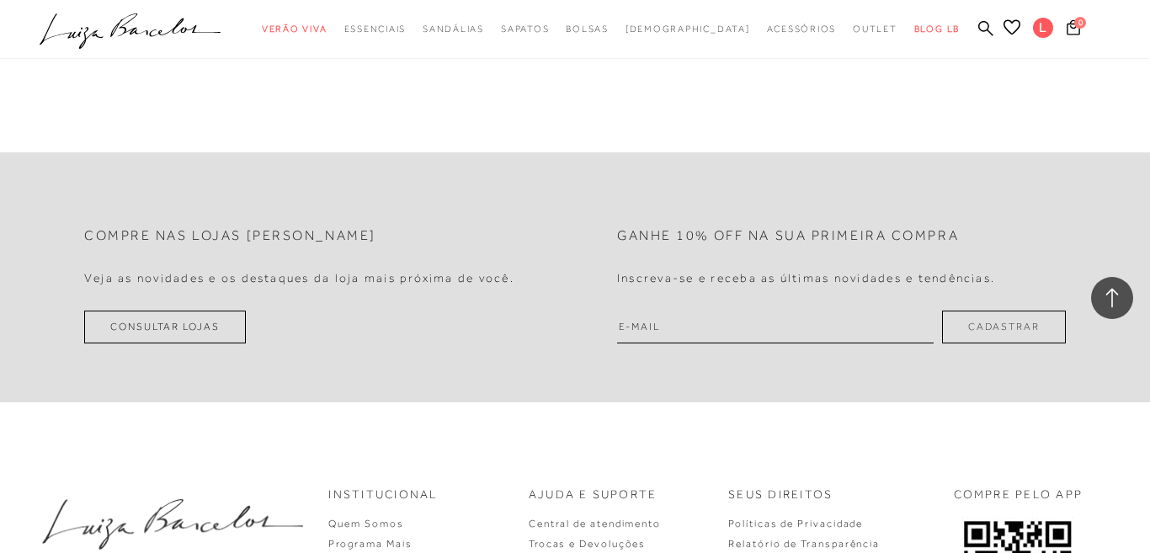
click at [562, 43] on button "MOSTRAR MAIS" at bounding box center [574, 26] width 141 height 33
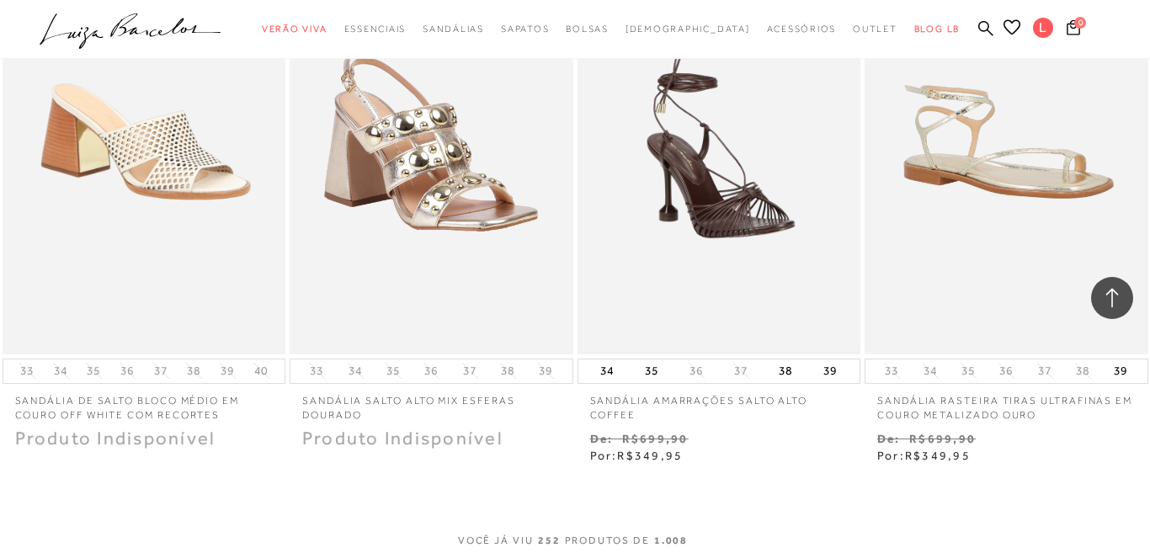
scroll to position [34923, 0]
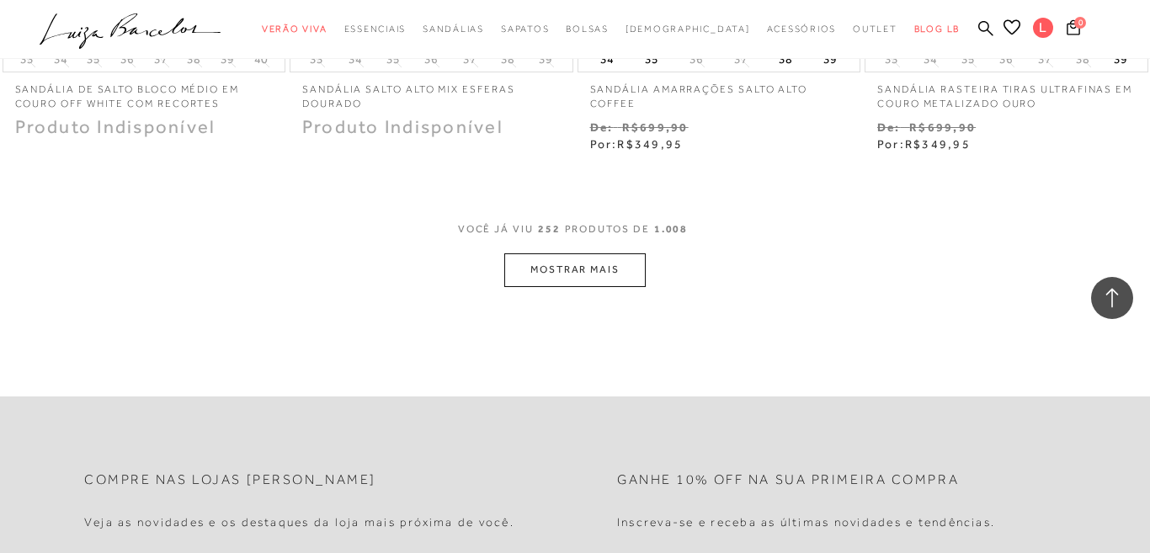
click at [594, 286] on button "MOSTRAR MAIS" at bounding box center [574, 269] width 141 height 33
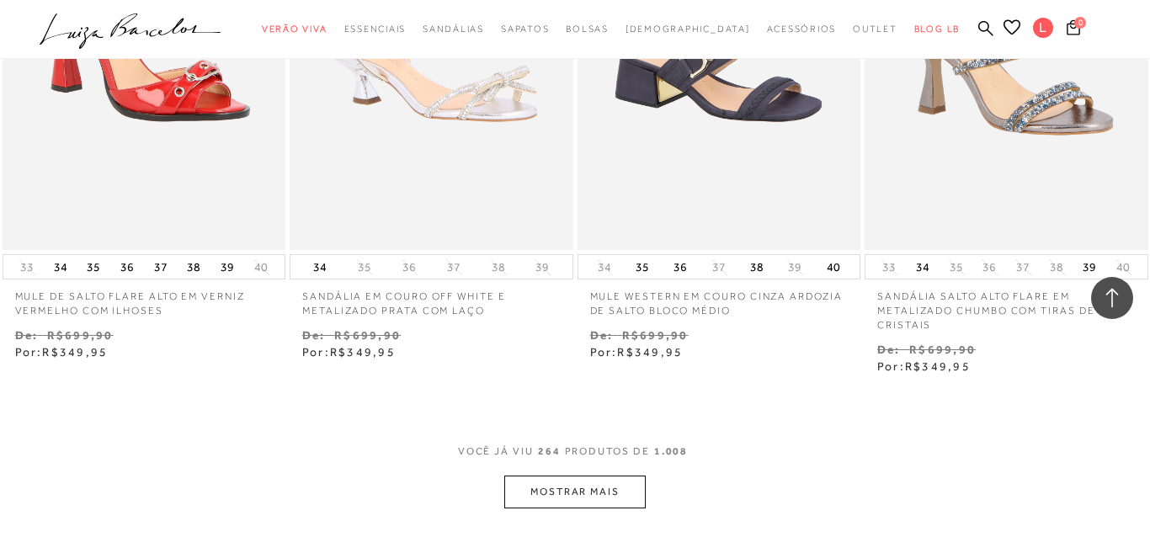
scroll to position [36606, 0]
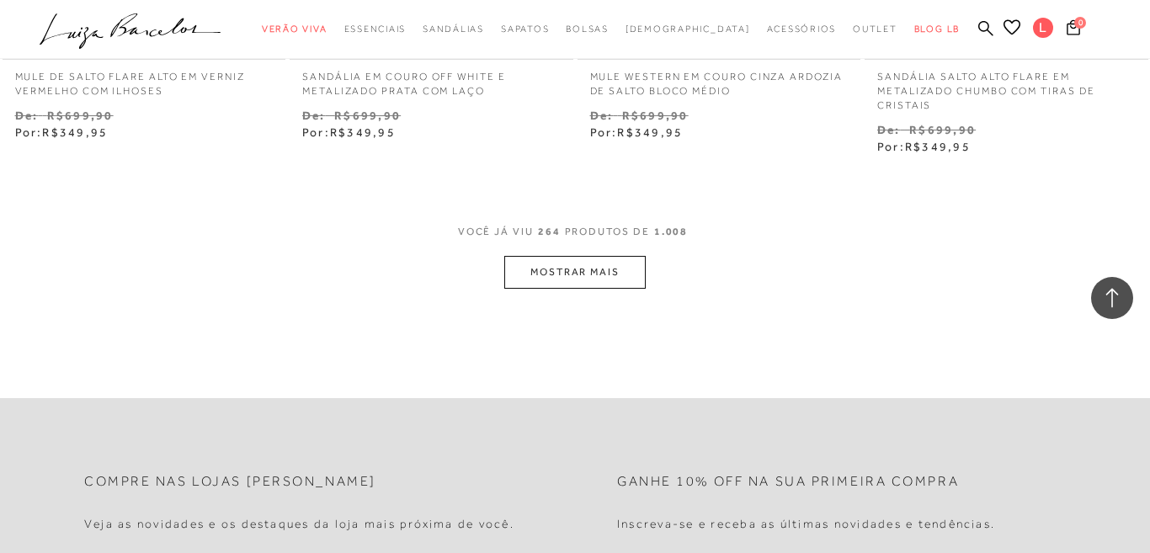
click at [578, 289] on button "MOSTRAR MAIS" at bounding box center [574, 272] width 141 height 33
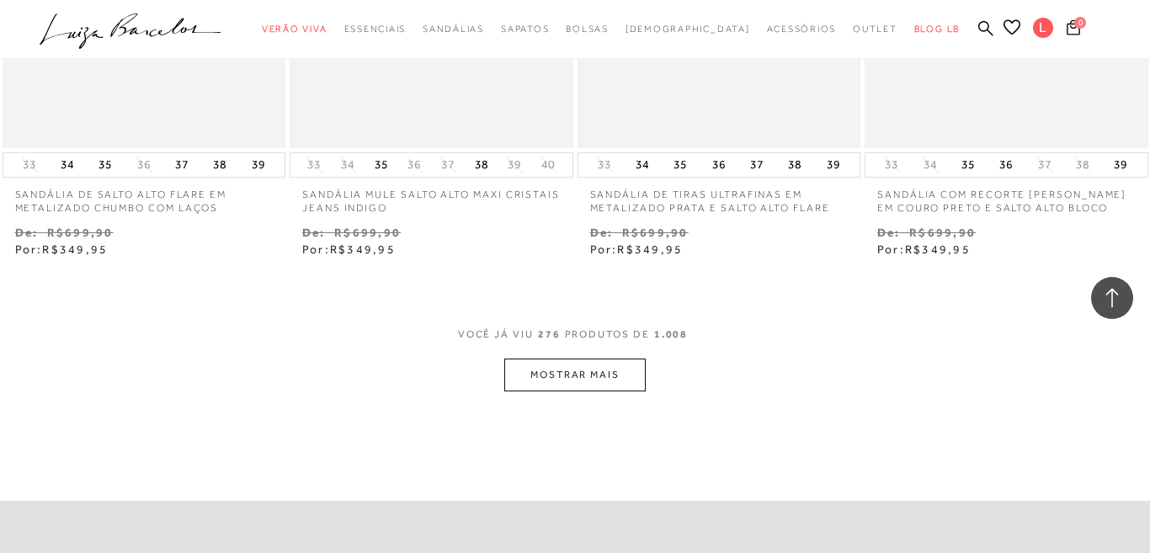
scroll to position [38303, 0]
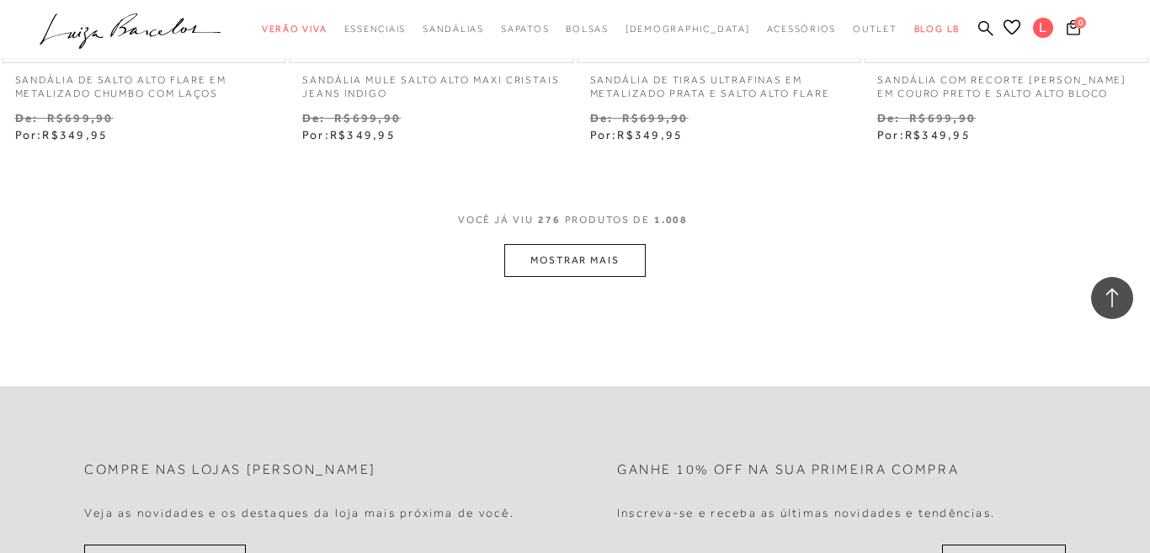
click at [572, 277] on button "MOSTRAR MAIS" at bounding box center [574, 260] width 141 height 33
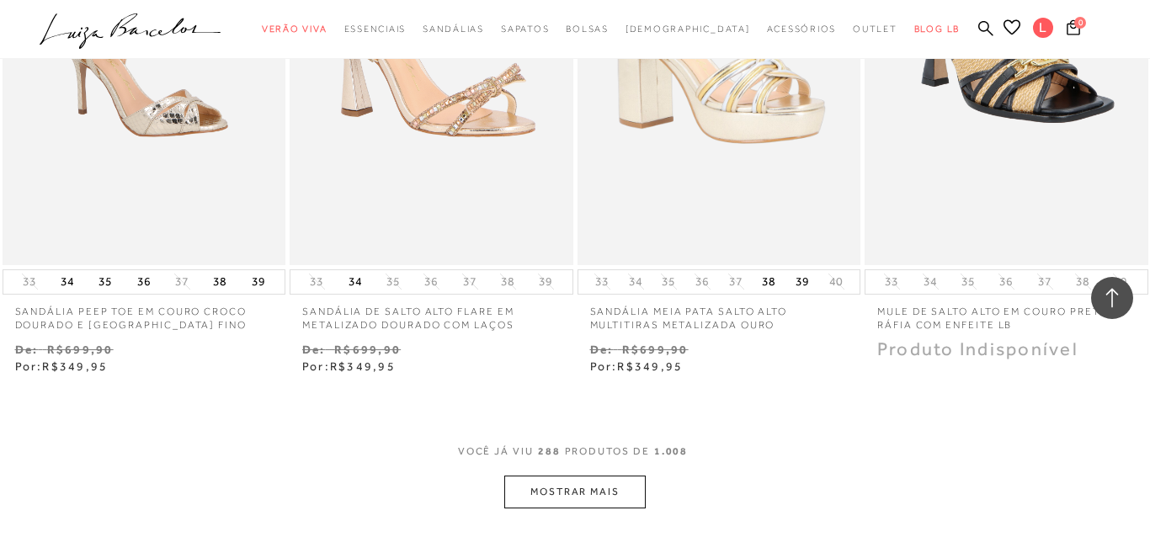
scroll to position [40025, 0]
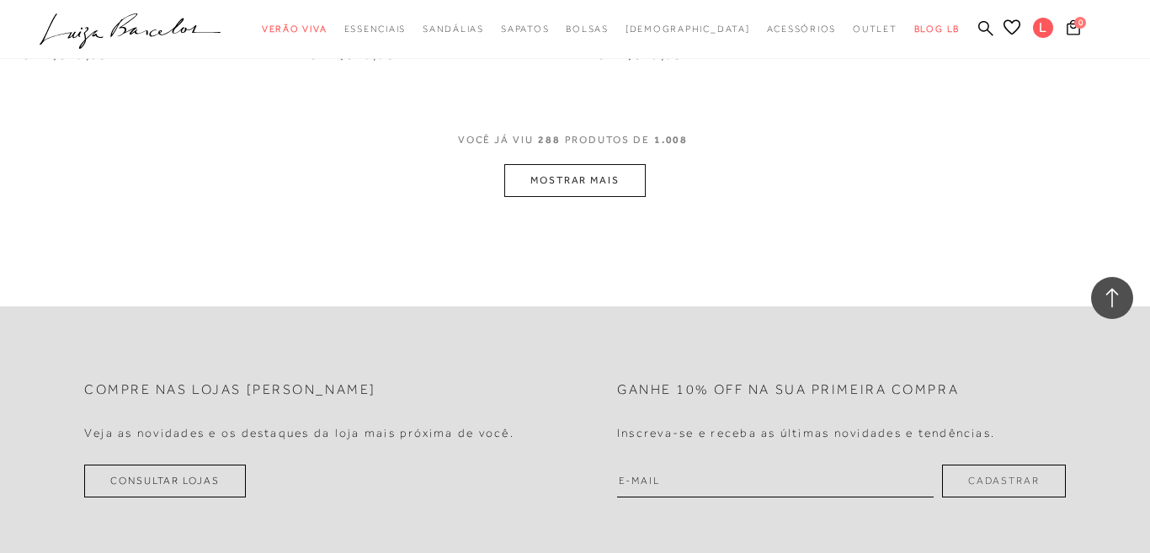
click at [578, 197] on button "MOSTRAR MAIS" at bounding box center [574, 180] width 141 height 33
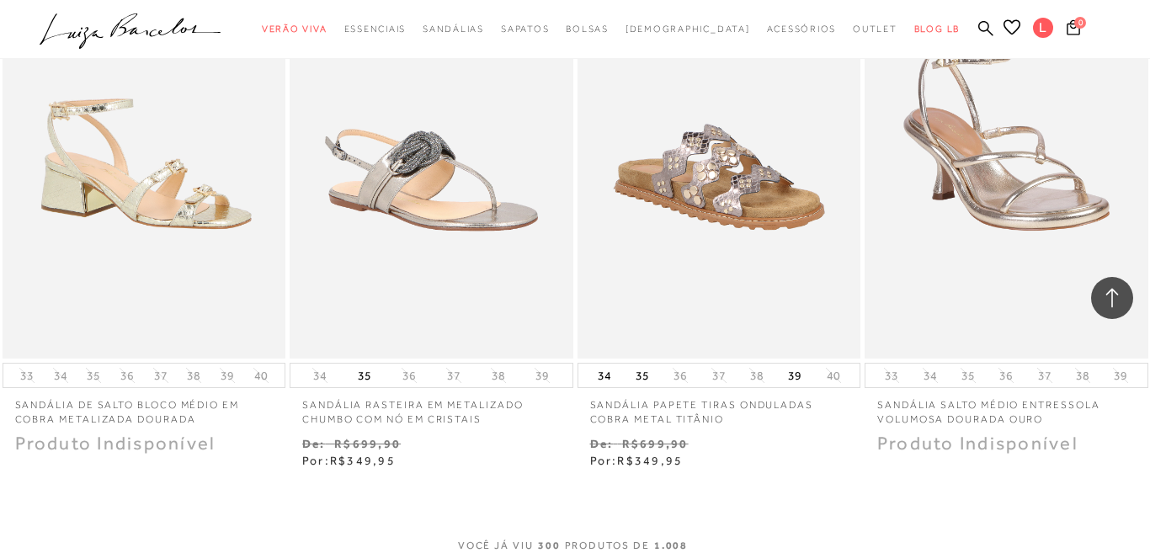
scroll to position [41838, 0]
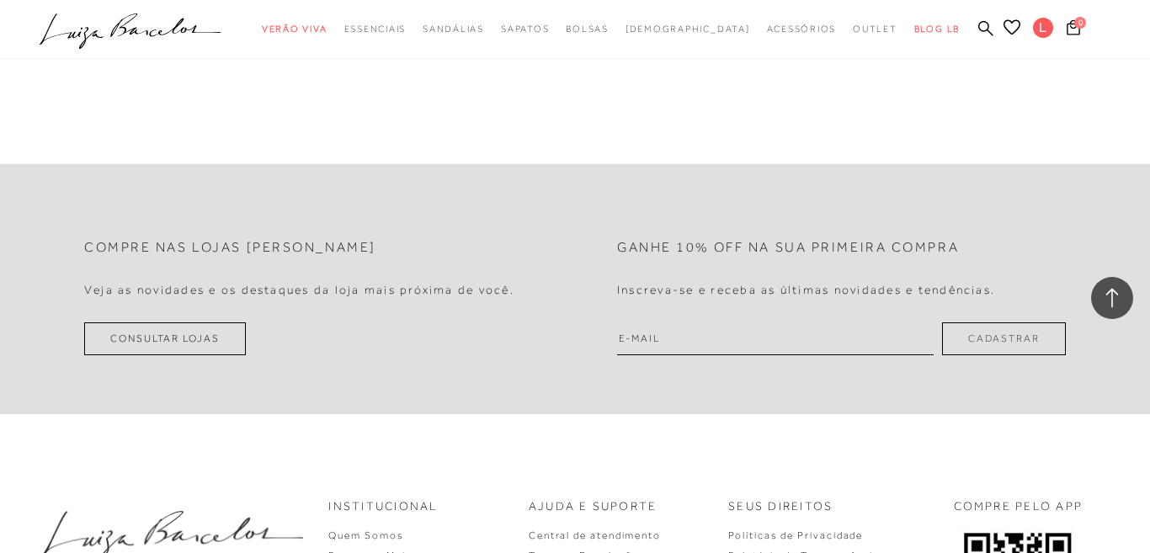
click at [567, 55] on button "MOSTRAR MAIS" at bounding box center [574, 38] width 141 height 33
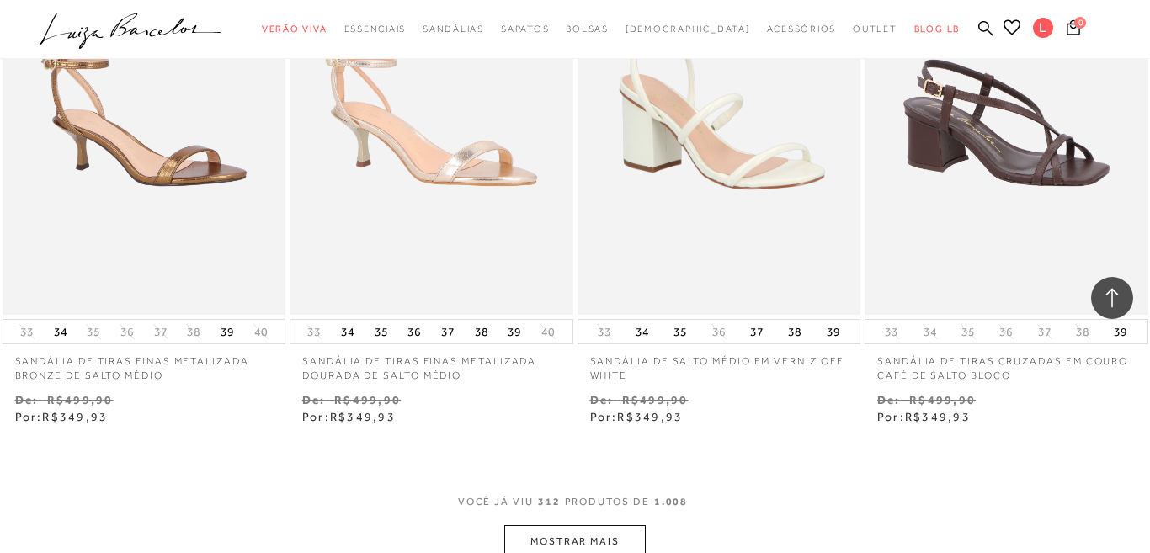
scroll to position [43016, 0]
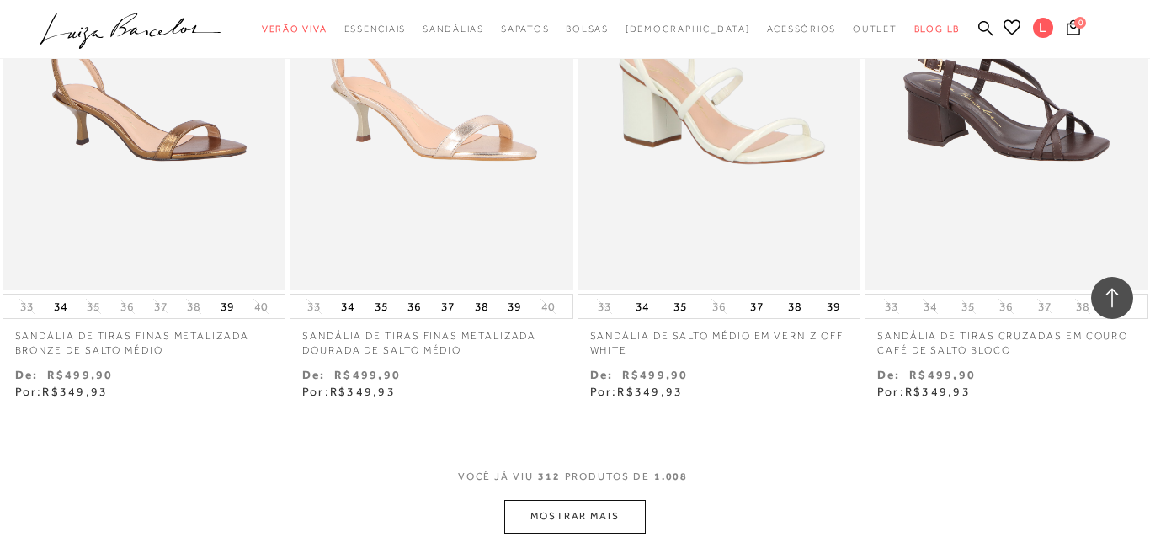
click at [560, 500] on button "MOSTRAR MAIS" at bounding box center [574, 516] width 141 height 33
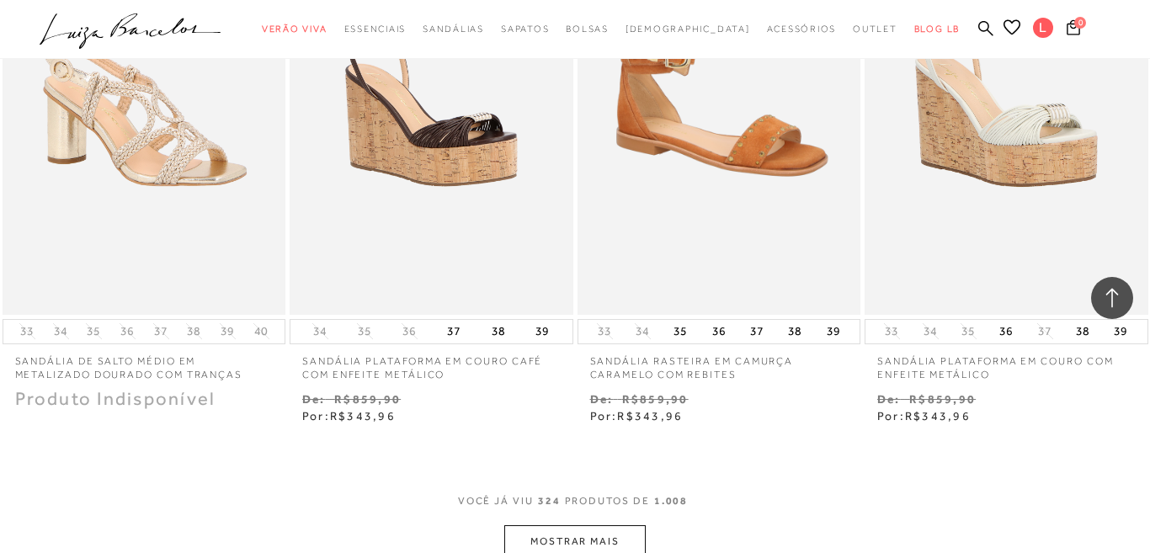
scroll to position [45012, 0]
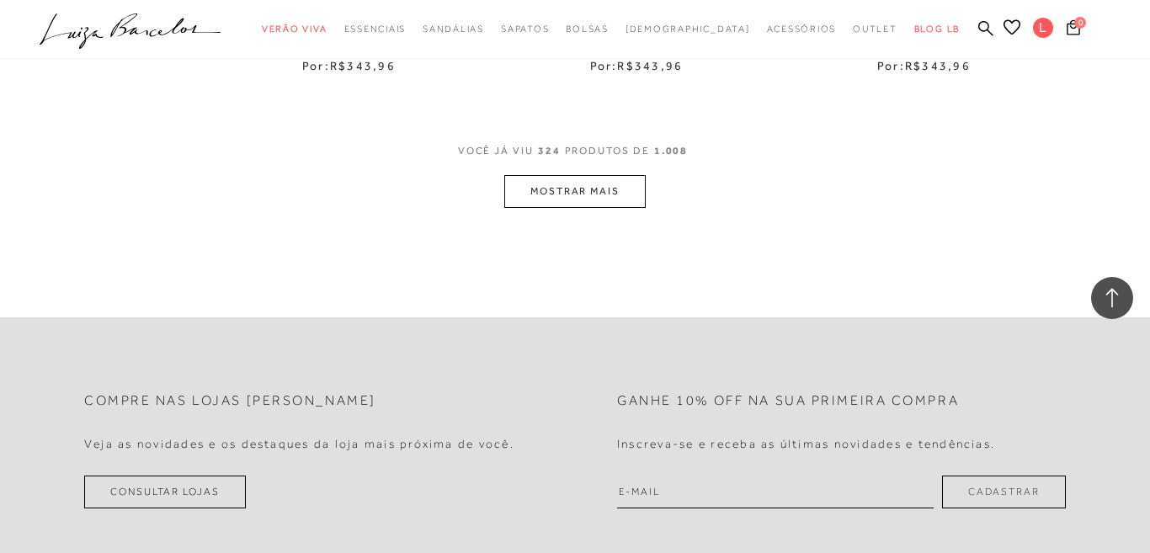
click at [578, 208] on button "MOSTRAR MAIS" at bounding box center [574, 191] width 141 height 33
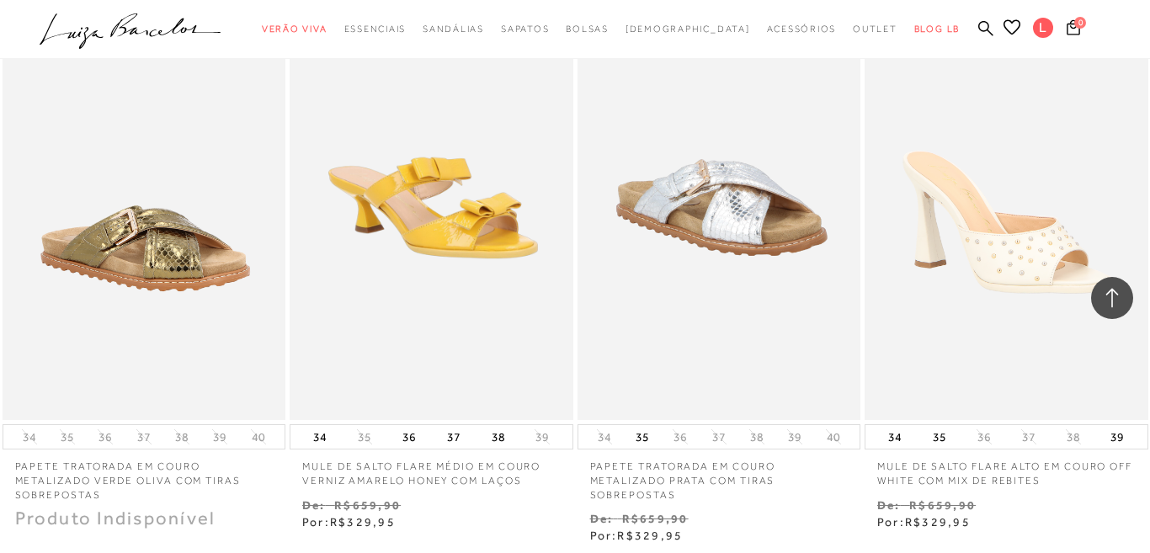
scroll to position [46745, 0]
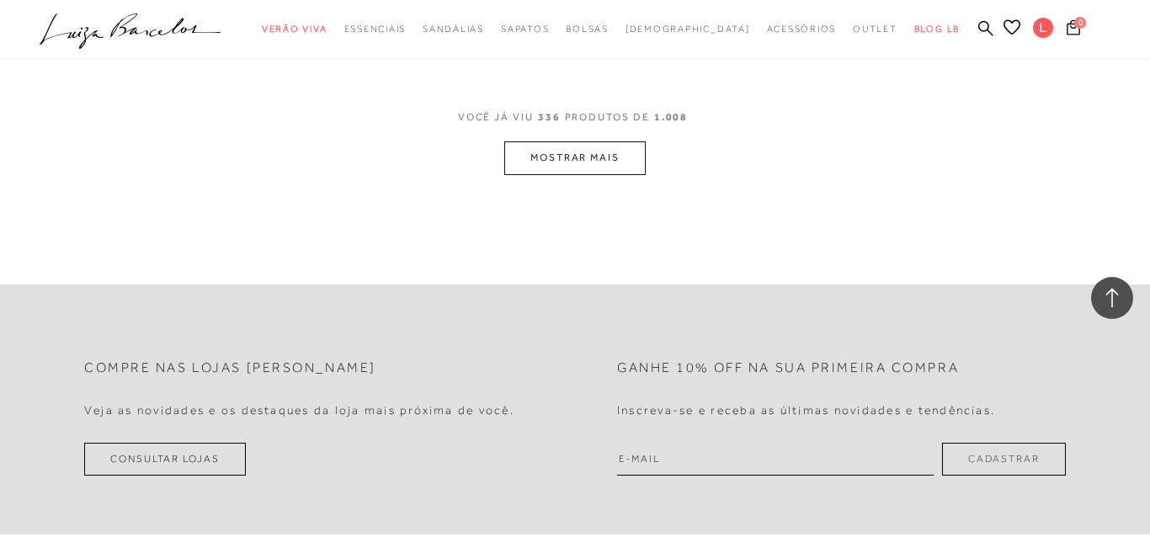
click at [578, 174] on button "MOSTRAR MAIS" at bounding box center [574, 157] width 141 height 33
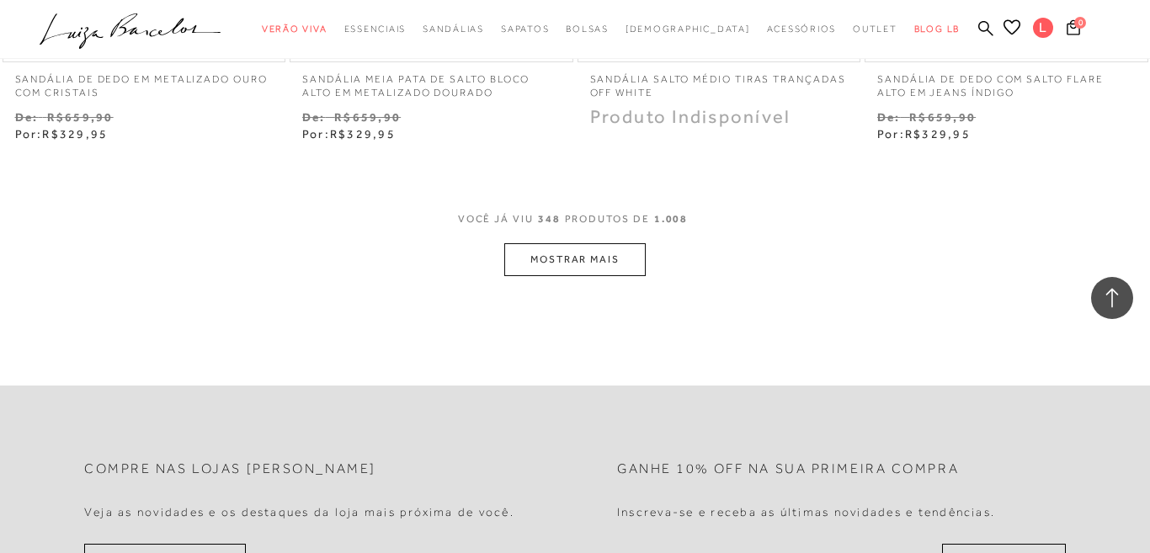
scroll to position [48259, 0]
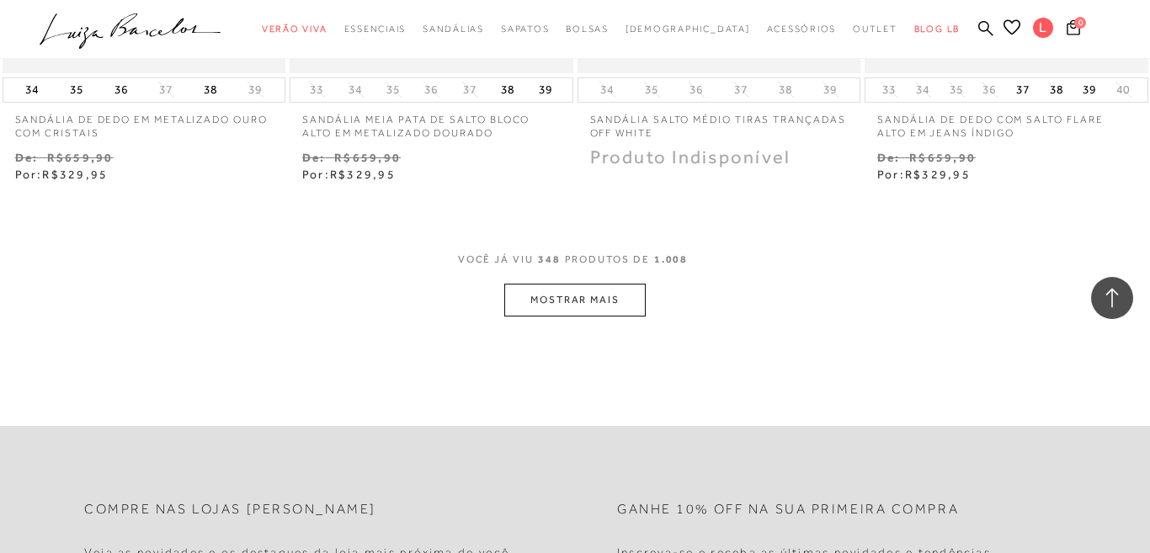
click at [604, 284] on button "MOSTRAR MAIS" at bounding box center [574, 300] width 141 height 33
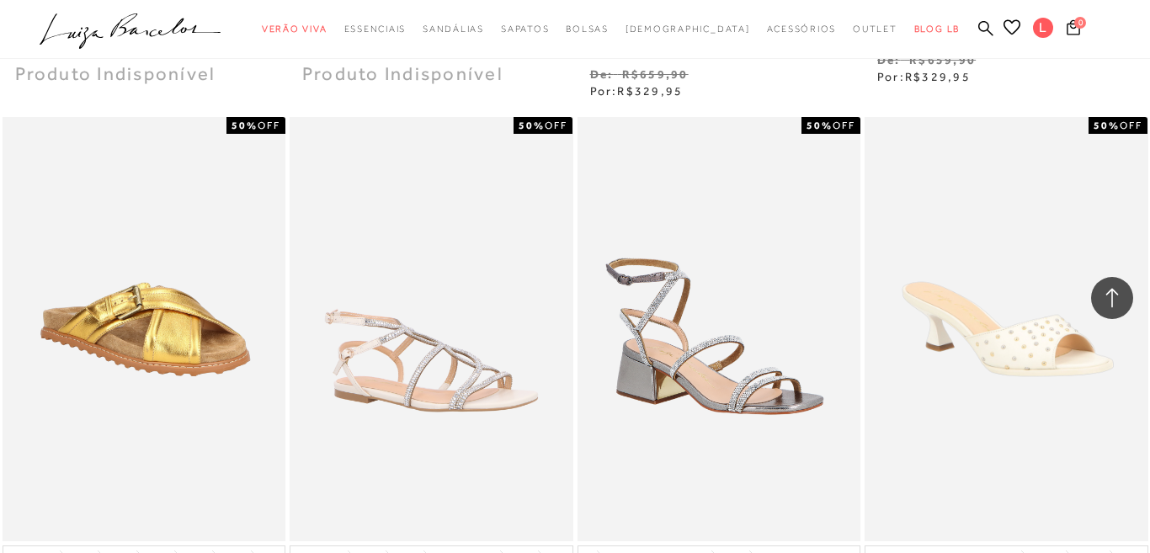
scroll to position [50030, 0]
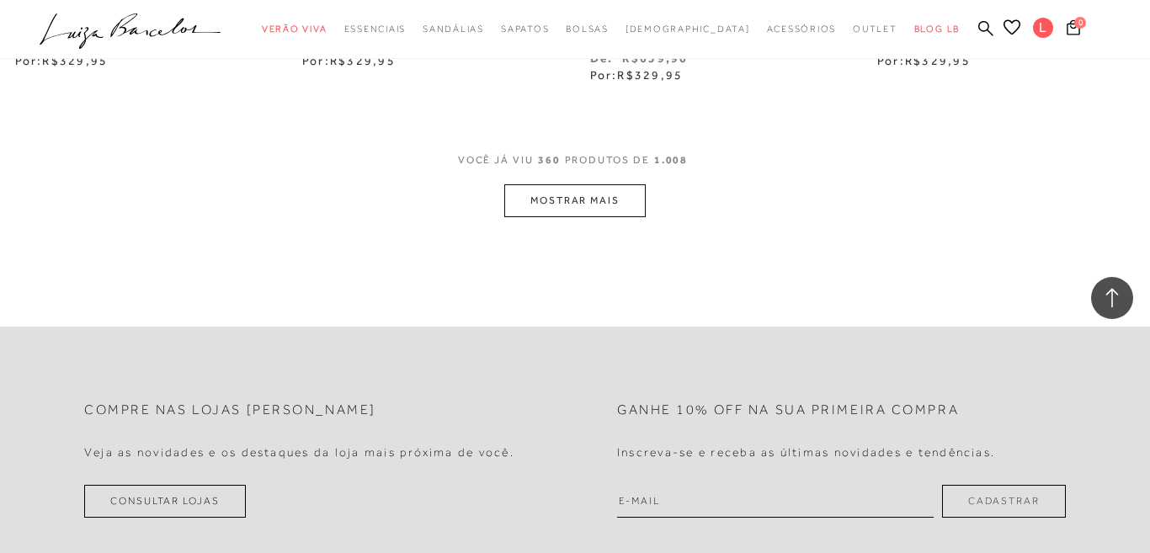
click at [583, 217] on button "MOSTRAR MAIS" at bounding box center [574, 200] width 141 height 33
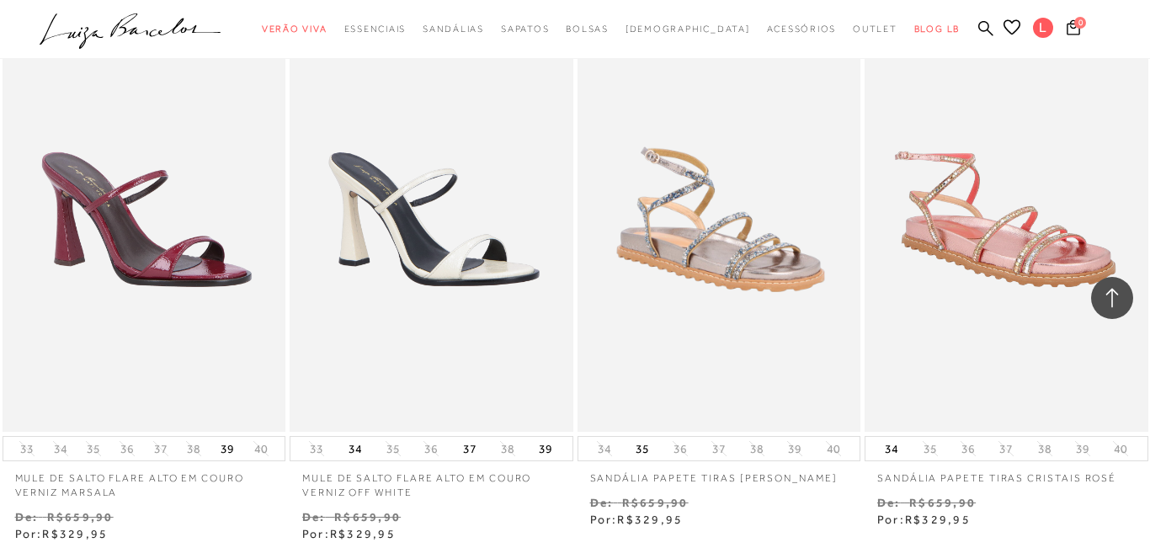
scroll to position [51378, 0]
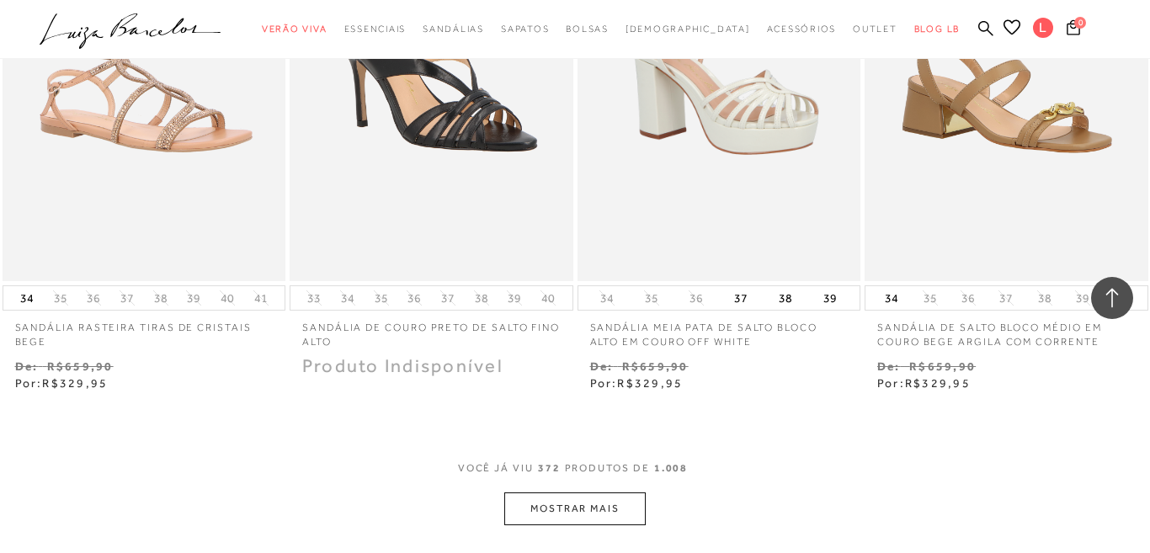
click at [574, 492] on button "MOSTRAR MAIS" at bounding box center [574, 508] width 141 height 33
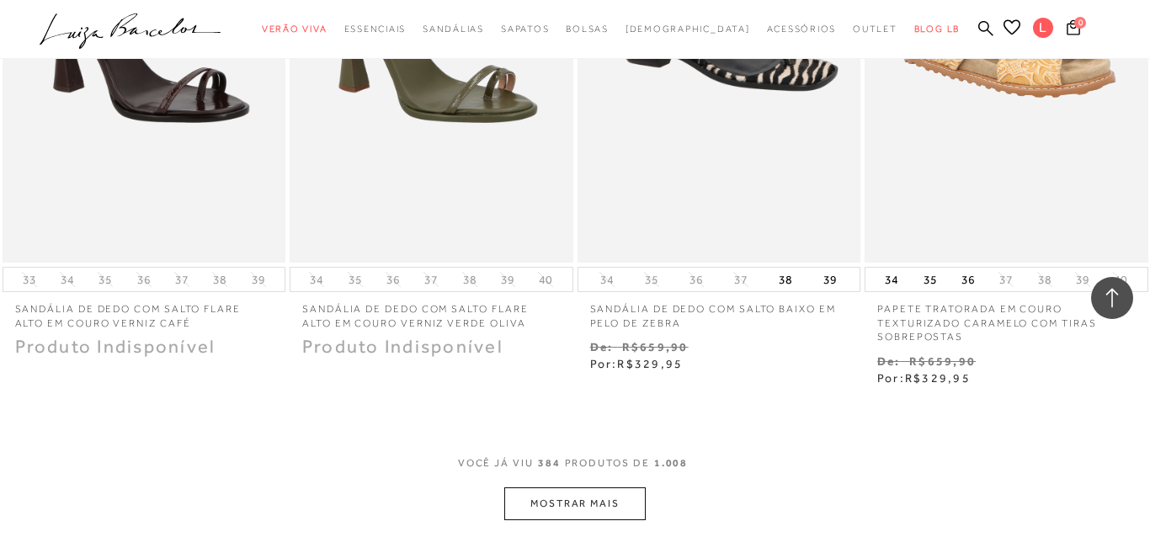
scroll to position [53427, 0]
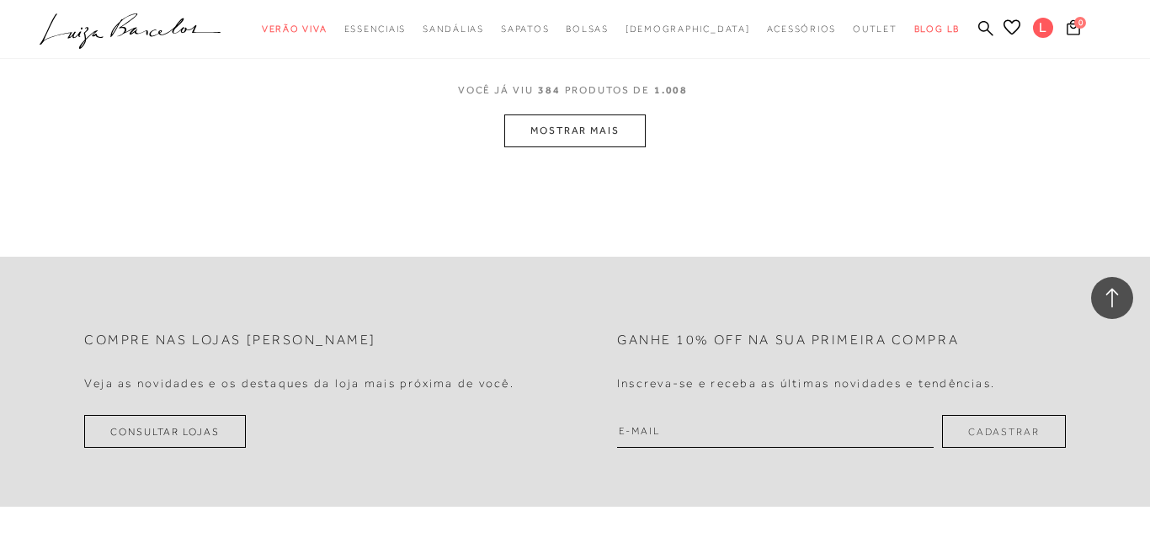
click at [558, 147] on button "MOSTRAR MAIS" at bounding box center [574, 130] width 141 height 33
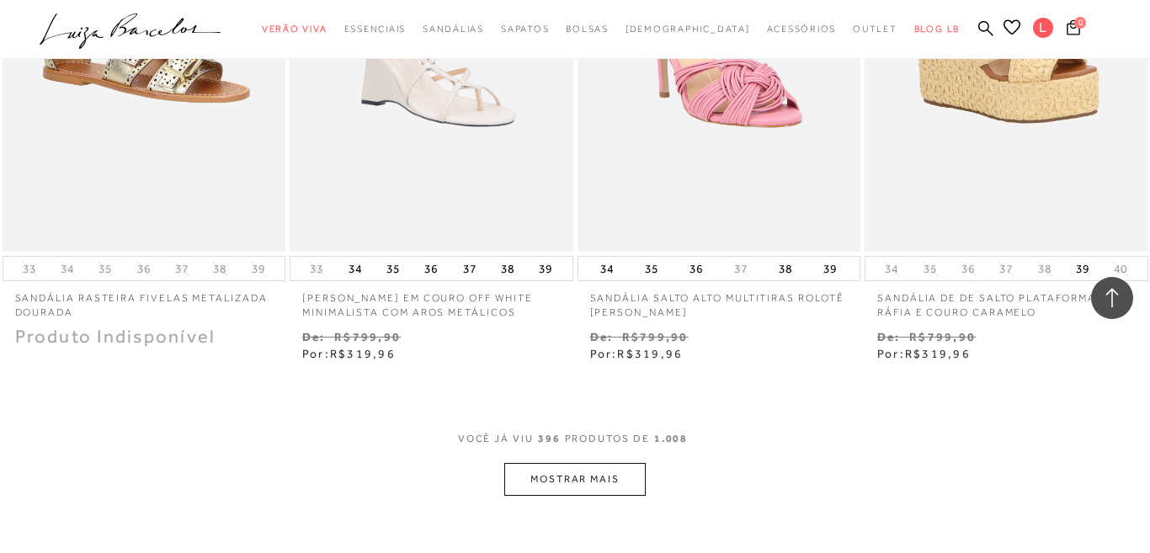
scroll to position [54941, 0]
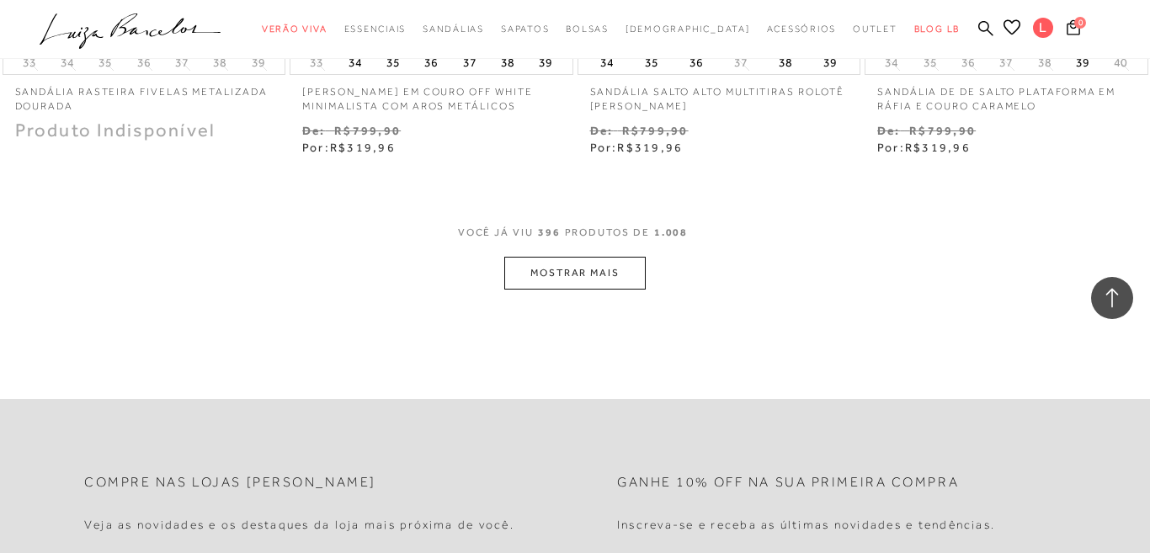
click at [572, 290] on button "MOSTRAR MAIS" at bounding box center [574, 273] width 141 height 33
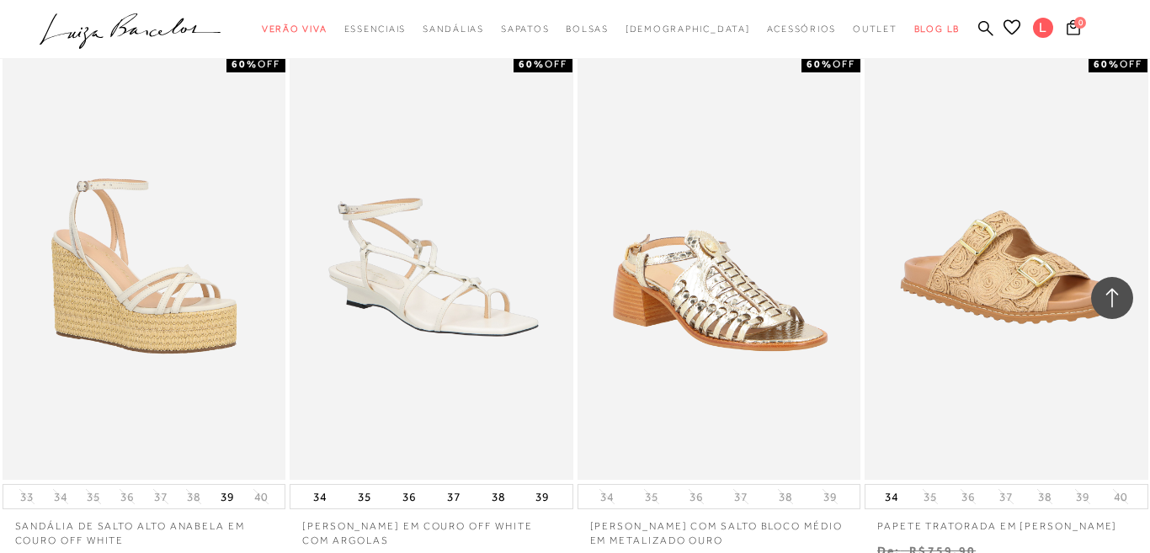
scroll to position [56618, 0]
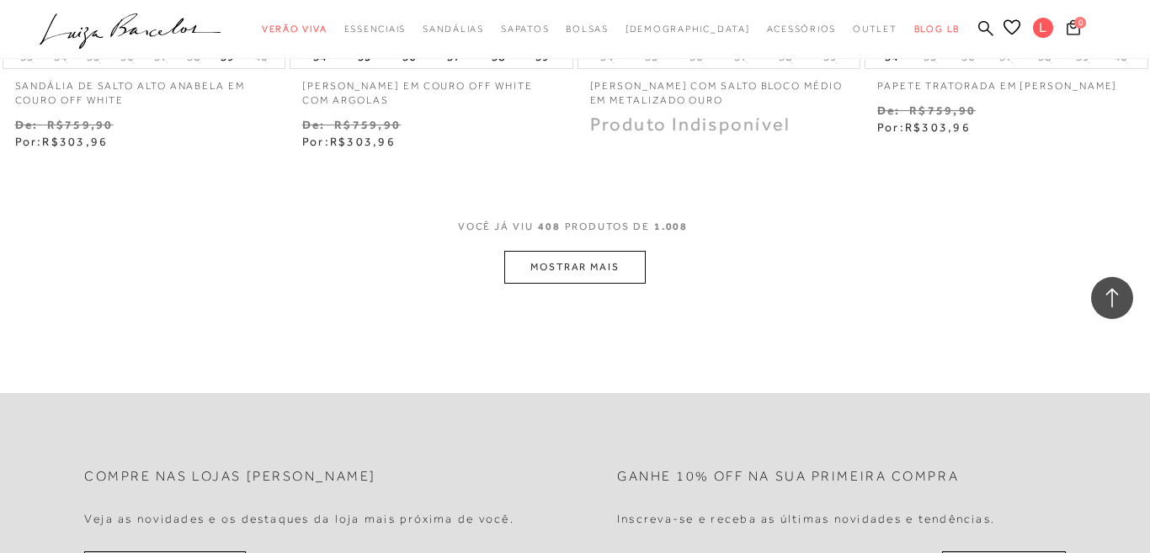
click at [565, 284] on button "MOSTRAR MAIS" at bounding box center [574, 267] width 141 height 33
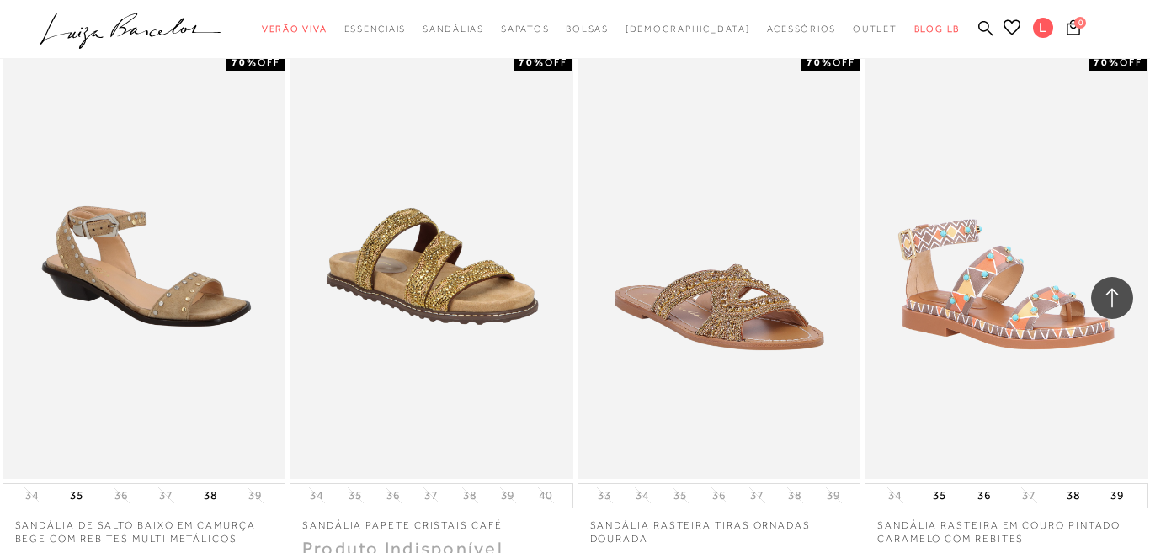
scroll to position [58016, 0]
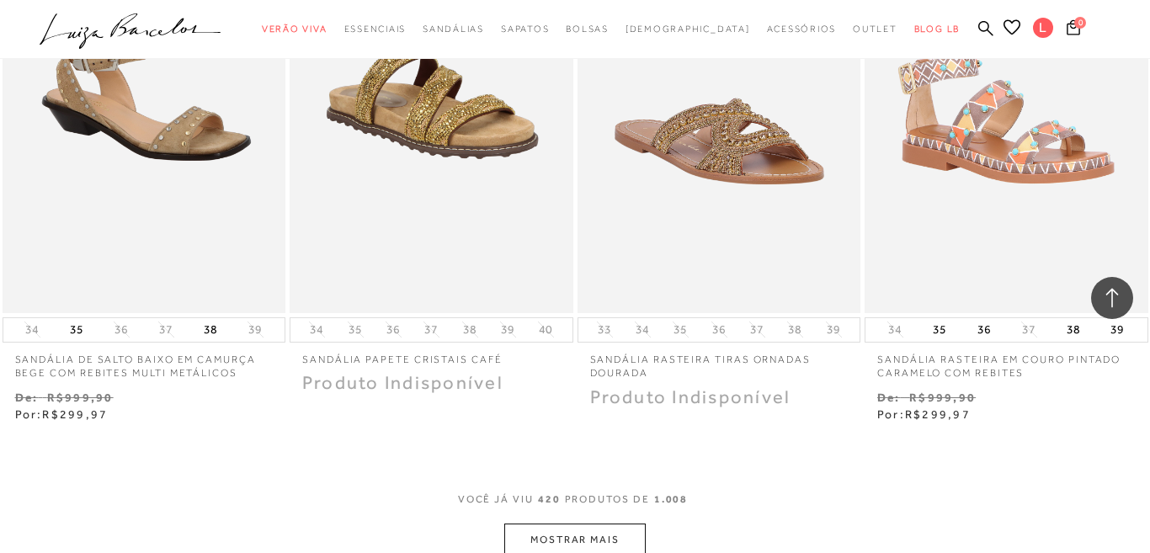
click at [579, 515] on button "MOSTRAR MAIS" at bounding box center [574, 540] width 141 height 33
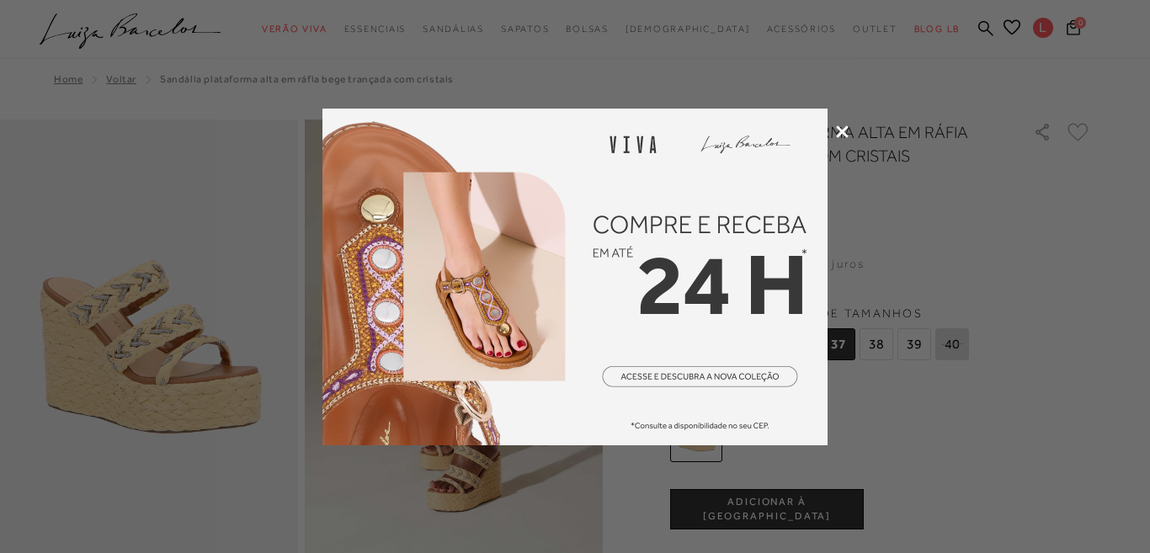
click at [843, 132] on icon at bounding box center [842, 131] width 13 height 13
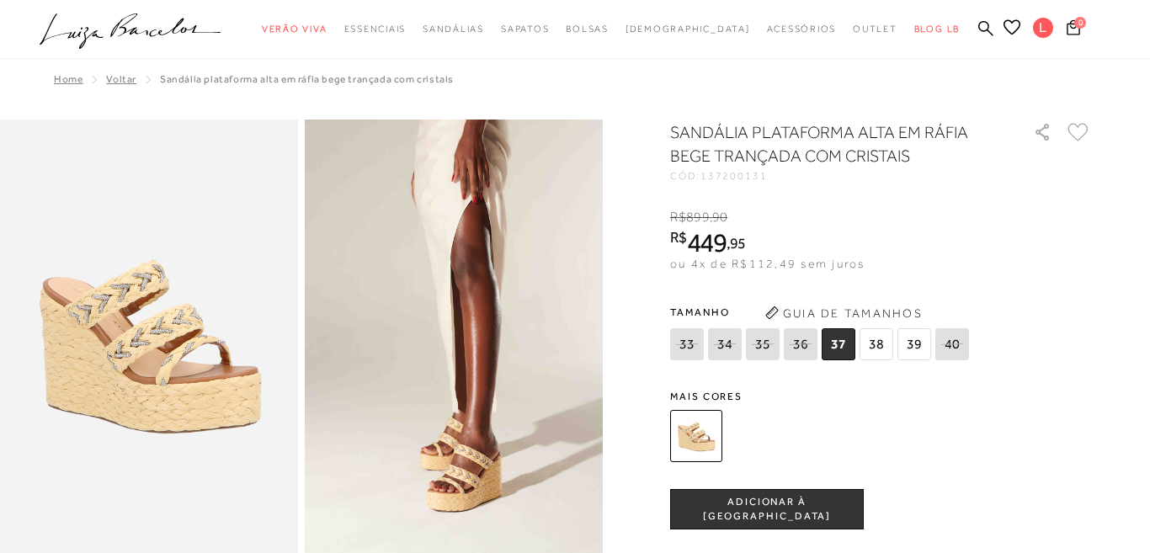
scroll to position [45, 0]
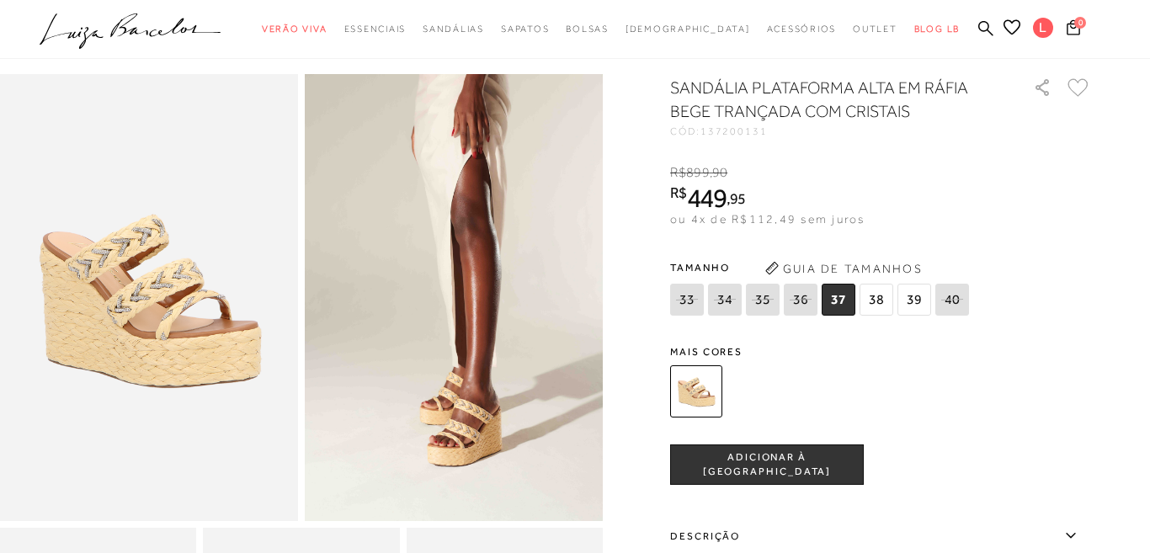
click at [181, 342] on img at bounding box center [149, 297] width 298 height 447
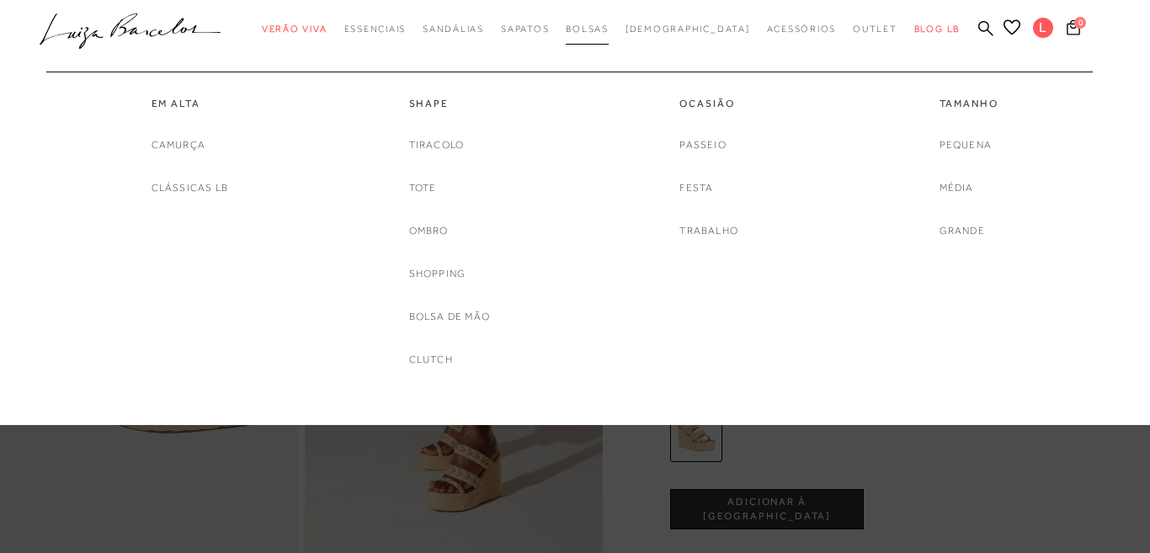
click at [609, 29] on span "Bolsas" at bounding box center [587, 29] width 43 height 10
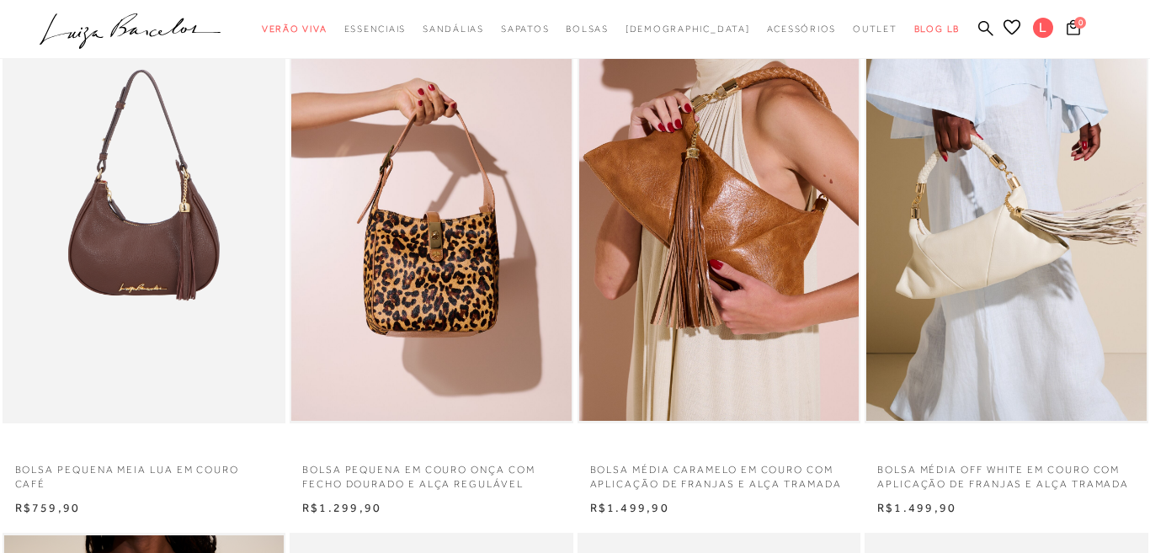
scroll to position [651, 0]
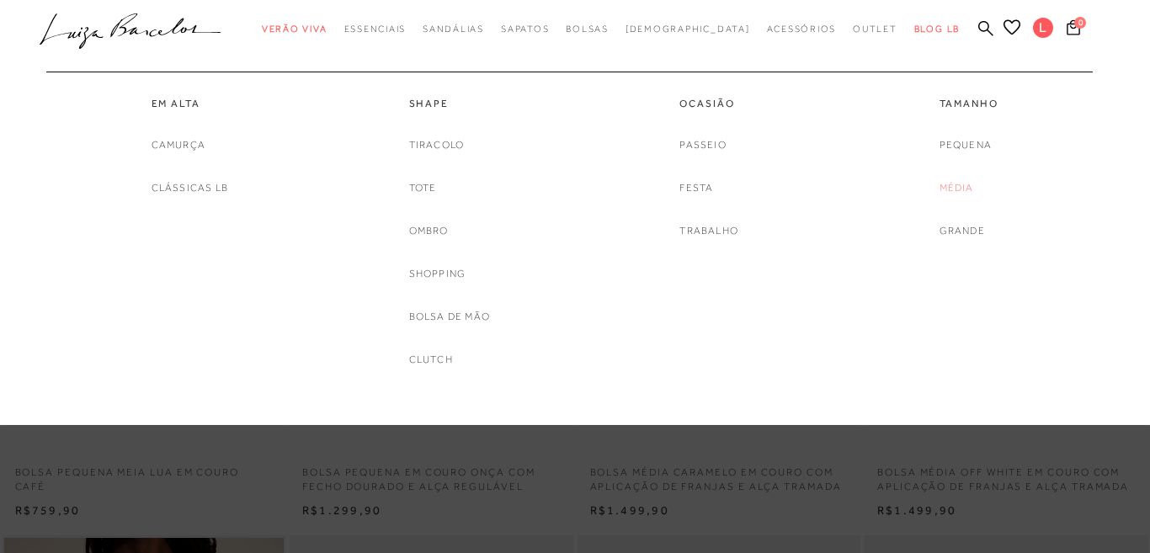
click at [949, 188] on link "Média" at bounding box center [957, 188] width 35 height 18
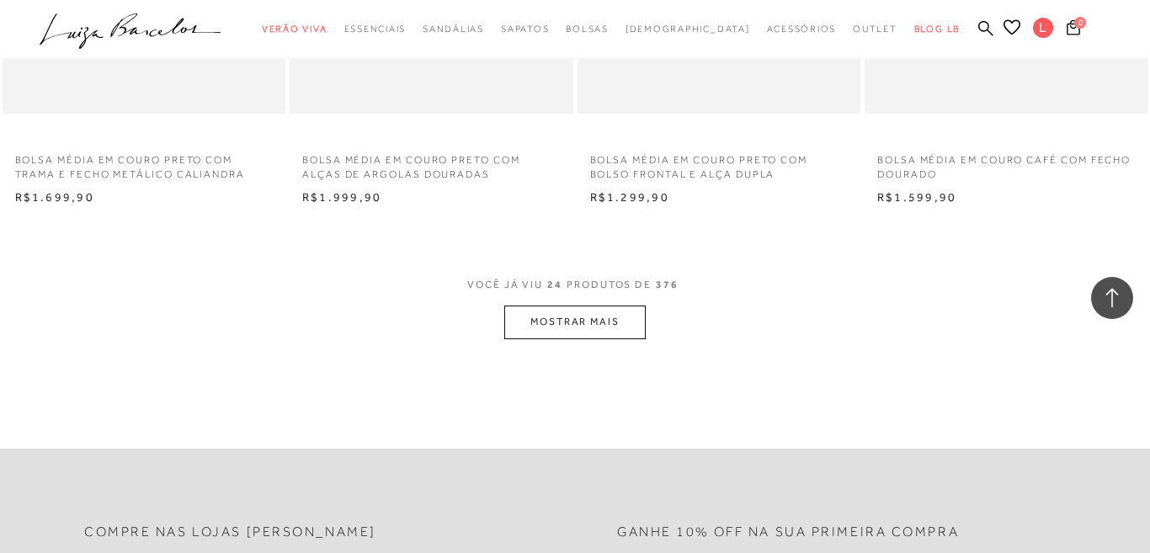
scroll to position [3117, 0]
click at [618, 316] on button "MOSTRAR MAIS" at bounding box center [574, 321] width 141 height 33
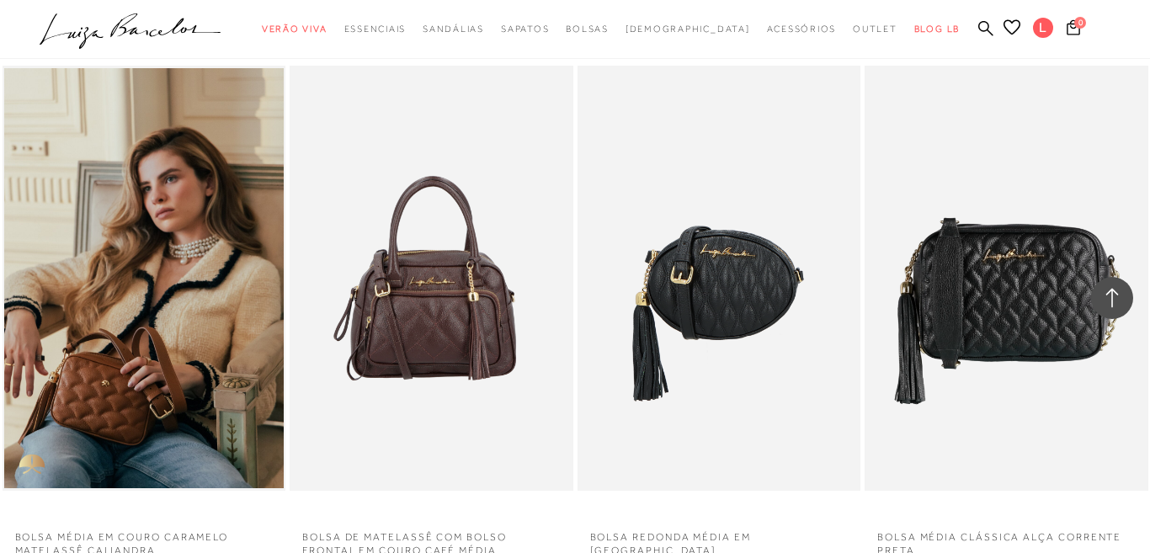
scroll to position [2227, 0]
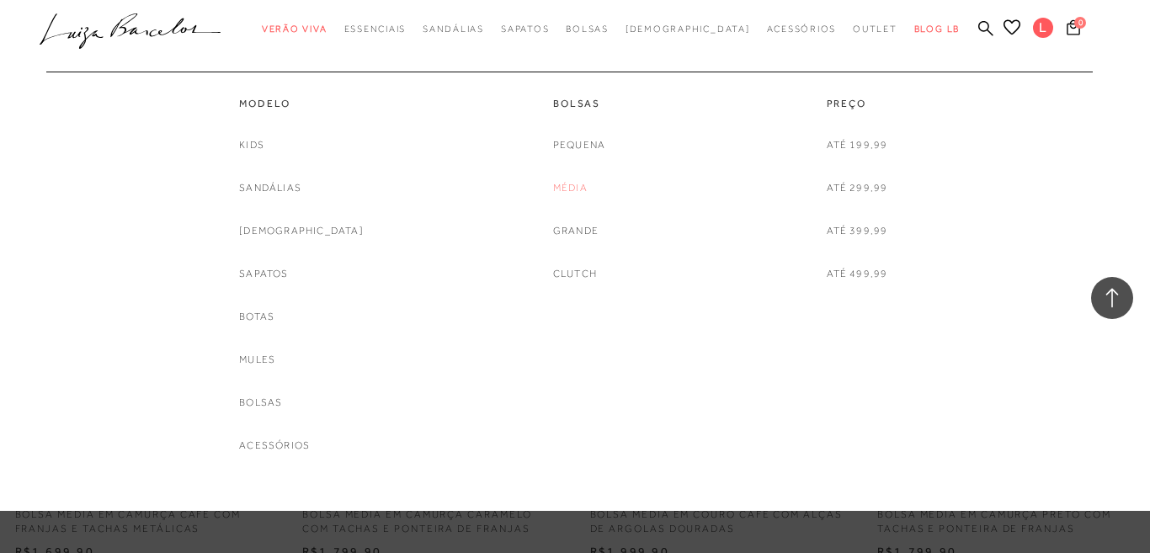
click at [578, 194] on link "Média" at bounding box center [570, 188] width 35 height 18
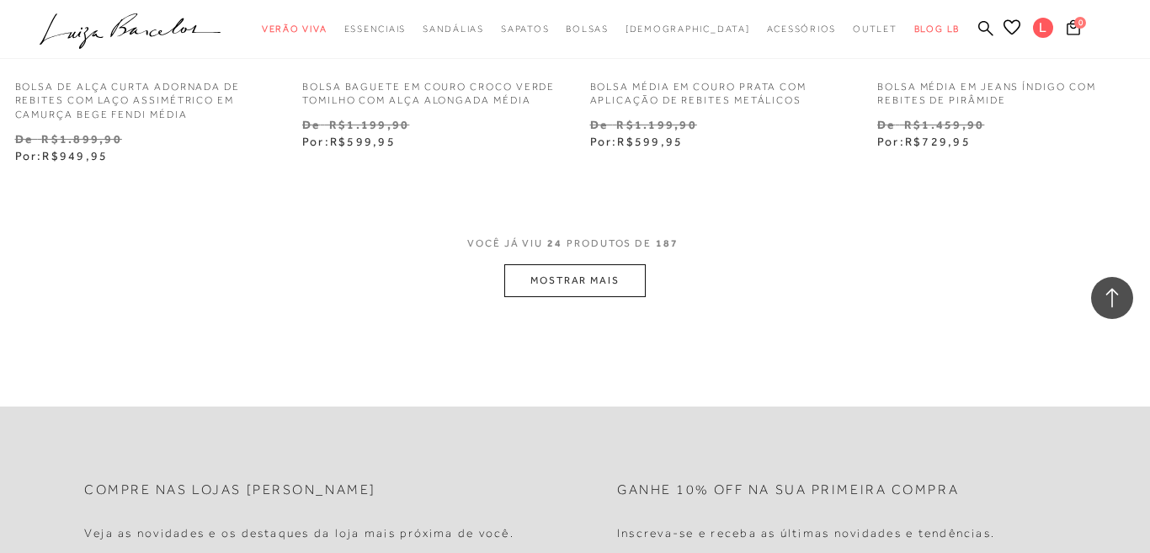
scroll to position [3327, 0]
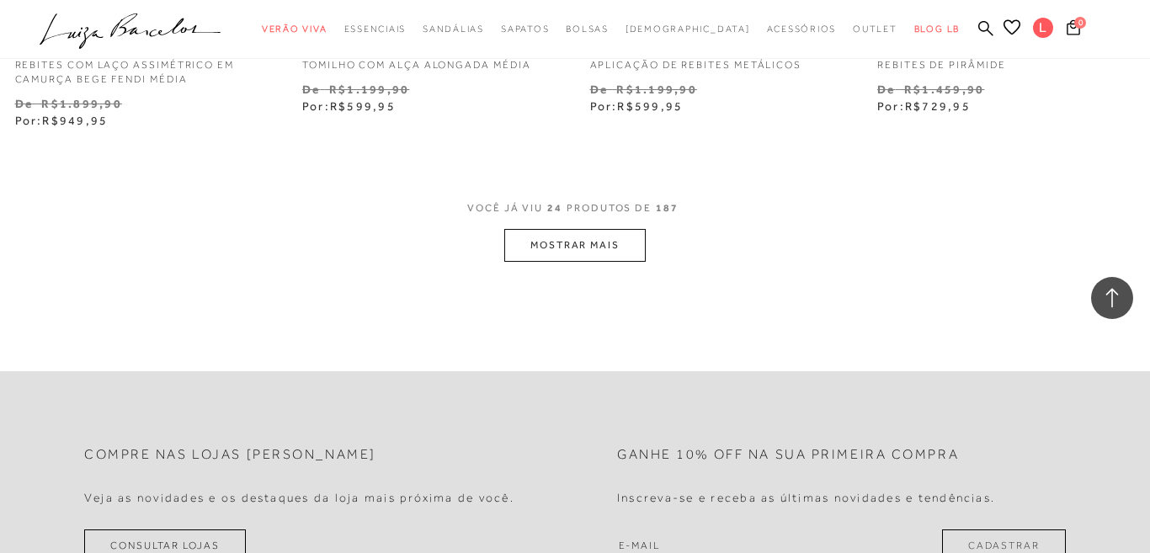
click at [562, 246] on button "MOSTRAR MAIS" at bounding box center [574, 245] width 141 height 33
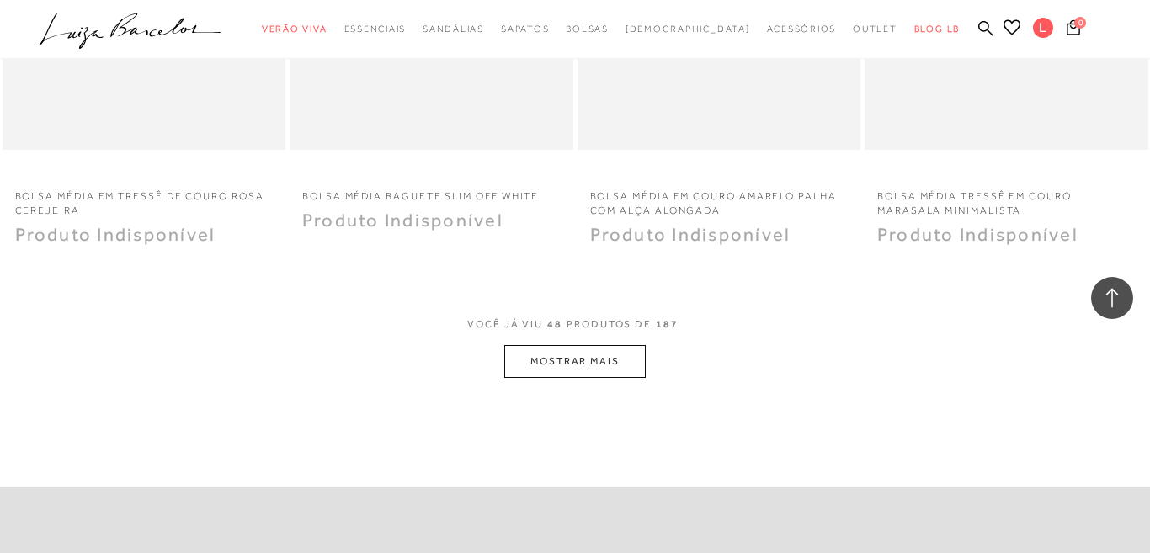
scroll to position [6524, 0]
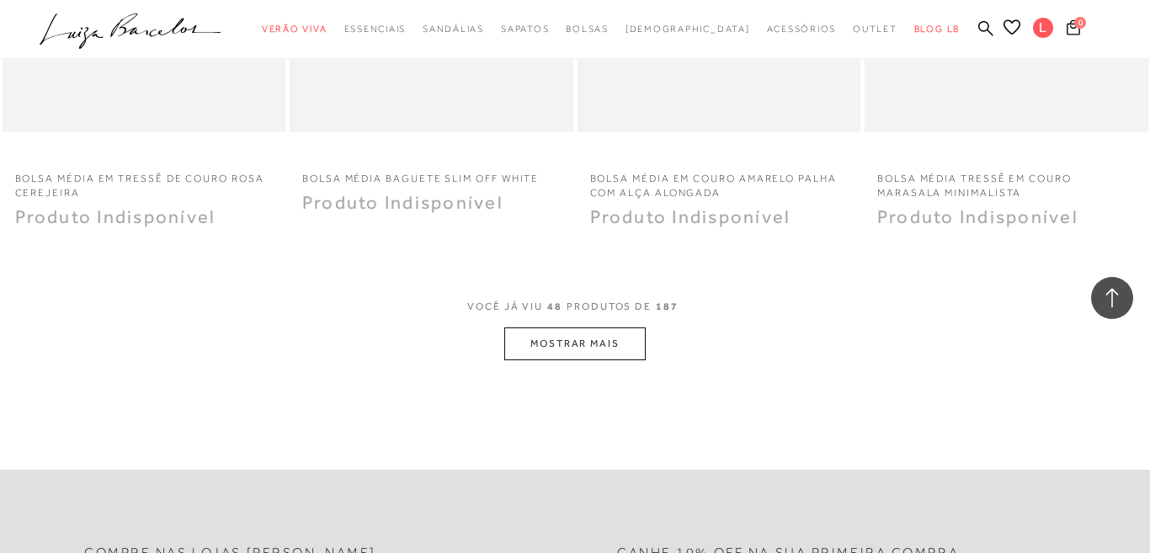
click at [551, 336] on button "MOSTRAR MAIS" at bounding box center [574, 343] width 141 height 33
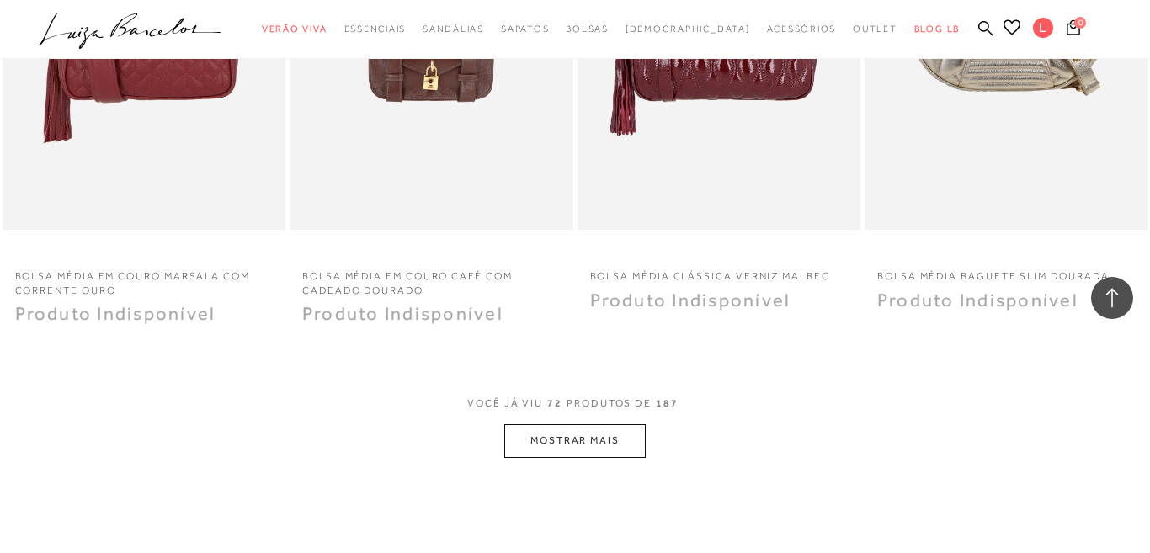
scroll to position [9722, 0]
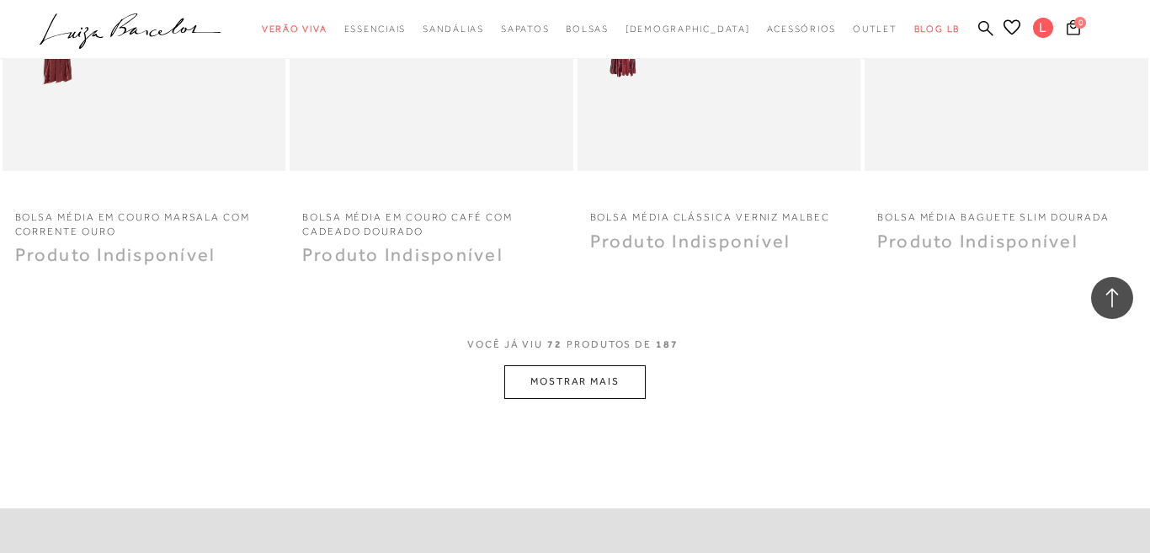
click at [597, 385] on button "MOSTRAR MAIS" at bounding box center [574, 381] width 141 height 33
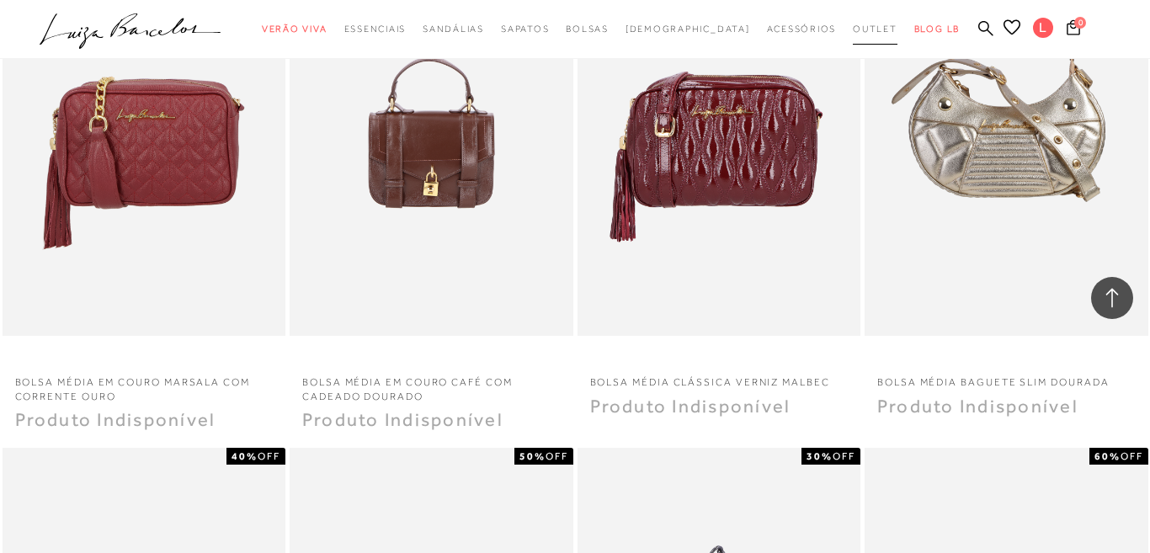
scroll to position [9533, 0]
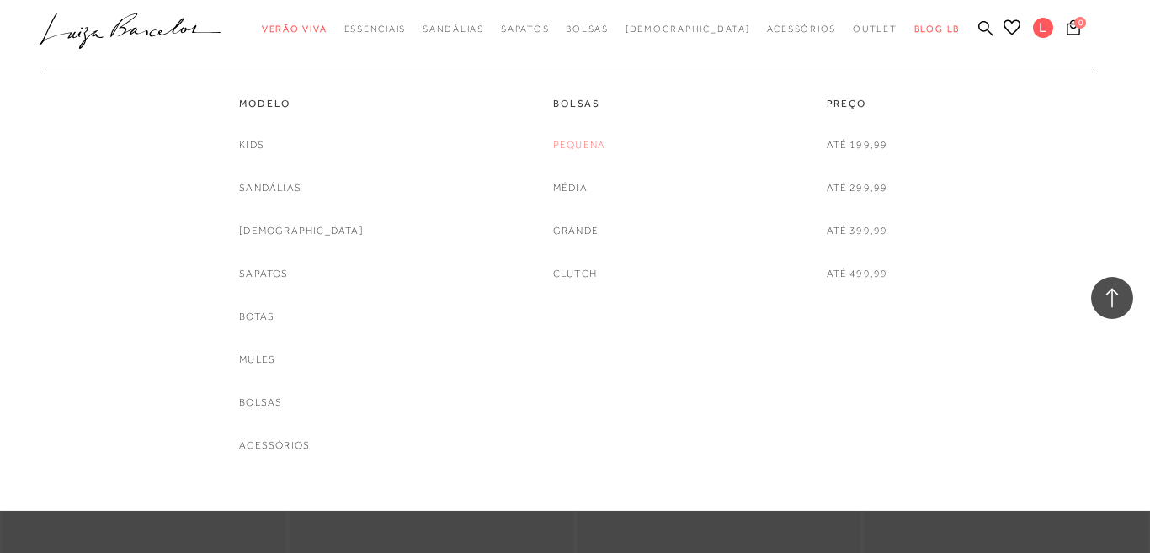
click at [585, 151] on link "Pequena" at bounding box center [579, 145] width 52 height 18
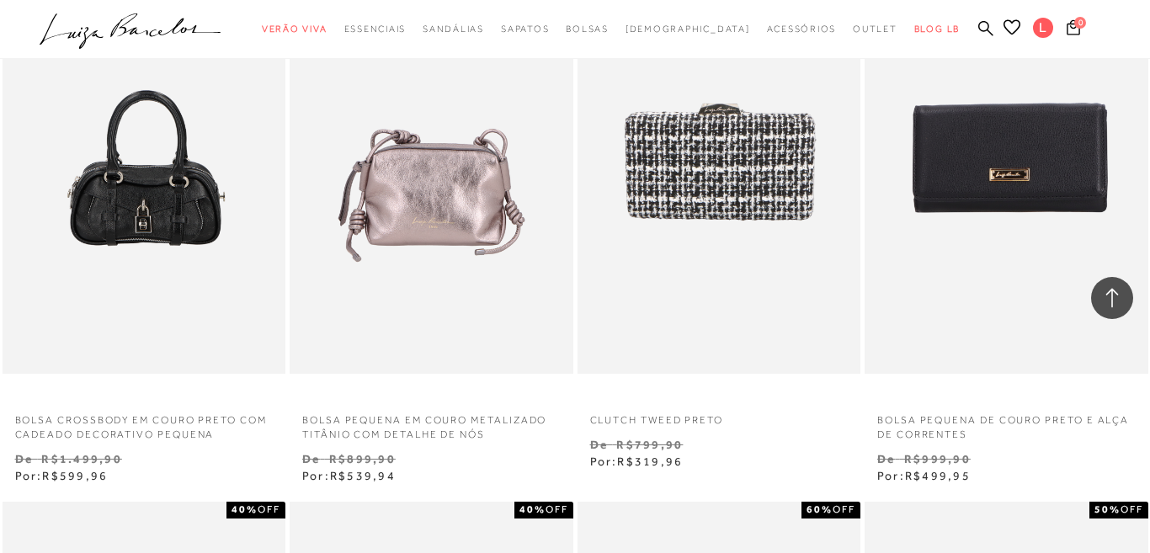
scroll to position [1193, 0]
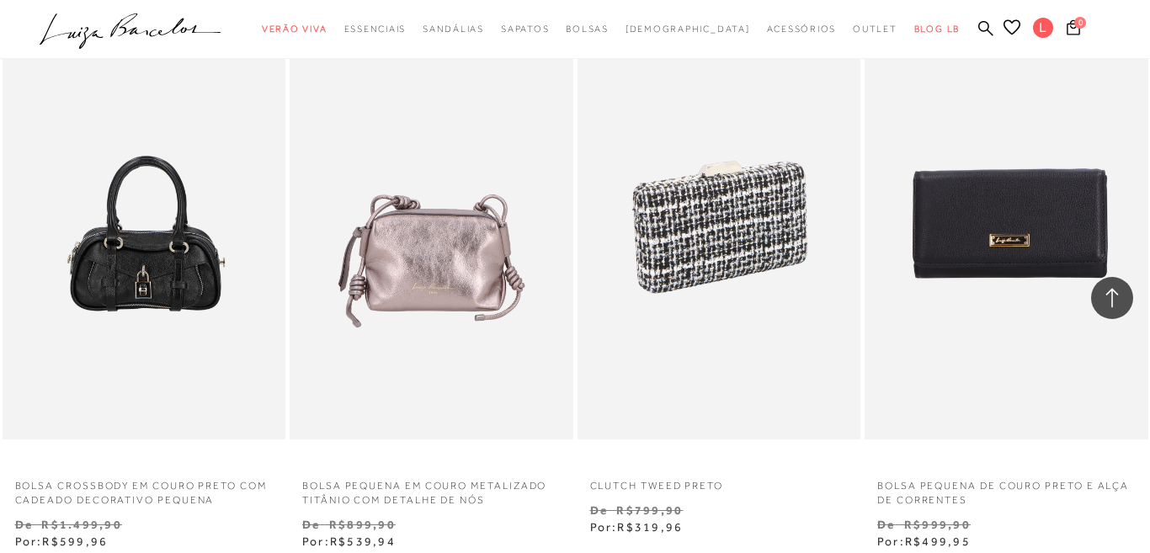
click at [492, 279] on img at bounding box center [432, 227] width 282 height 425
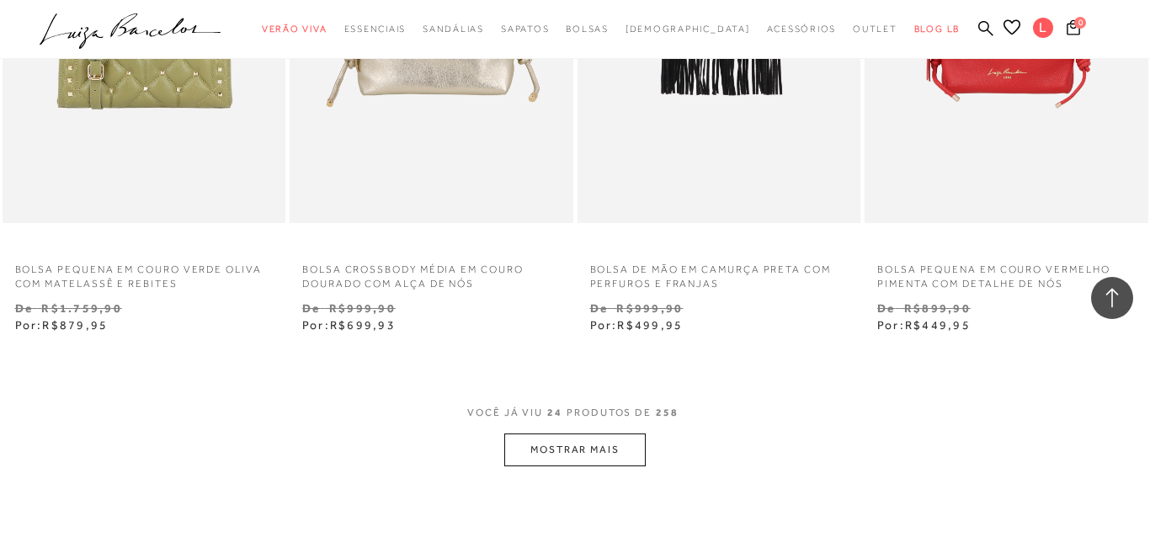
scroll to position [3102, 0]
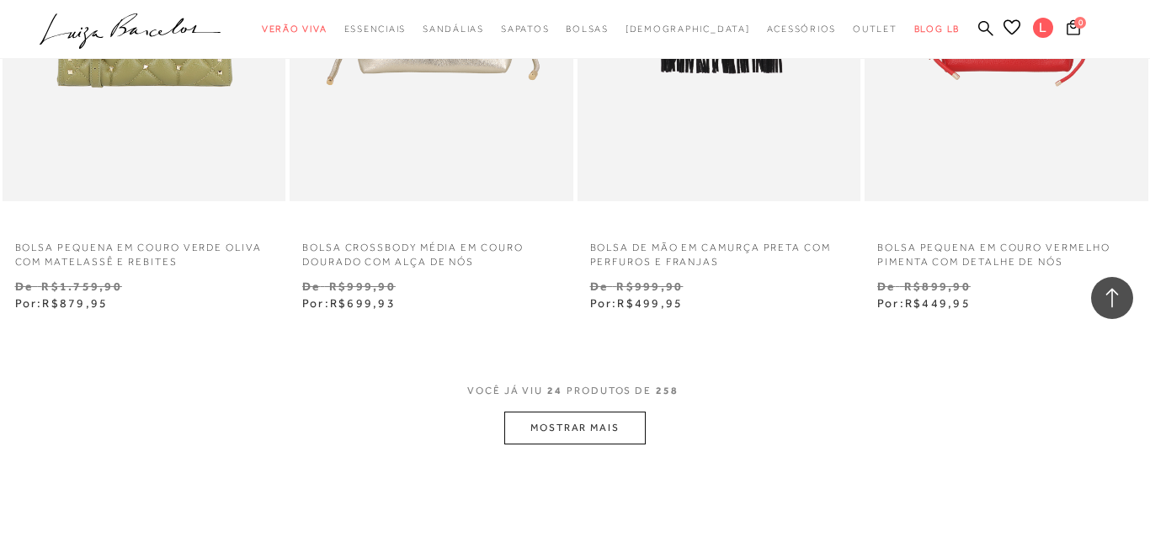
click at [571, 425] on button "MOSTRAR MAIS" at bounding box center [574, 428] width 141 height 33
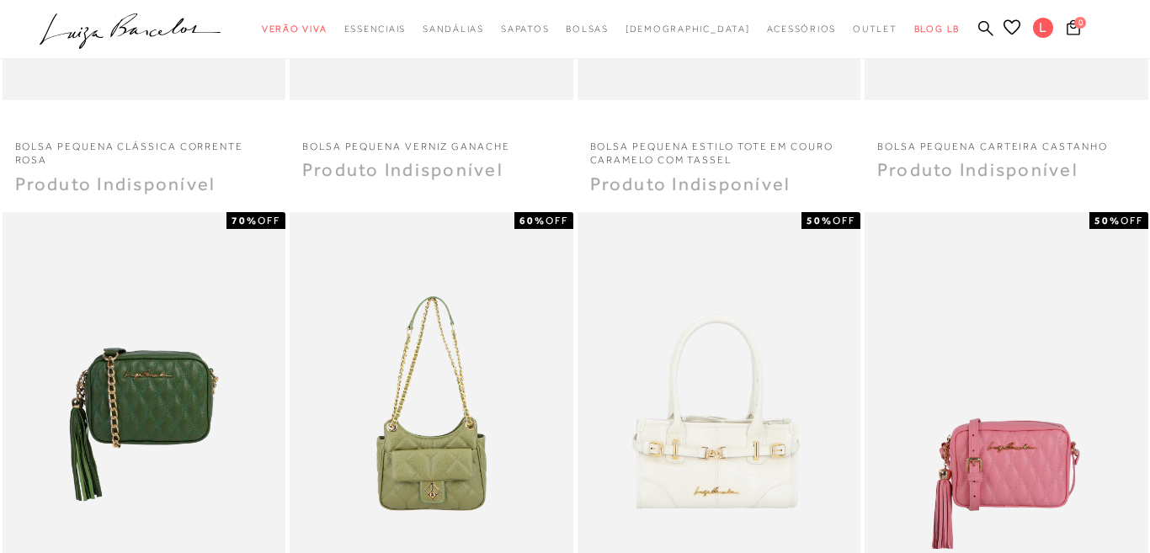
scroll to position [908, 0]
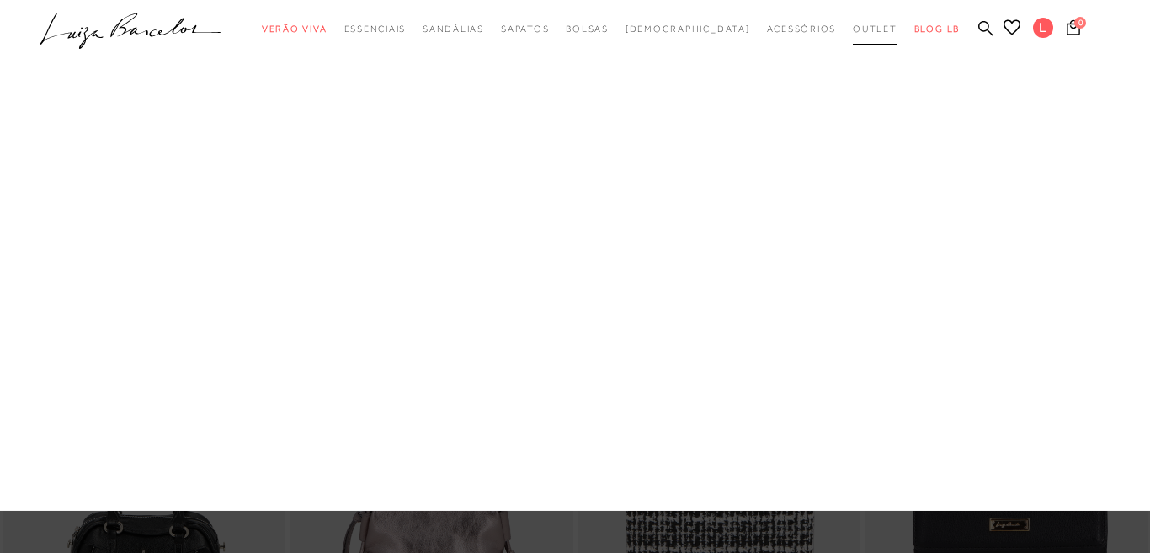
click at [853, 29] on span "Outlet" at bounding box center [875, 29] width 45 height 10
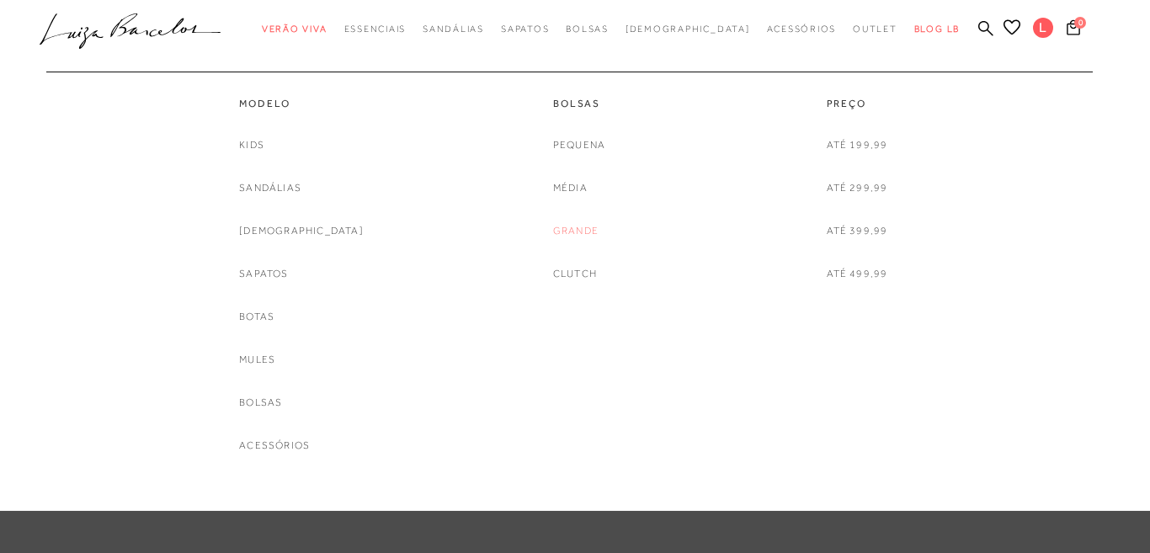
click at [570, 231] on link "Grande" at bounding box center [575, 231] width 45 height 18
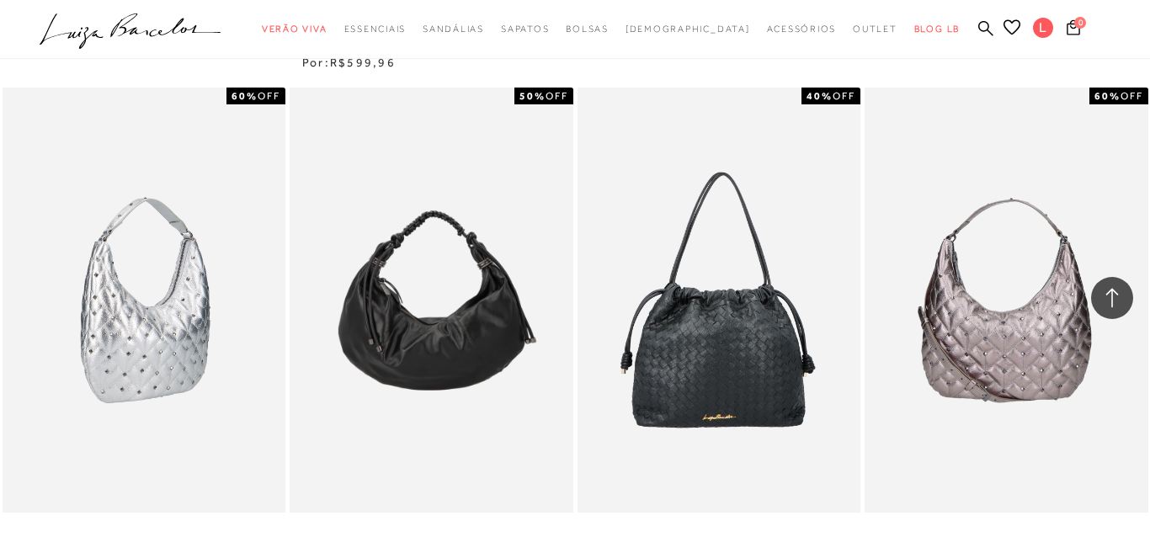
scroll to position [1299, 0]
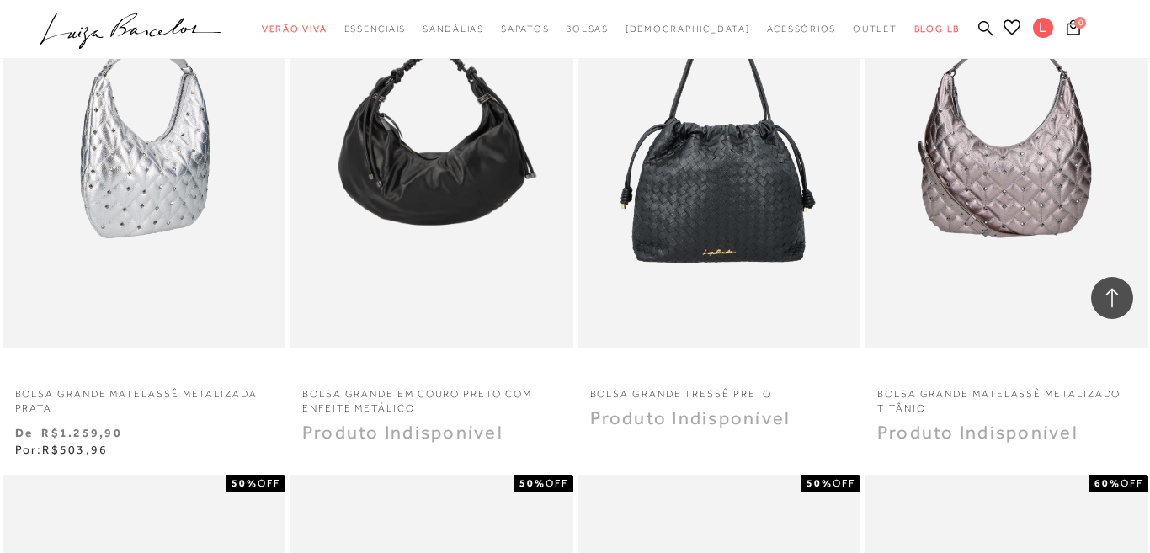
click at [129, 216] on img at bounding box center [145, 135] width 282 height 425
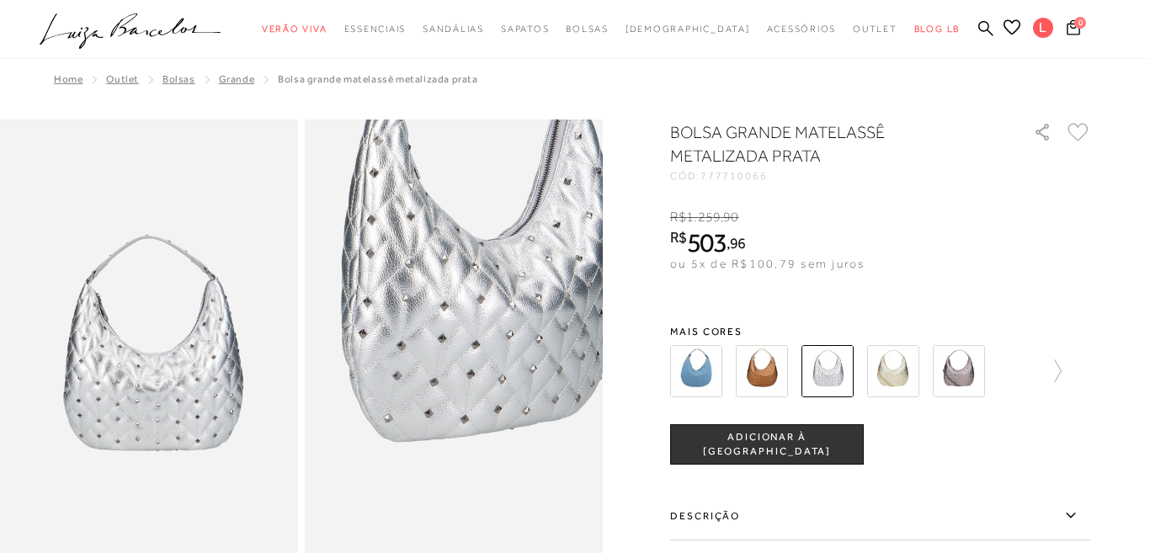
scroll to position [106, 0]
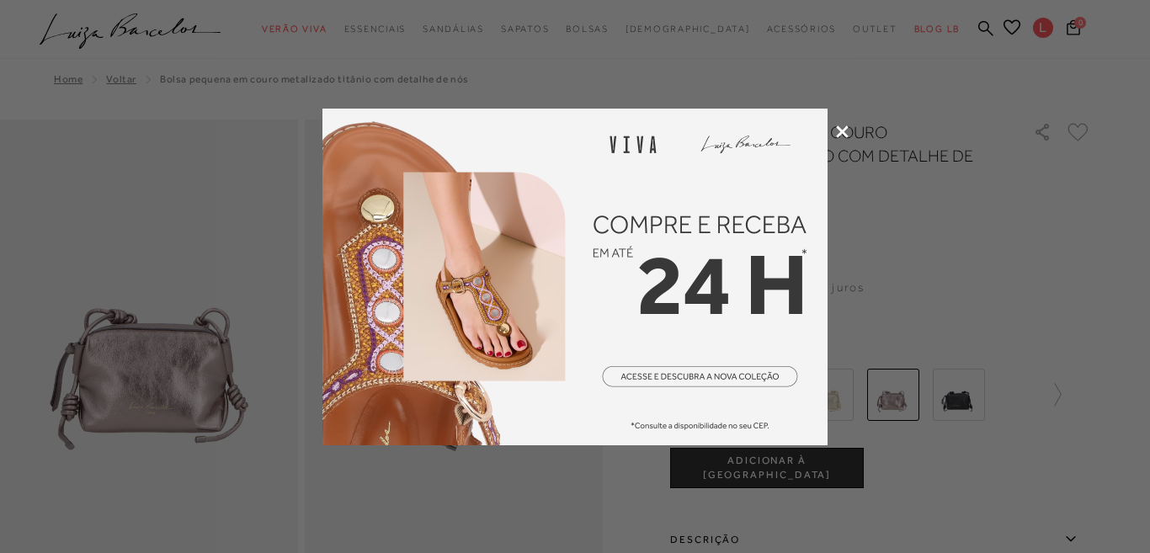
click at [844, 132] on icon at bounding box center [842, 131] width 13 height 13
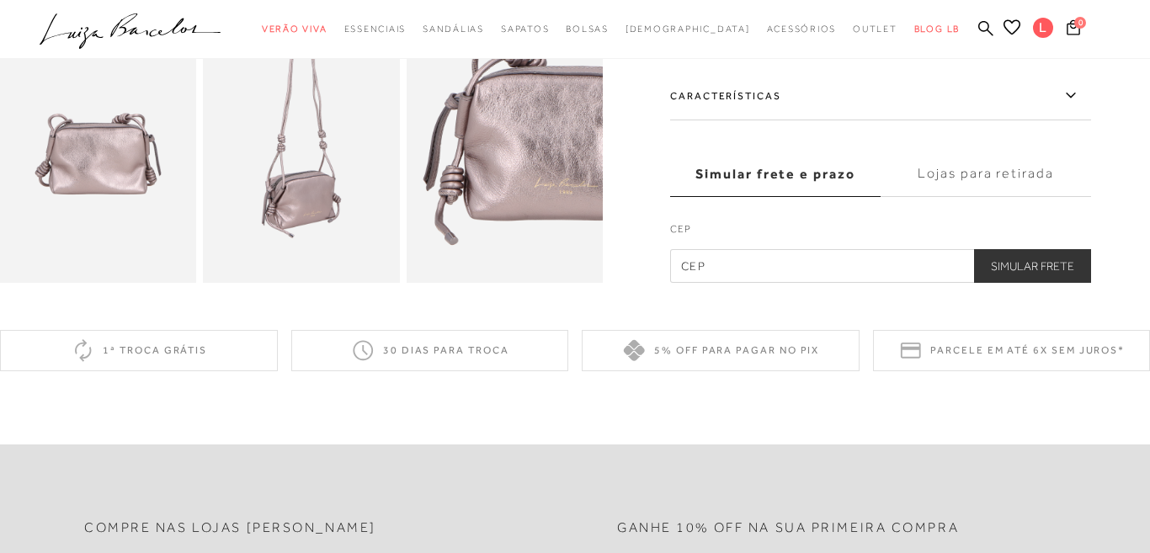
scroll to position [567, 0]
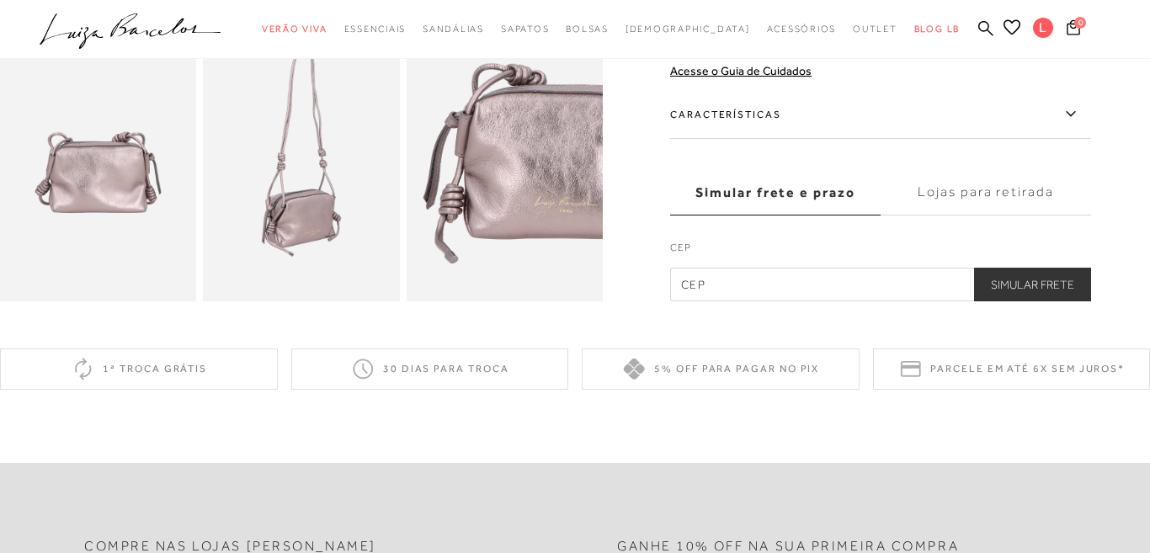
click at [348, 217] on img at bounding box center [301, 154] width 196 height 295
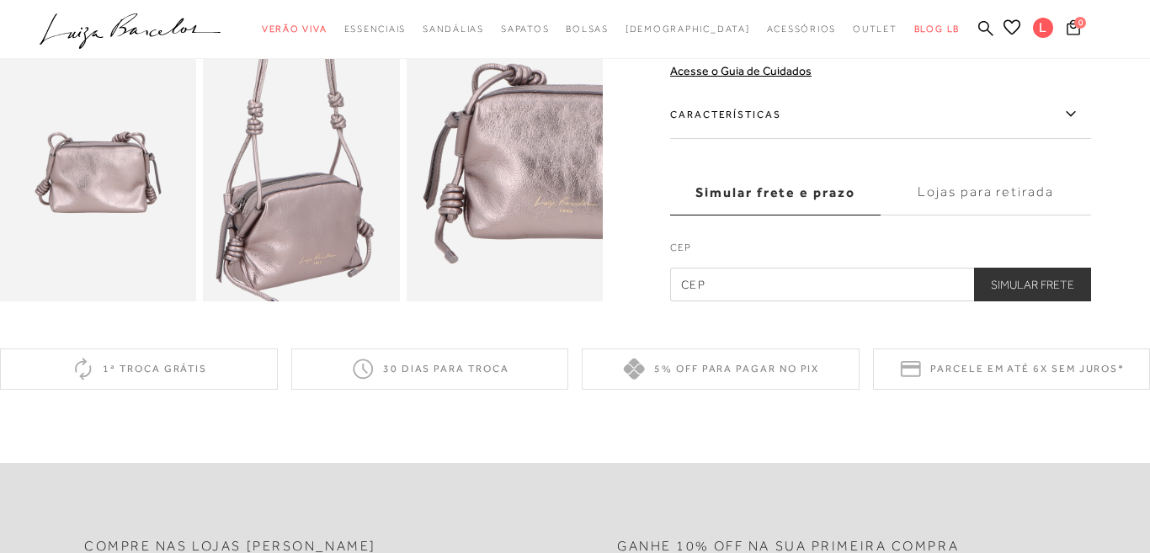
click at [308, 205] on img at bounding box center [295, 102] width 393 height 589
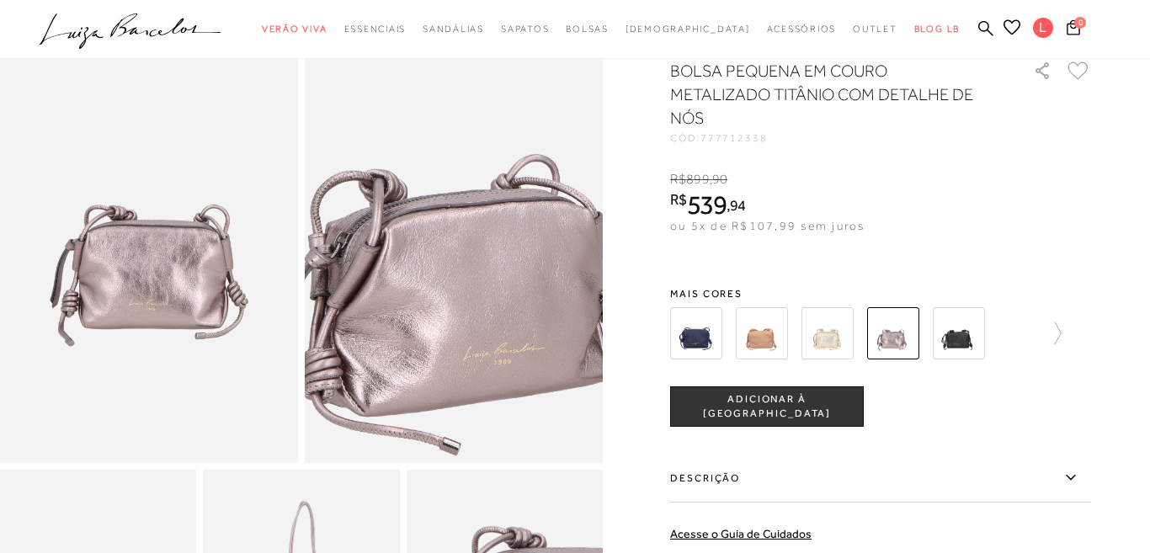
scroll to position [101, 0]
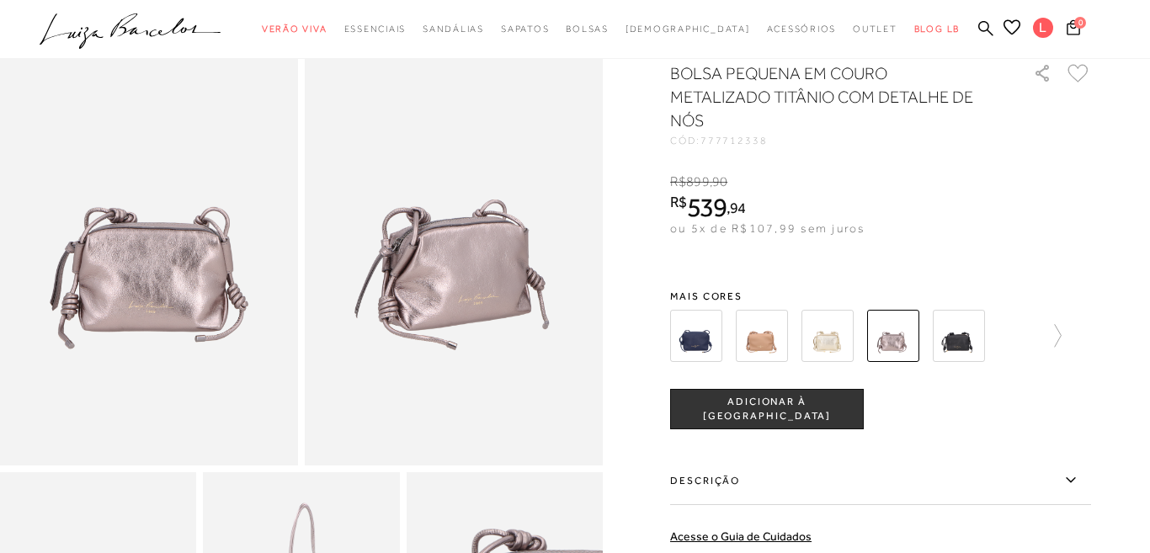
click at [957, 343] on img at bounding box center [959, 336] width 52 height 52
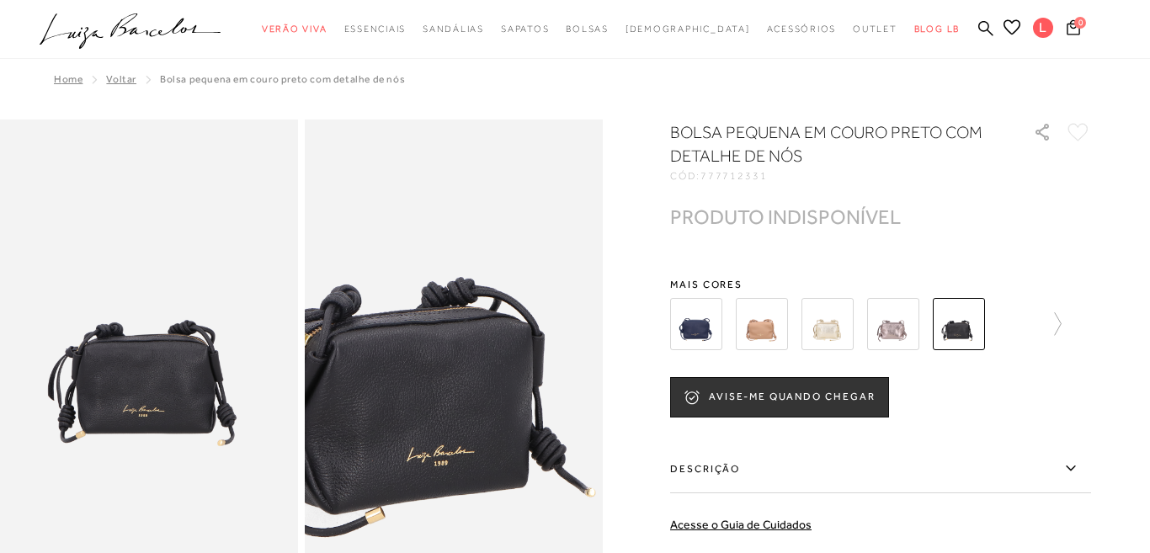
scroll to position [71, 0]
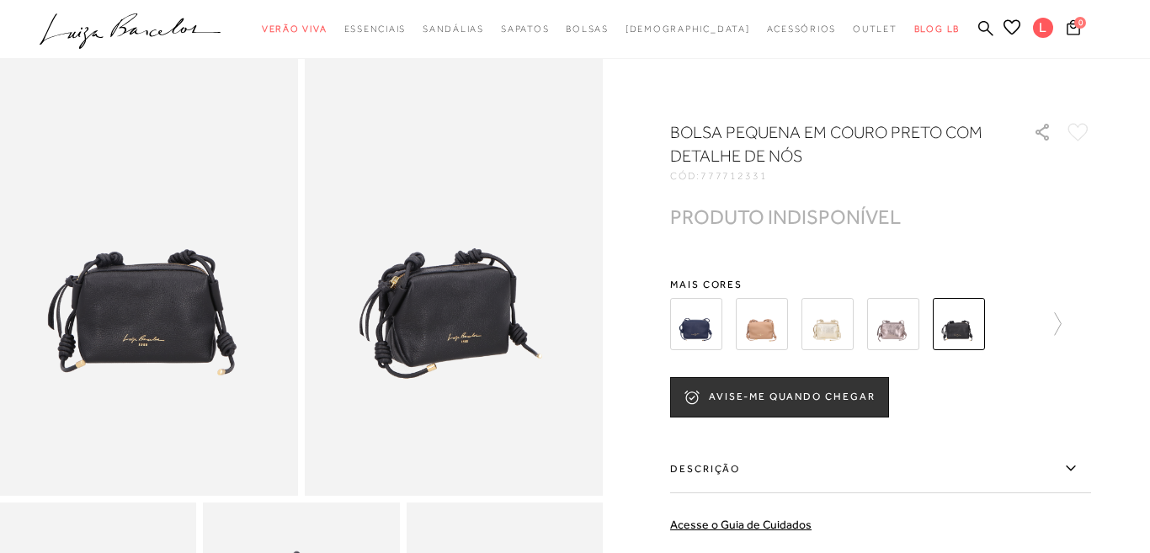
click at [826, 326] on img at bounding box center [827, 324] width 52 height 52
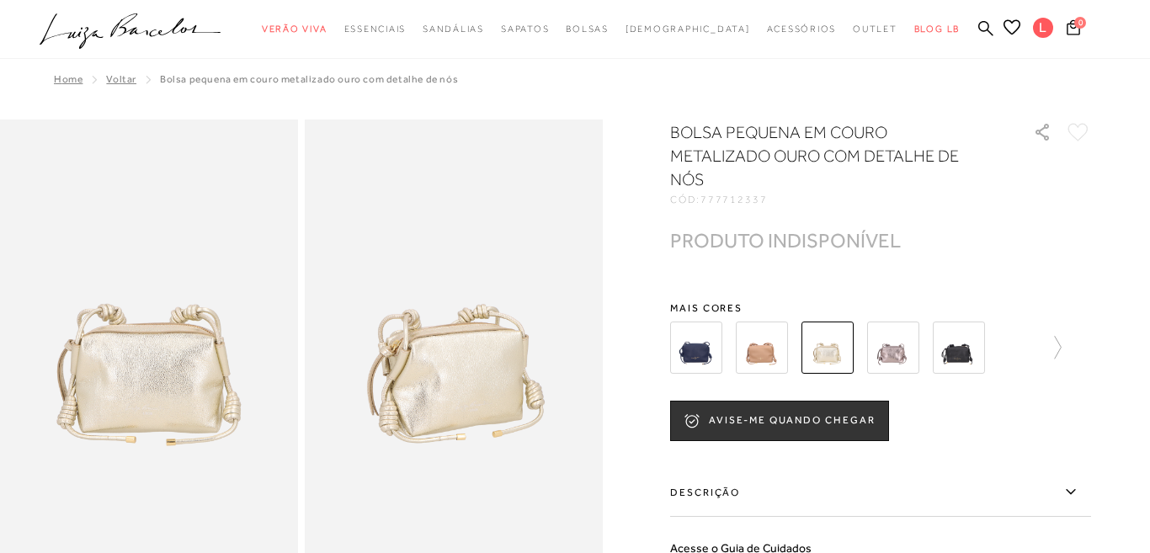
click at [758, 336] on img at bounding box center [762, 348] width 52 height 52
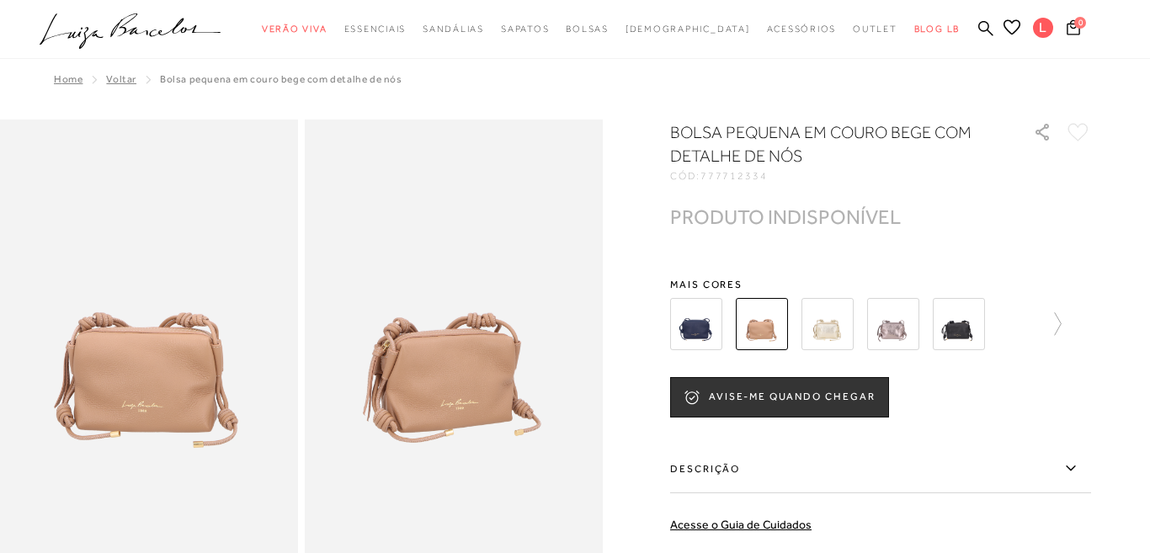
click at [890, 321] on img at bounding box center [893, 324] width 52 height 52
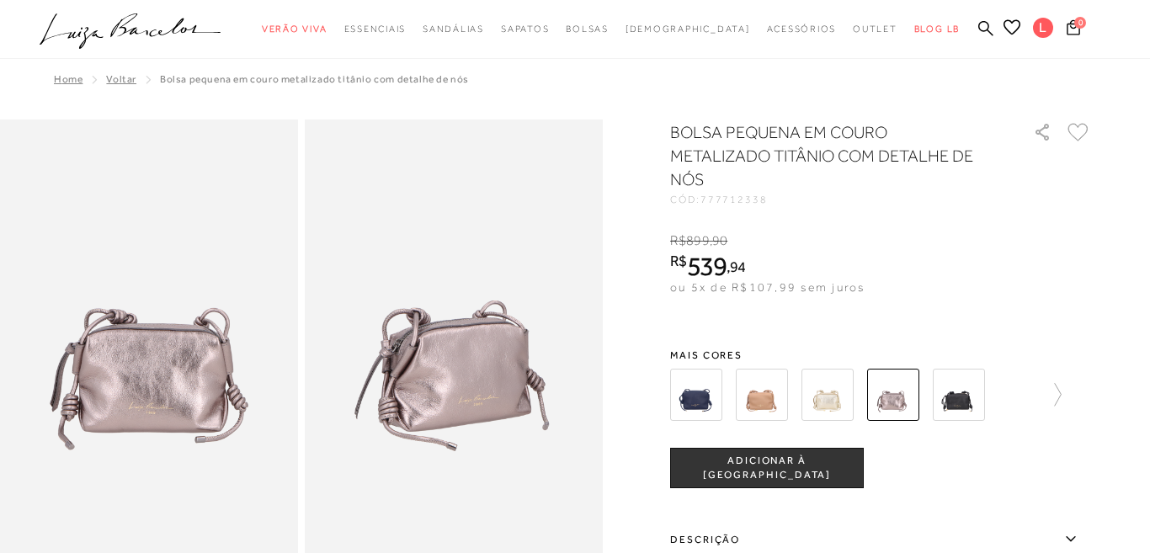
click at [1067, 396] on div at bounding box center [880, 395] width 421 height 62
click at [1060, 396] on icon at bounding box center [1050, 395] width 24 height 24
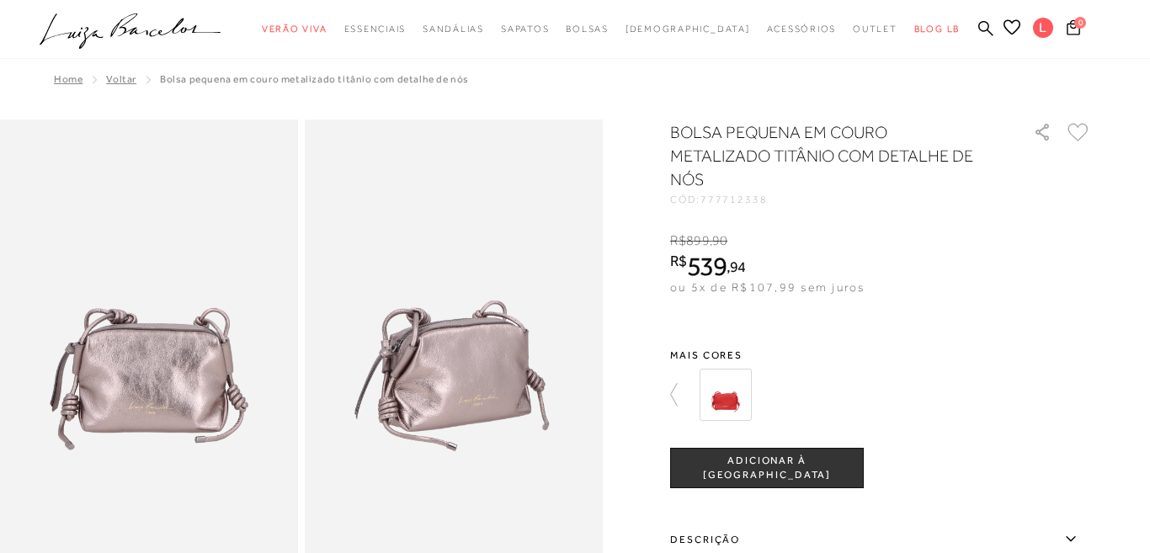
click at [1060, 396] on div at bounding box center [890, 395] width 391 height 62
click at [680, 395] on icon at bounding box center [682, 395] width 24 height 24
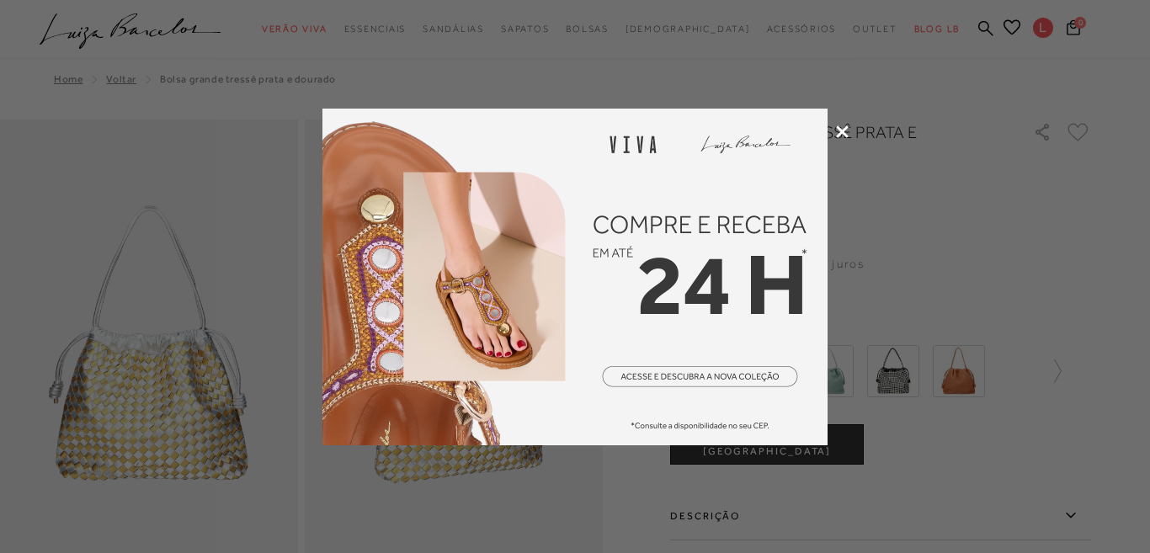
click at [837, 129] on icon at bounding box center [842, 131] width 13 height 13
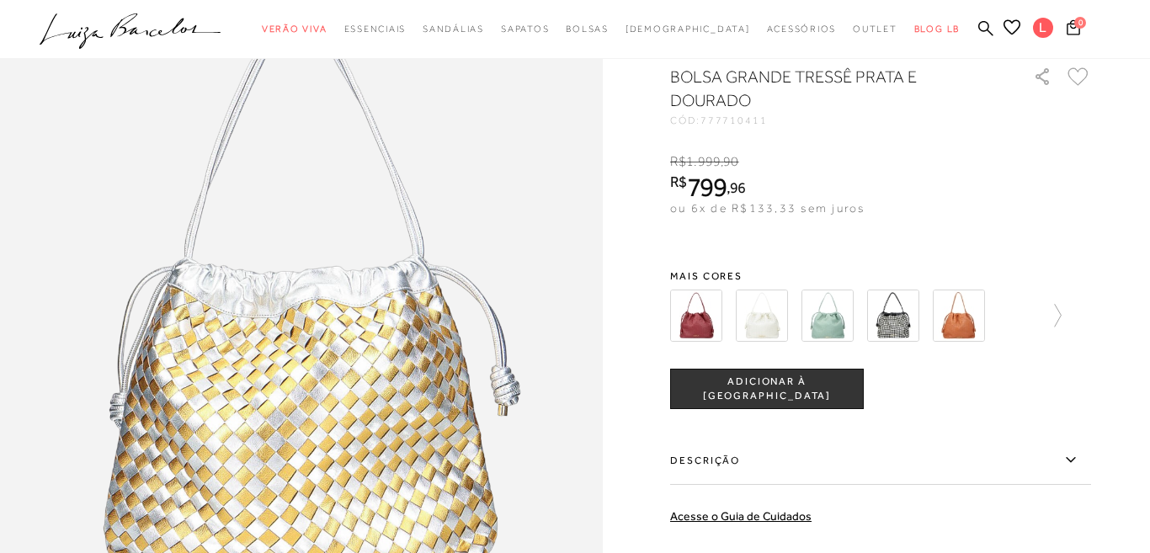
scroll to position [727, 0]
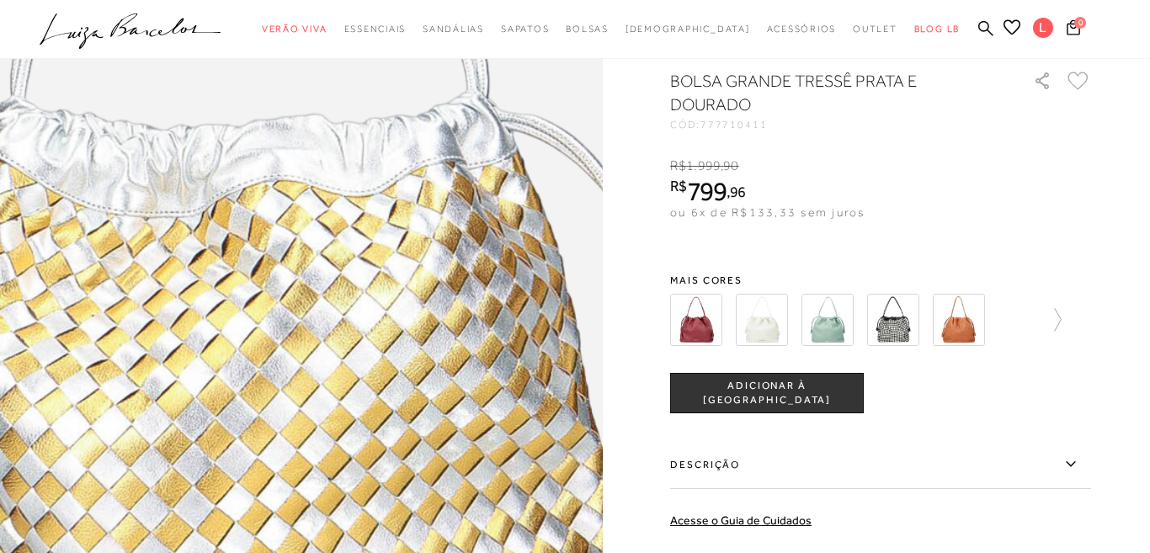
click at [359, 427] on img at bounding box center [244, 171] width 1206 height 1808
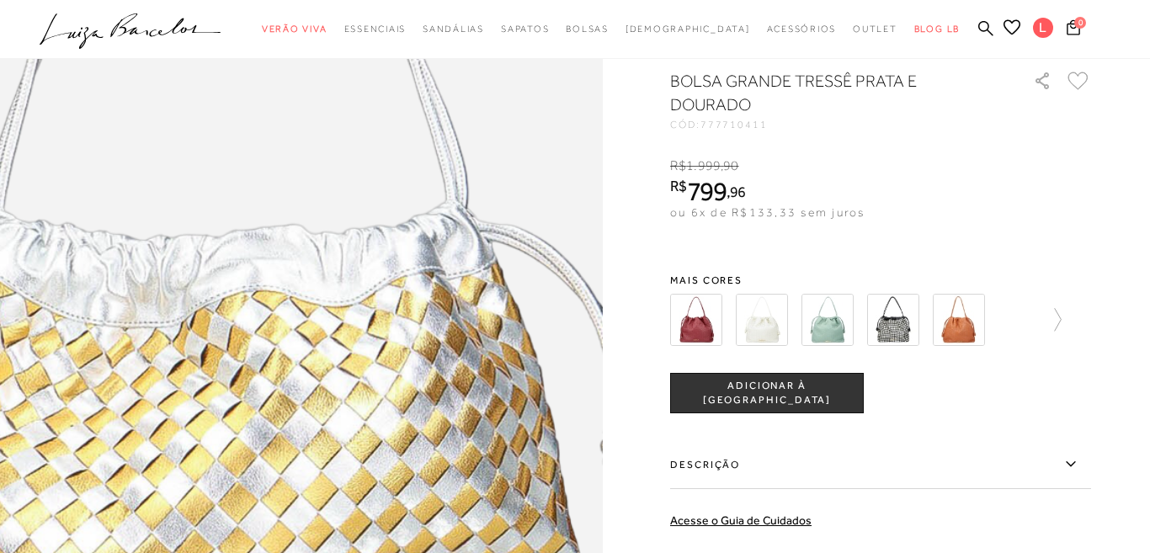
click at [380, 317] on img at bounding box center [223, 281] width 1206 height 1808
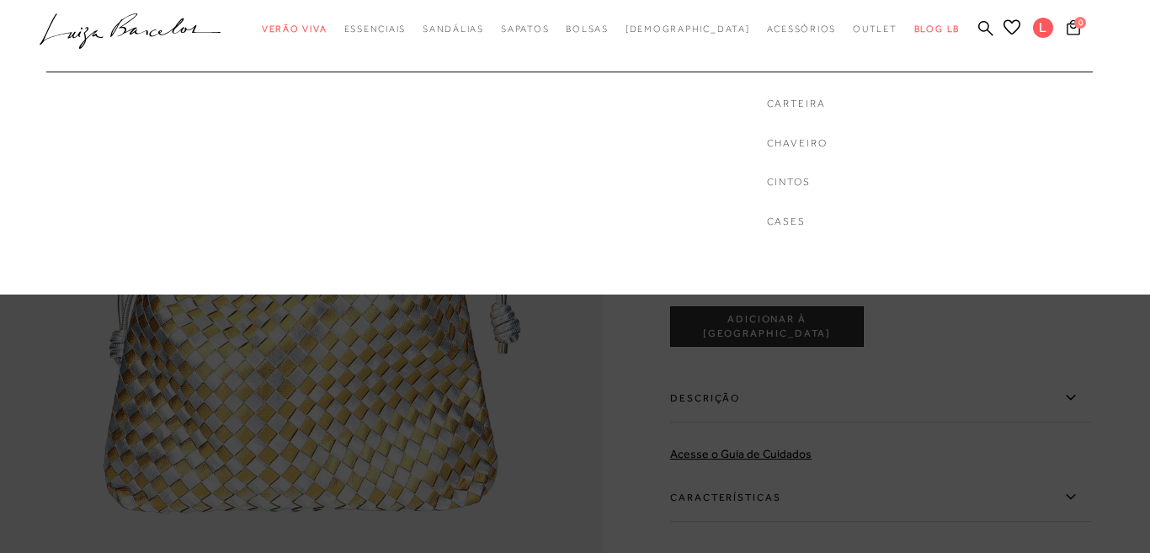
scroll to position [799, 0]
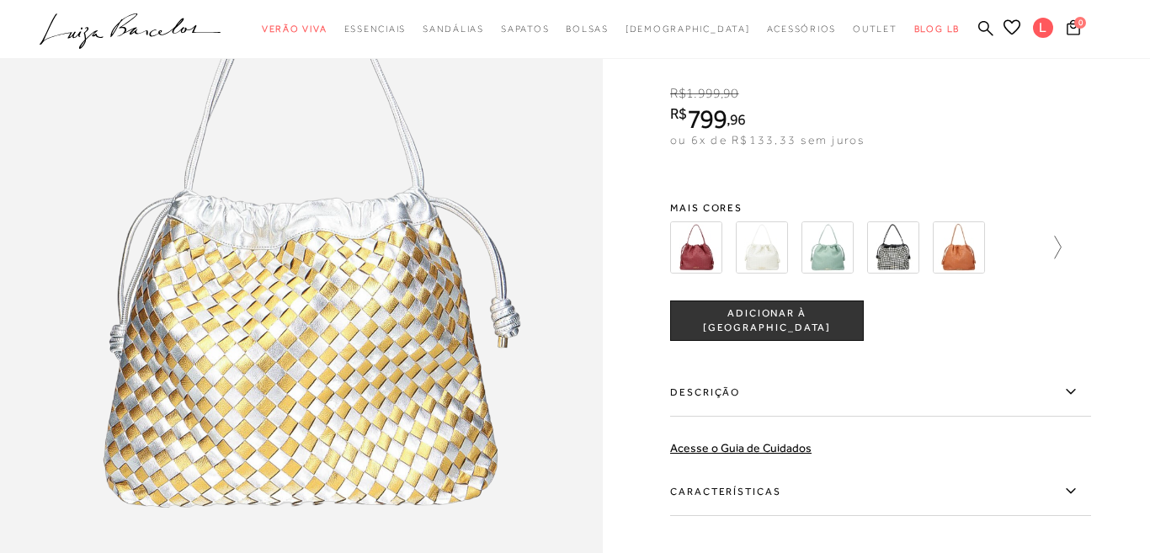
click at [1051, 254] on icon at bounding box center [1050, 248] width 24 height 24
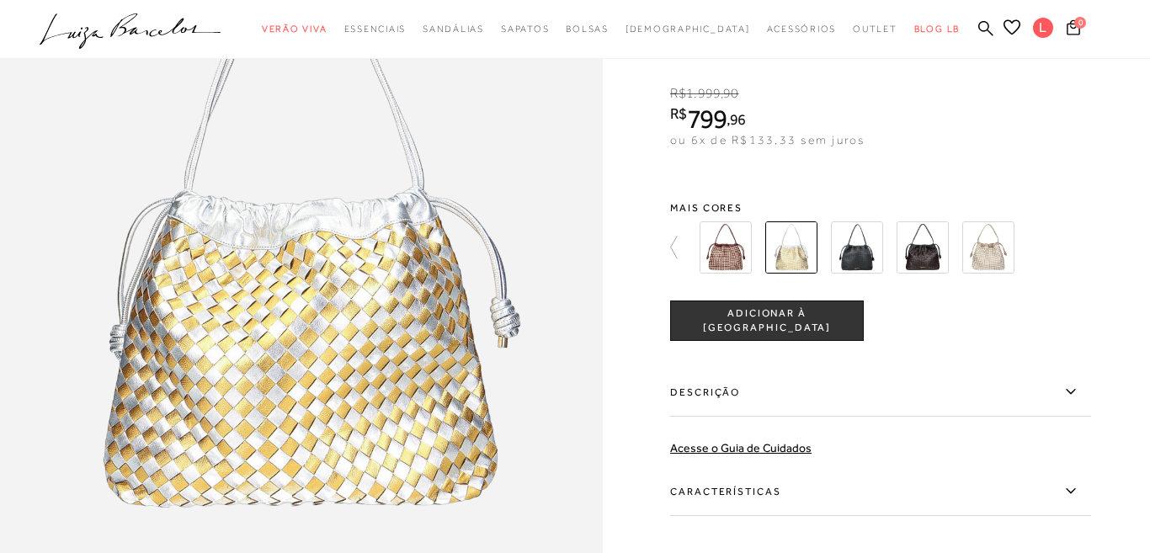
click at [923, 258] on img at bounding box center [923, 247] width 52 height 52
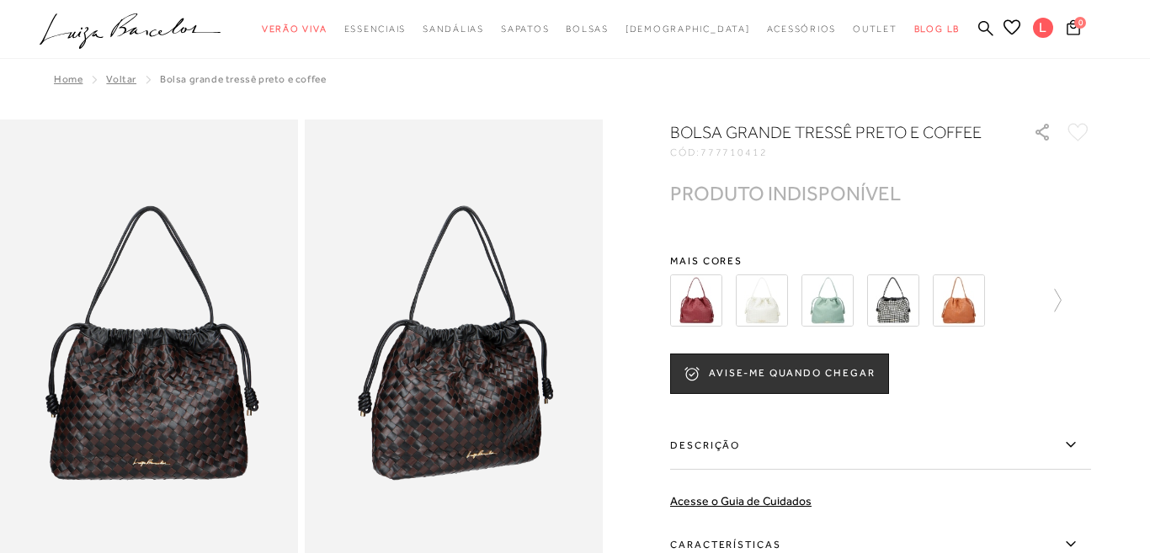
click at [950, 298] on img at bounding box center [959, 300] width 52 height 52
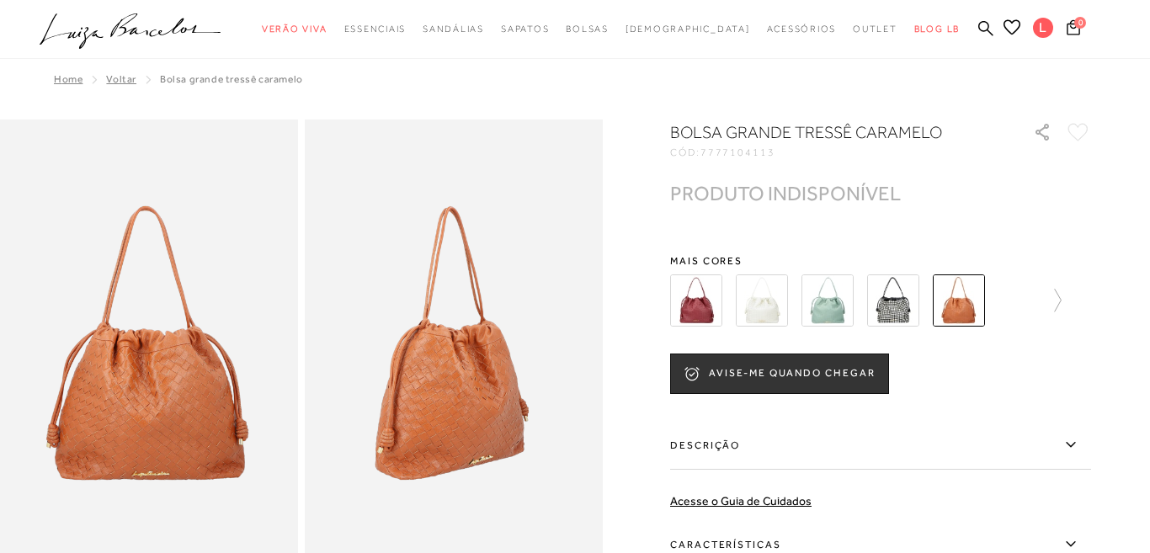
click at [894, 311] on img at bounding box center [893, 300] width 52 height 52
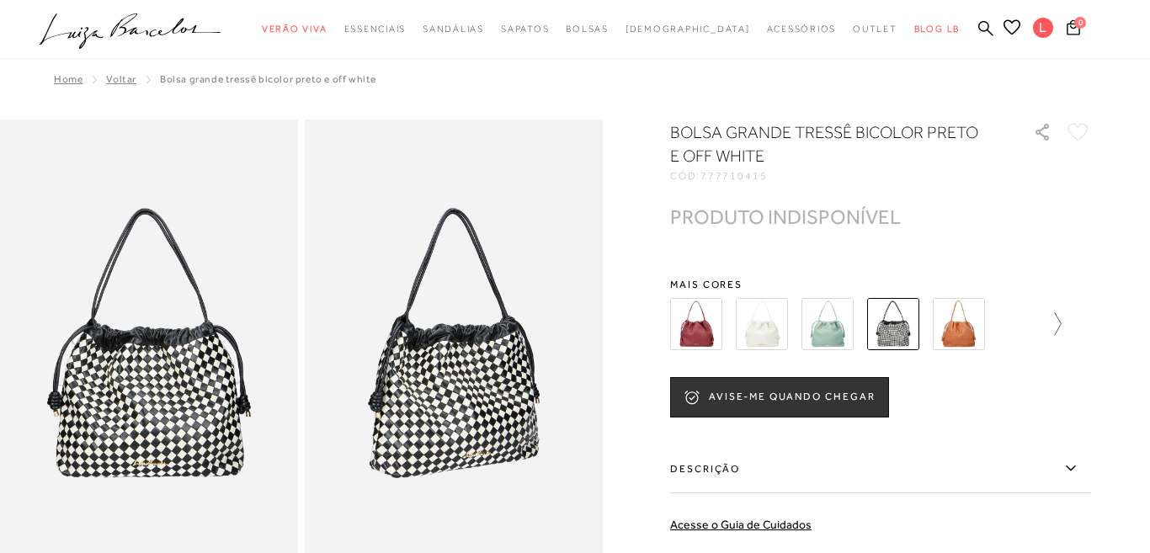
click at [1051, 327] on icon at bounding box center [1050, 324] width 24 height 24
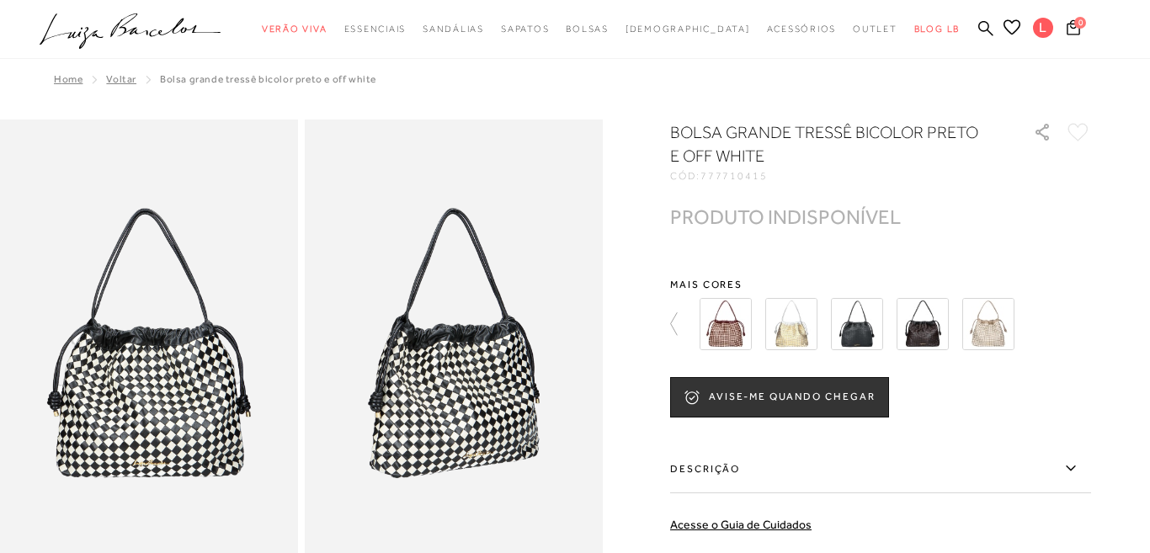
click at [798, 336] on img at bounding box center [791, 324] width 52 height 52
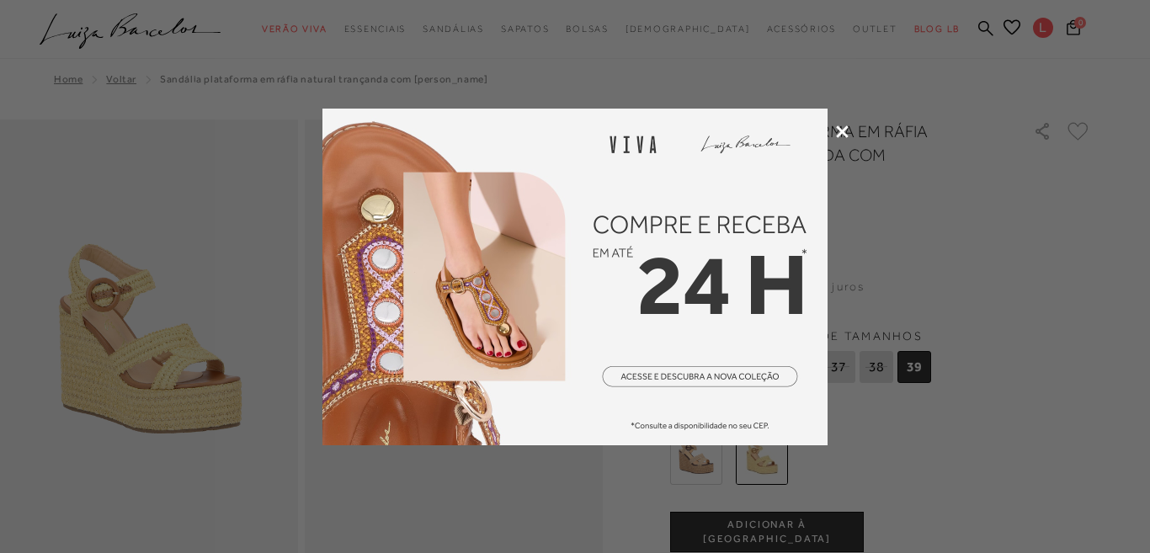
click at [845, 134] on icon at bounding box center [842, 131] width 13 height 13
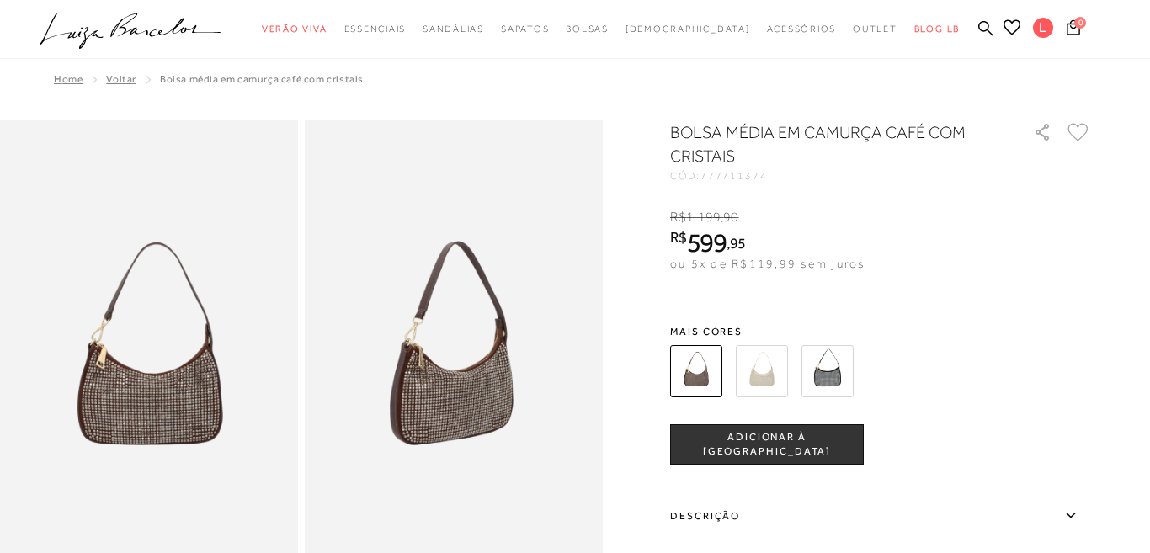
click at [767, 375] on img at bounding box center [762, 371] width 52 height 52
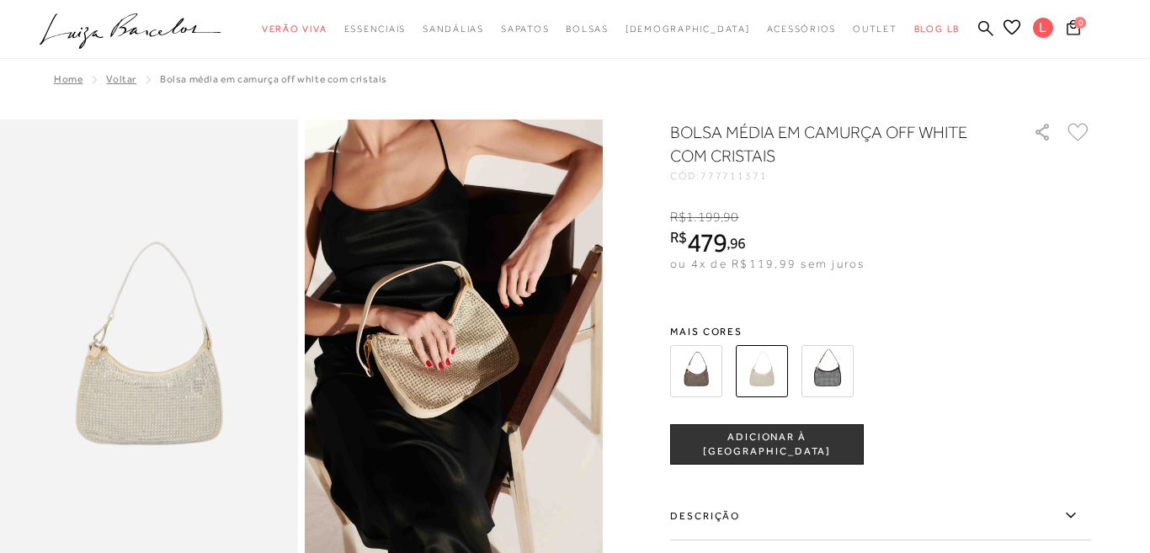
click at [823, 378] on img at bounding box center [827, 371] width 52 height 52
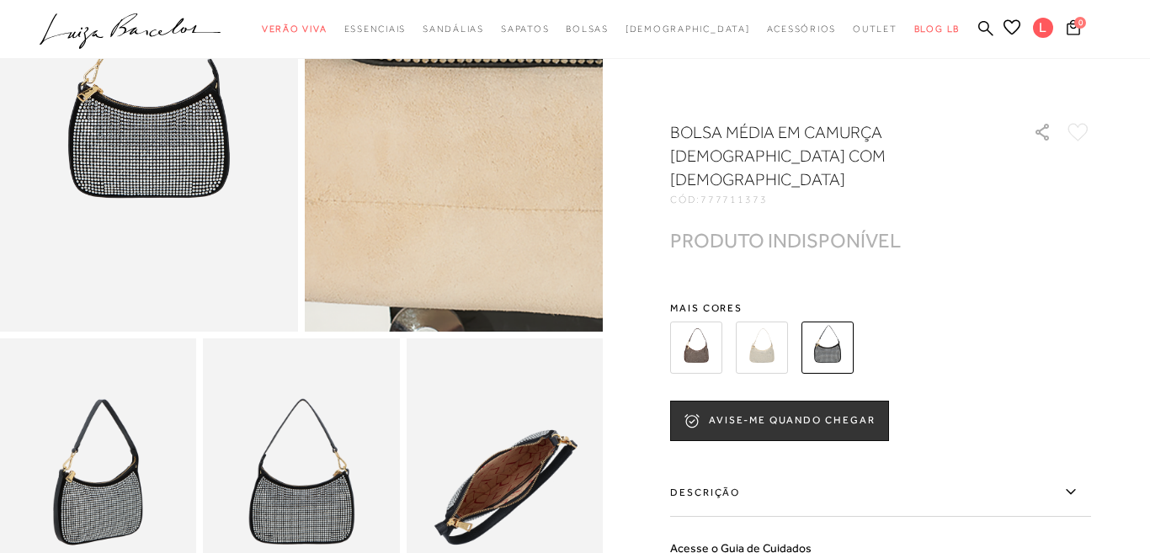
scroll to position [263, 0]
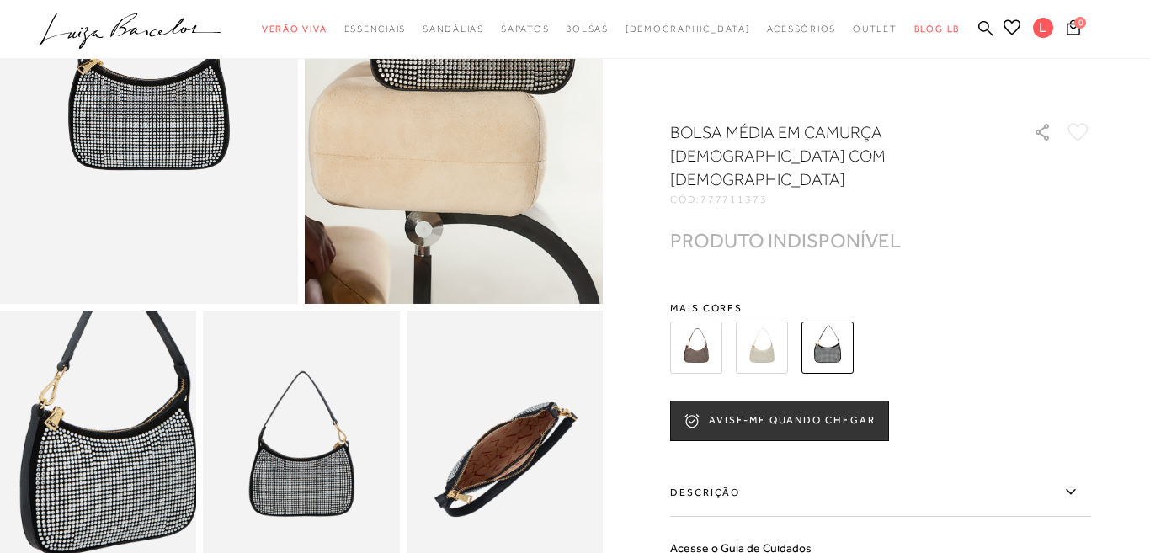
click at [87, 479] on img at bounding box center [109, 436] width 393 height 589
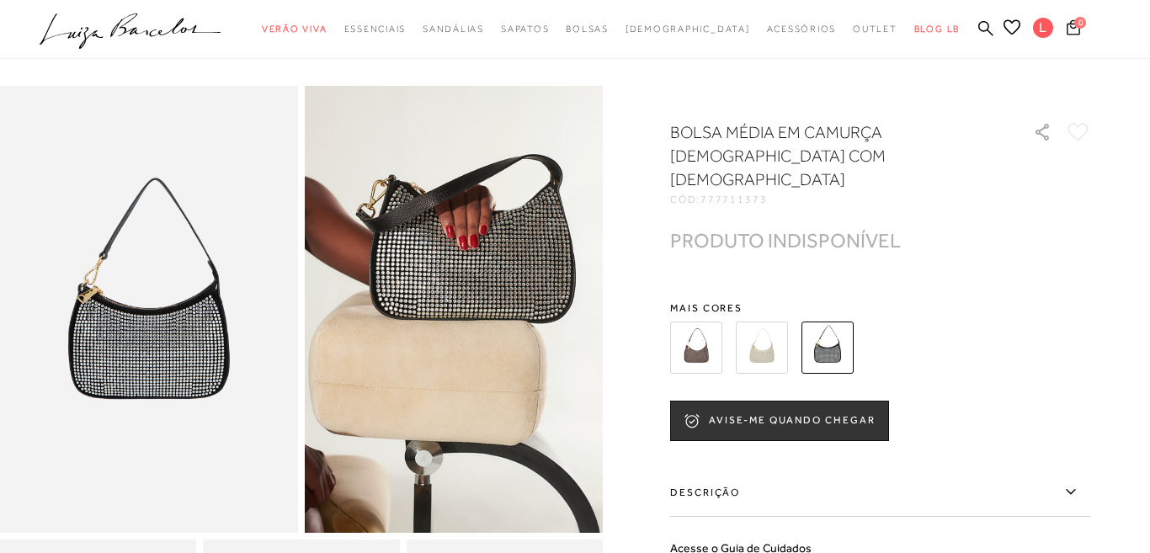
scroll to position [0, 0]
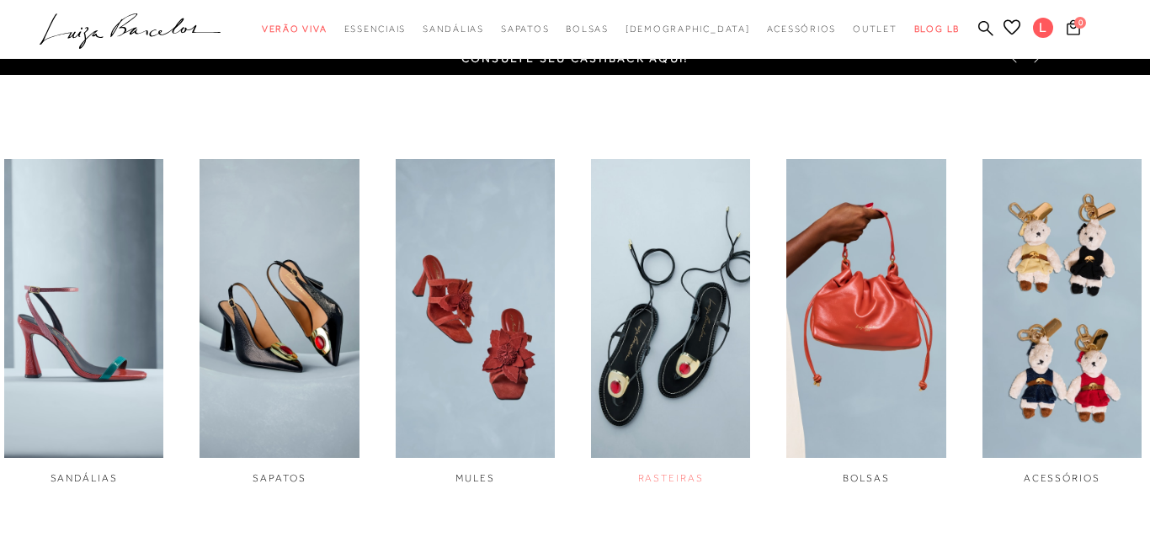
scroll to position [232, 0]
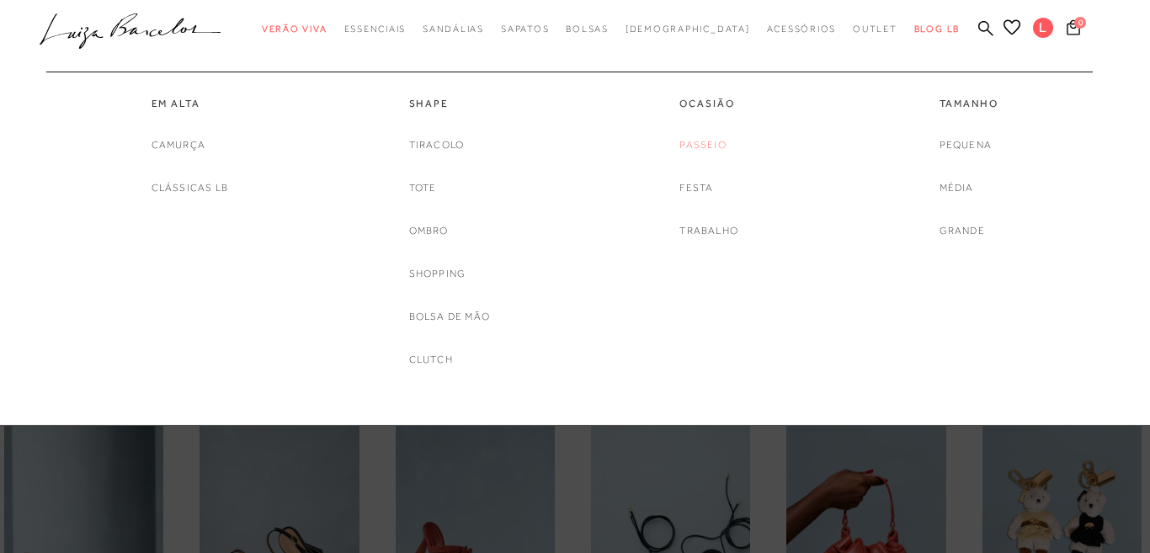
click at [712, 151] on link "Passeio" at bounding box center [702, 145] width 46 height 18
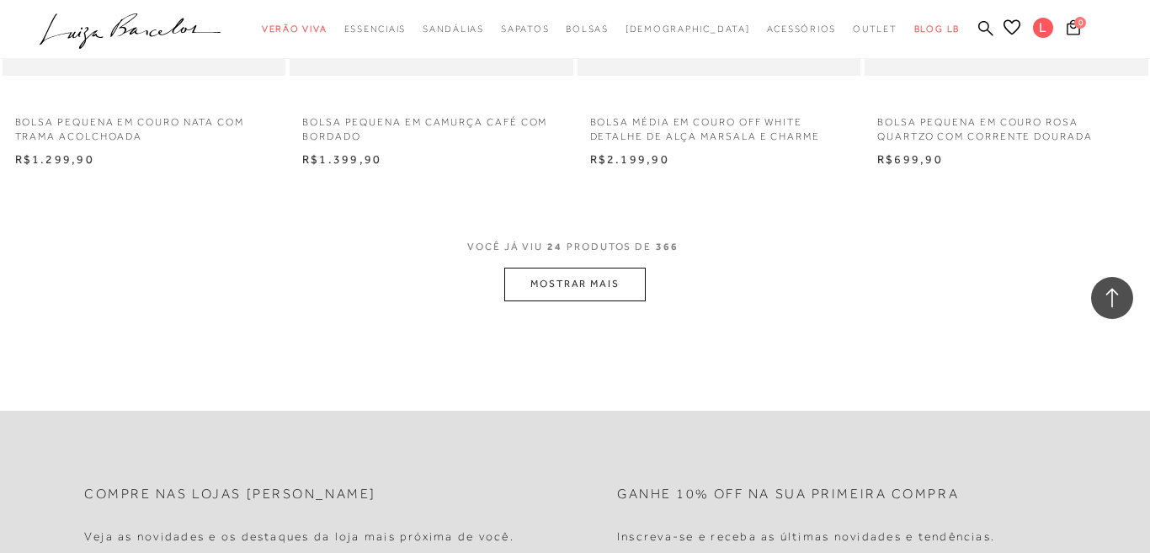
scroll to position [3155, 0]
click at [599, 291] on button "MOSTRAR MAIS" at bounding box center [574, 282] width 141 height 33
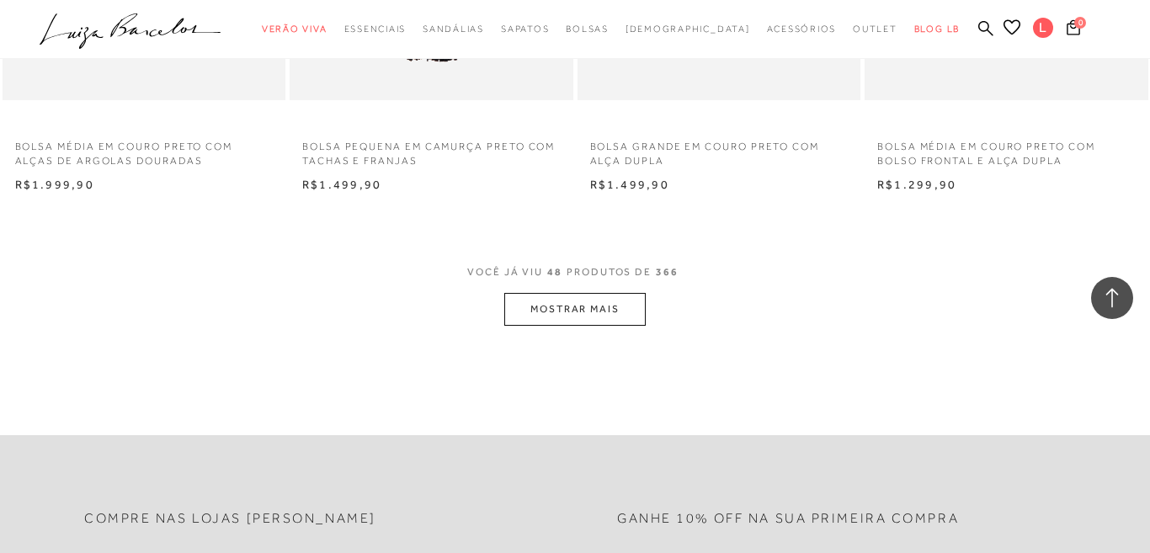
scroll to position [6369, 0]
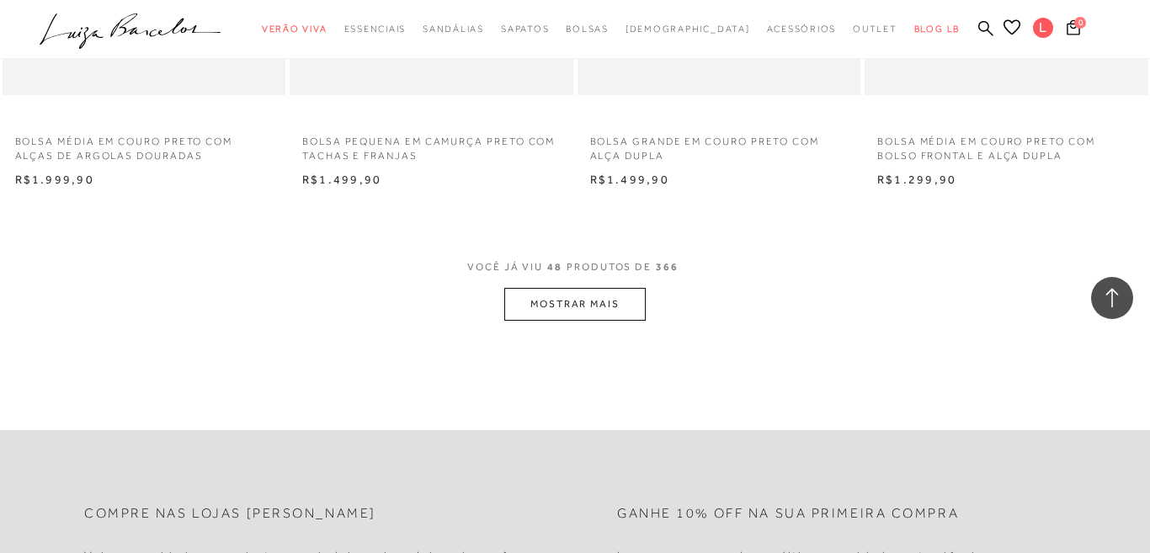
click at [530, 321] on button "MOSTRAR MAIS" at bounding box center [574, 304] width 141 height 33
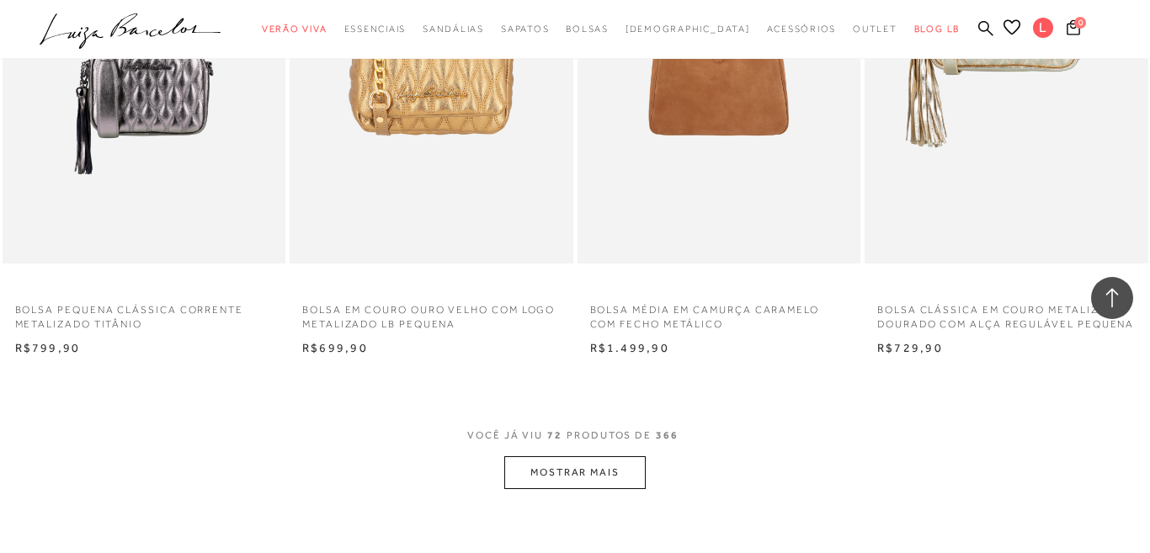
scroll to position [9482, 0]
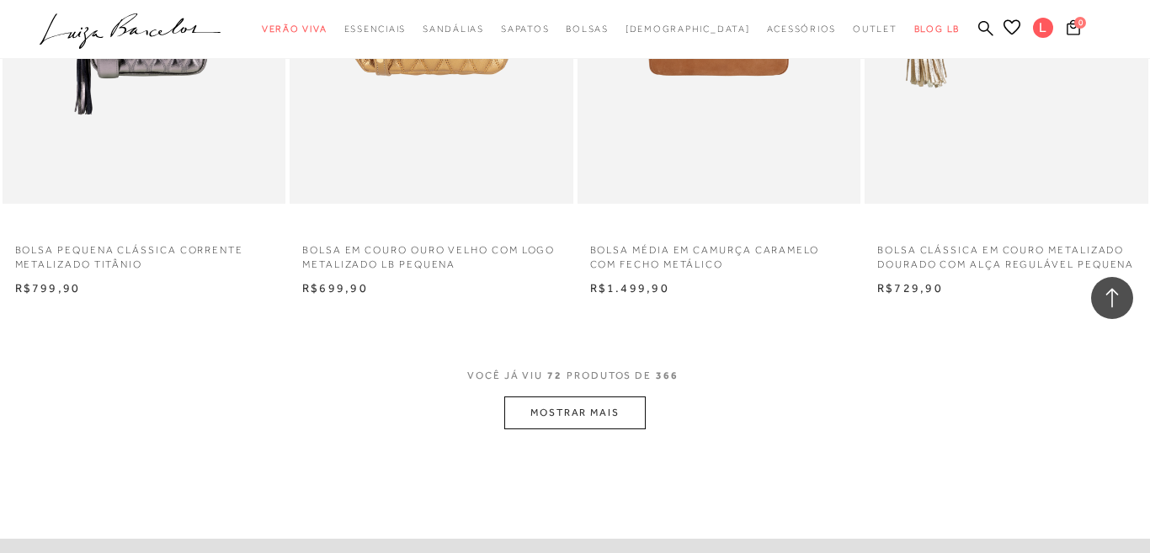
click at [599, 429] on button "MOSTRAR MAIS" at bounding box center [574, 413] width 141 height 33
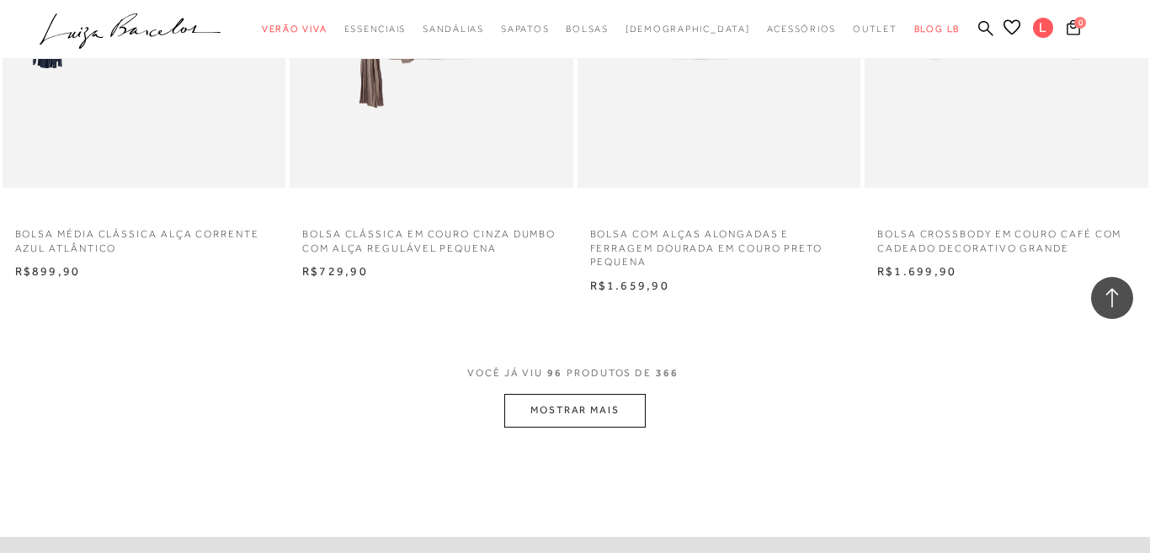
scroll to position [12718, 0]
click at [582, 429] on button "MOSTRAR MAIS" at bounding box center [574, 412] width 141 height 33
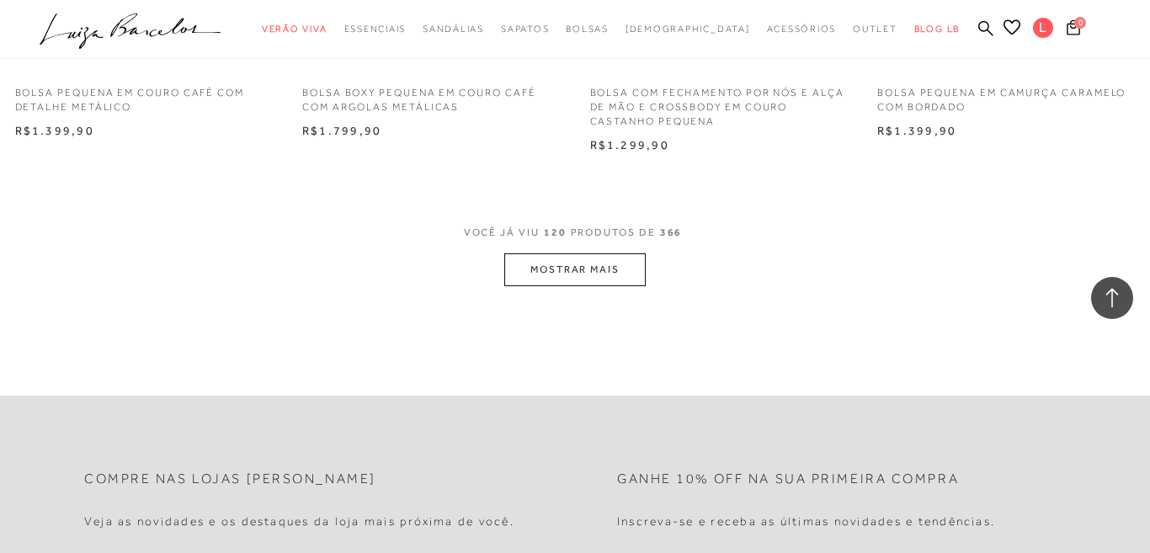
scroll to position [16157, 0]
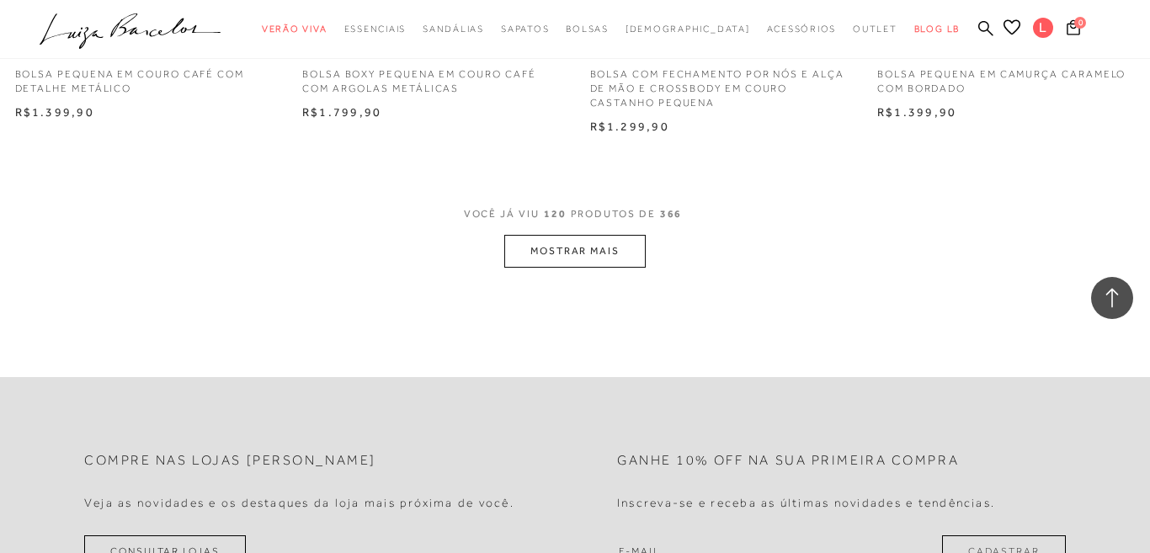
click at [573, 268] on button "MOSTRAR MAIS" at bounding box center [574, 251] width 141 height 33
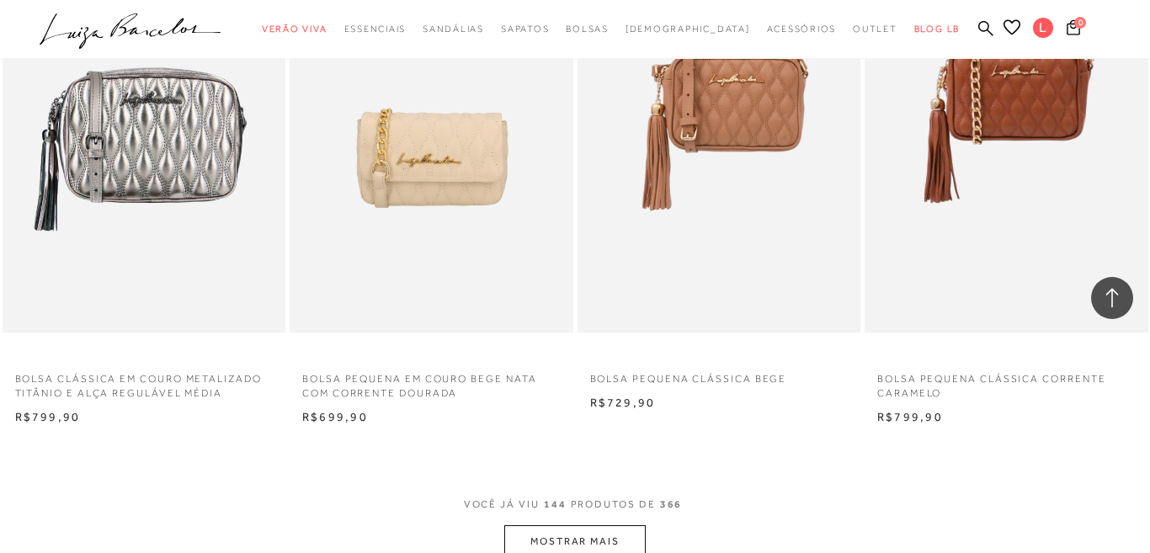
scroll to position [19405, 0]
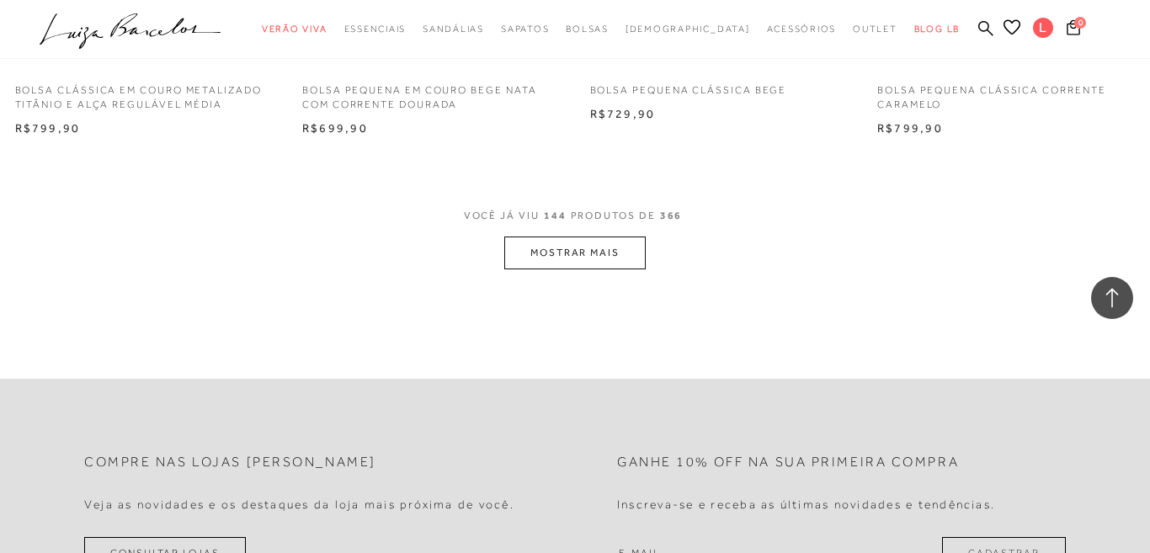
click at [591, 269] on button "MOSTRAR MAIS" at bounding box center [574, 253] width 141 height 33
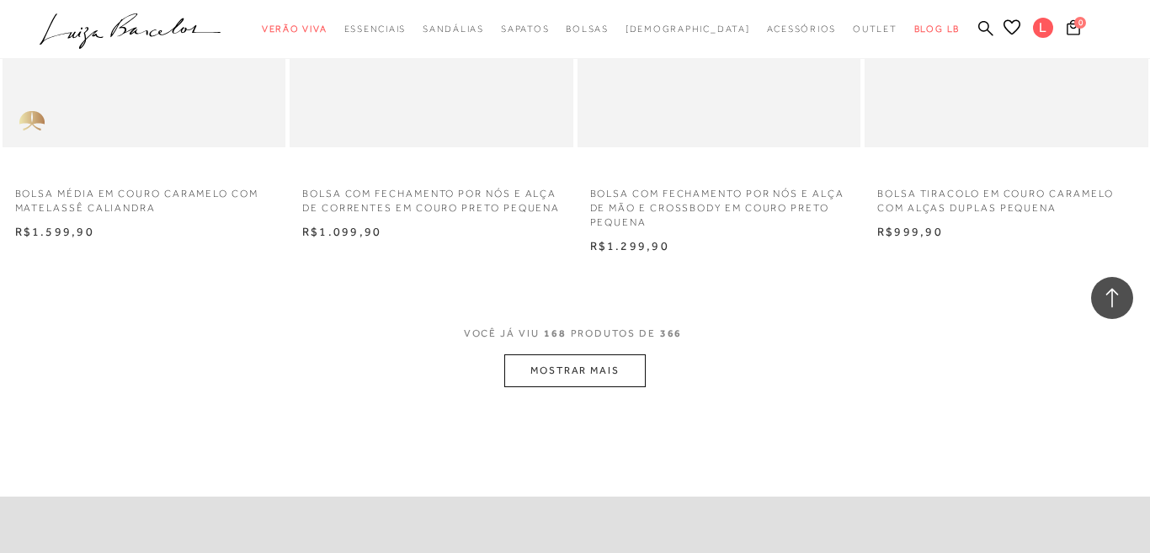
scroll to position [22558, 0]
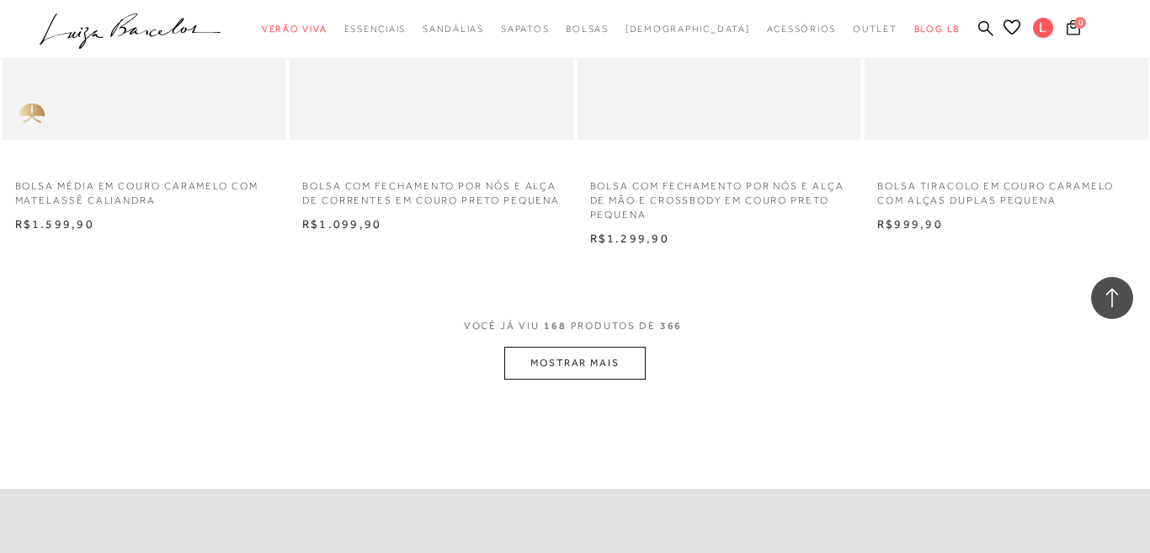
click at [570, 380] on button "MOSTRAR MAIS" at bounding box center [574, 363] width 141 height 33
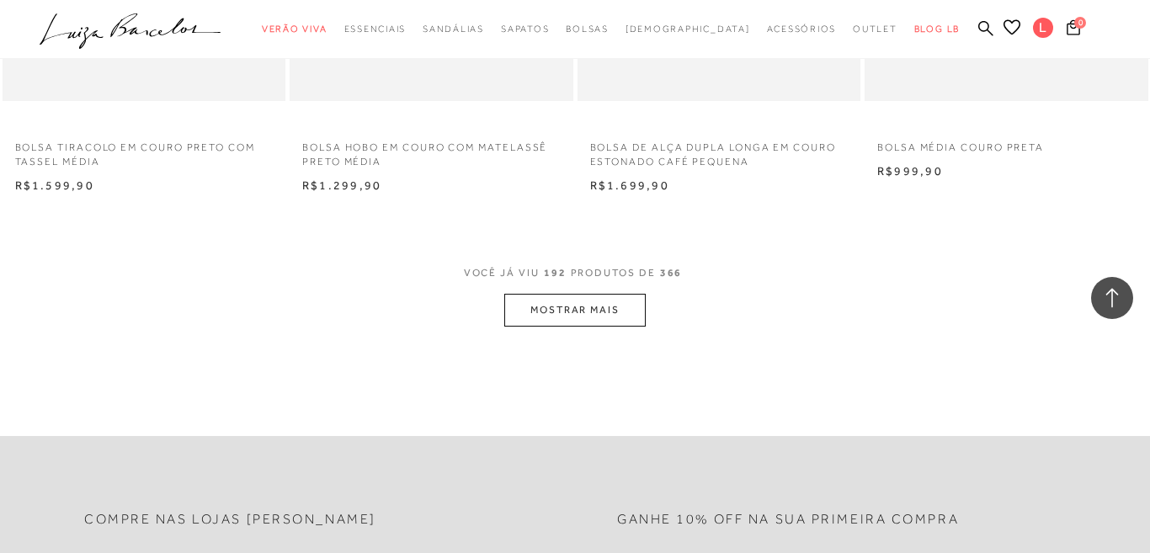
scroll to position [25849, 0]
click at [583, 324] on button "MOSTRAR MAIS" at bounding box center [574, 307] width 141 height 33
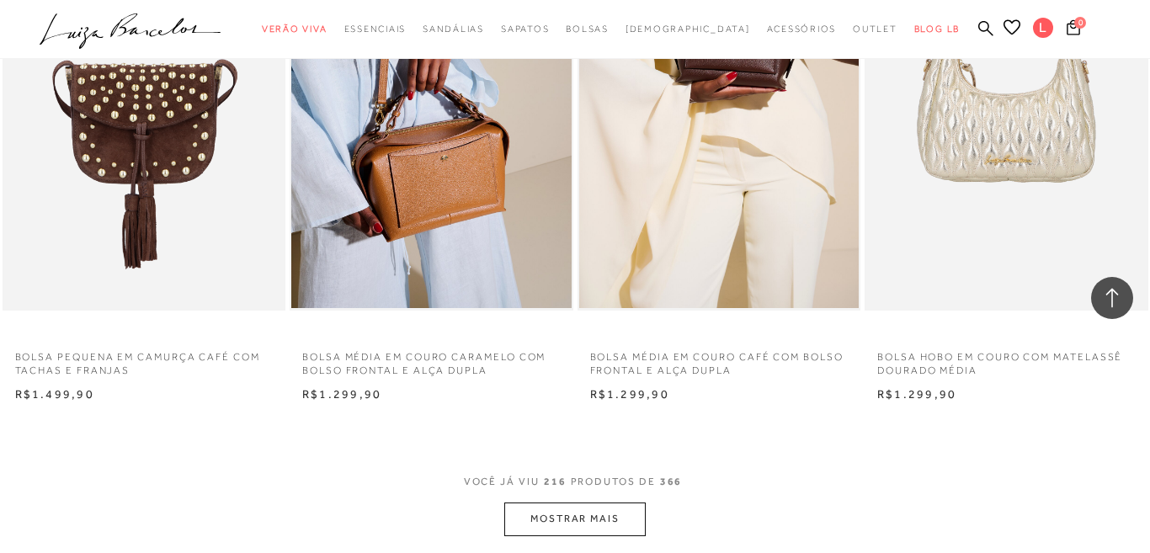
scroll to position [29151, 0]
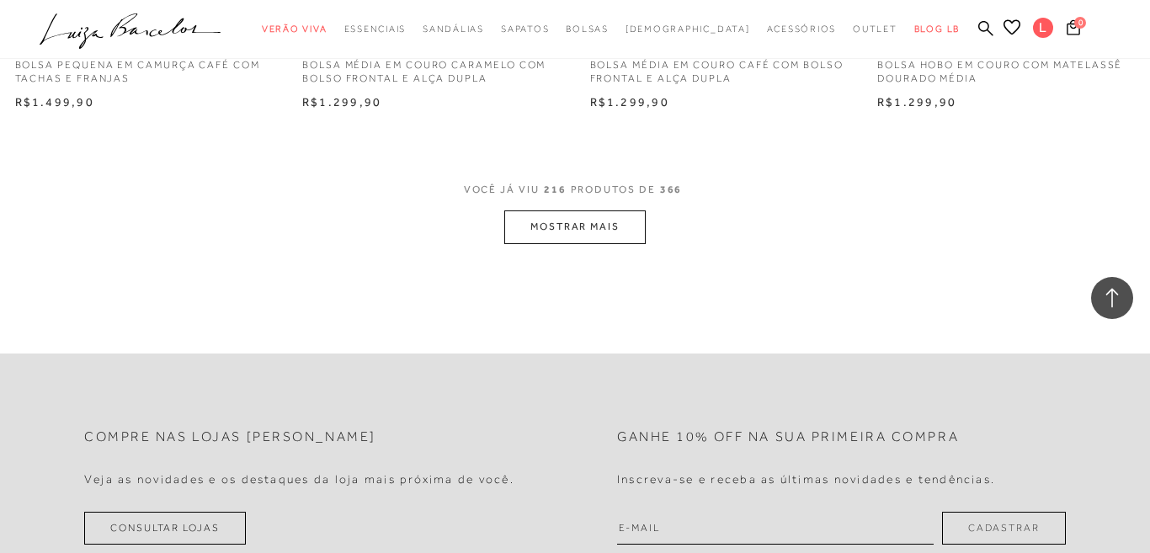
click at [568, 243] on button "MOSTRAR MAIS" at bounding box center [574, 226] width 141 height 33
click at [568, 258] on div "Loading..." at bounding box center [581, 283] width 59 height 59
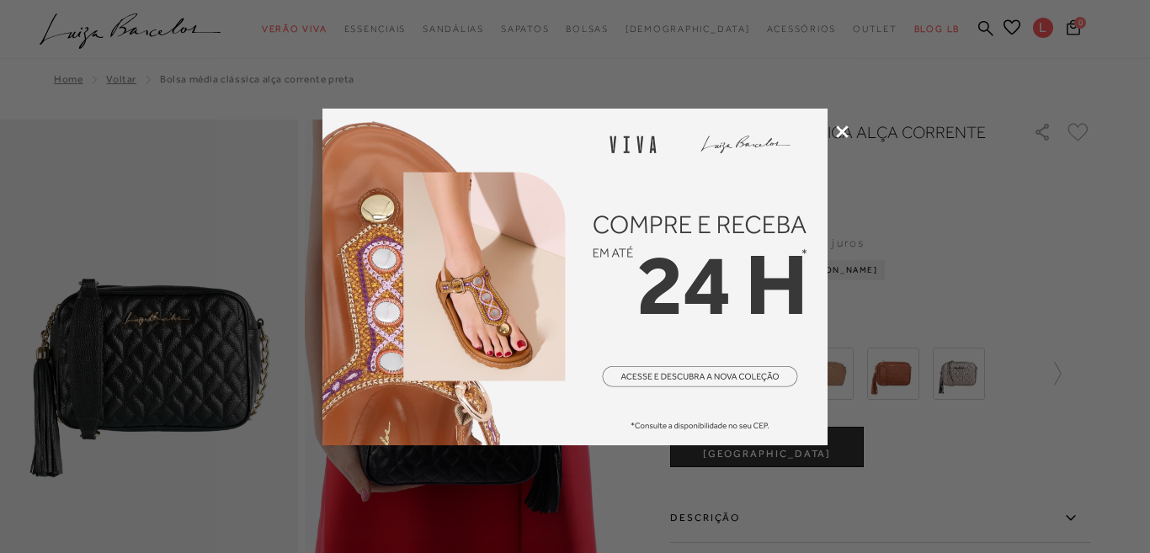
click at [860, 129] on div at bounding box center [575, 276] width 1150 height 553
click at [842, 126] on icon at bounding box center [842, 131] width 13 height 13
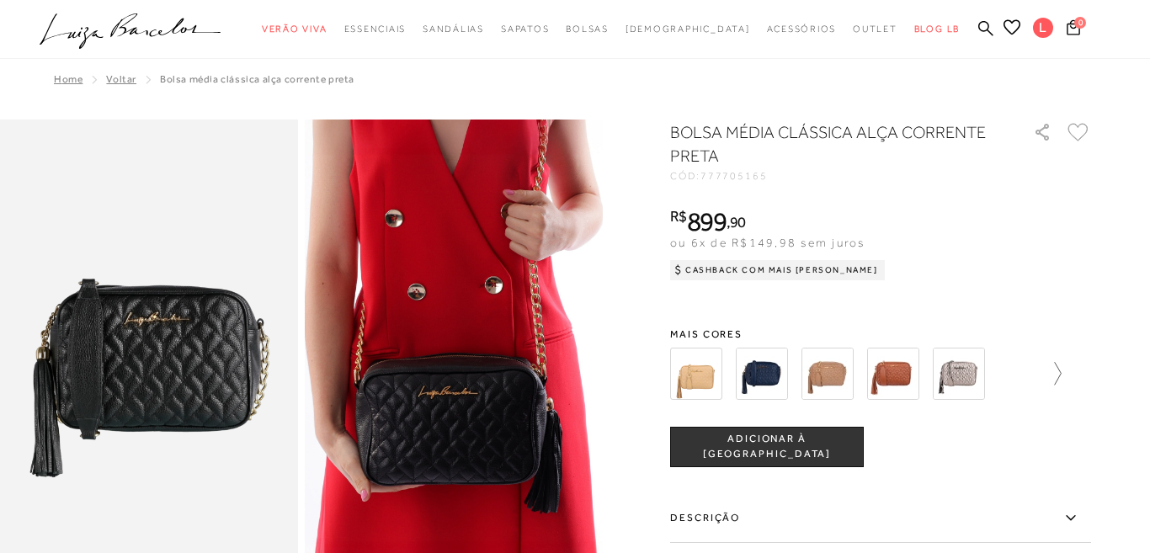
click at [1057, 377] on icon at bounding box center [1050, 374] width 24 height 24
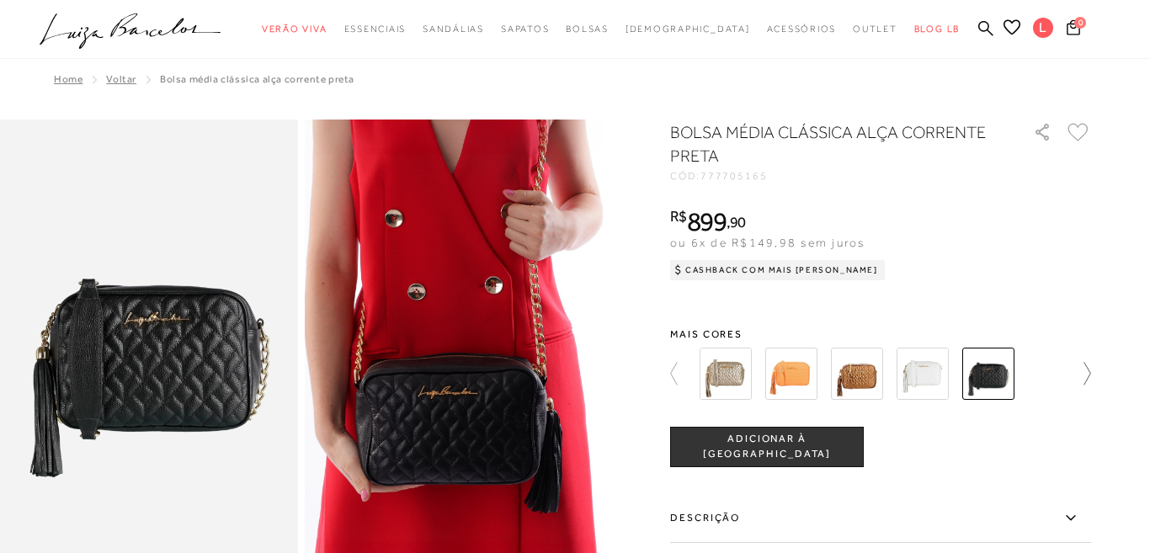
click at [1057, 377] on div at bounding box center [880, 374] width 421 height 62
click at [1085, 375] on icon at bounding box center [1079, 374] width 24 height 24
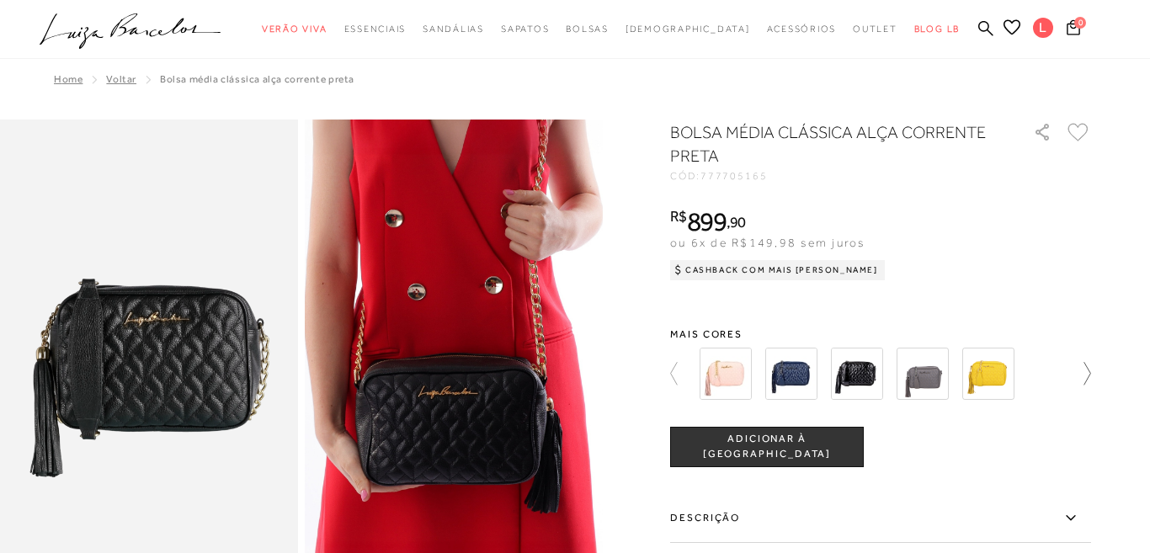
click at [1086, 370] on icon at bounding box center [1079, 374] width 24 height 24
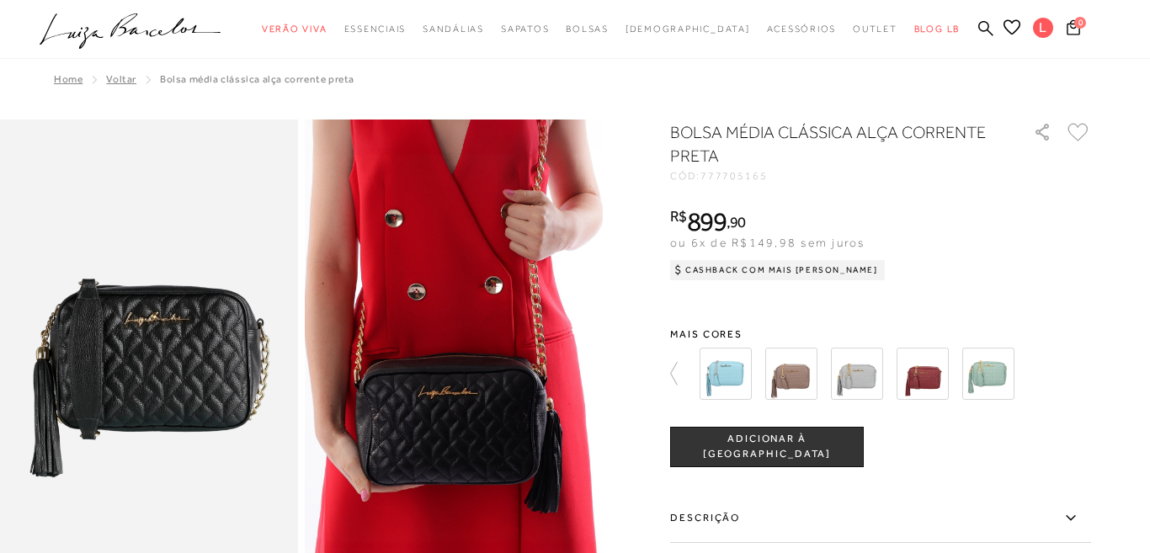
click at [1086, 370] on div at bounding box center [880, 374] width 421 height 62
click at [676, 381] on icon at bounding box center [682, 374] width 24 height 24
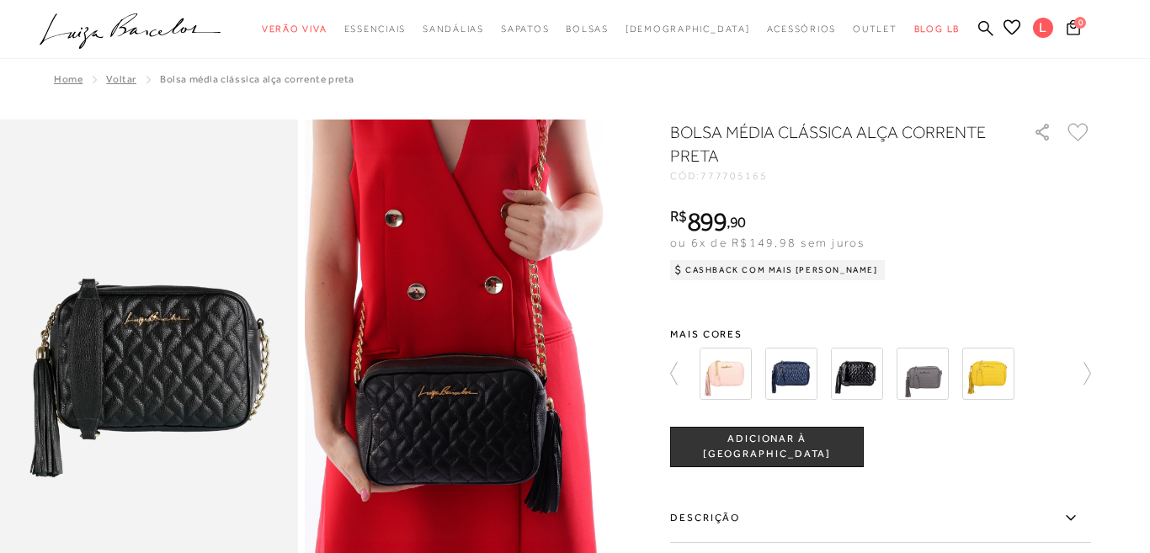
click at [720, 397] on img at bounding box center [726, 374] width 52 height 52
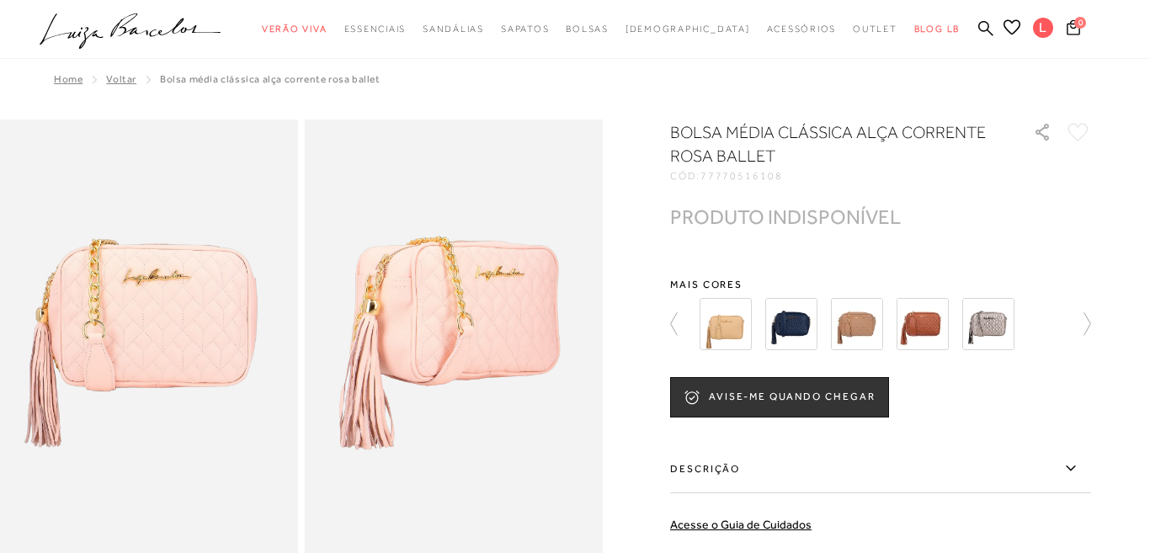
click at [998, 317] on img at bounding box center [988, 324] width 52 height 52
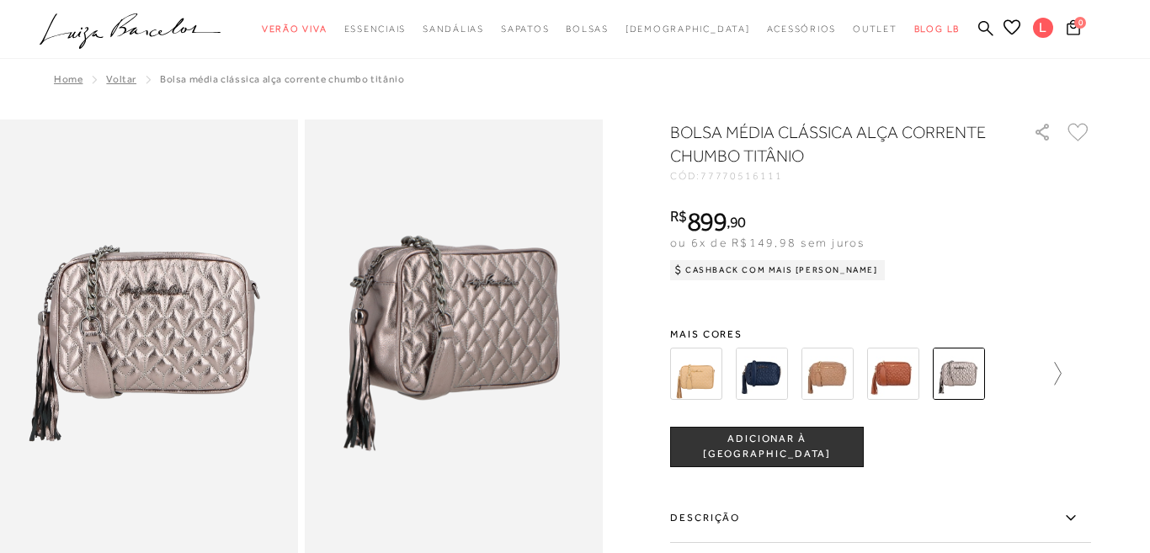
click at [1056, 369] on icon at bounding box center [1050, 374] width 24 height 24
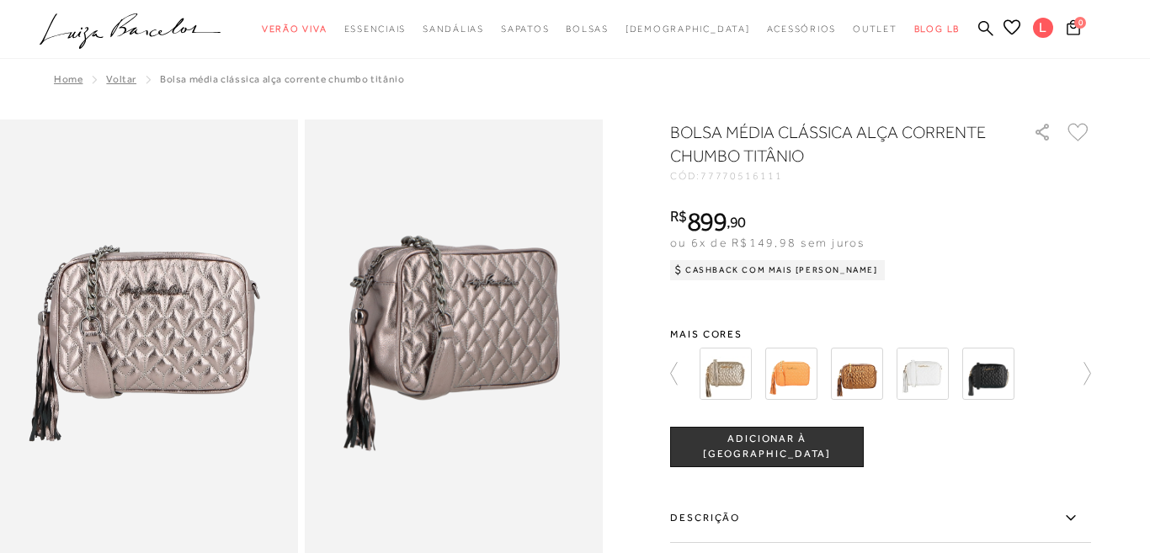
click at [974, 383] on img at bounding box center [988, 374] width 52 height 52
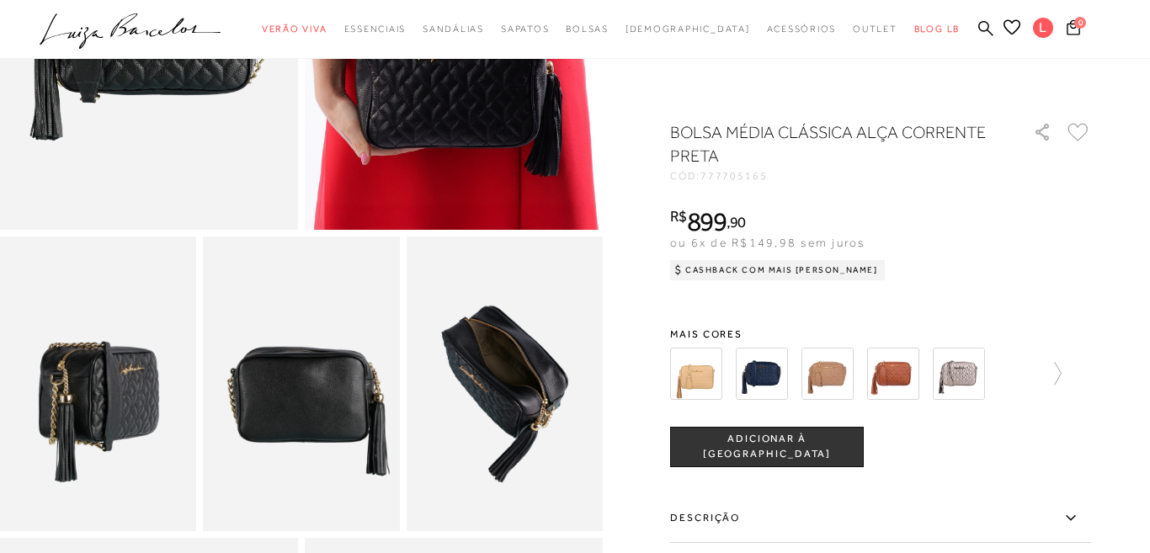
scroll to position [970, 0]
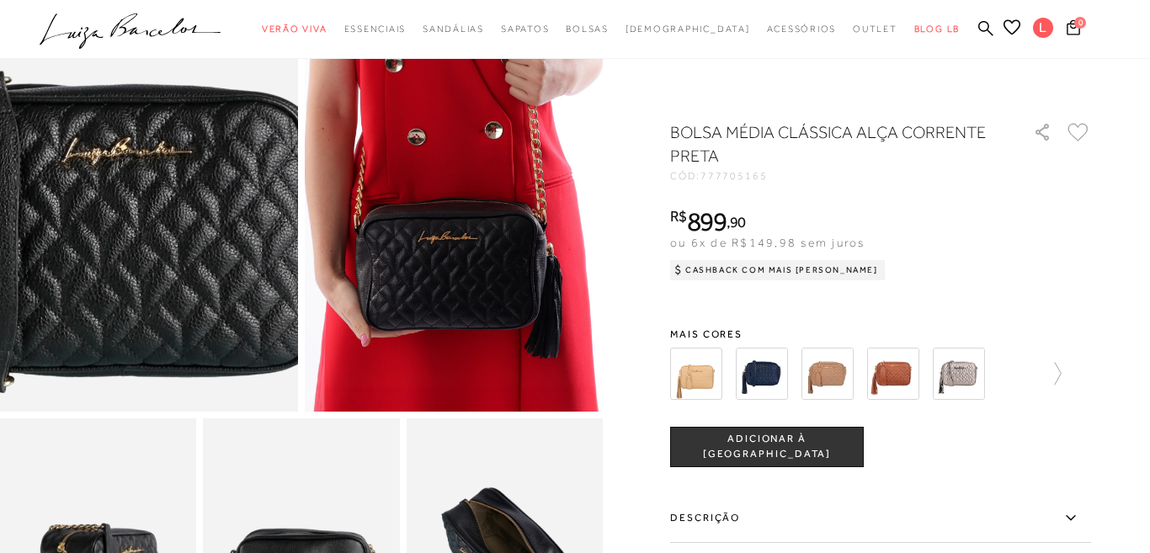
scroll to position [0, 0]
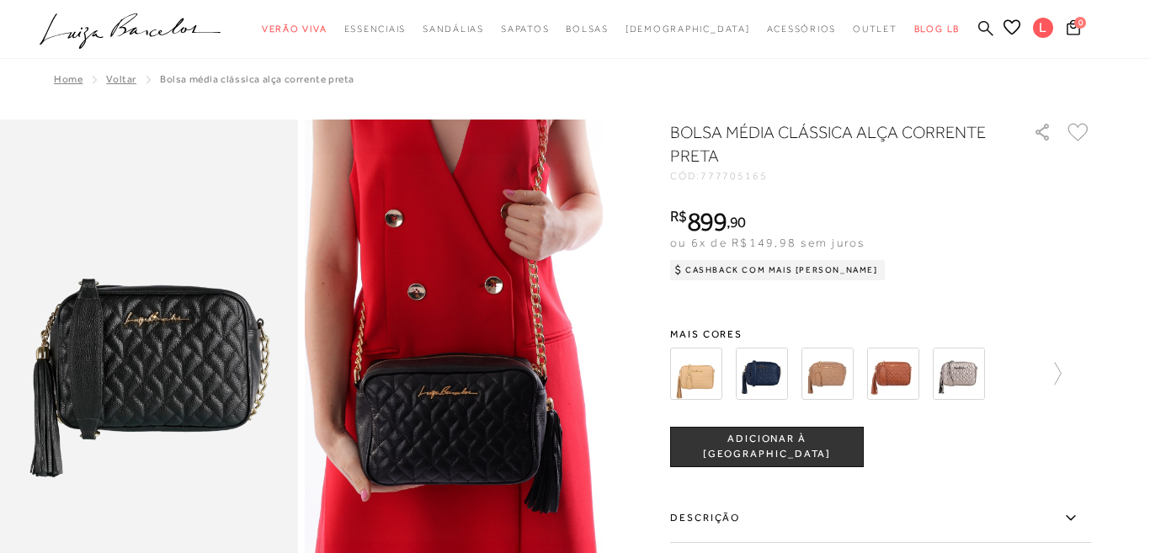
click at [985, 29] on icon at bounding box center [985, 27] width 15 height 15
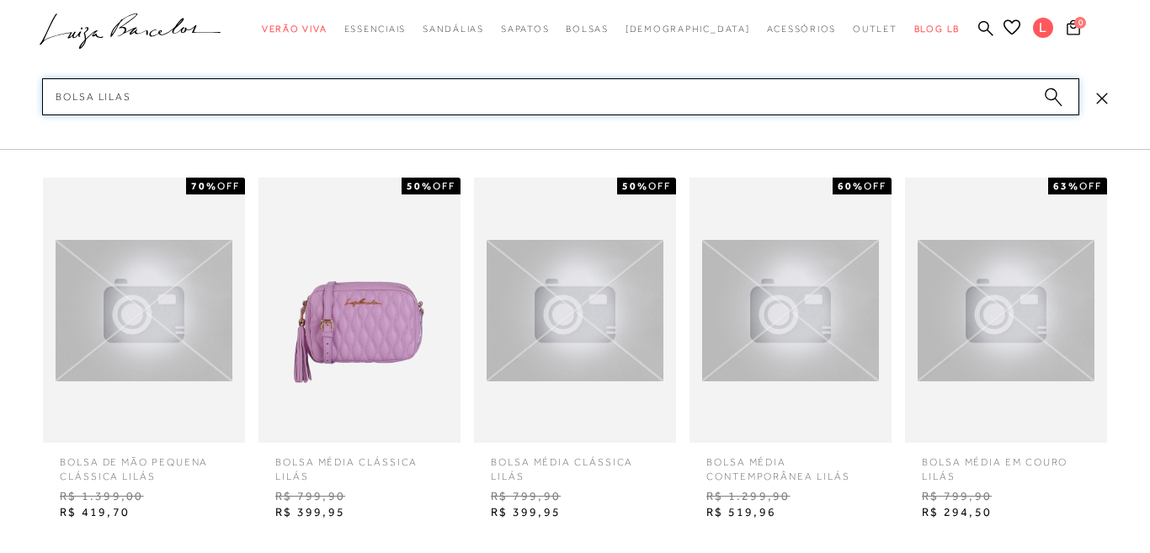
scroll to position [152, 0]
type input "bolsa lilas"
click at [364, 342] on img at bounding box center [359, 310] width 202 height 265
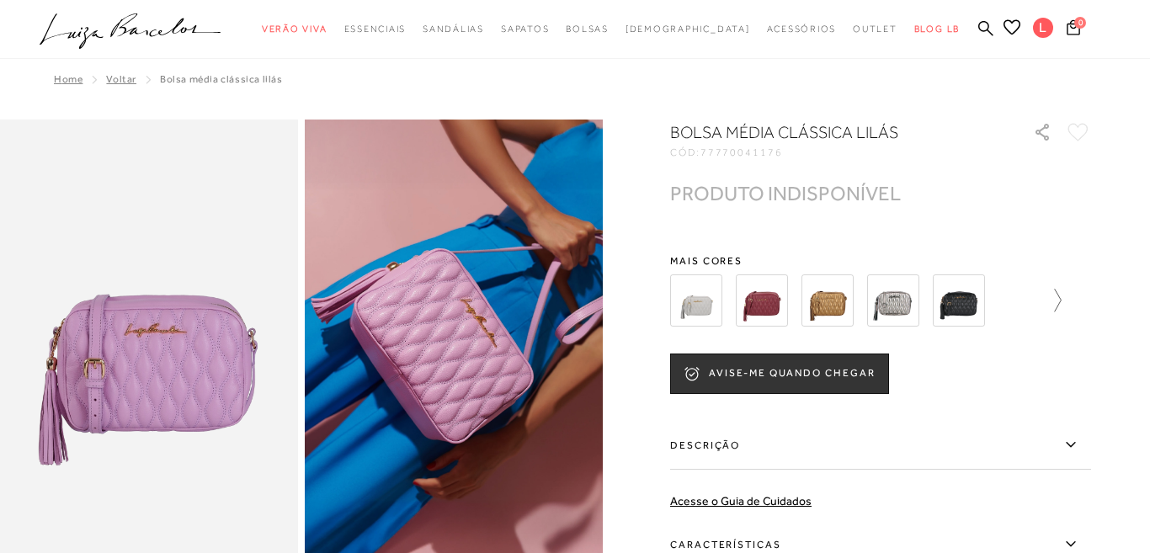
click at [1057, 302] on icon at bounding box center [1050, 301] width 24 height 24
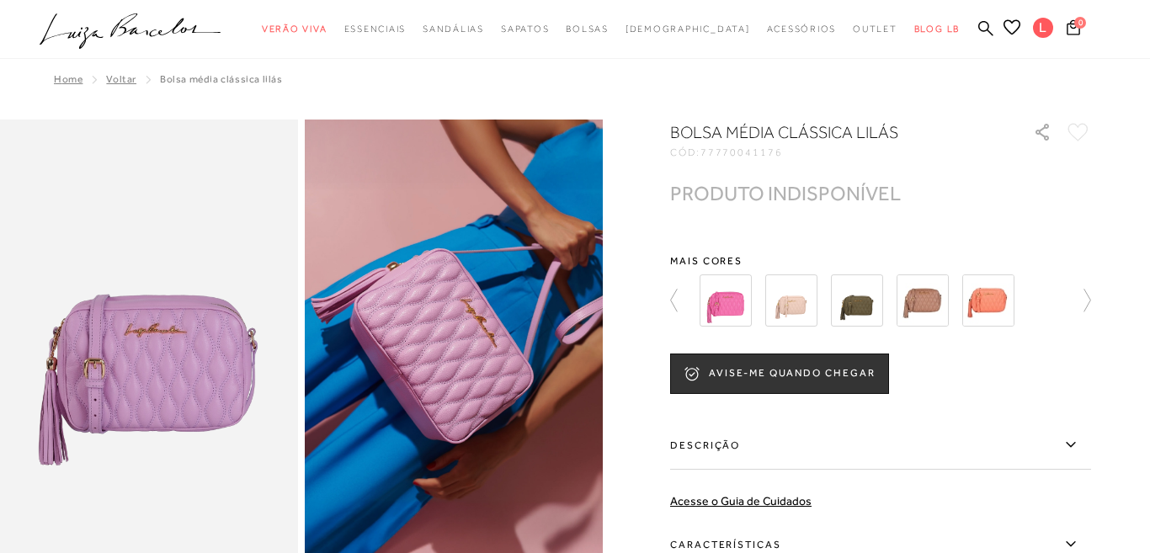
click at [1057, 303] on div at bounding box center [880, 300] width 421 height 62
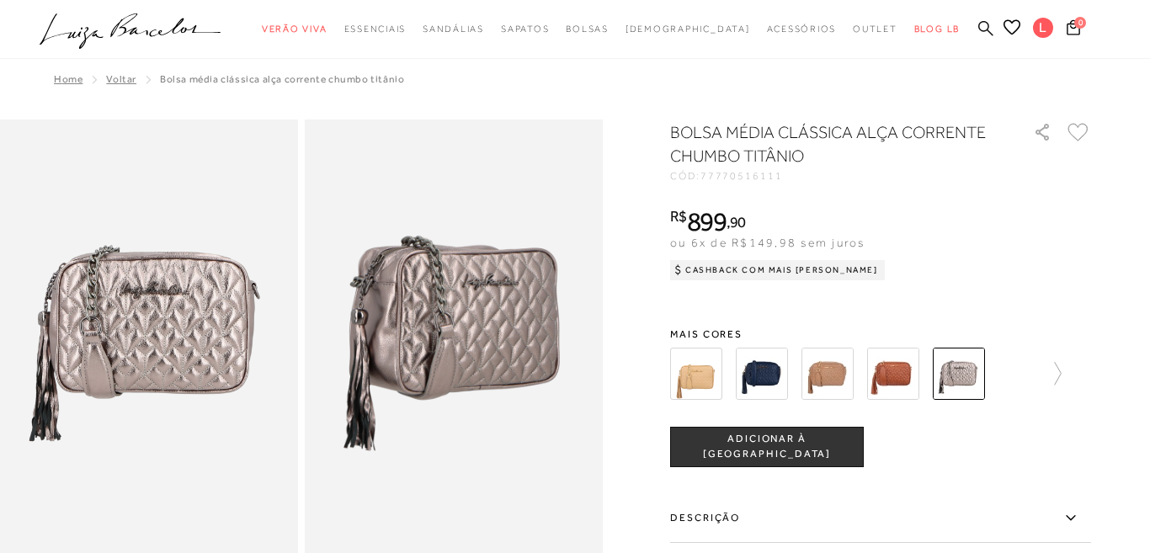
click at [981, 33] on icon at bounding box center [985, 28] width 15 height 16
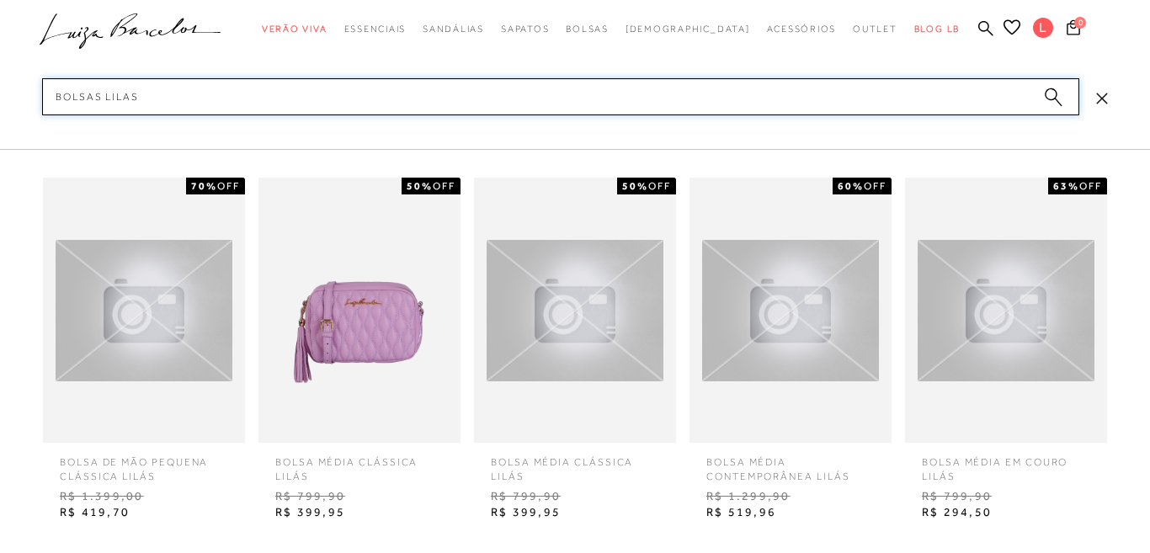
scroll to position [1690, 0]
type input "bolsas lilas"
click at [1011, 335] on img at bounding box center [1006, 310] width 202 height 141
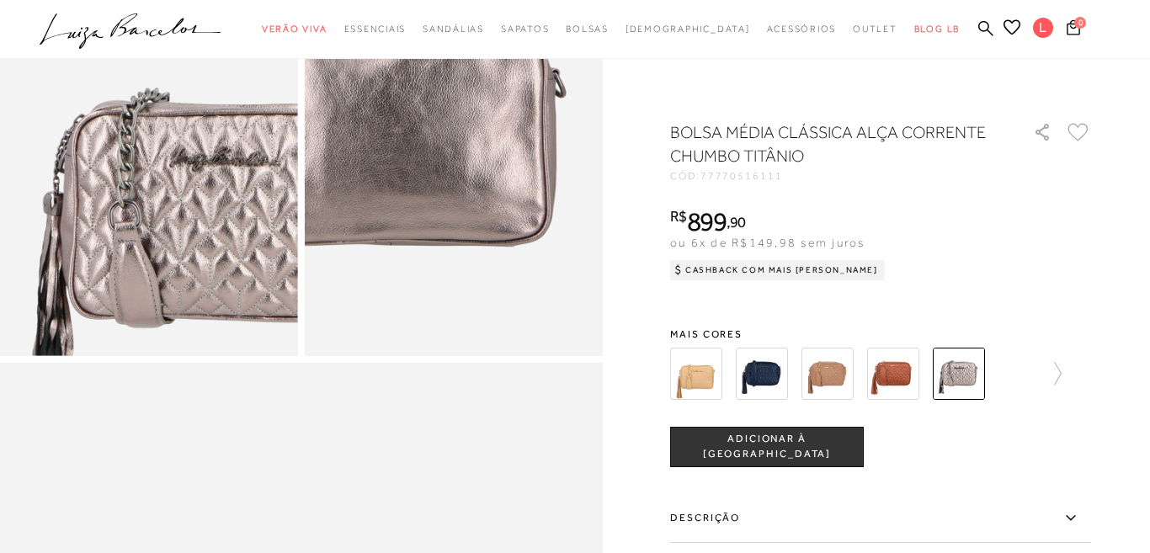
scroll to position [850, 0]
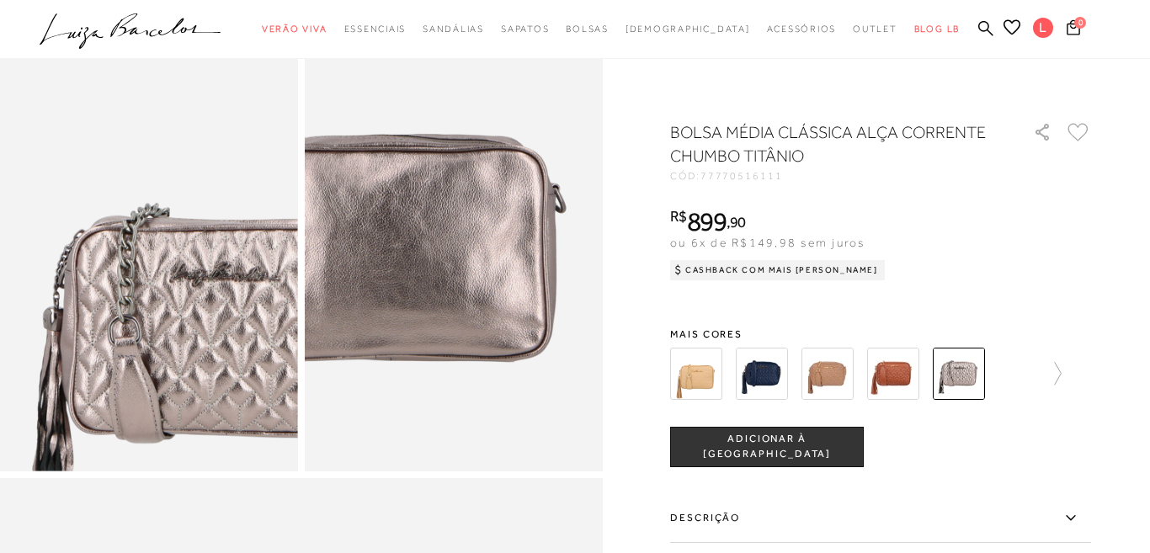
click at [239, 333] on img at bounding box center [149, 247] width 298 height 447
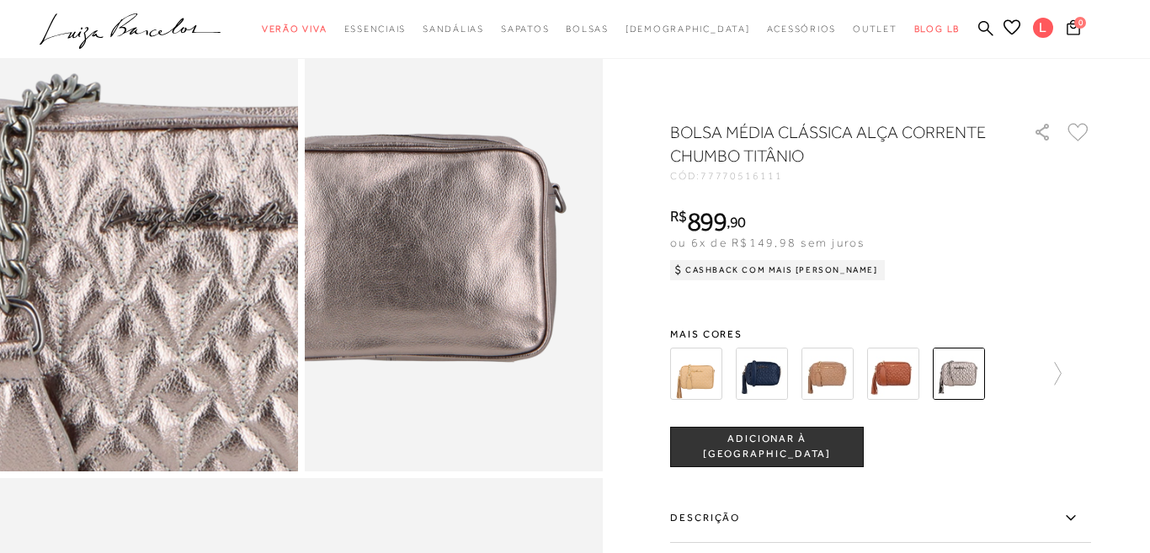
click at [239, 333] on img at bounding box center [59, 163] width 596 height 894
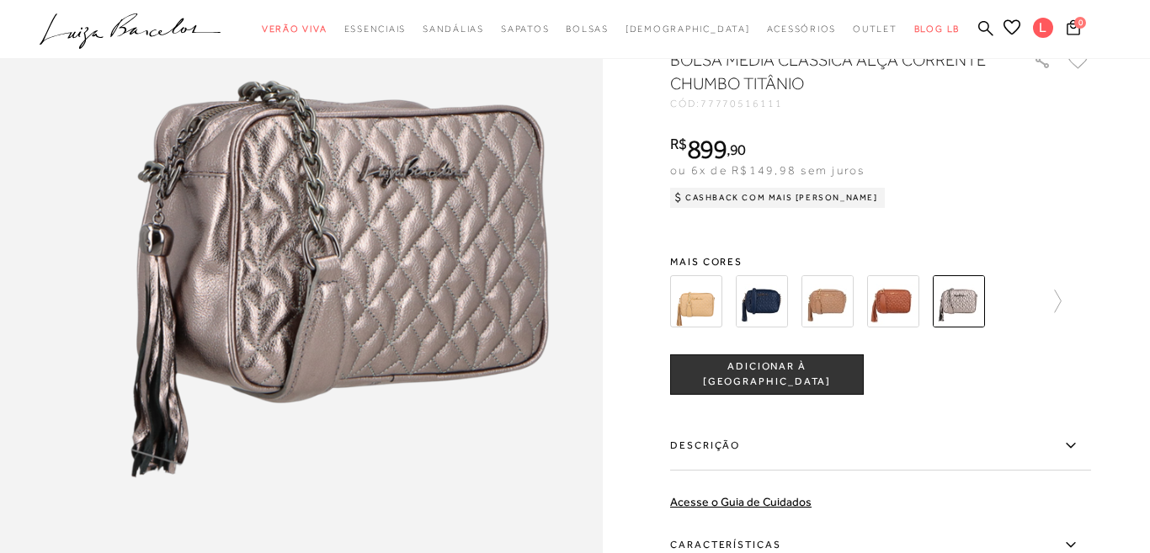
scroll to position [1483, 0]
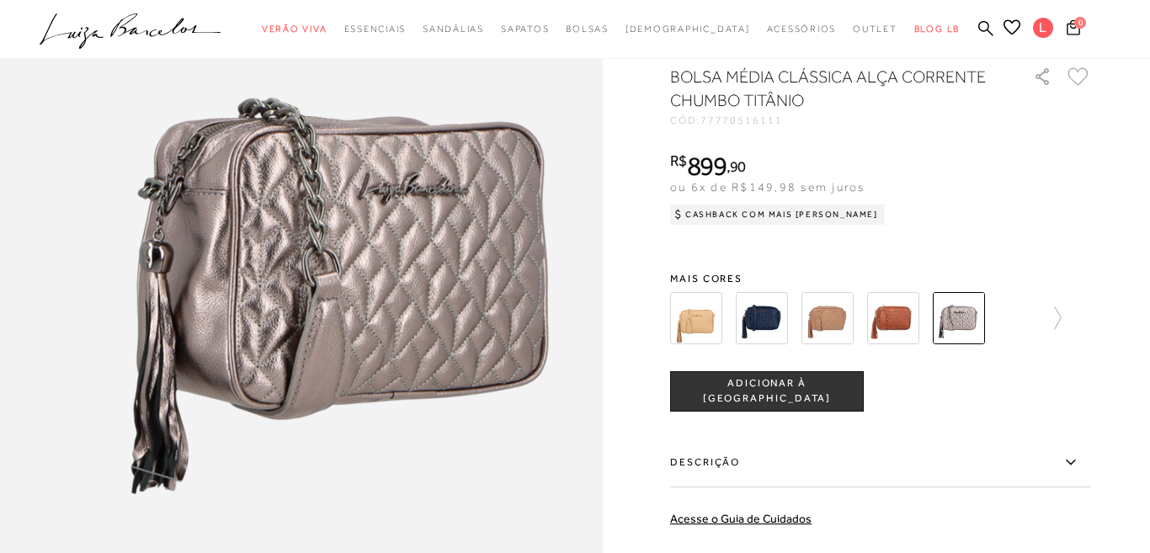
click at [1062, 322] on div at bounding box center [880, 318] width 421 height 62
click at [1061, 320] on icon at bounding box center [1050, 318] width 24 height 24
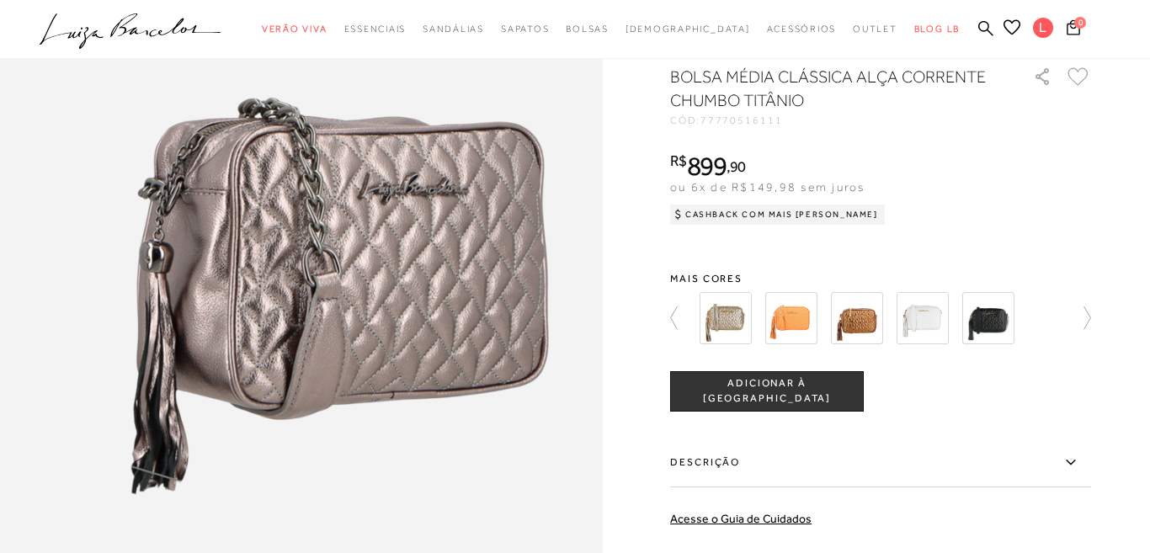
click at [980, 316] on img at bounding box center [988, 318] width 52 height 52
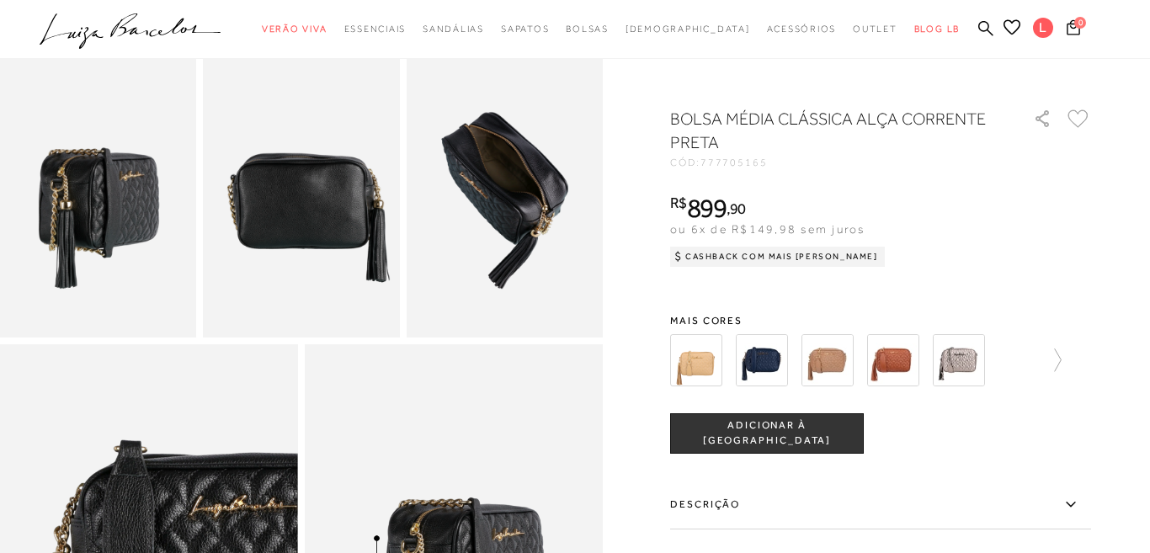
scroll to position [218, 0]
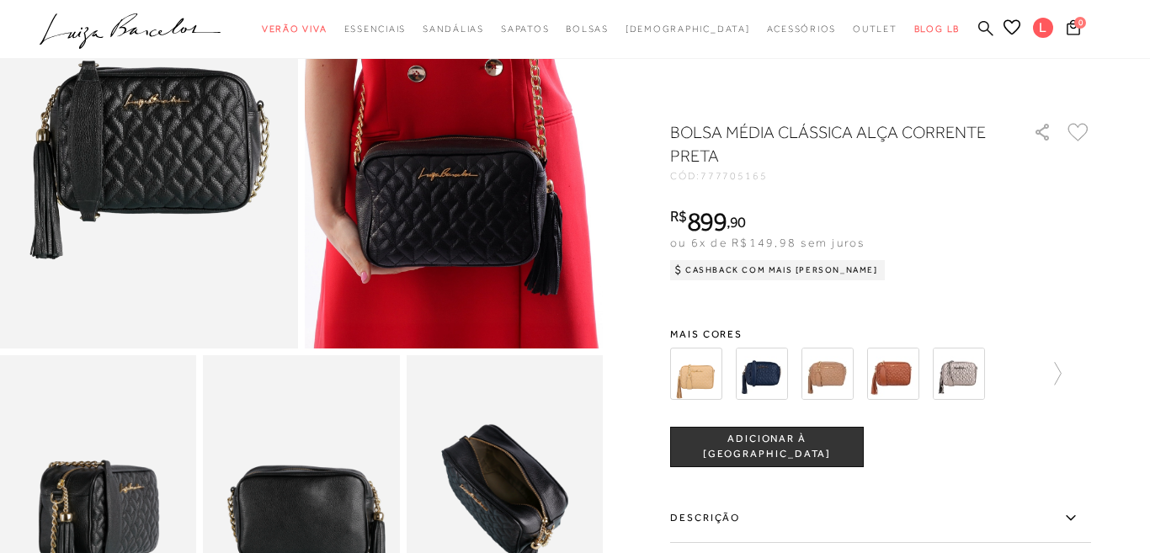
click at [983, 25] on icon at bounding box center [985, 28] width 15 height 16
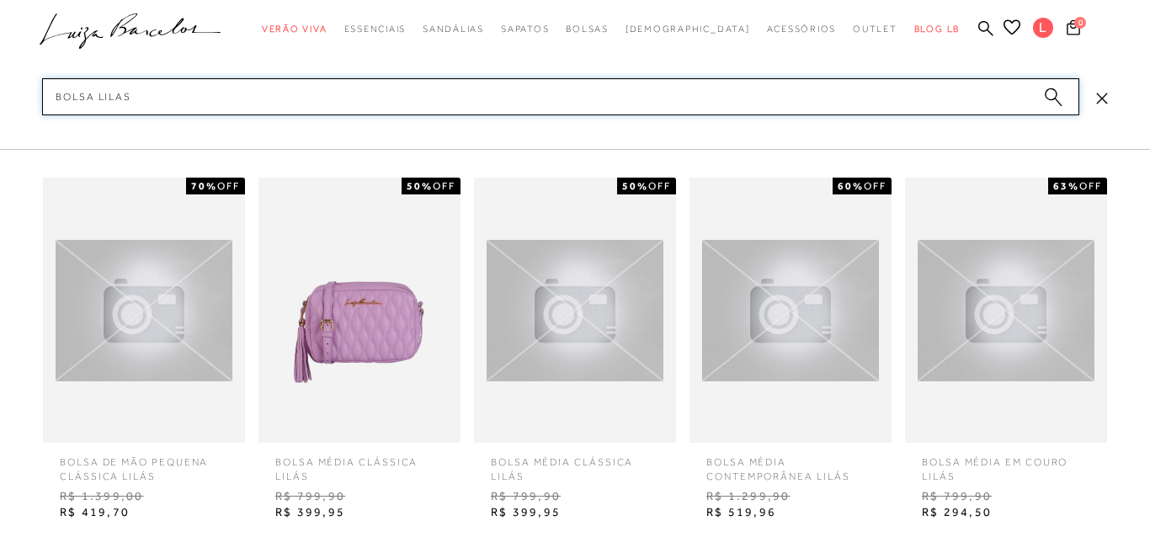
type input "bolsa lilas"
click at [349, 320] on img at bounding box center [359, 310] width 202 height 265
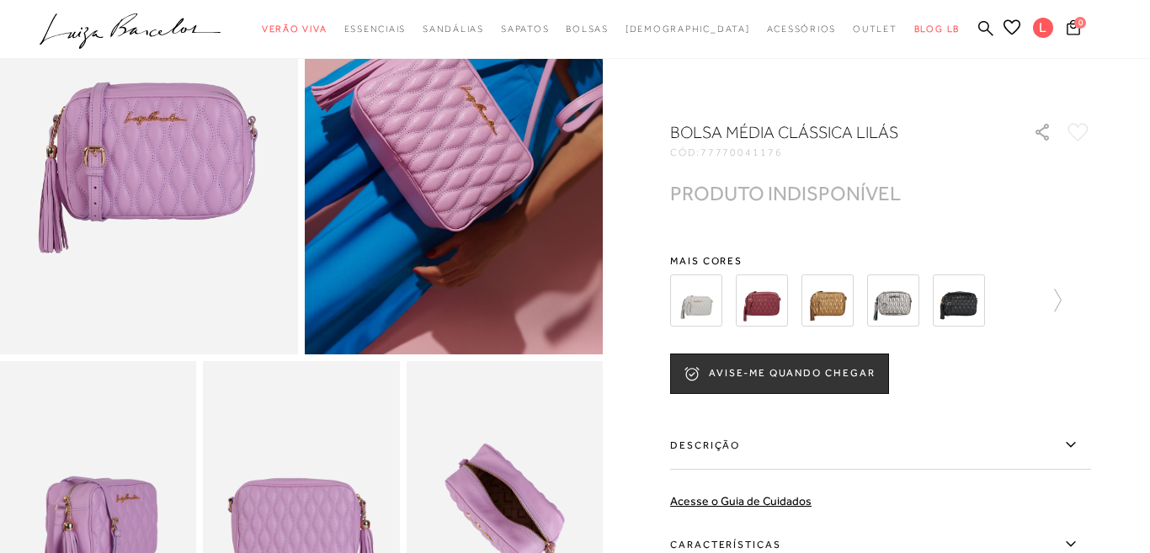
scroll to position [208, 0]
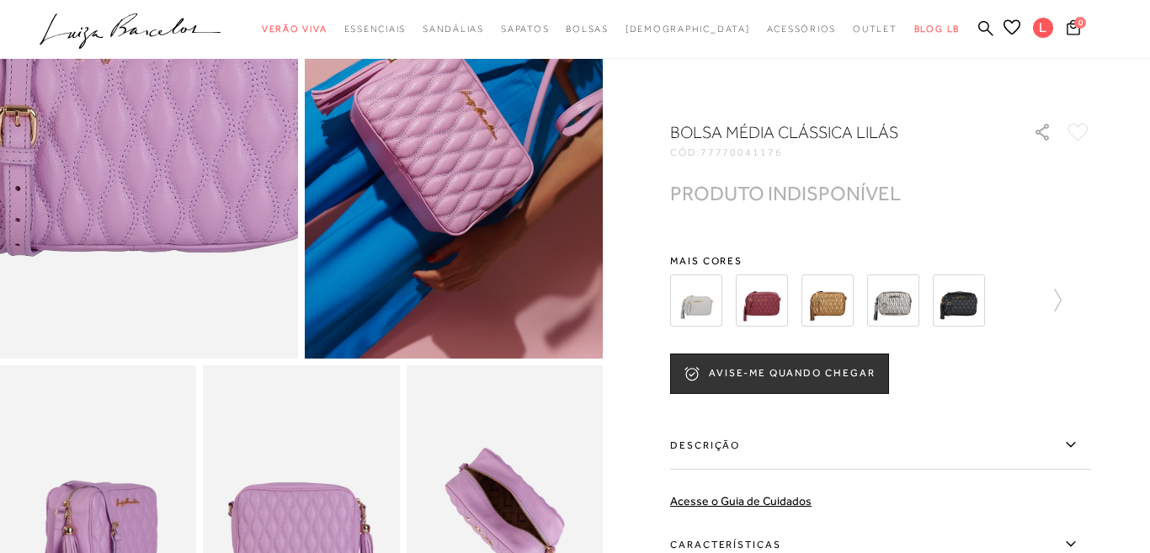
click at [173, 195] on img at bounding box center [125, 75] width 596 height 894
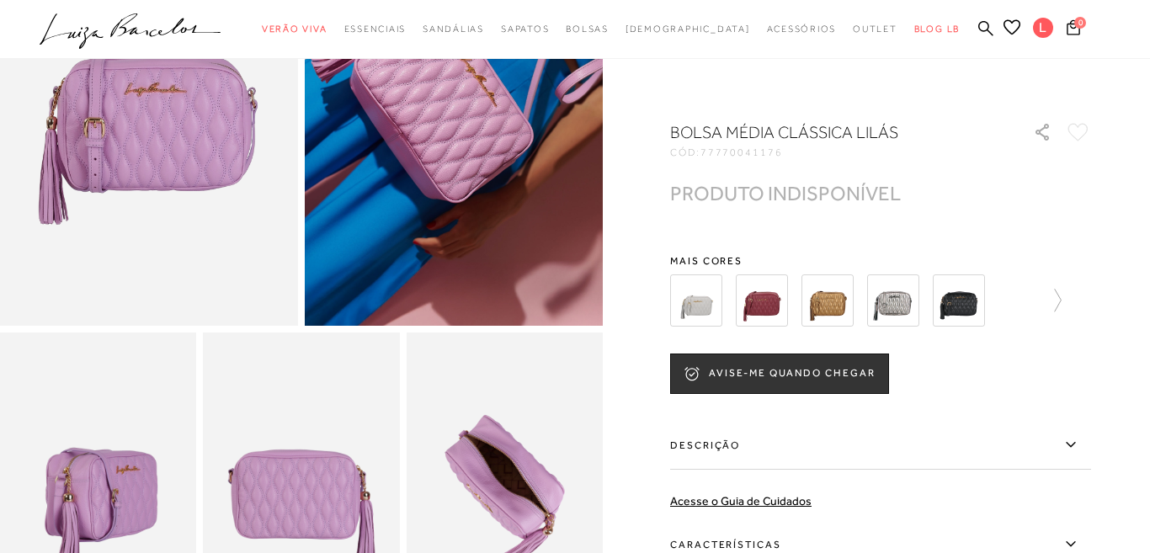
scroll to position [0, 0]
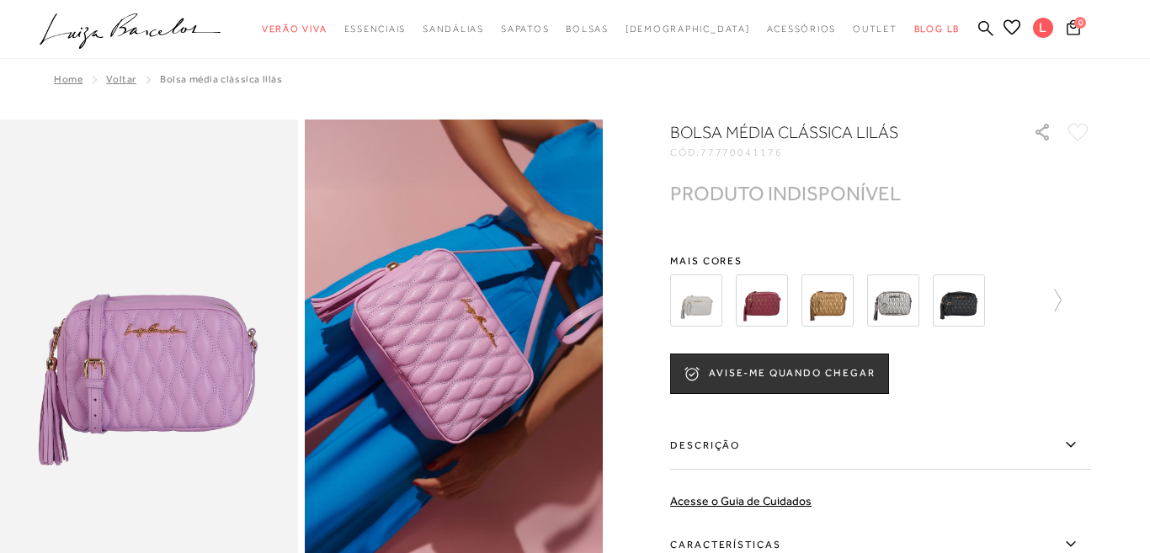
click at [903, 301] on img at bounding box center [893, 300] width 52 height 52
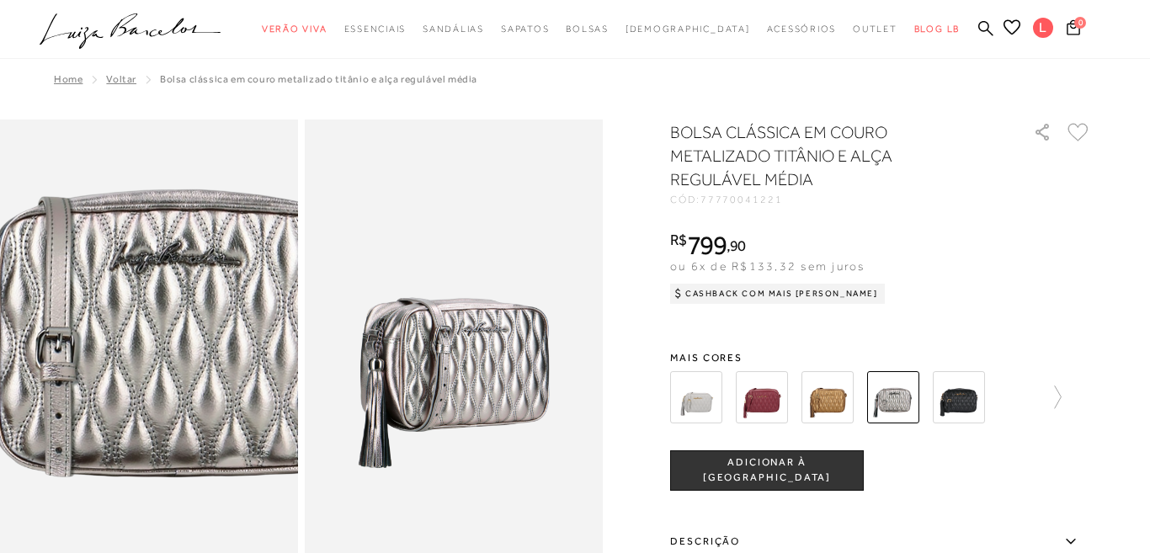
click at [137, 386] on img at bounding box center [161, 301] width 596 height 894
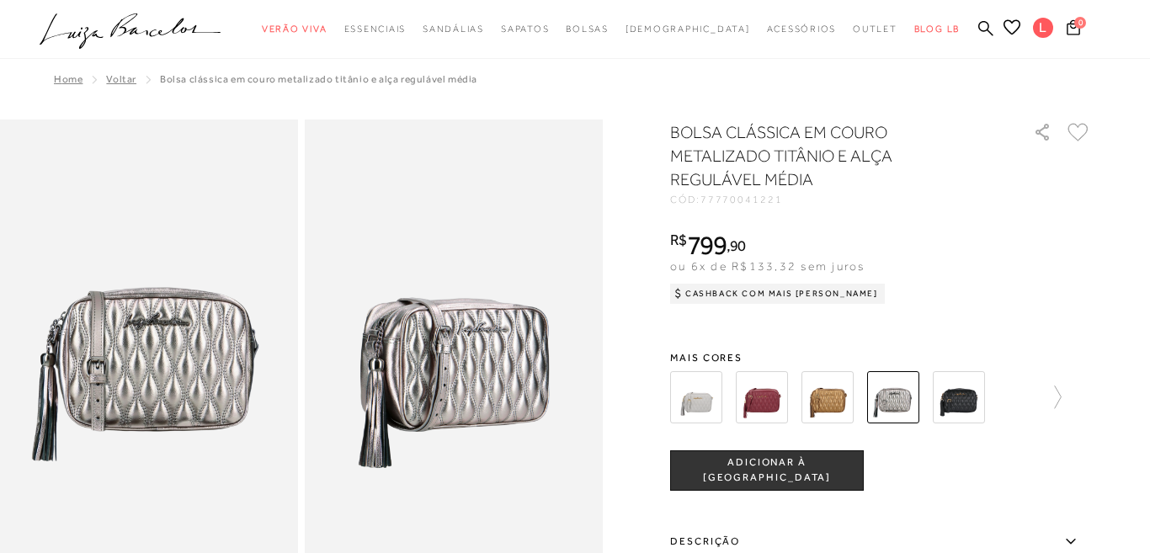
click at [832, 413] on img at bounding box center [827, 397] width 52 height 52
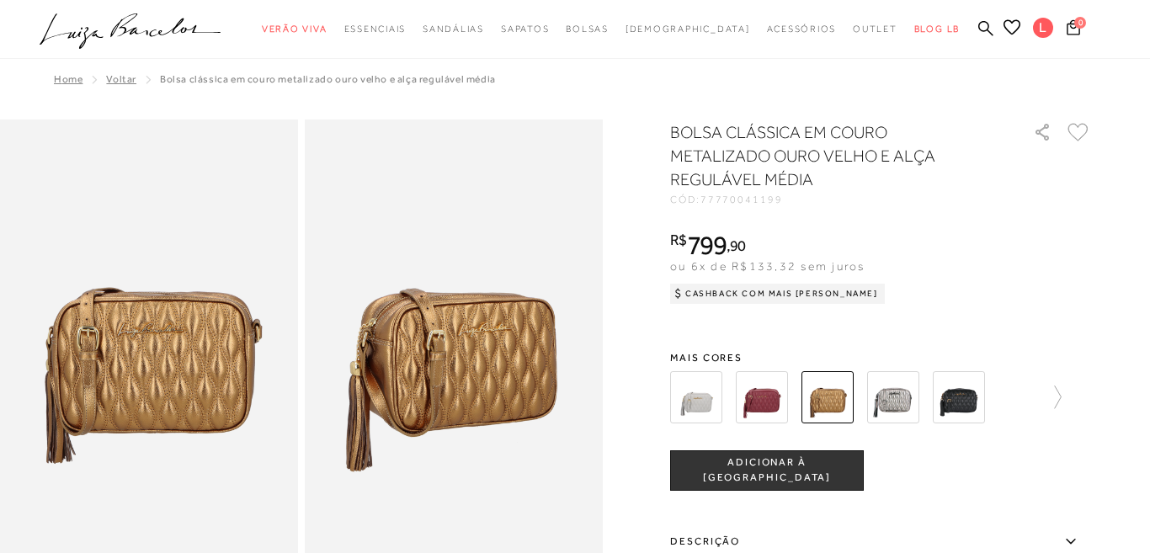
click at [895, 399] on img at bounding box center [893, 397] width 52 height 52
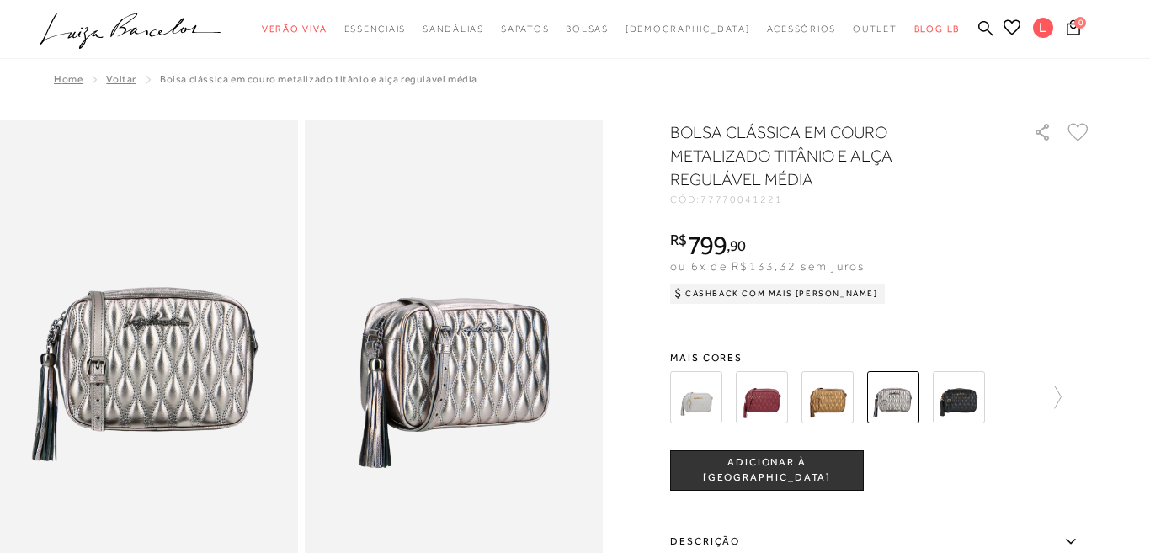
click at [841, 391] on img at bounding box center [827, 397] width 52 height 52
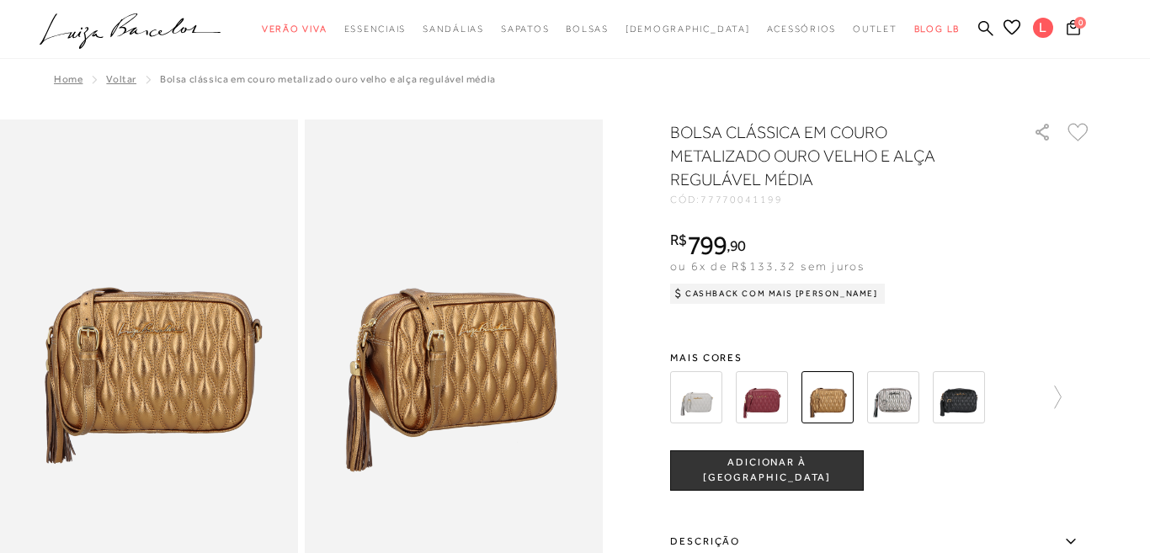
click at [710, 407] on img at bounding box center [696, 397] width 52 height 52
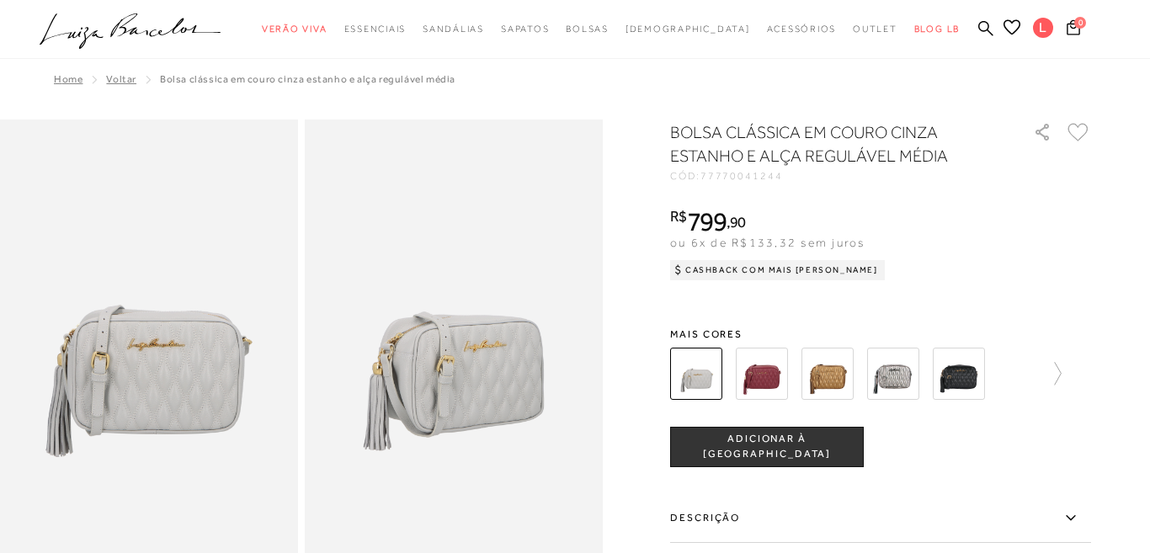
click at [1055, 311] on div "BOLSA CLÁSSICA EM COURO CINZA ESTANHO E ALÇA REGULÁVEL MÉDIA CÓD: 77770041244 ×…" at bounding box center [880, 462] width 421 height 684
click at [1057, 378] on icon at bounding box center [1050, 374] width 24 height 24
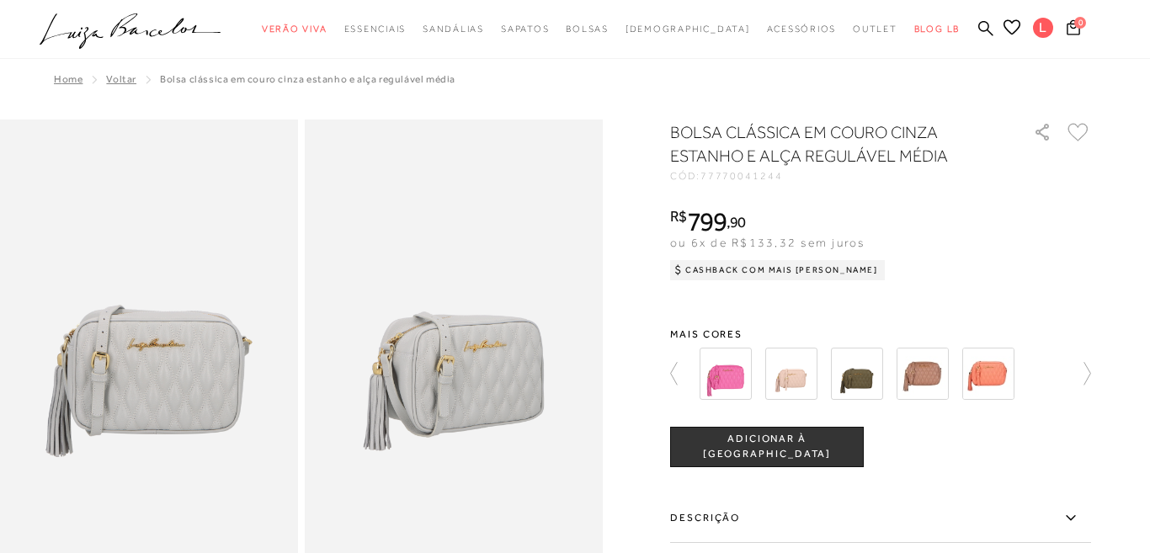
click at [870, 381] on img at bounding box center [857, 374] width 52 height 52
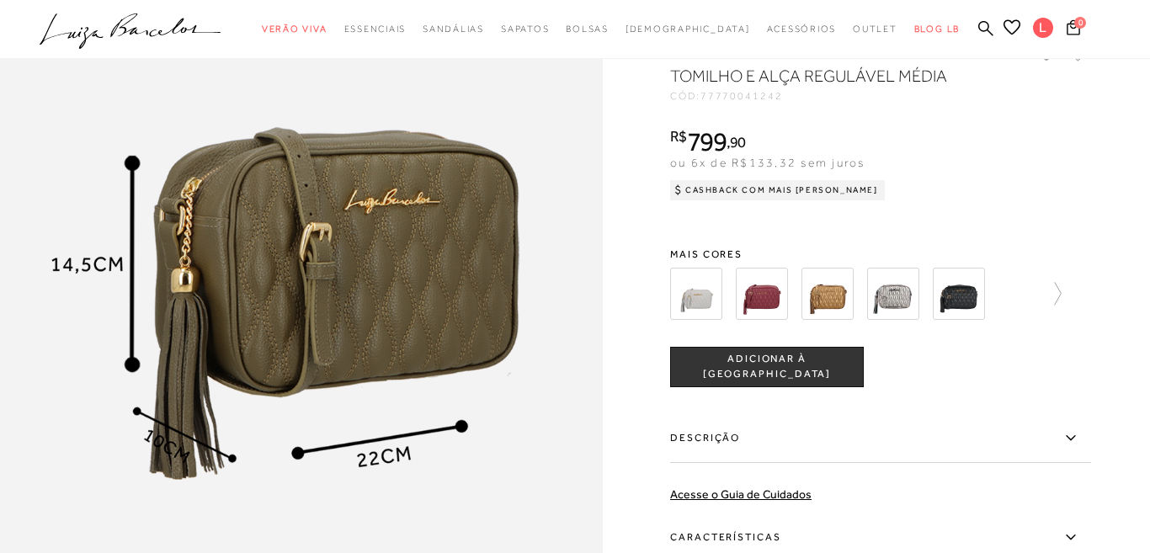
scroll to position [1037, 0]
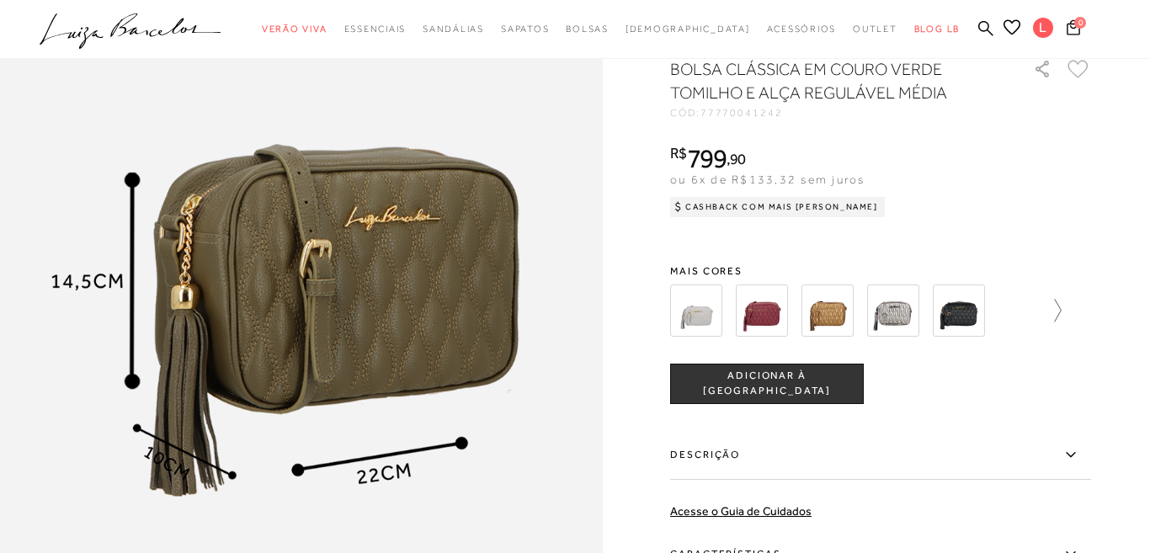
click at [1057, 316] on icon at bounding box center [1050, 311] width 24 height 24
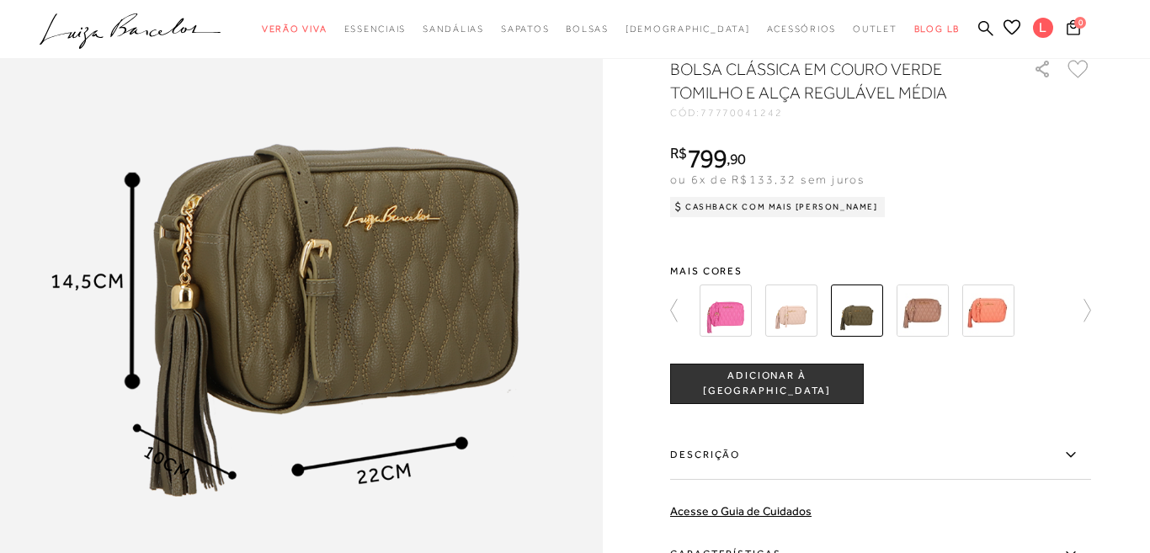
click at [933, 311] on img at bounding box center [923, 311] width 52 height 52
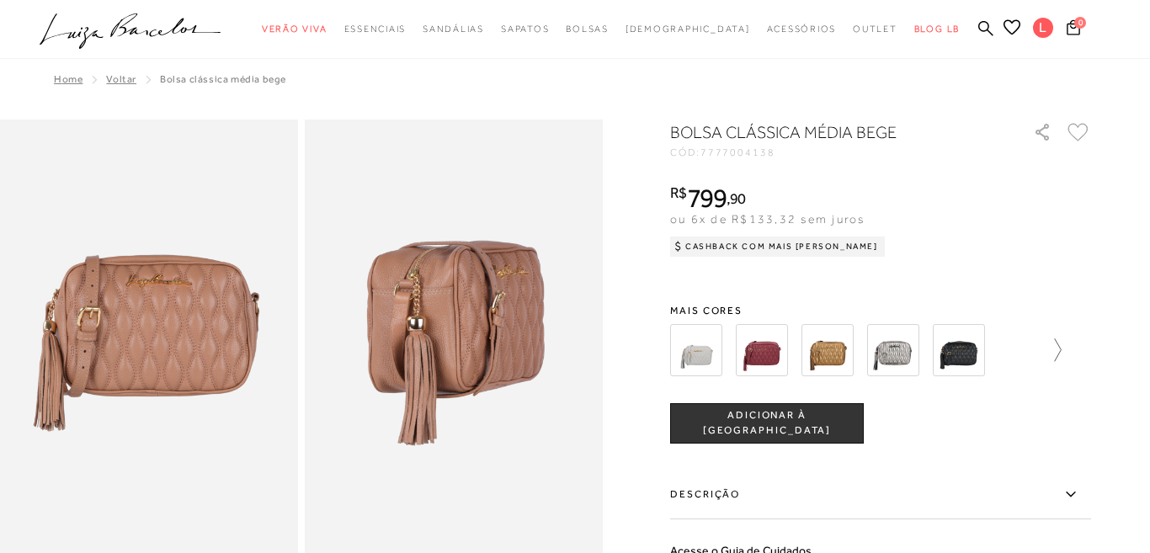
click at [1057, 351] on icon at bounding box center [1050, 350] width 24 height 24
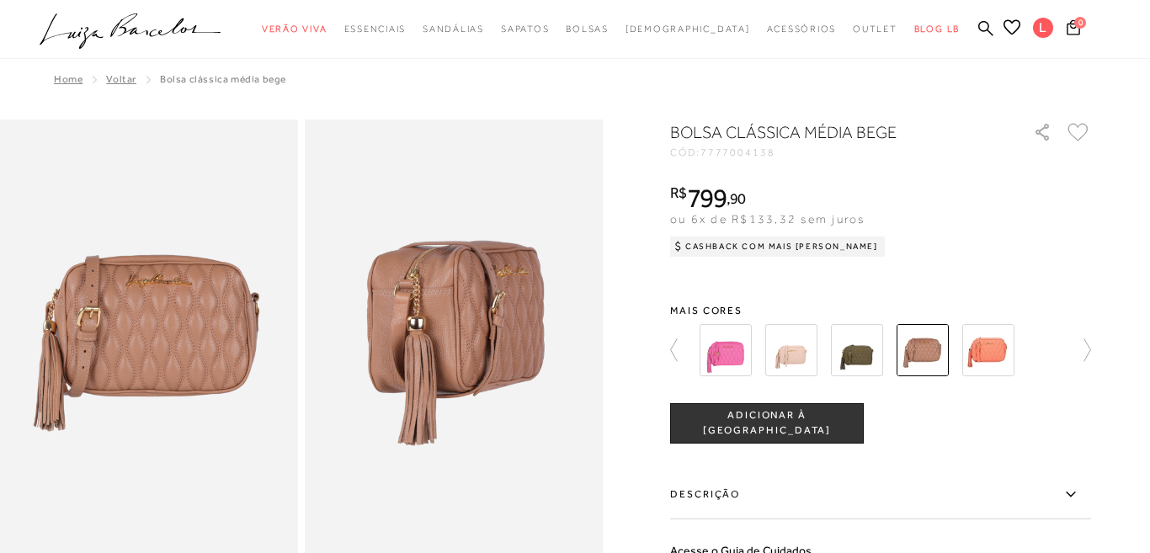
click at [980, 359] on img at bounding box center [988, 350] width 52 height 52
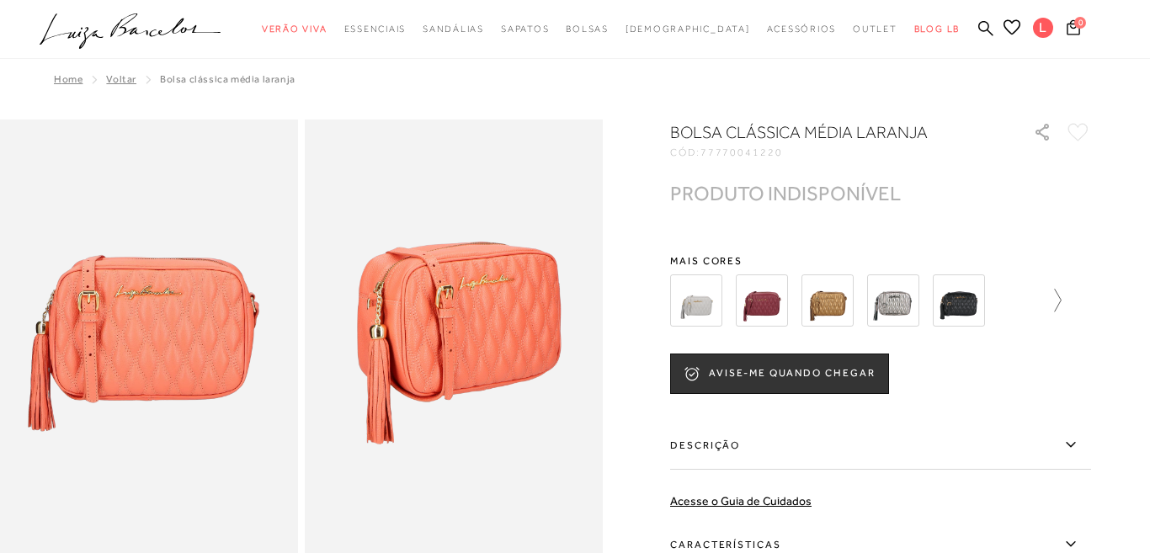
click at [1059, 300] on icon at bounding box center [1050, 301] width 24 height 24
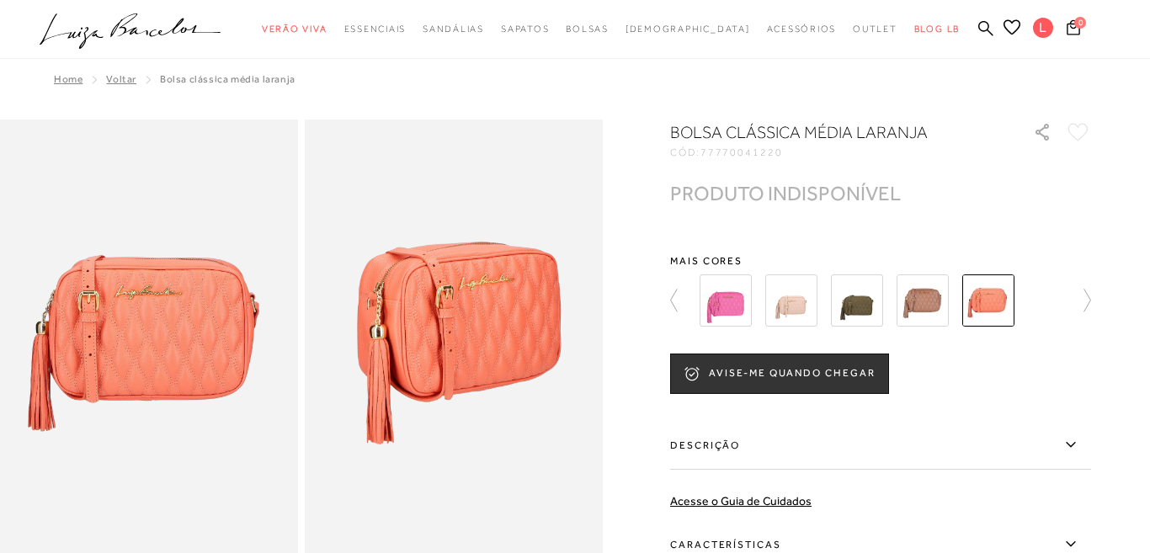
click at [861, 306] on img at bounding box center [857, 300] width 52 height 52
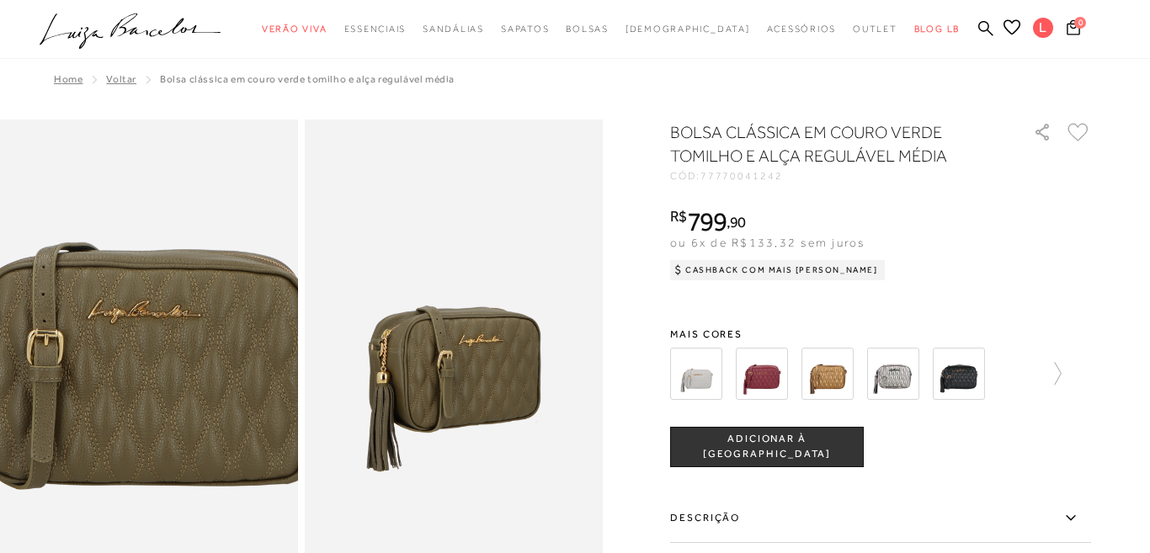
click at [167, 378] on img at bounding box center [131, 308] width 596 height 894
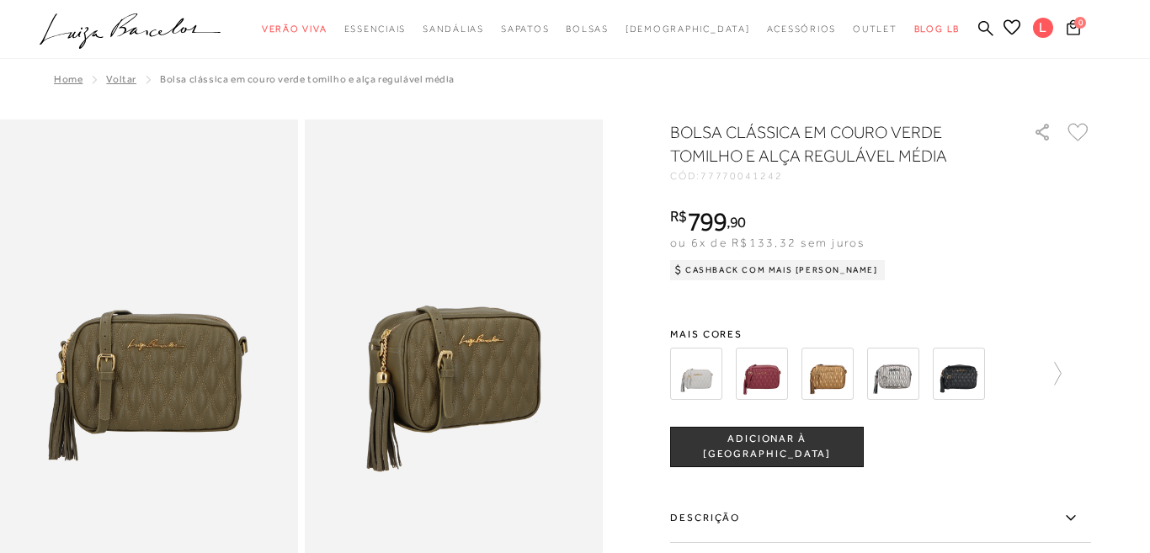
click at [373, 491] on img at bounding box center [454, 343] width 298 height 447
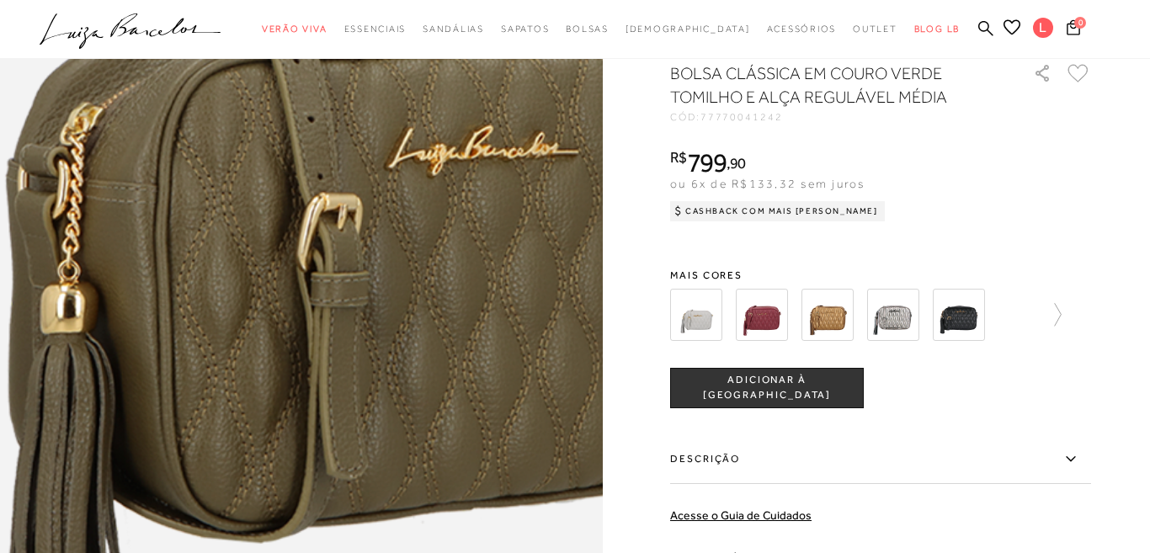
scroll to position [1032, 0]
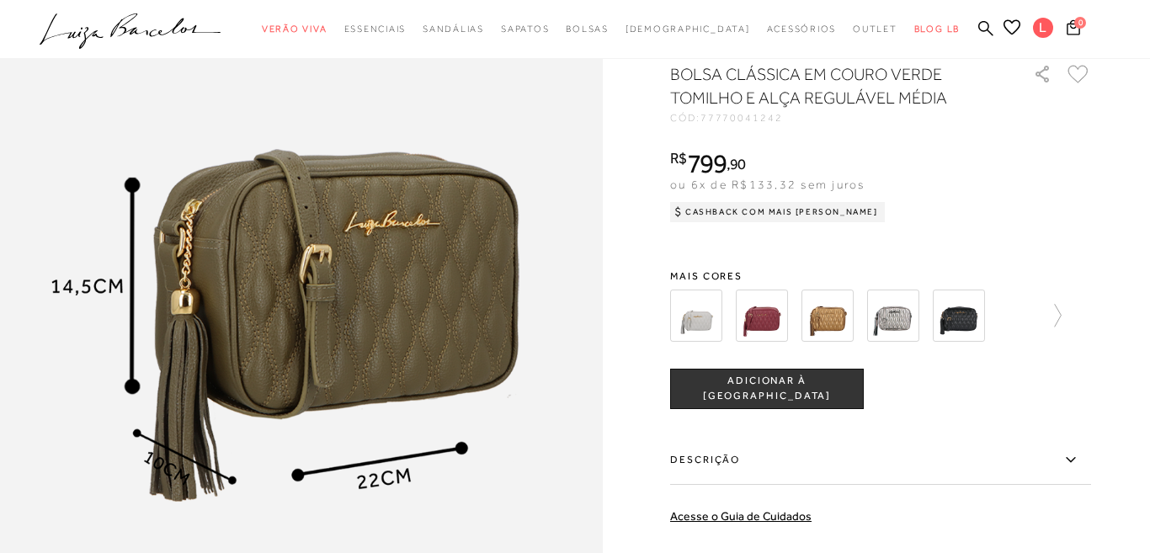
click at [898, 327] on img at bounding box center [893, 316] width 52 height 52
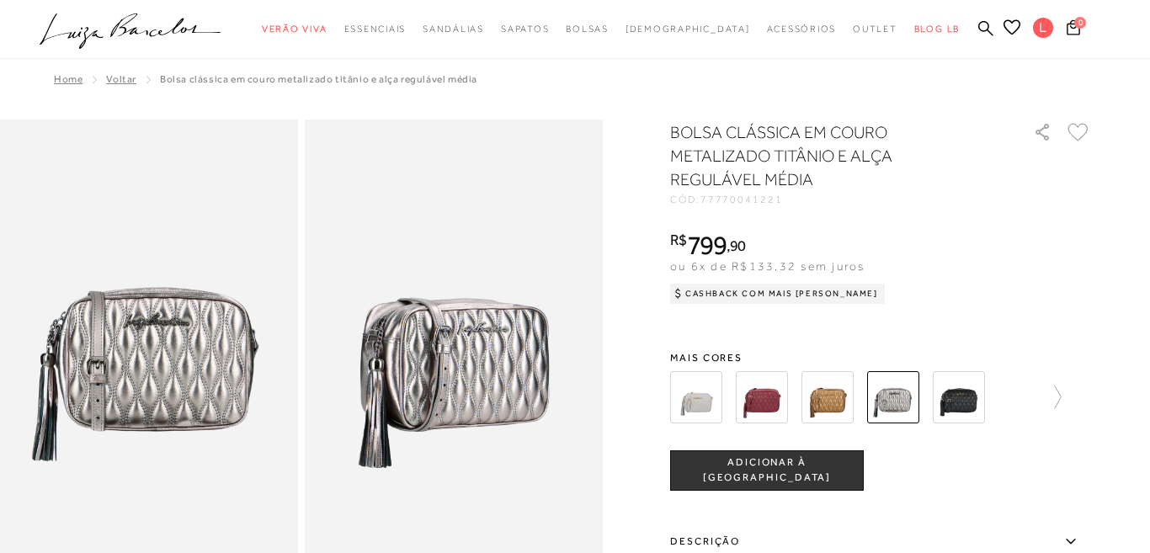
click at [1062, 392] on div at bounding box center [880, 397] width 421 height 62
click at [1048, 398] on icon at bounding box center [1050, 398] width 24 height 24
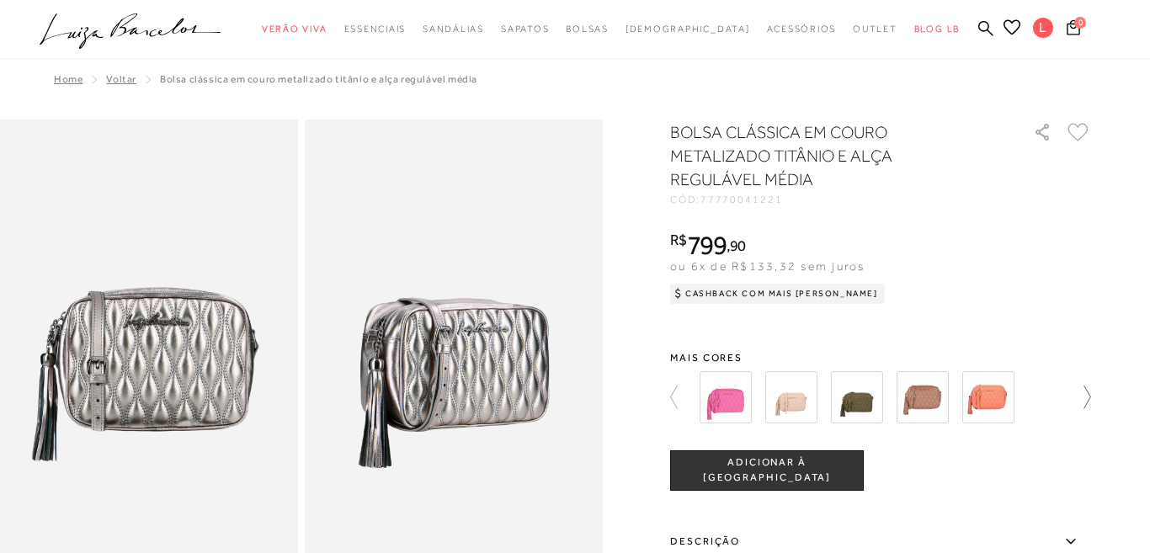
click at [1081, 397] on icon at bounding box center [1079, 398] width 24 height 24
click at [796, 402] on img at bounding box center [791, 397] width 52 height 52
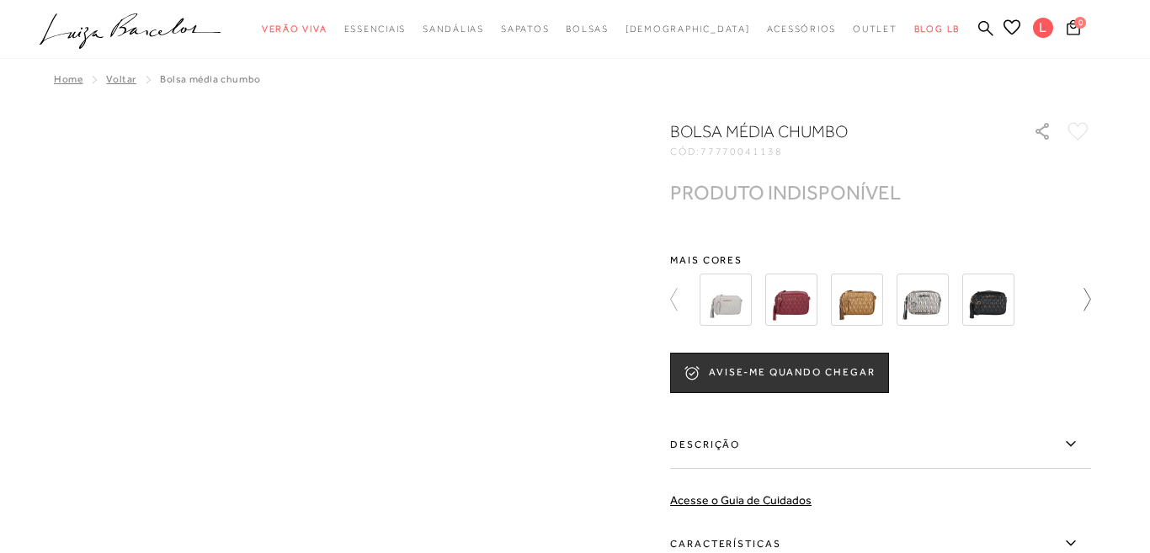
click at [1084, 300] on icon at bounding box center [1079, 300] width 24 height 24
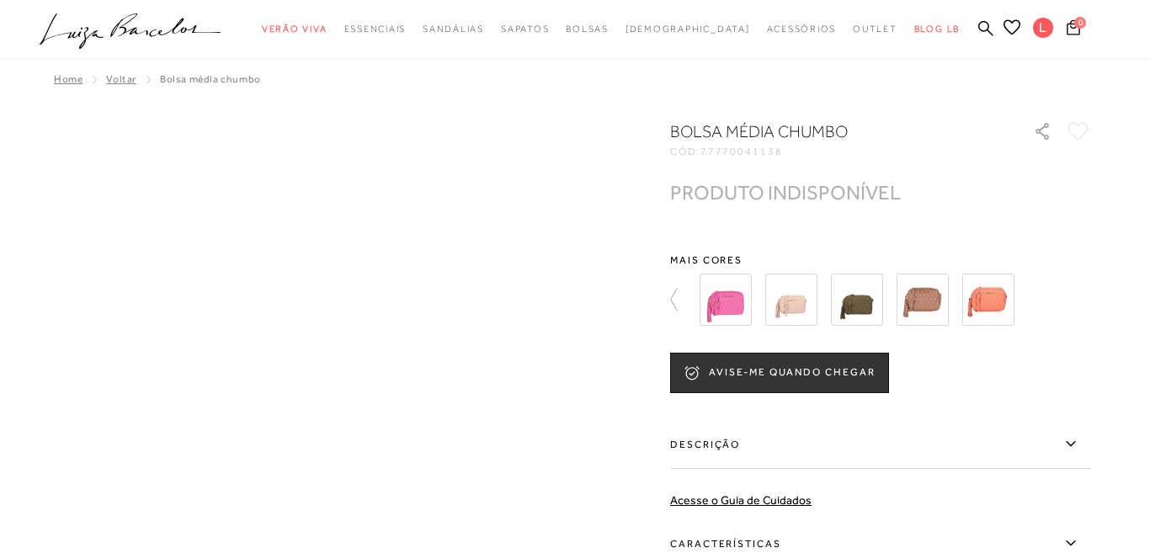
click at [1084, 300] on div at bounding box center [890, 300] width 391 height 62
click at [679, 303] on icon at bounding box center [682, 300] width 24 height 24
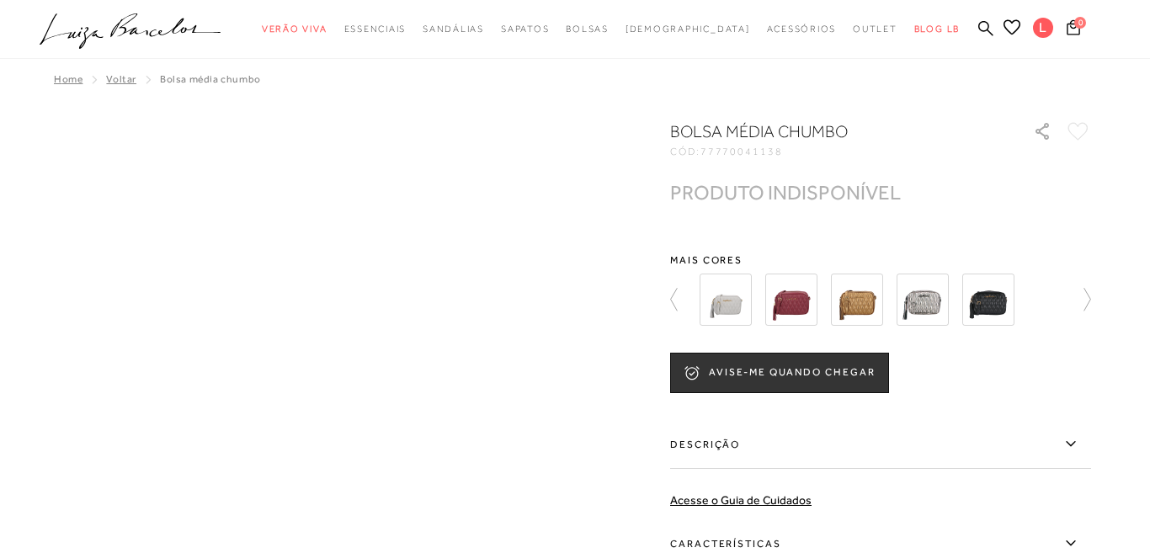
click at [728, 307] on img at bounding box center [726, 300] width 52 height 52
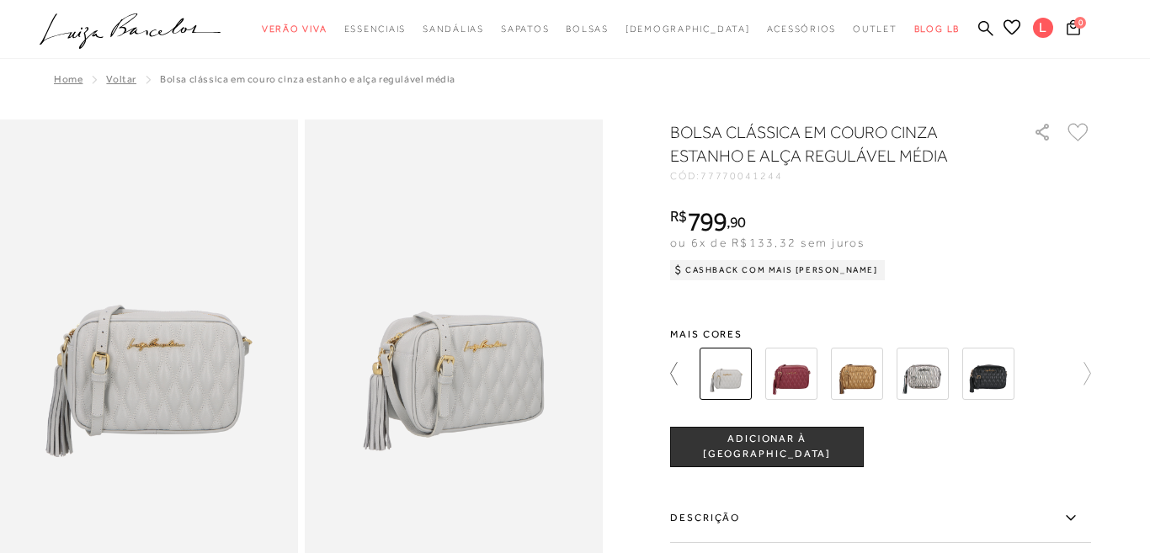
click at [681, 371] on icon at bounding box center [682, 374] width 24 height 24
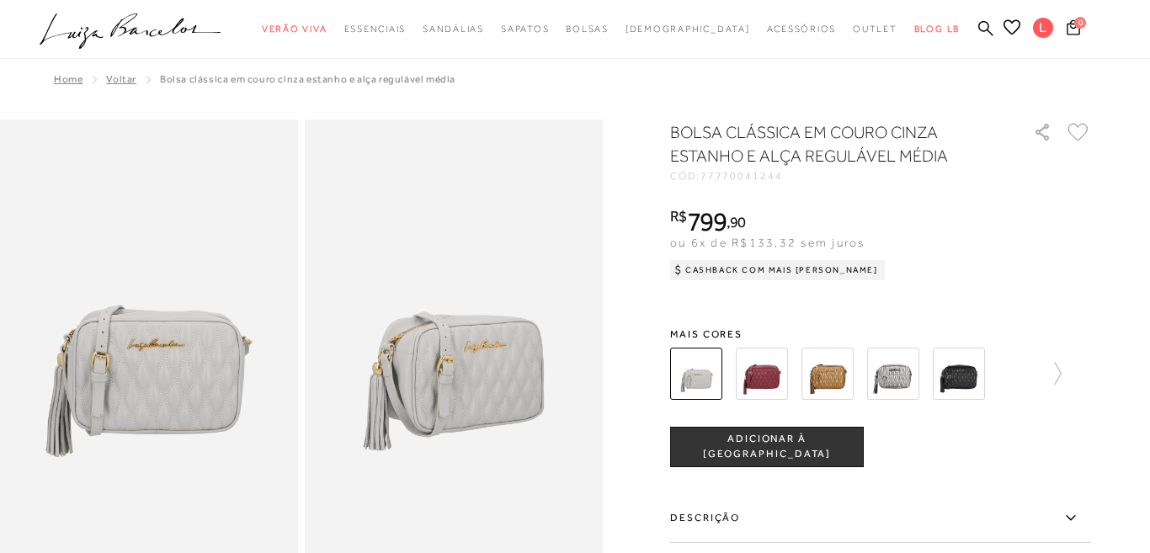
click at [697, 381] on img at bounding box center [696, 374] width 52 height 52
click at [890, 376] on img at bounding box center [893, 374] width 52 height 52
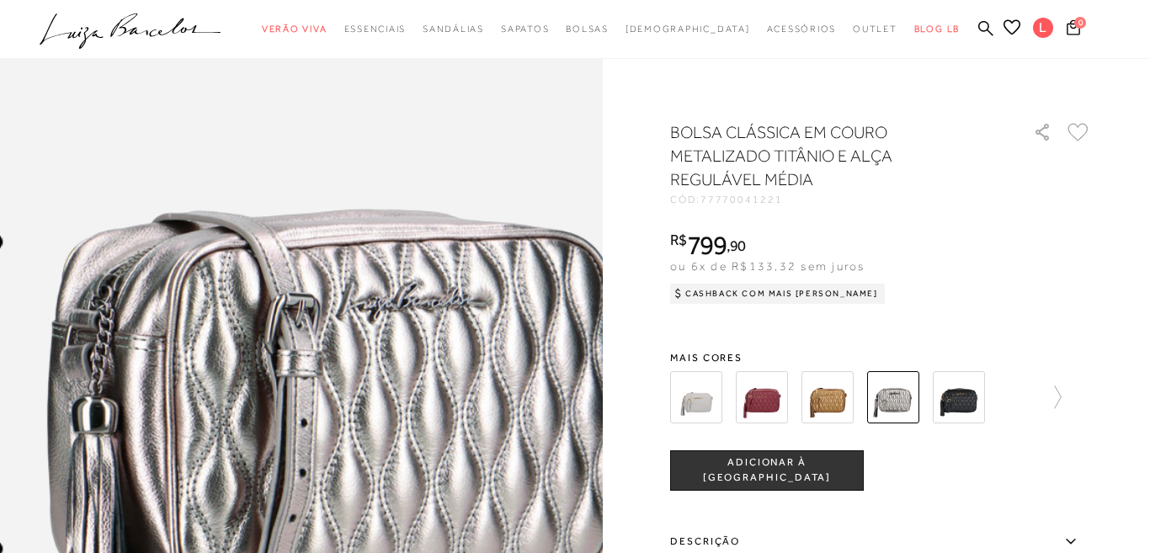
scroll to position [815, 0]
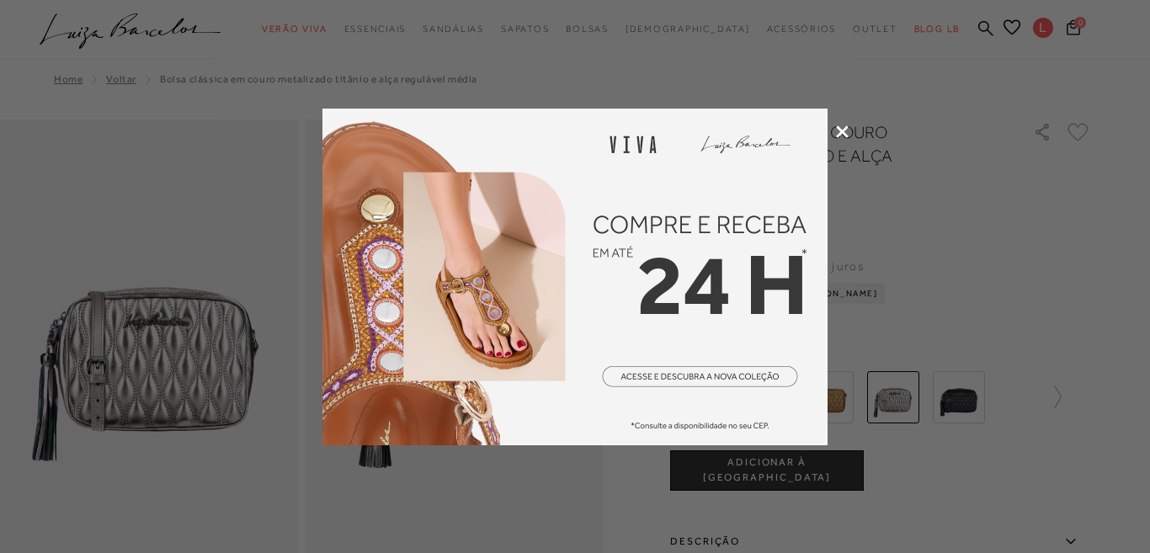
click at [844, 128] on icon at bounding box center [842, 131] width 13 height 13
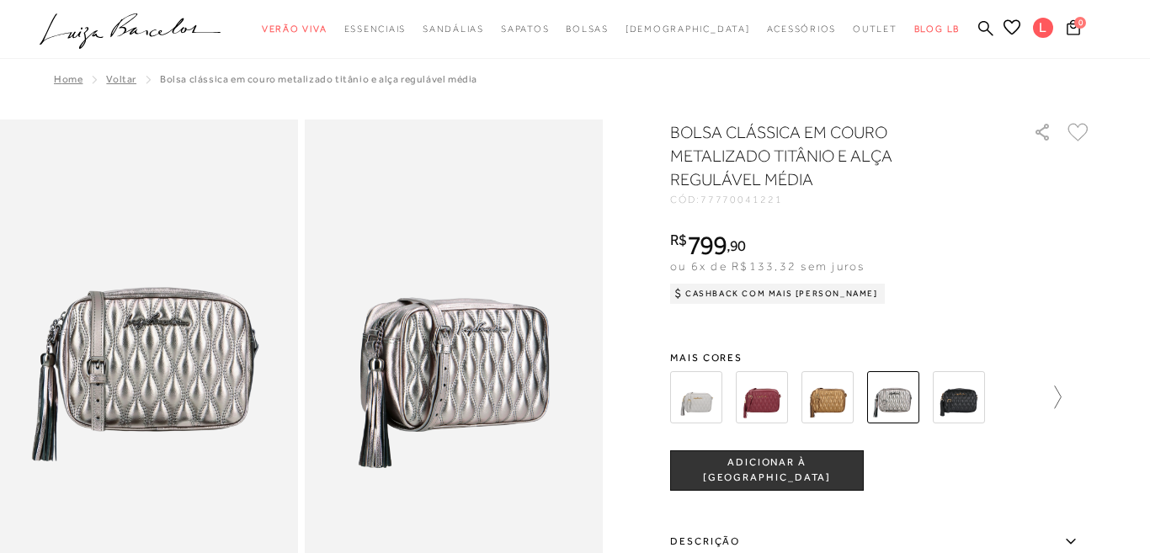
click at [1049, 402] on icon at bounding box center [1050, 398] width 24 height 24
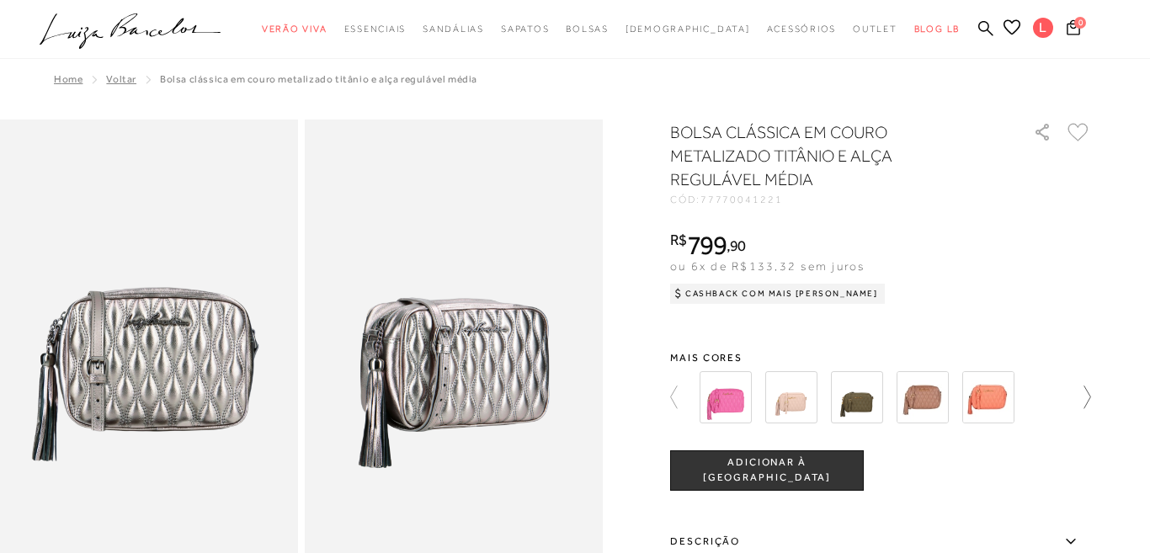
click at [1049, 402] on div at bounding box center [876, 397] width 362 height 62
click at [984, 27] on icon at bounding box center [985, 28] width 15 height 16
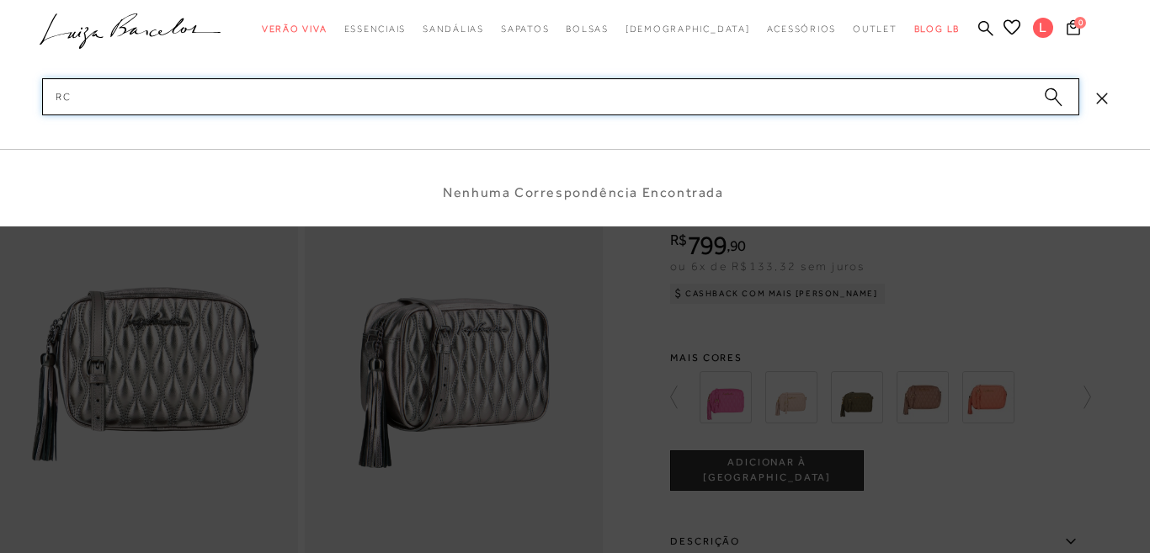
type input "r"
type input "bolsa rocha"
click at [1060, 101] on icon "submit" at bounding box center [1053, 97] width 19 height 19
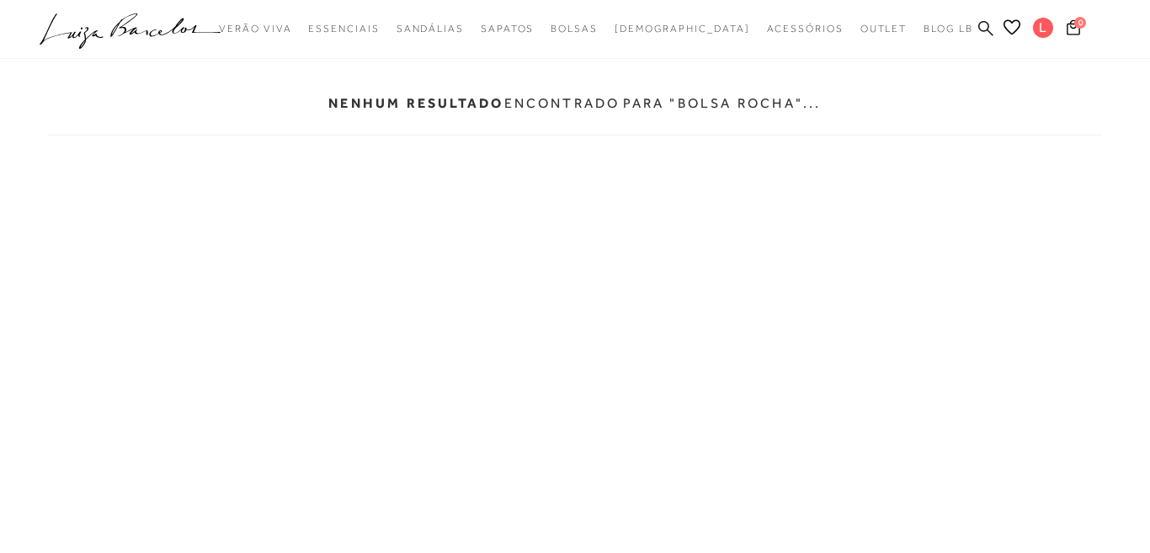
click at [982, 26] on icon at bounding box center [985, 28] width 15 height 16
click at [983, 28] on icon at bounding box center [985, 28] width 15 height 16
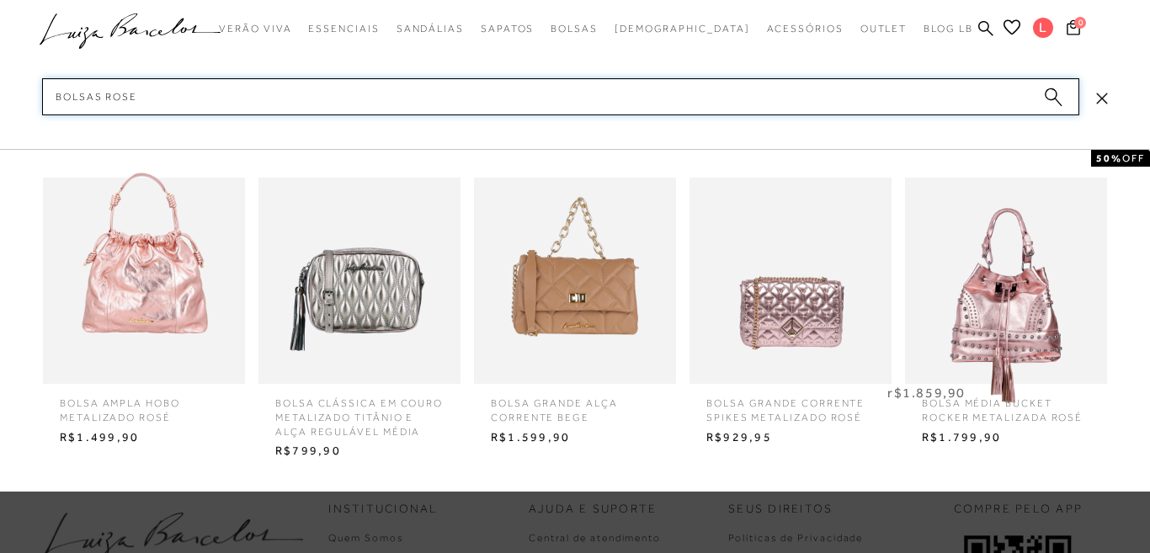
scroll to position [524, 0]
type input "bolsas rose"
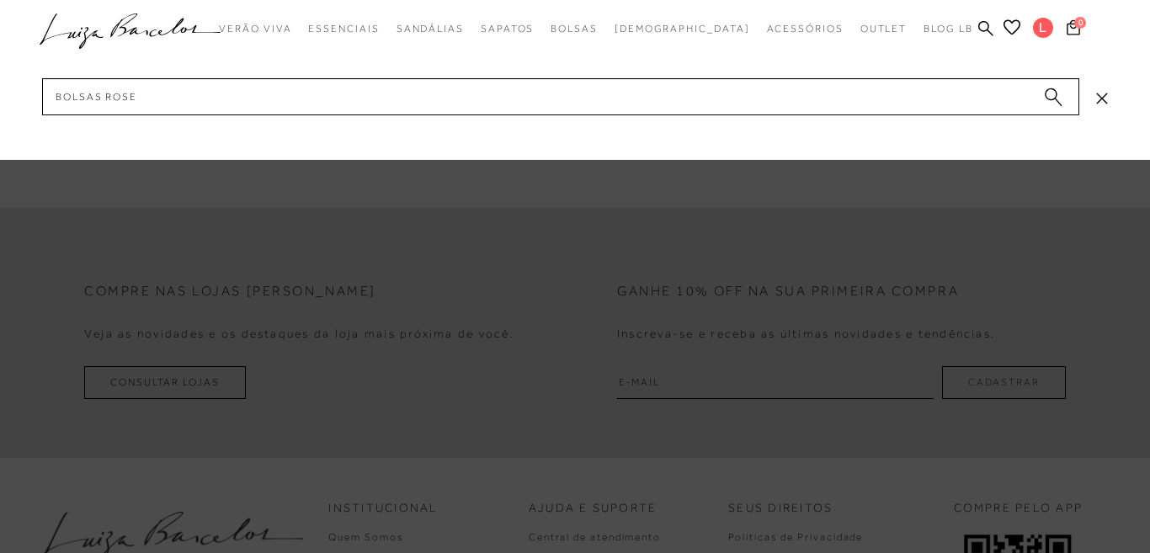
click at [1051, 100] on icon "submit" at bounding box center [1053, 97] width 19 height 19
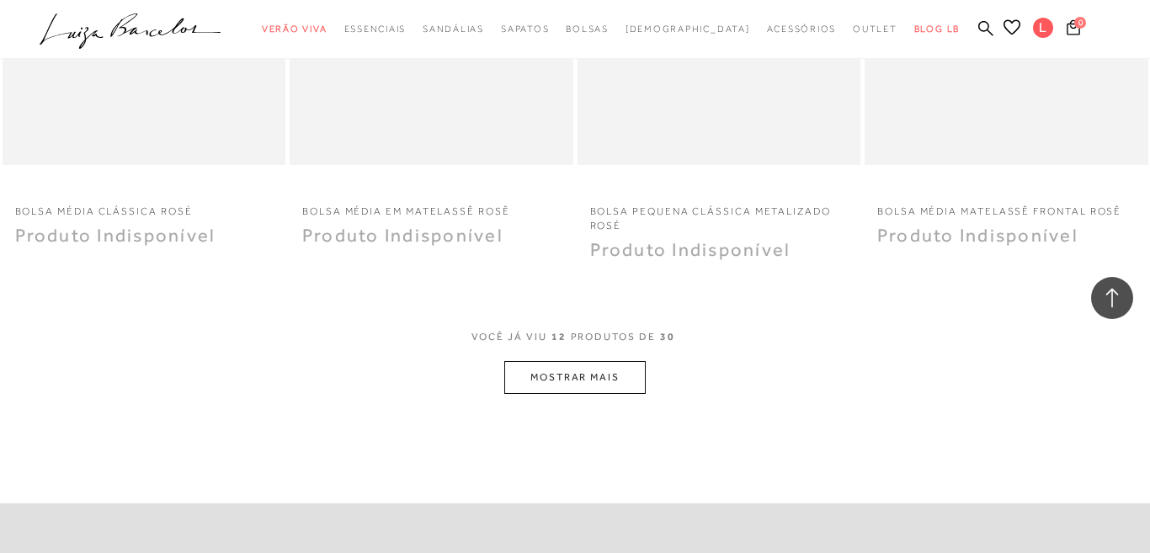
scroll to position [1543, 0]
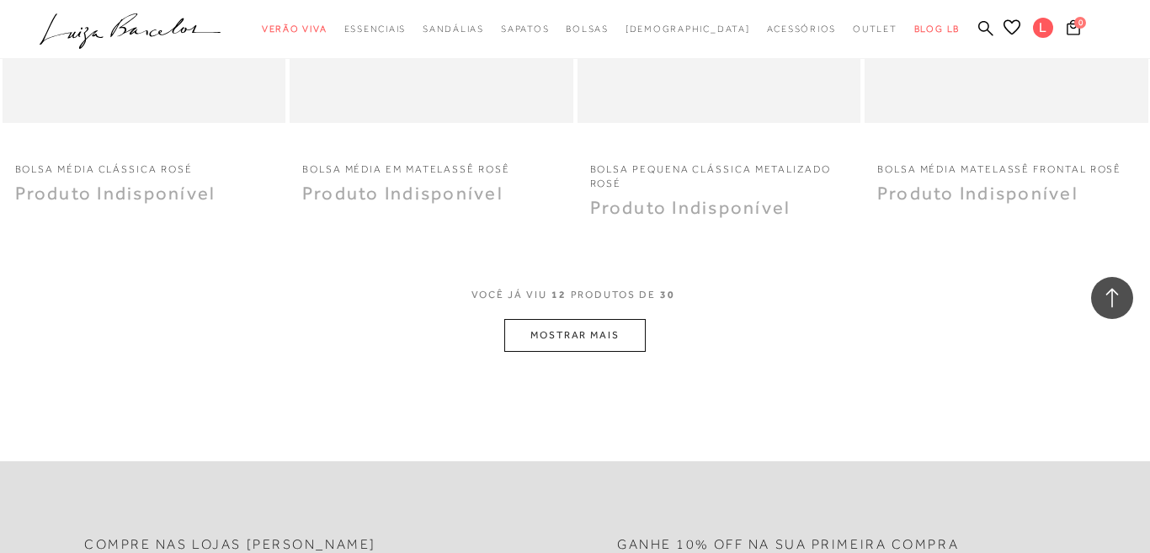
click at [598, 343] on button "MOSTRAR MAIS" at bounding box center [574, 335] width 141 height 33
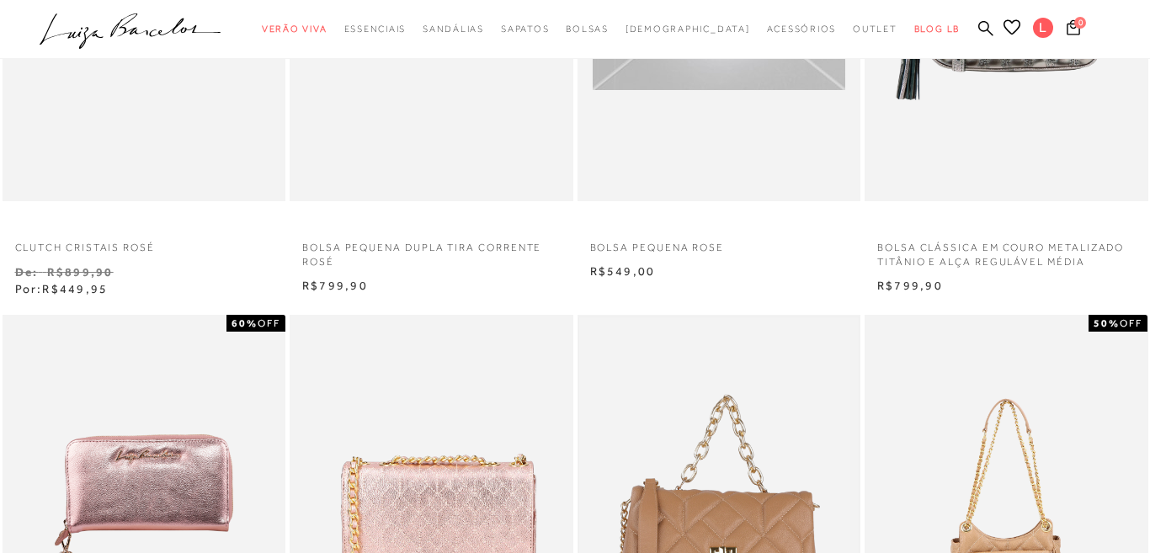
scroll to position [0, 0]
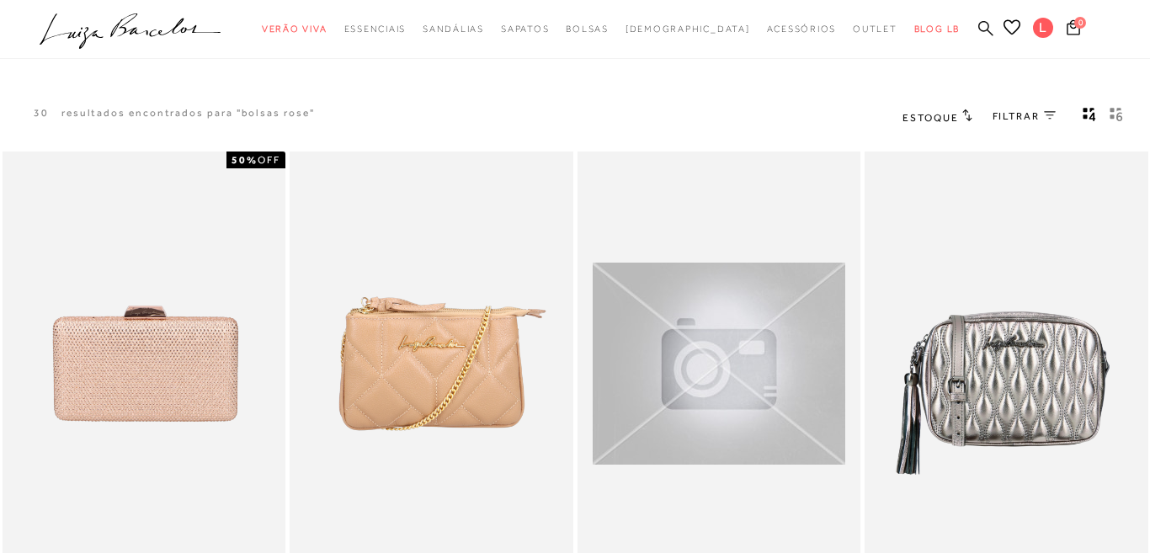
click at [985, 32] on icon at bounding box center [985, 28] width 15 height 16
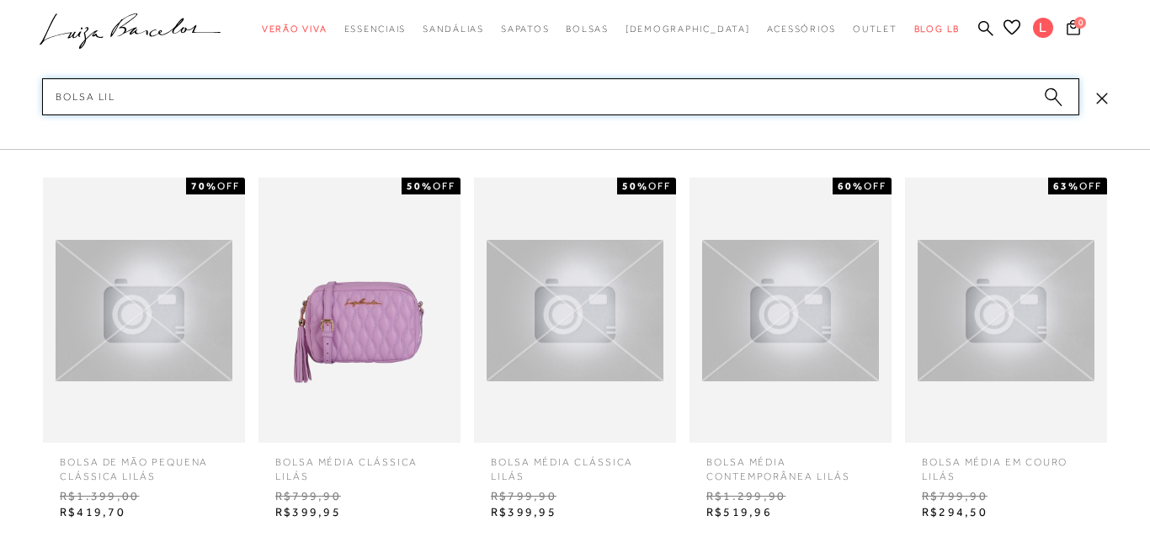
scroll to position [180, 0]
type input "bolsa lil"
click at [98, 353] on img at bounding box center [144, 310] width 202 height 141
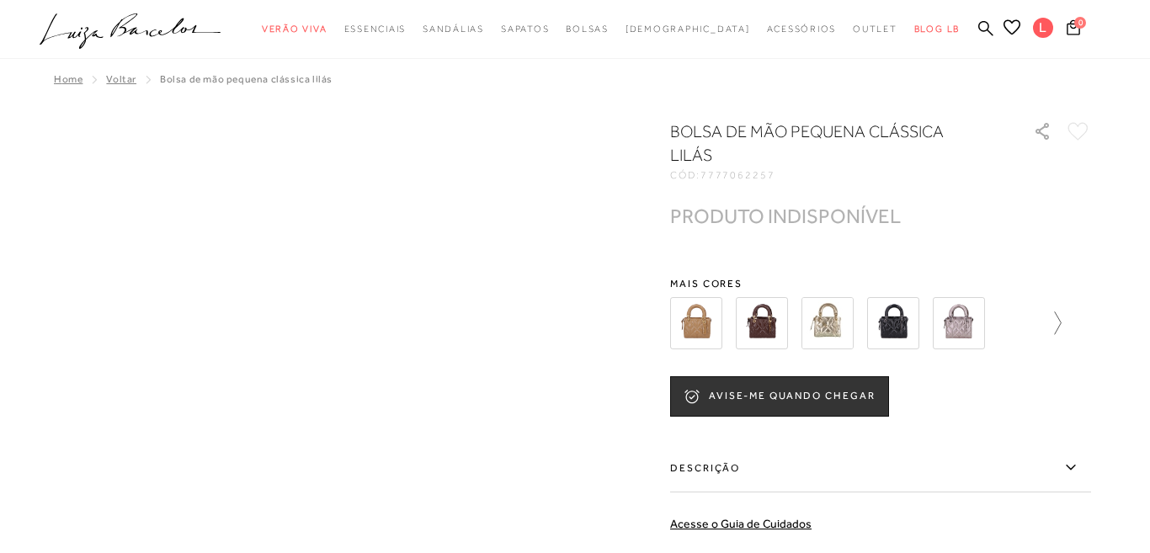
click at [1061, 323] on icon at bounding box center [1050, 323] width 24 height 24
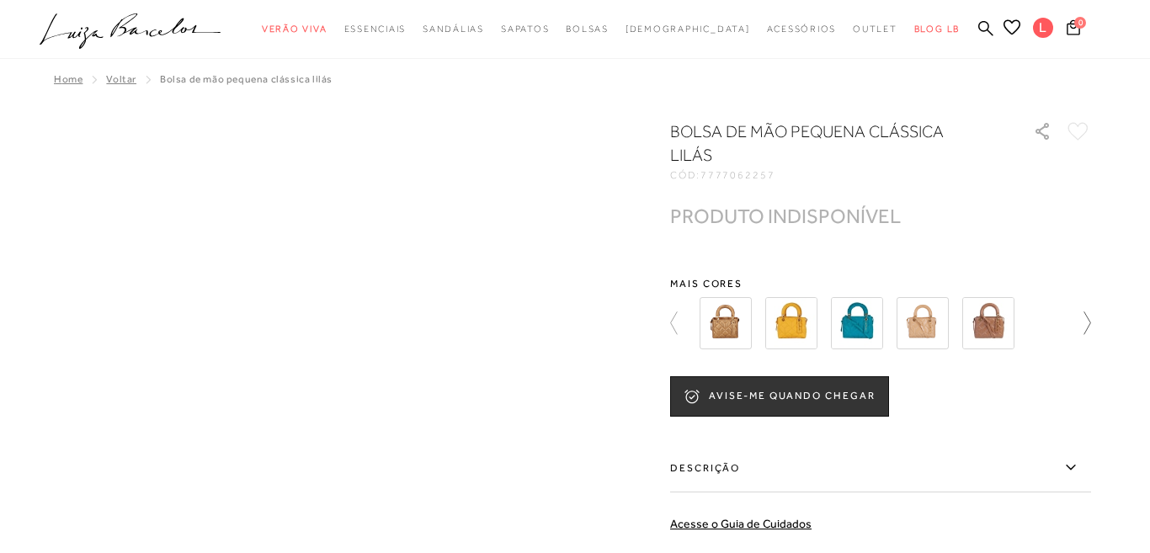
click at [1061, 323] on div at bounding box center [880, 323] width 421 height 62
click at [1092, 323] on div "Bolsa de mão pequena clássica lilás CÓD: 7777062257" at bounding box center [575, 437] width 1150 height 635
click at [1088, 323] on icon at bounding box center [1079, 323] width 24 height 24
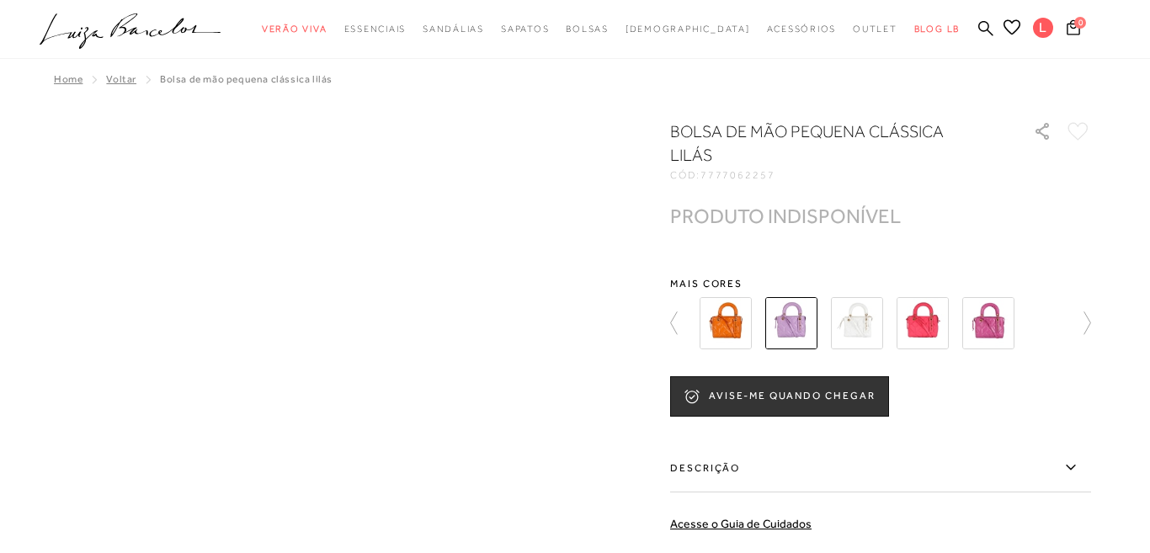
click at [786, 319] on img at bounding box center [791, 323] width 52 height 52
click at [1083, 321] on icon at bounding box center [1079, 323] width 24 height 24
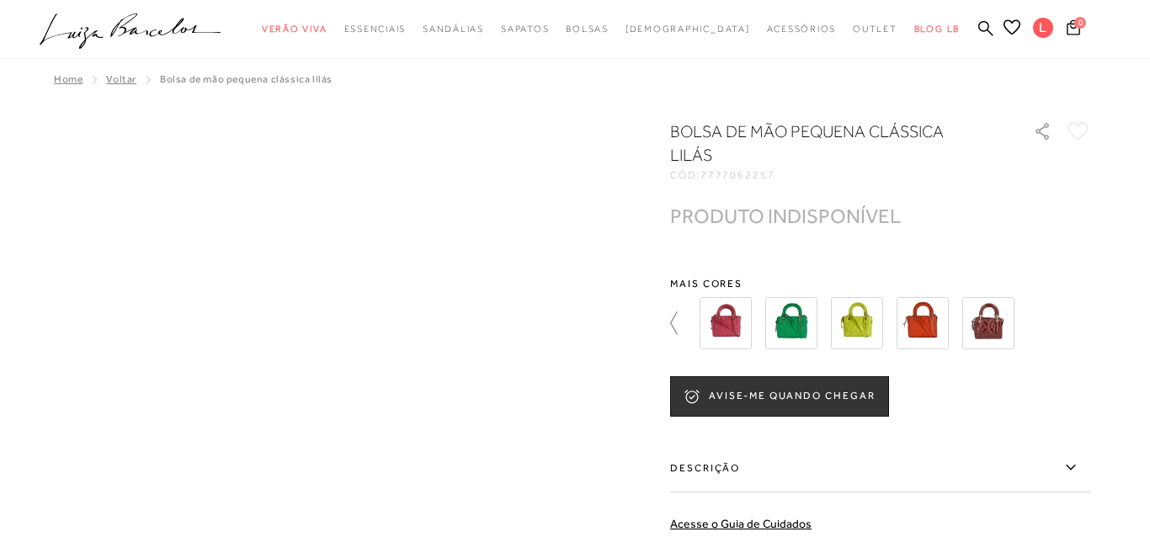
click at [678, 328] on icon at bounding box center [682, 323] width 24 height 24
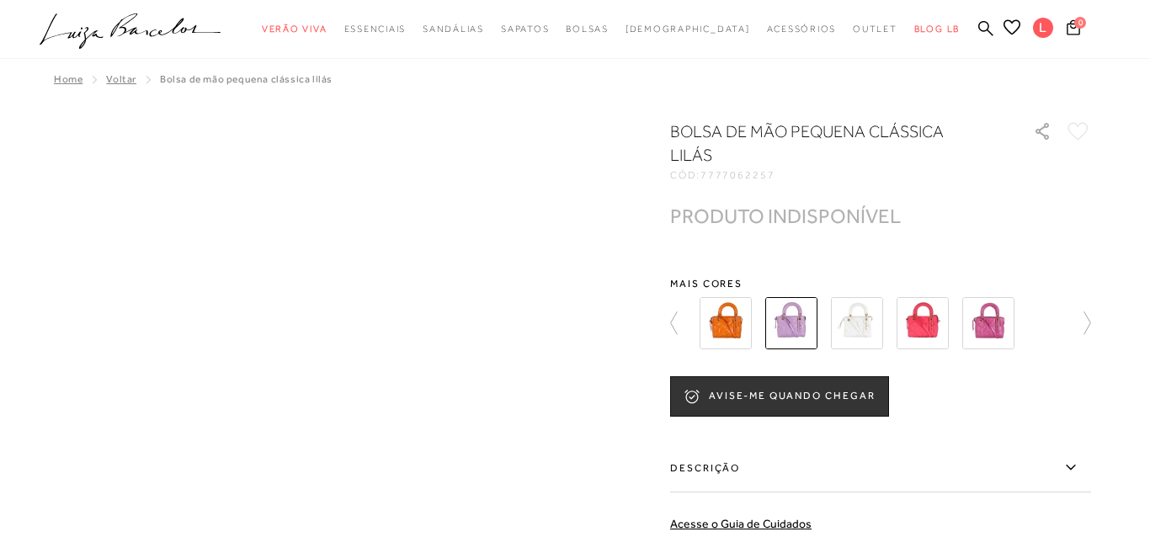
click at [804, 318] on img at bounding box center [791, 323] width 52 height 52
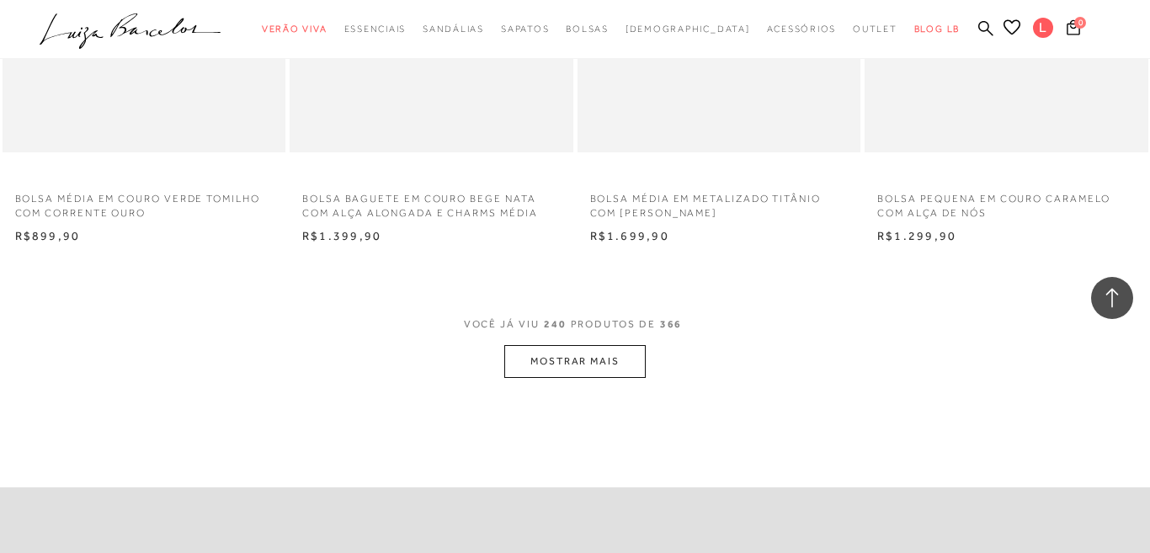
scroll to position [32253, 0]
click at [564, 377] on button "MOSTRAR MAIS" at bounding box center [574, 360] width 141 height 33
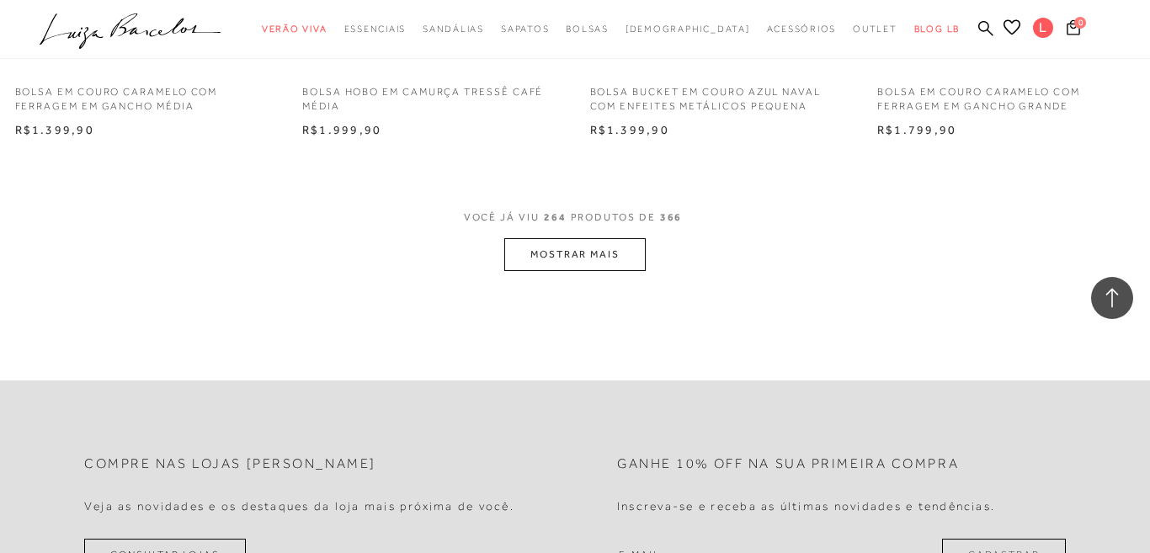
scroll to position [35598, 0]
click at [574, 270] on button "MOSTRAR MAIS" at bounding box center [574, 253] width 141 height 33
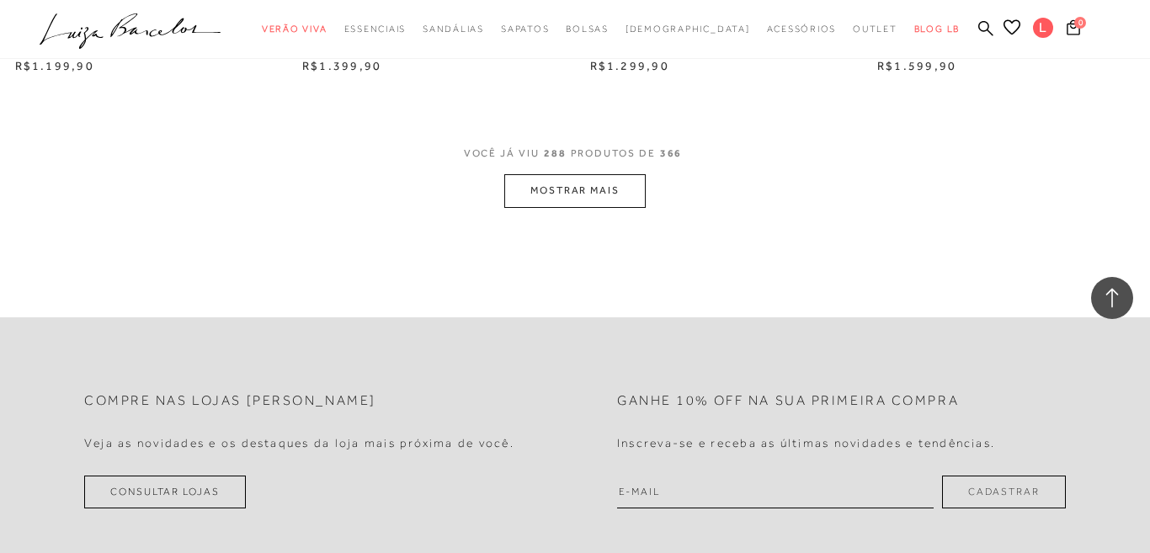
scroll to position [38939, 0]
click at [599, 206] on button "MOSTRAR MAIS" at bounding box center [574, 189] width 141 height 33
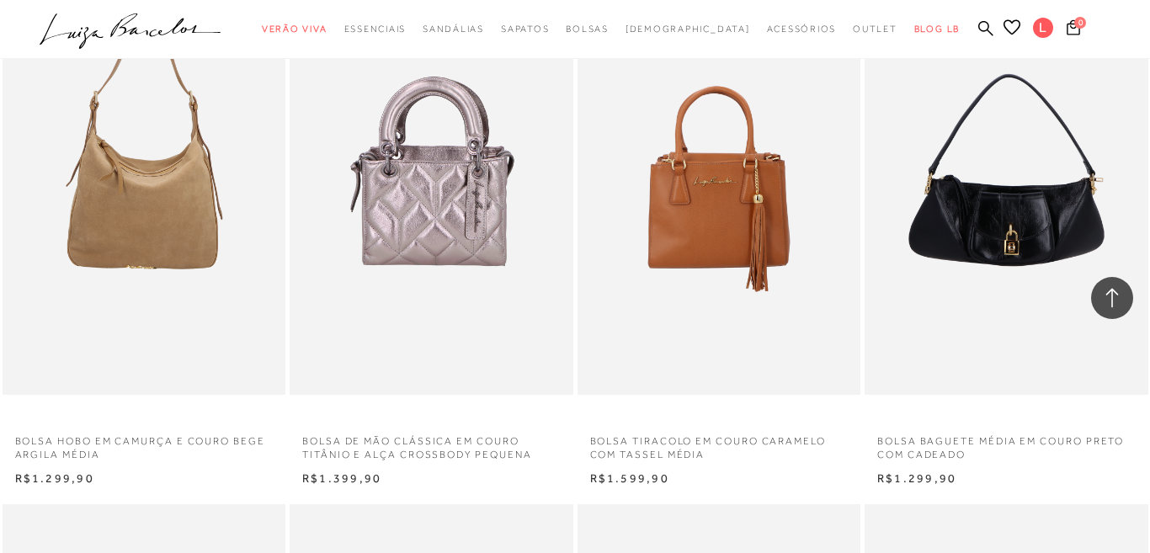
scroll to position [39032, 0]
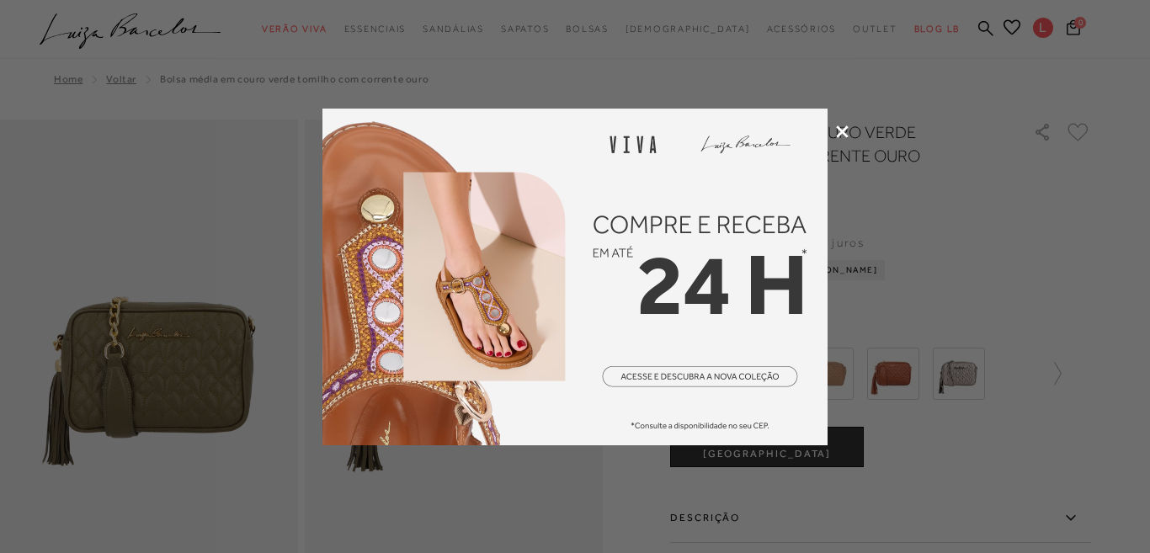
click at [840, 136] on icon at bounding box center [842, 131] width 13 height 13
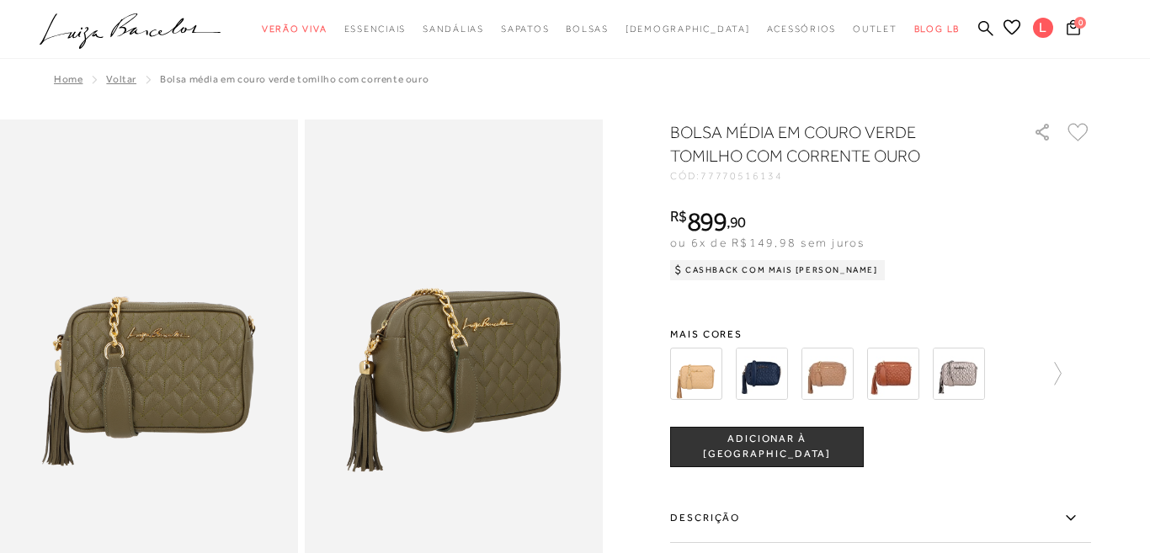
scroll to position [40, 0]
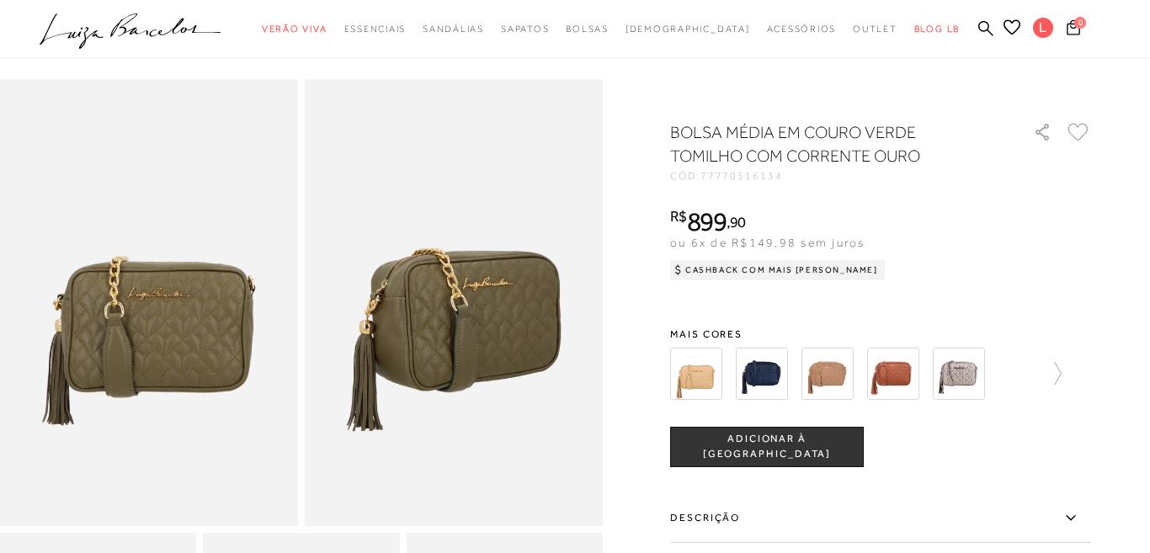
click at [962, 381] on img at bounding box center [959, 374] width 52 height 52
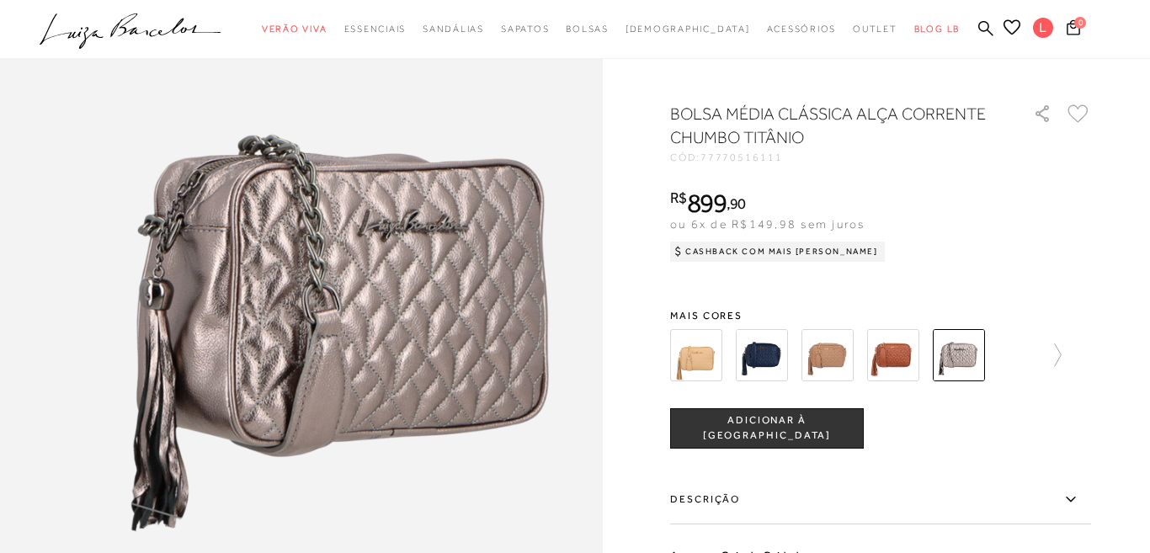
scroll to position [1478, 0]
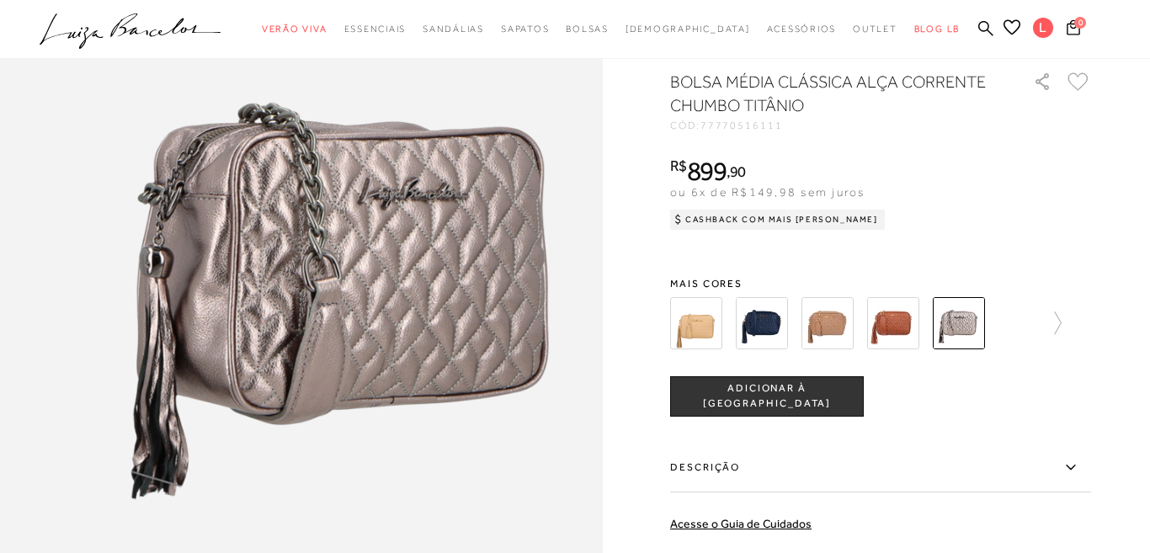
click at [816, 402] on span "ADICIONAR À [GEOGRAPHIC_DATA]" at bounding box center [767, 396] width 192 height 29
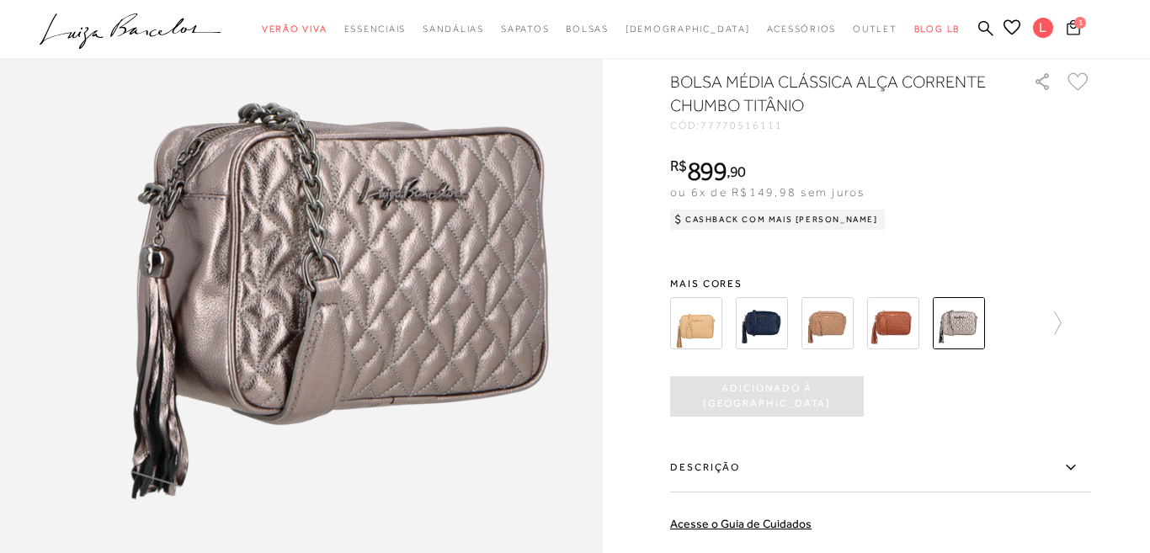
click at [1083, 29] on button "1" at bounding box center [1074, 30] width 24 height 24
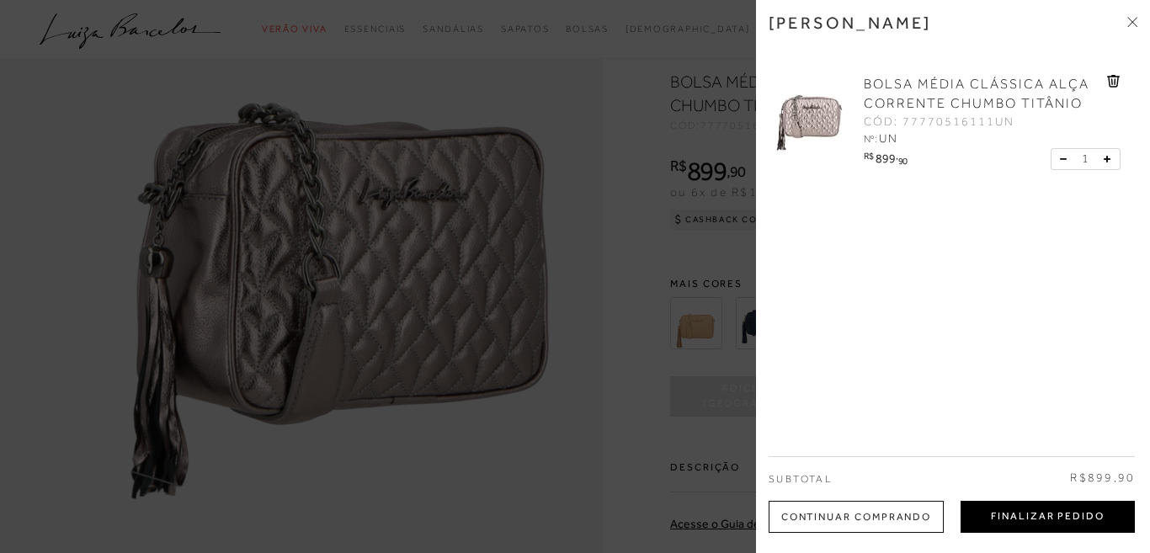
click at [1051, 517] on button "Finalizar Pedido" at bounding box center [1048, 517] width 174 height 32
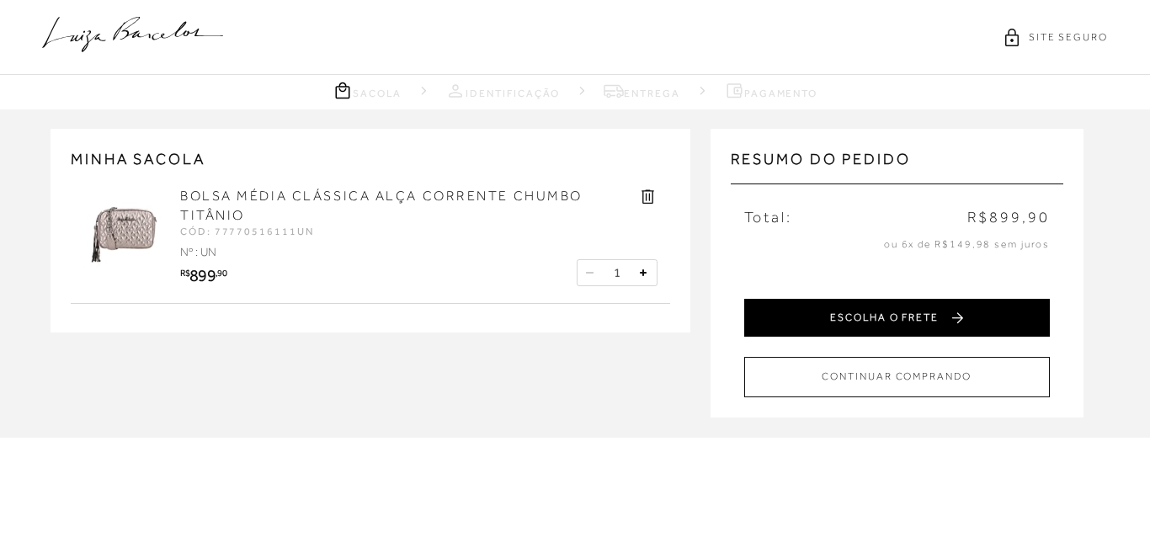
click at [923, 323] on button "ESCOLHA O FRETE" at bounding box center [897, 318] width 306 height 38
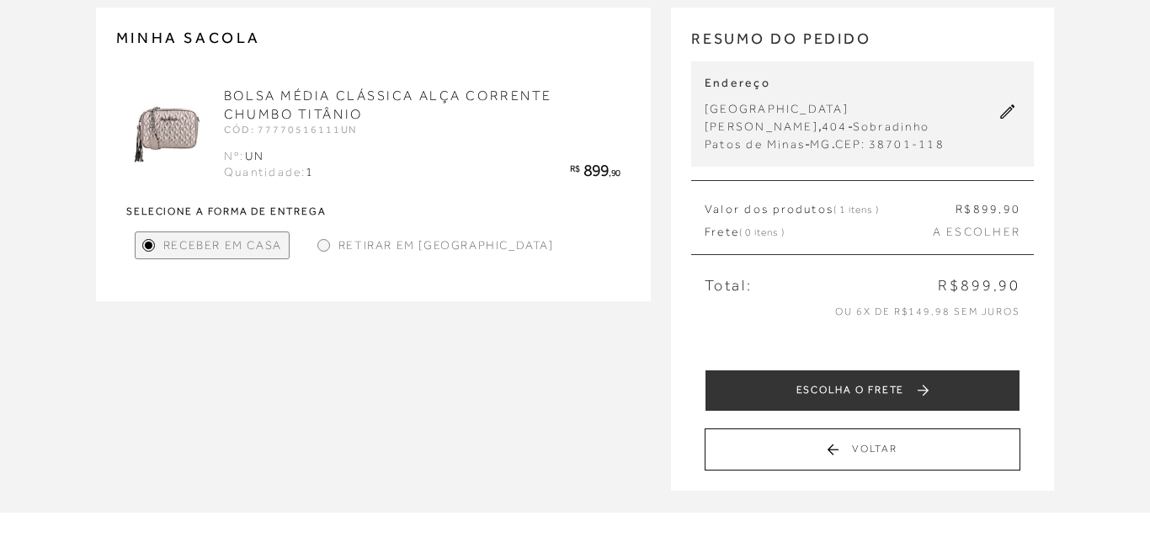
scroll to position [122, 0]
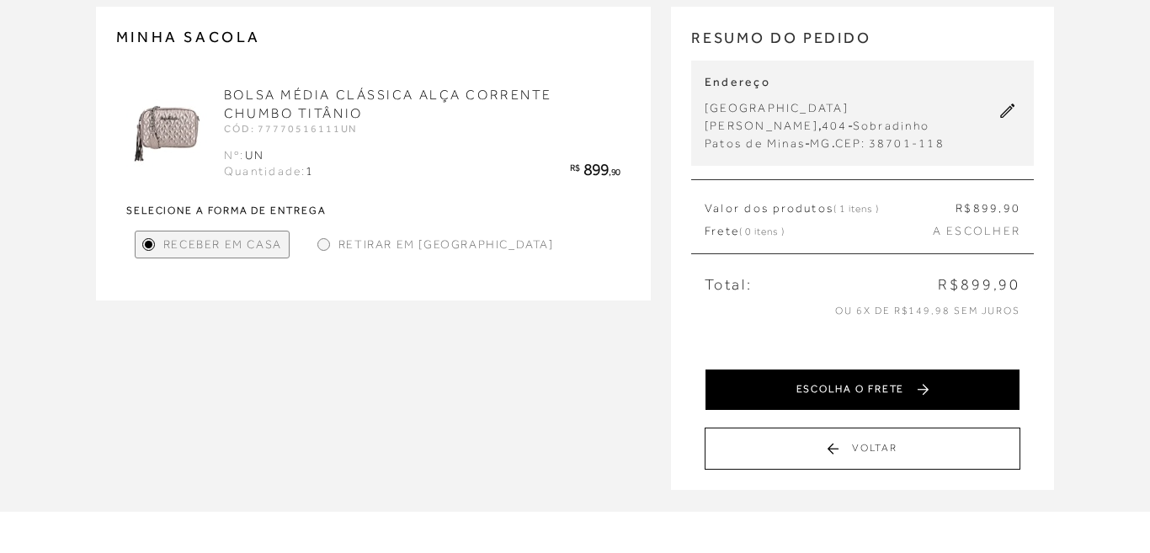
click at [851, 390] on button "ESCOLHA O FRETE" at bounding box center [863, 390] width 316 height 42
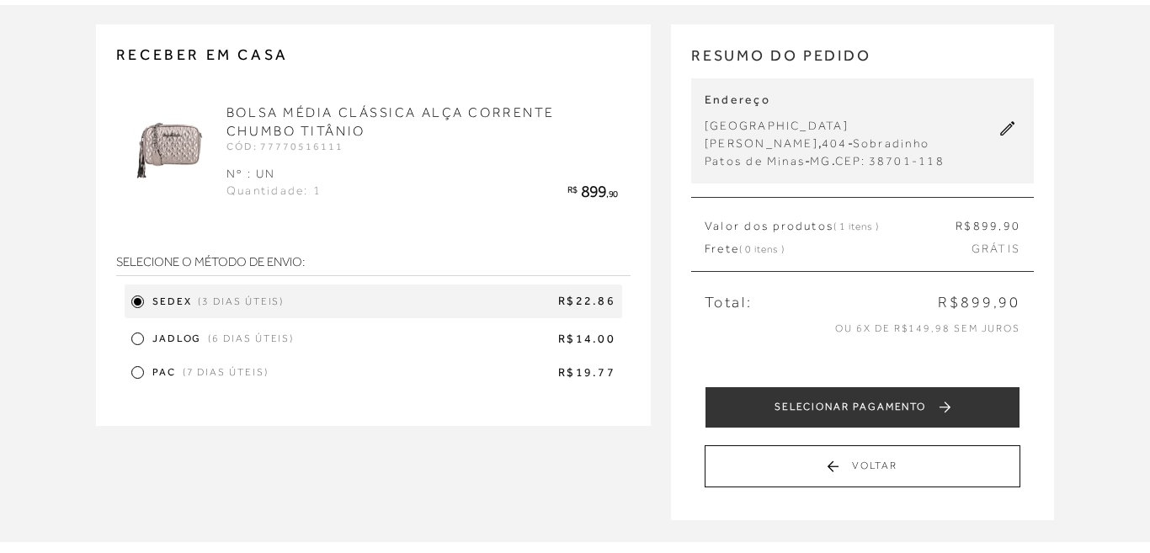
scroll to position [88, 0]
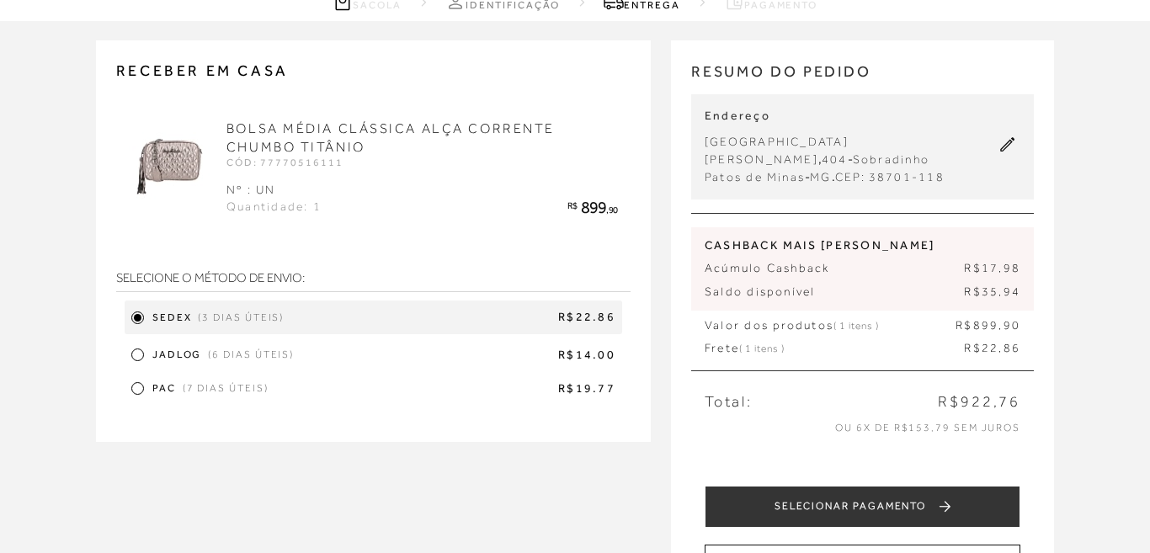
click at [149, 362] on div "JADLOG (6 dias úteis) R$14.00" at bounding box center [374, 355] width 498 height 25
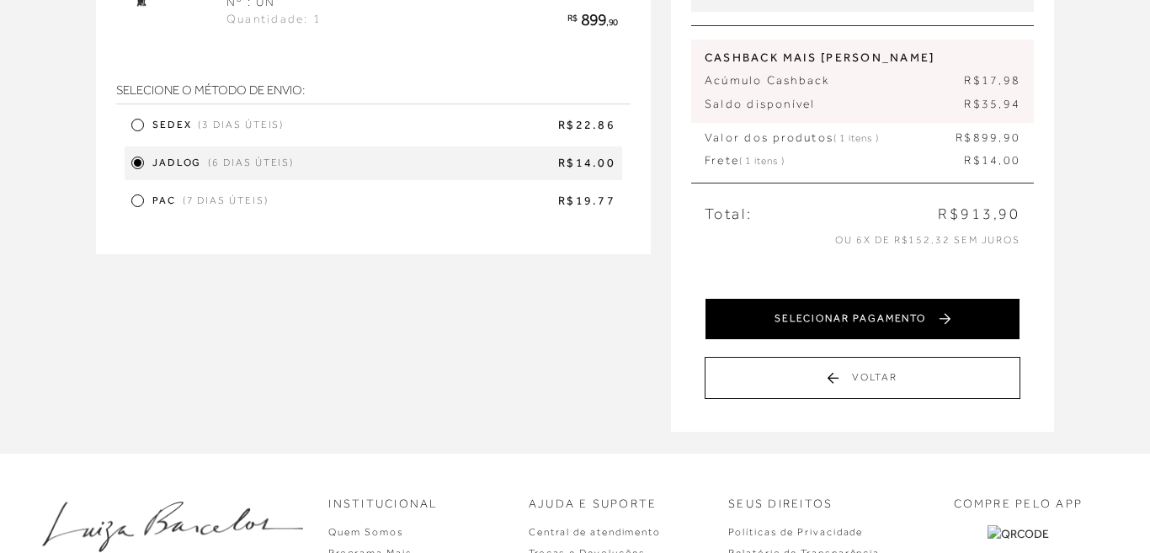
scroll to position [311, 0]
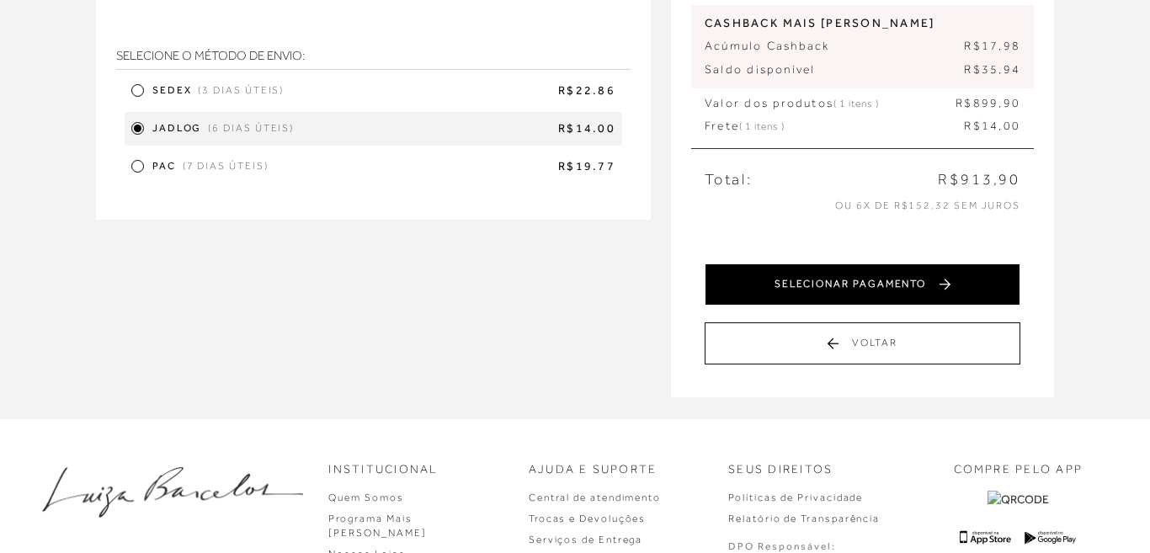
click at [833, 274] on button "SELECIONAR PAGAMENTO" at bounding box center [863, 285] width 316 height 42
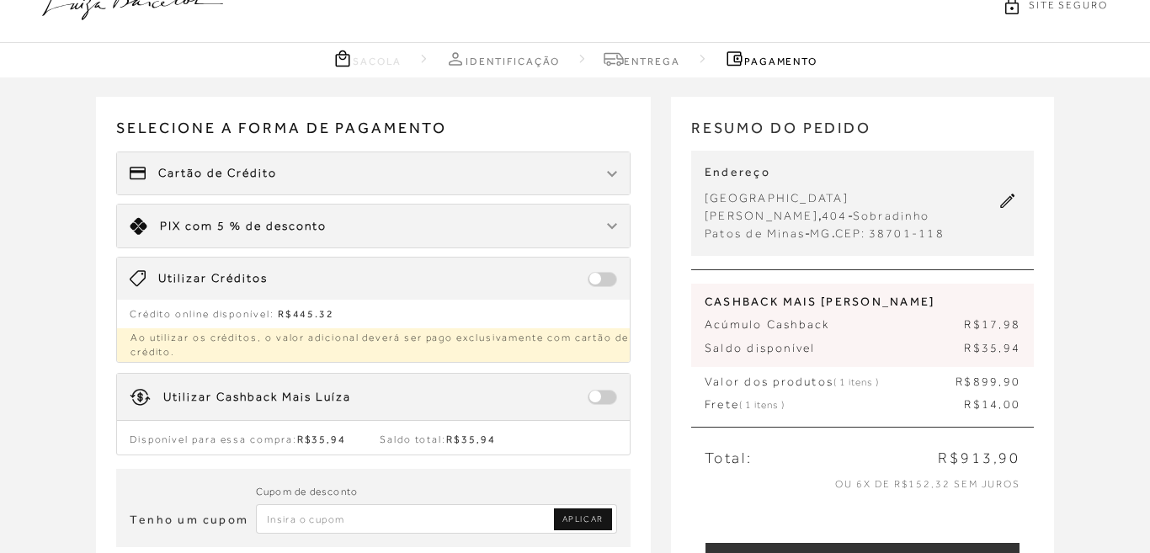
scroll to position [33, 0]
click at [606, 281] on span at bounding box center [602, 278] width 29 height 15
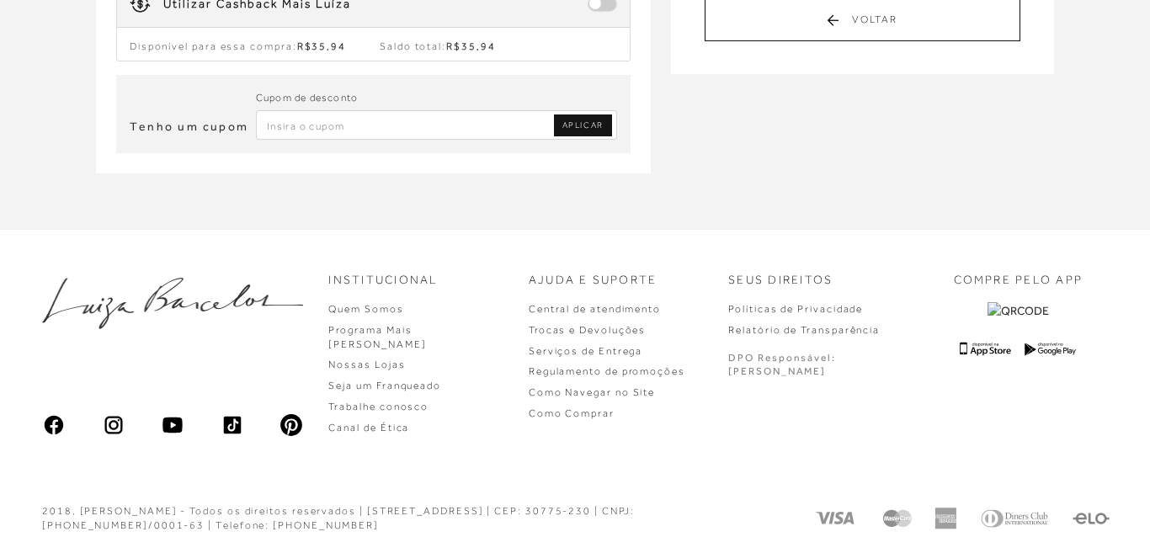
scroll to position [0, 0]
